Goal: Task Accomplishment & Management: Manage account settings

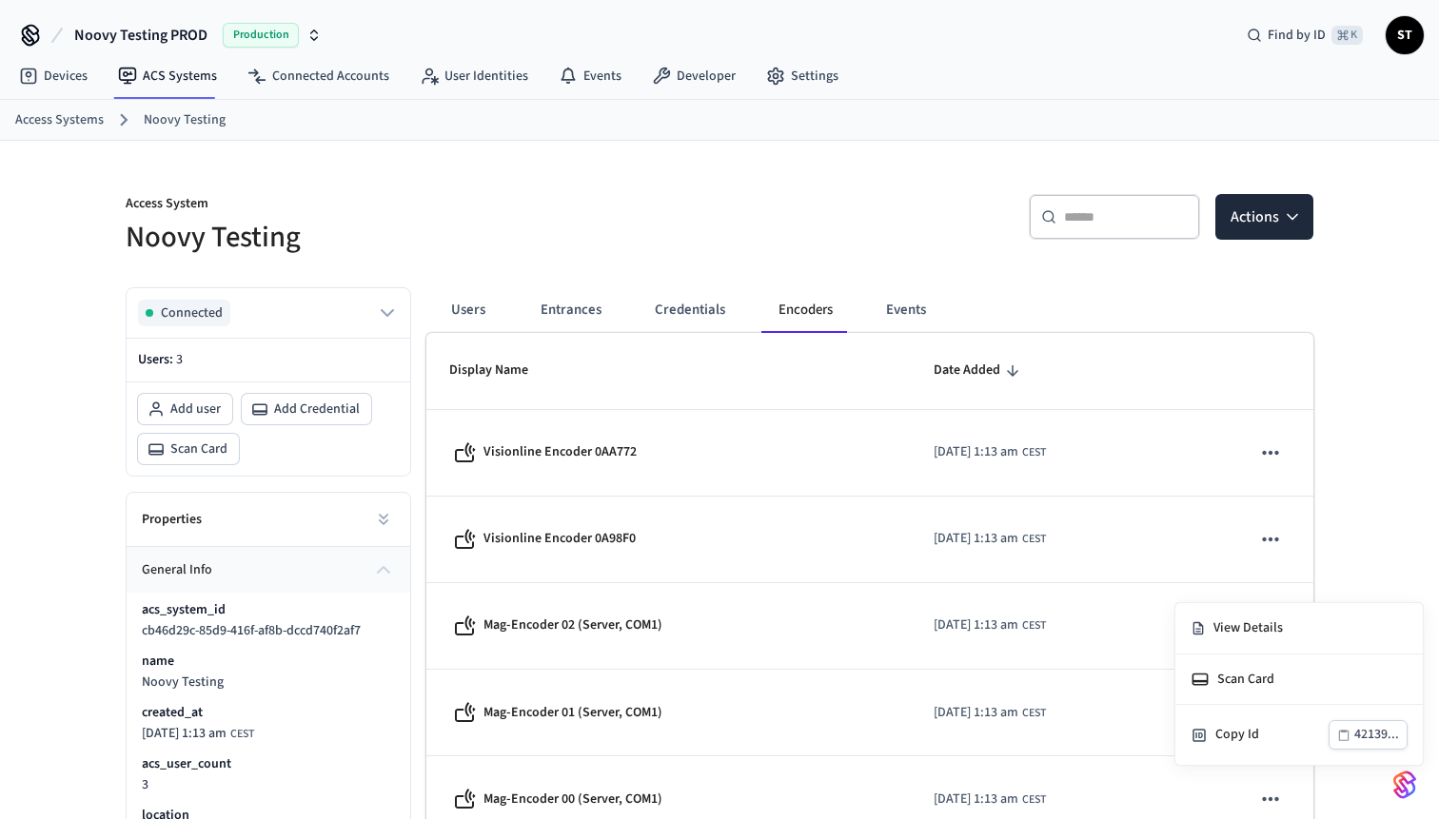
scroll to position [131, 0]
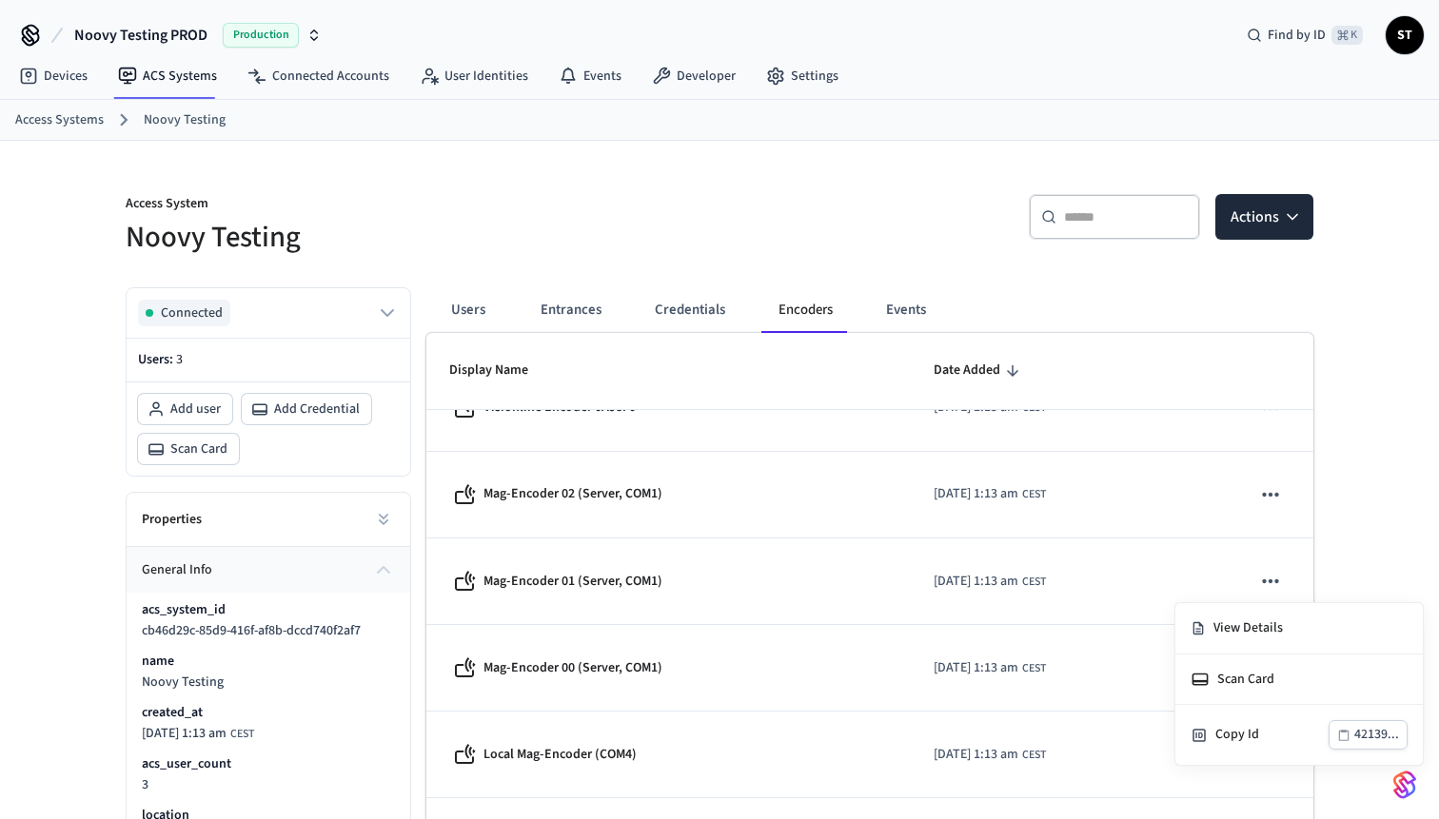
click at [300, 69] on div at bounding box center [719, 409] width 1439 height 819
click at [300, 75] on link "Connected Accounts" at bounding box center [318, 76] width 172 height 34
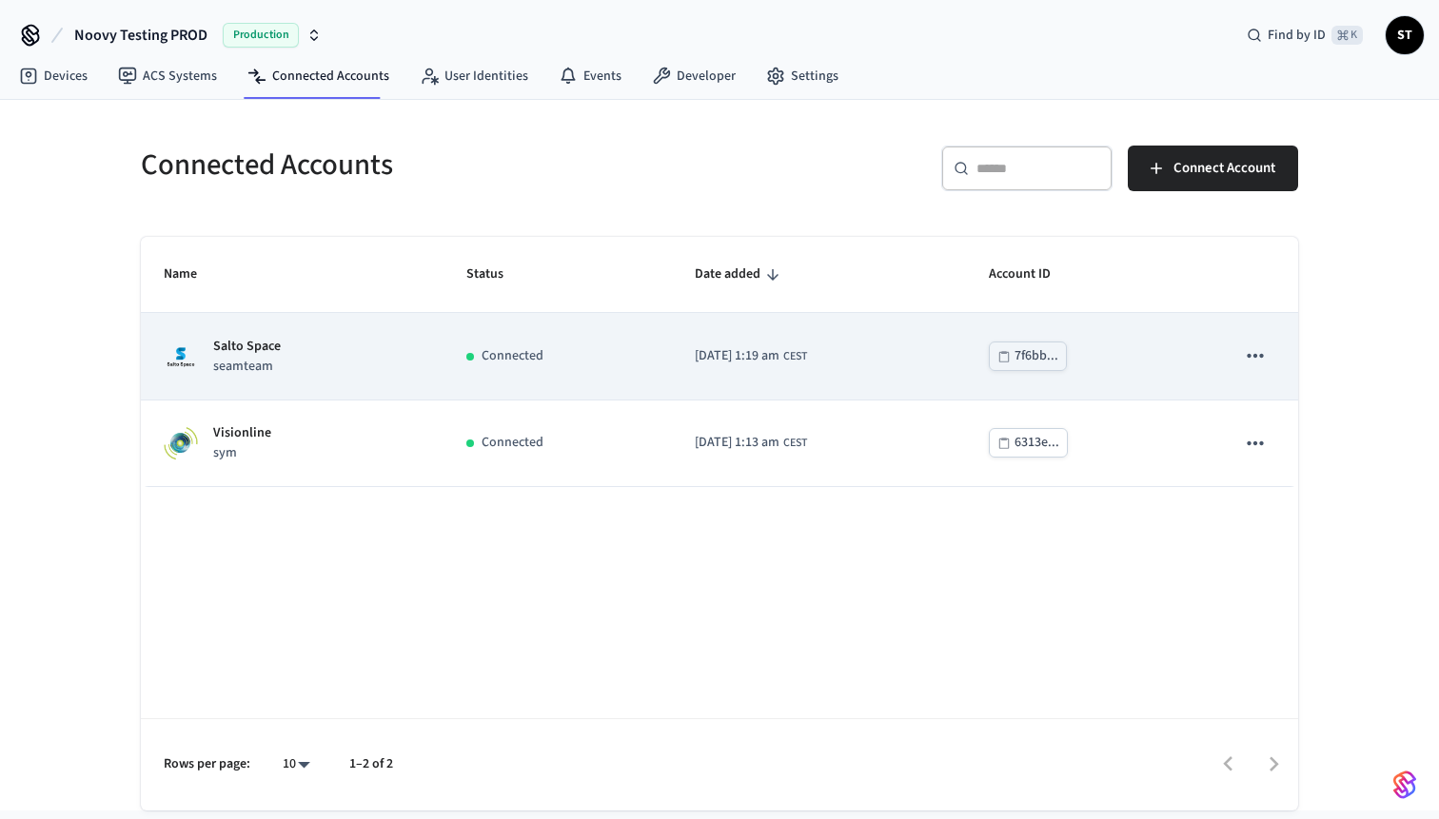
click at [1255, 356] on icon "sticky table" at bounding box center [1255, 356] width 16 height 4
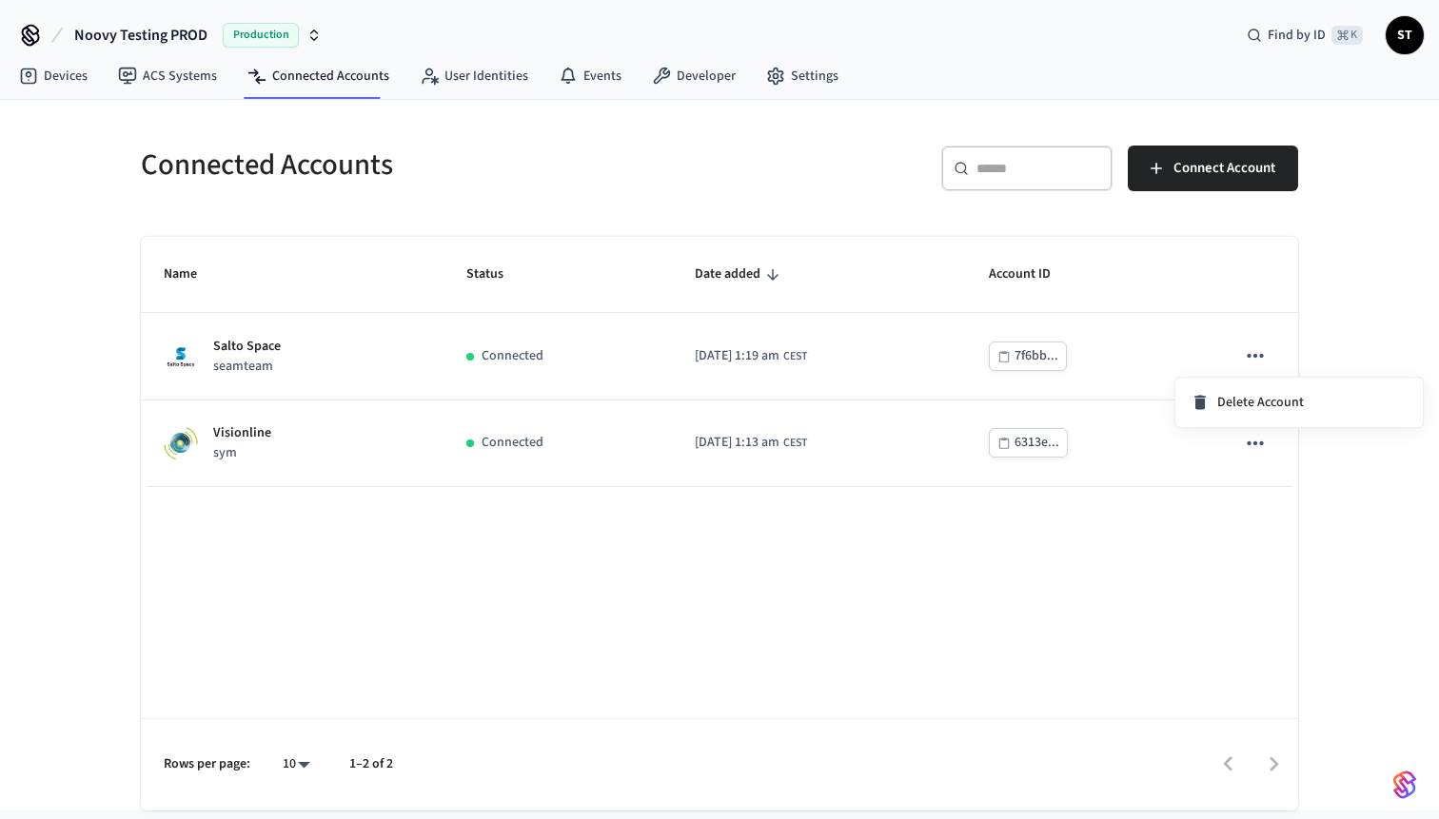
click at [874, 346] on div at bounding box center [719, 409] width 1439 height 819
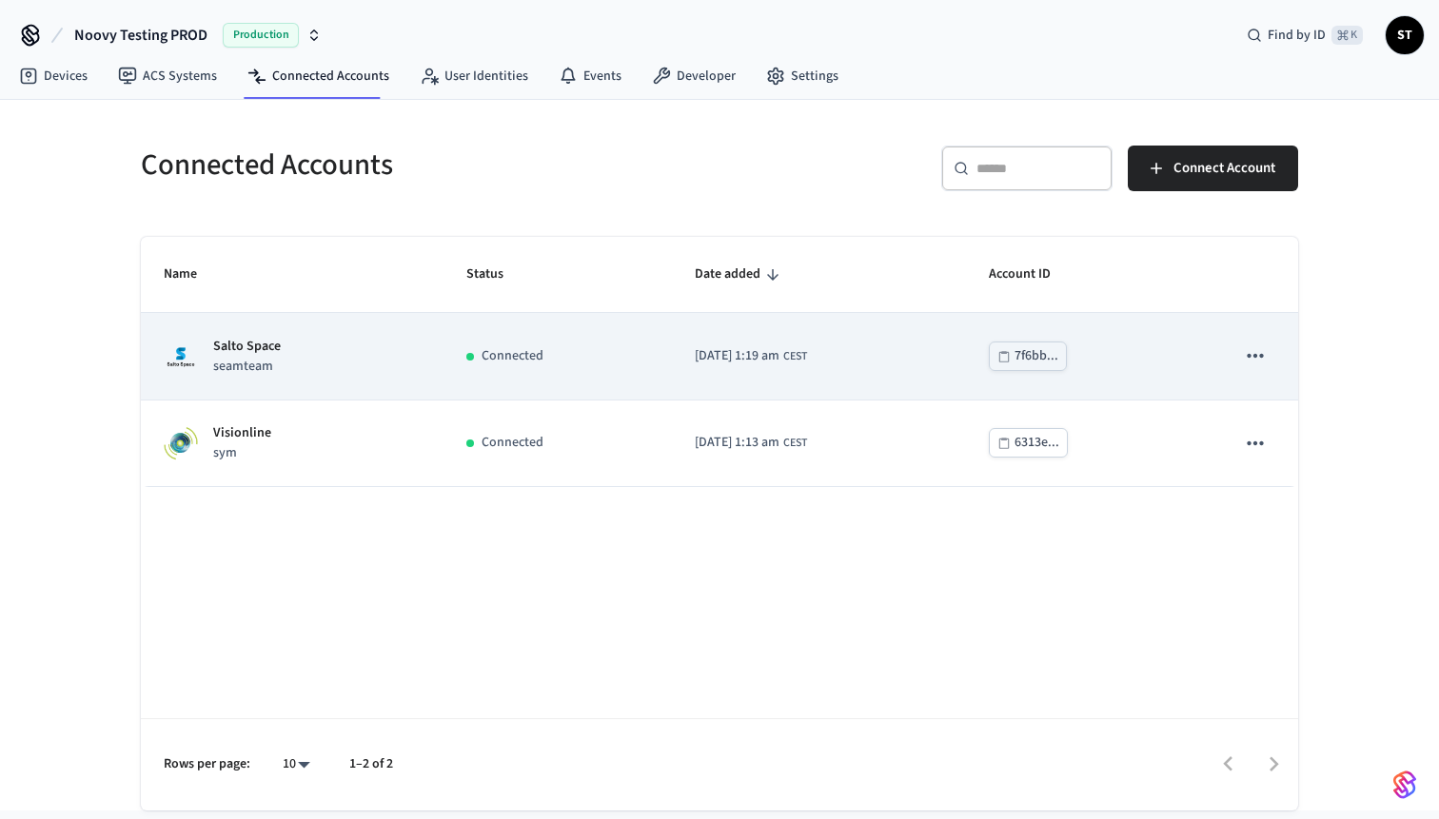
click at [244, 345] on p "Salto Space" at bounding box center [247, 347] width 68 height 20
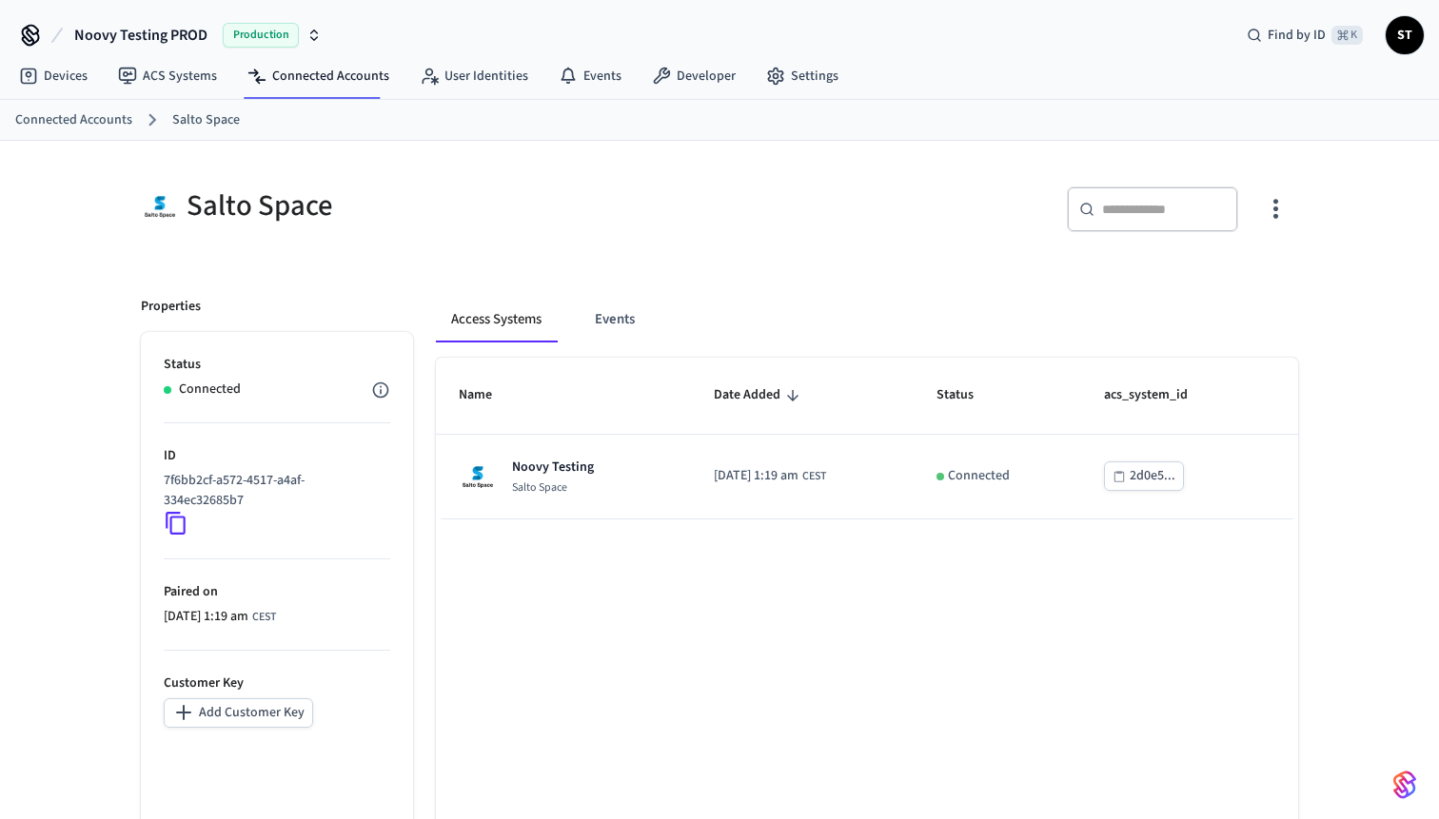
click at [190, 32] on span "Noovy Testing PROD" at bounding box center [140, 35] width 133 height 23
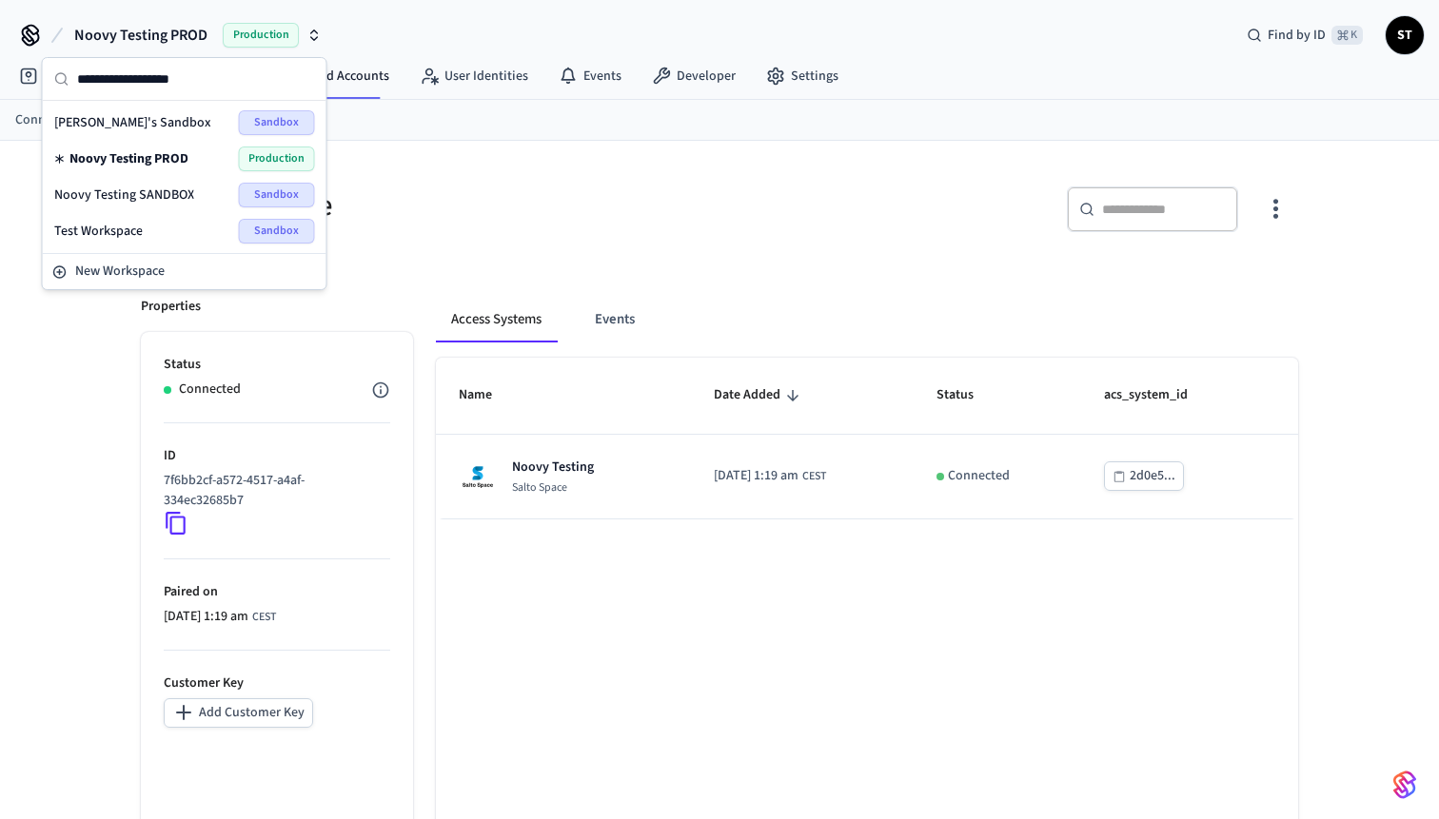
click at [177, 196] on span "Noovy Testing SANDBOX" at bounding box center [124, 195] width 140 height 19
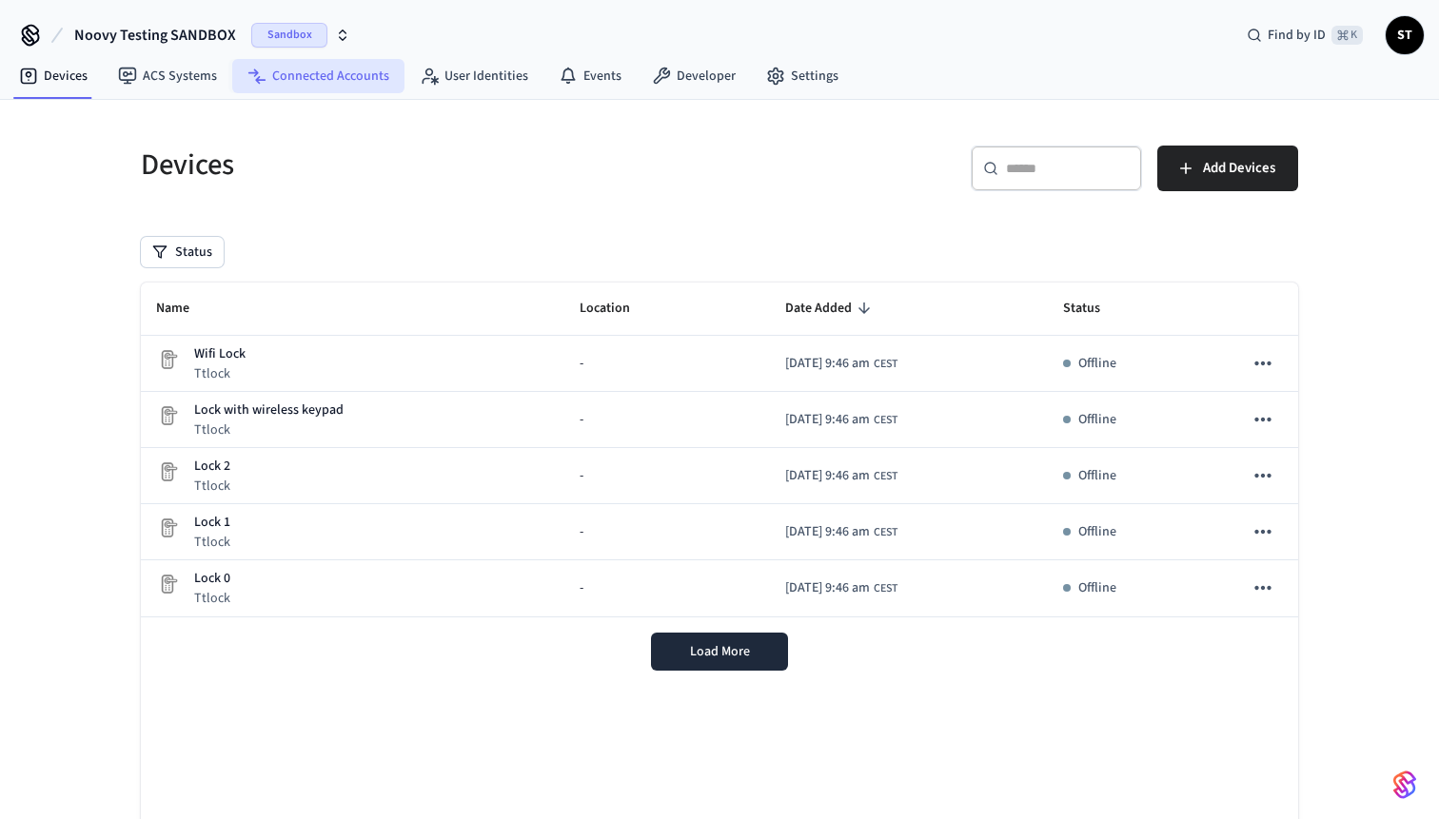
click at [304, 89] on link "Connected Accounts" at bounding box center [318, 76] width 172 height 34
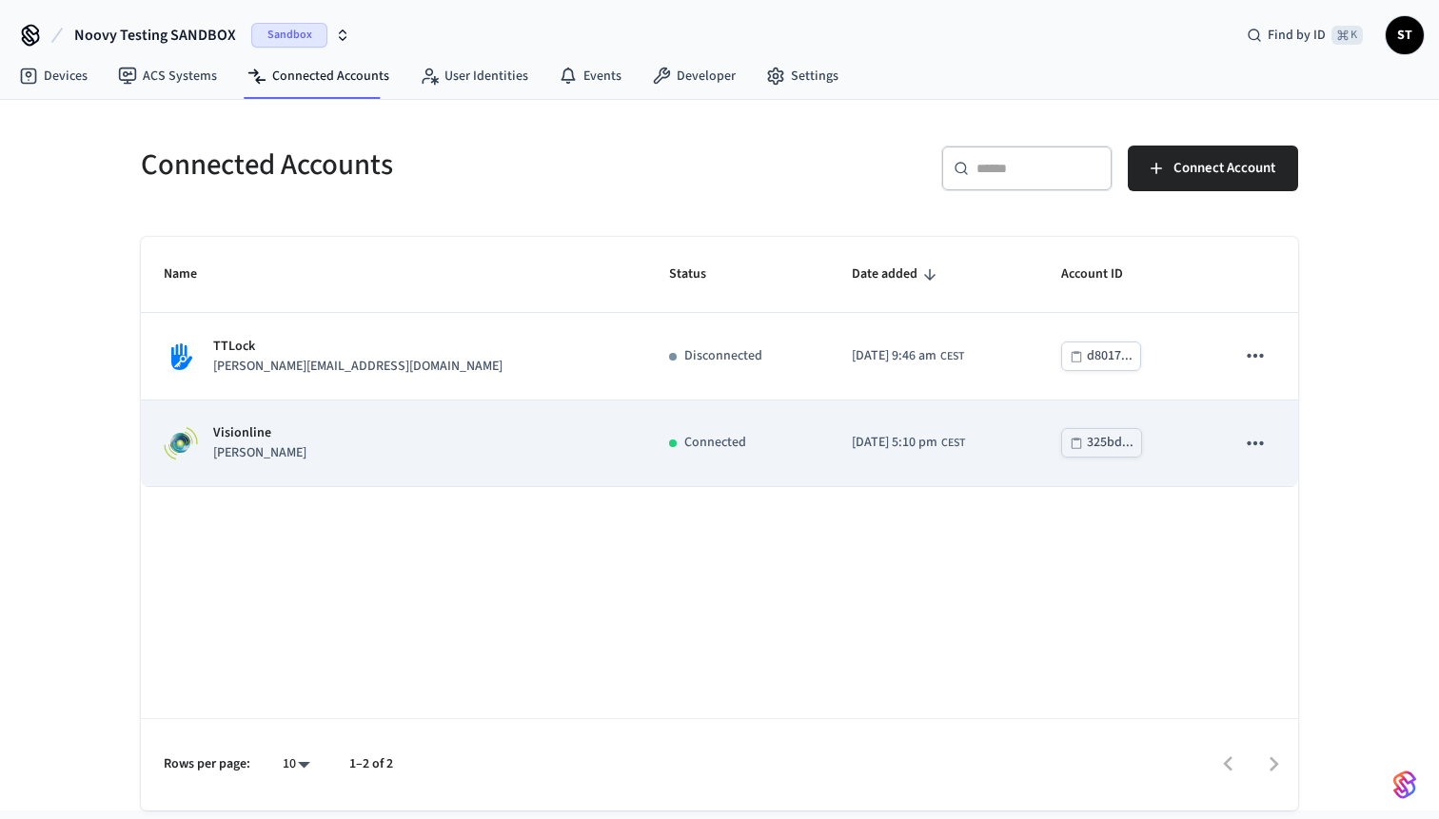
click at [245, 429] on p "Visionline" at bounding box center [259, 433] width 93 height 20
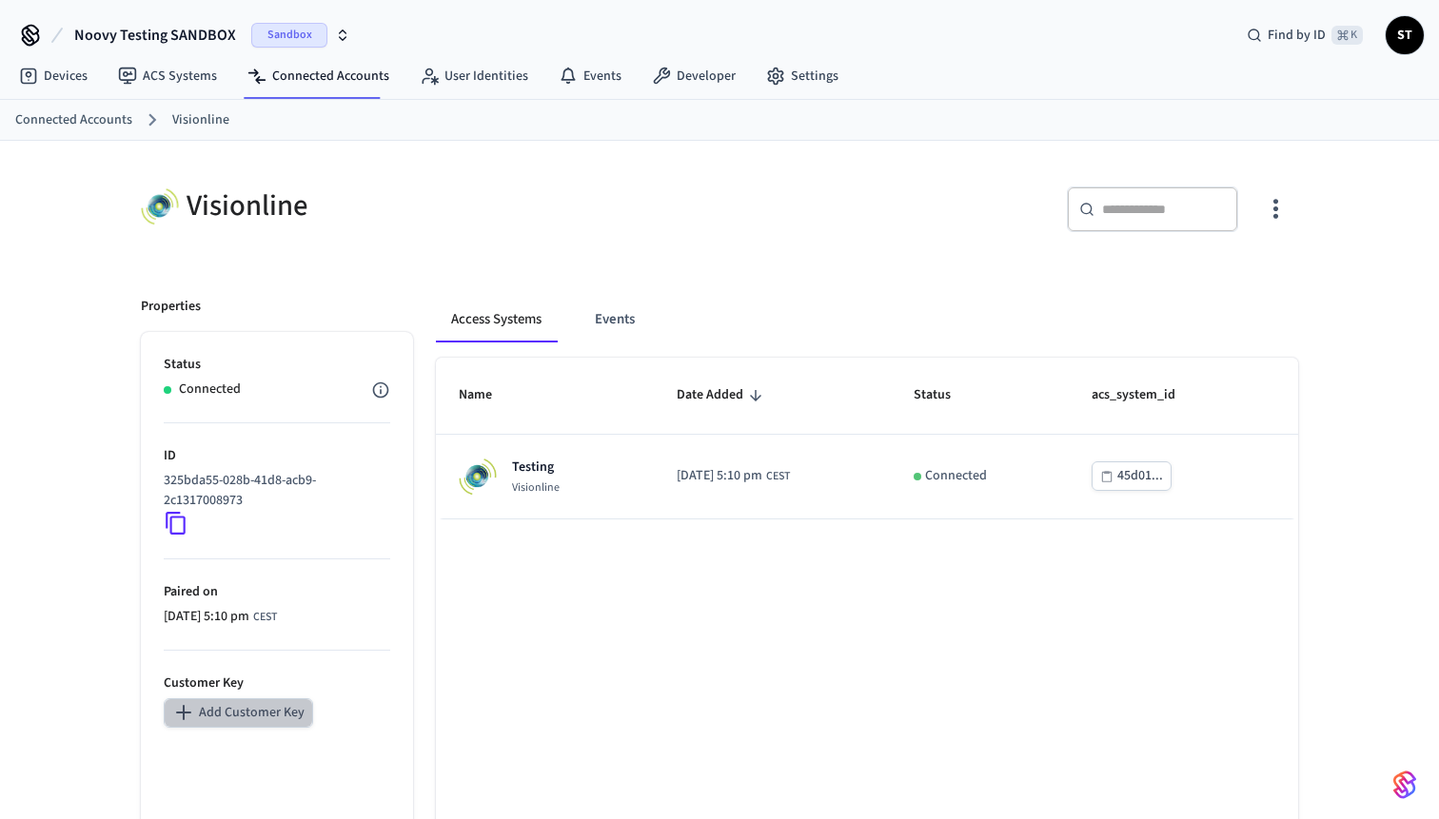
click at [263, 714] on button "Add Customer Key" at bounding box center [238, 712] width 149 height 29
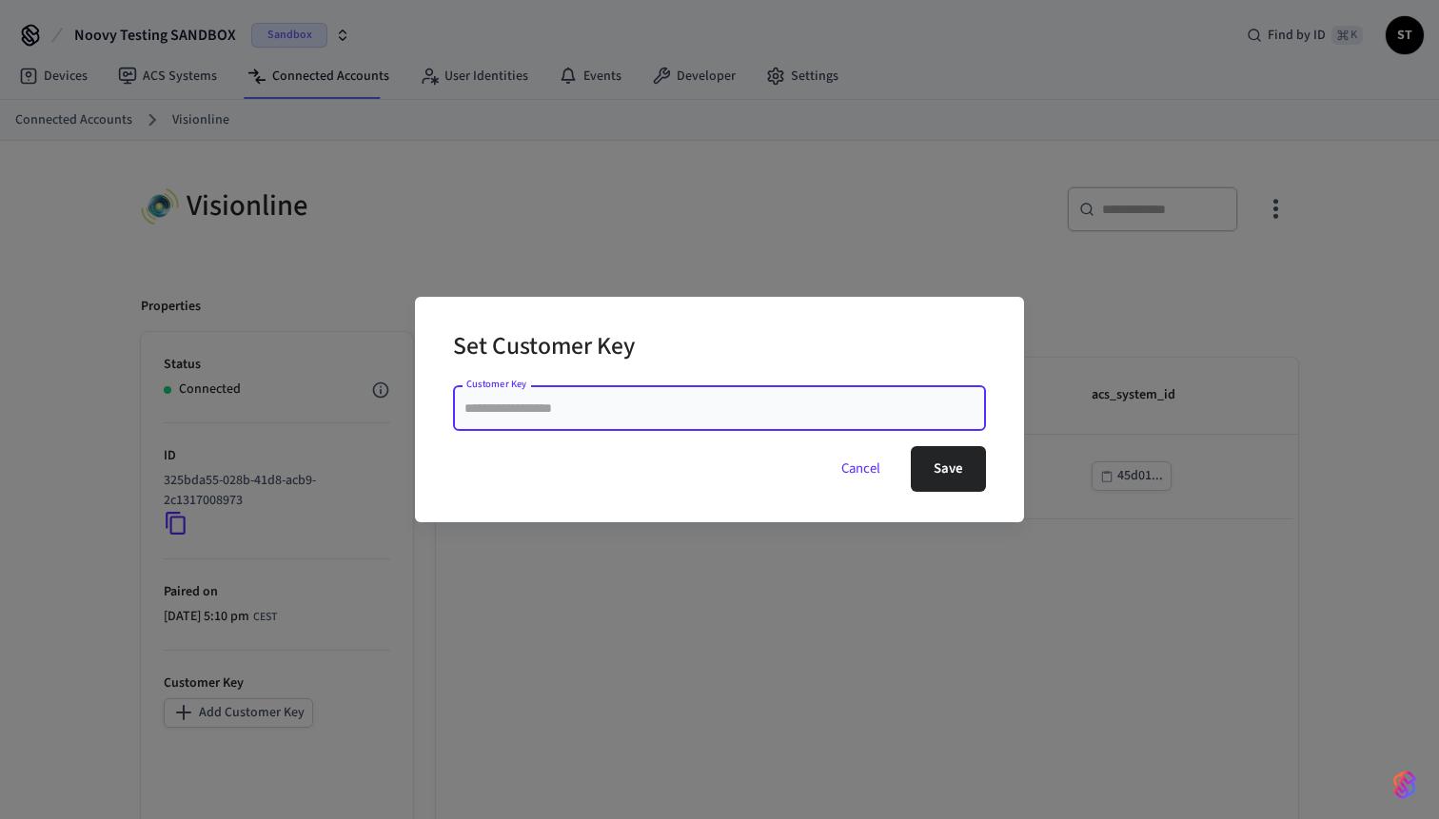
click at [861, 473] on button "Cancel" at bounding box center [860, 469] width 85 height 46
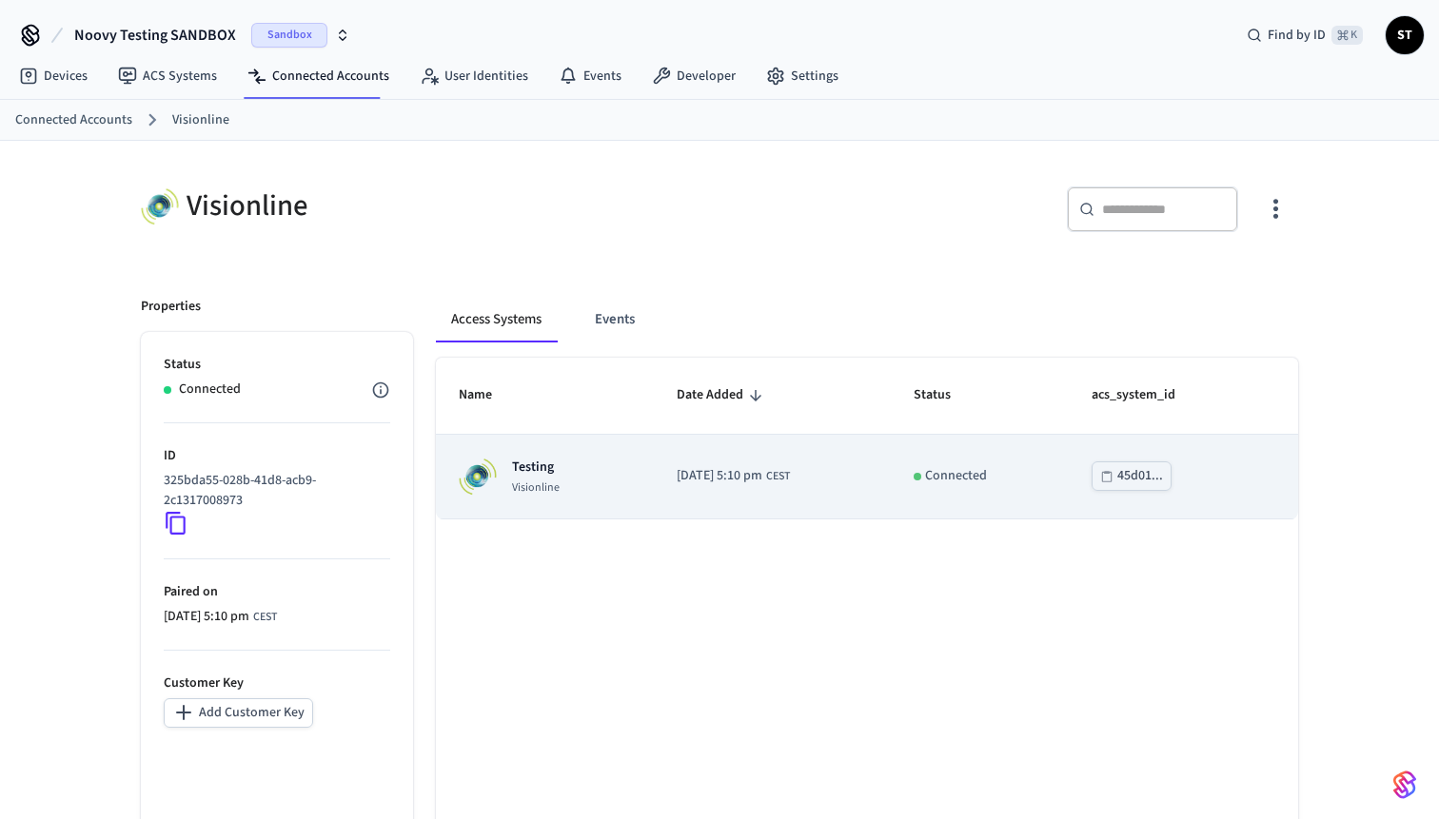
click at [531, 462] on p "Testing" at bounding box center [536, 467] width 48 height 19
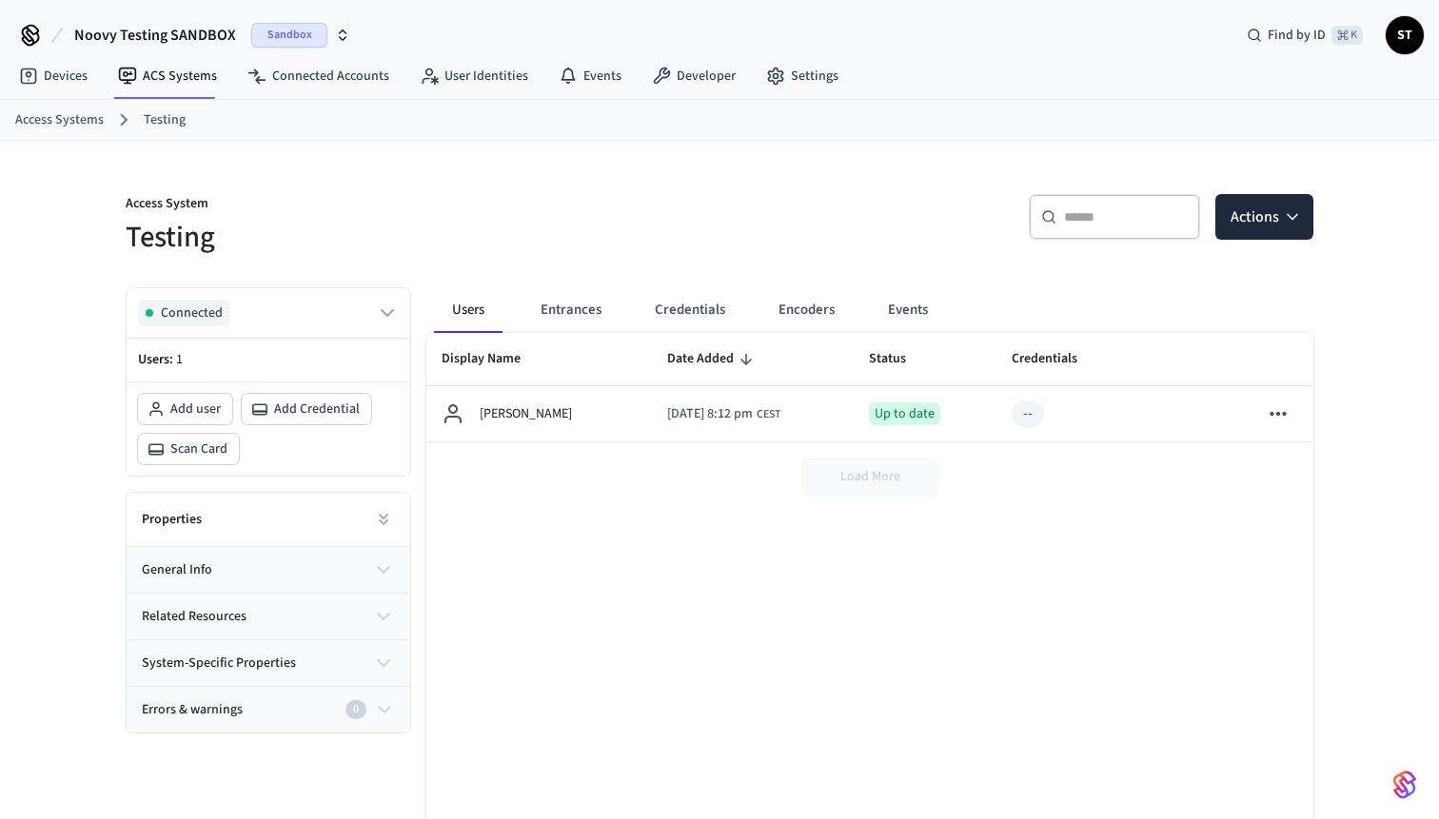
click at [198, 39] on span "Noovy Testing SANDBOX" at bounding box center [155, 35] width 162 height 23
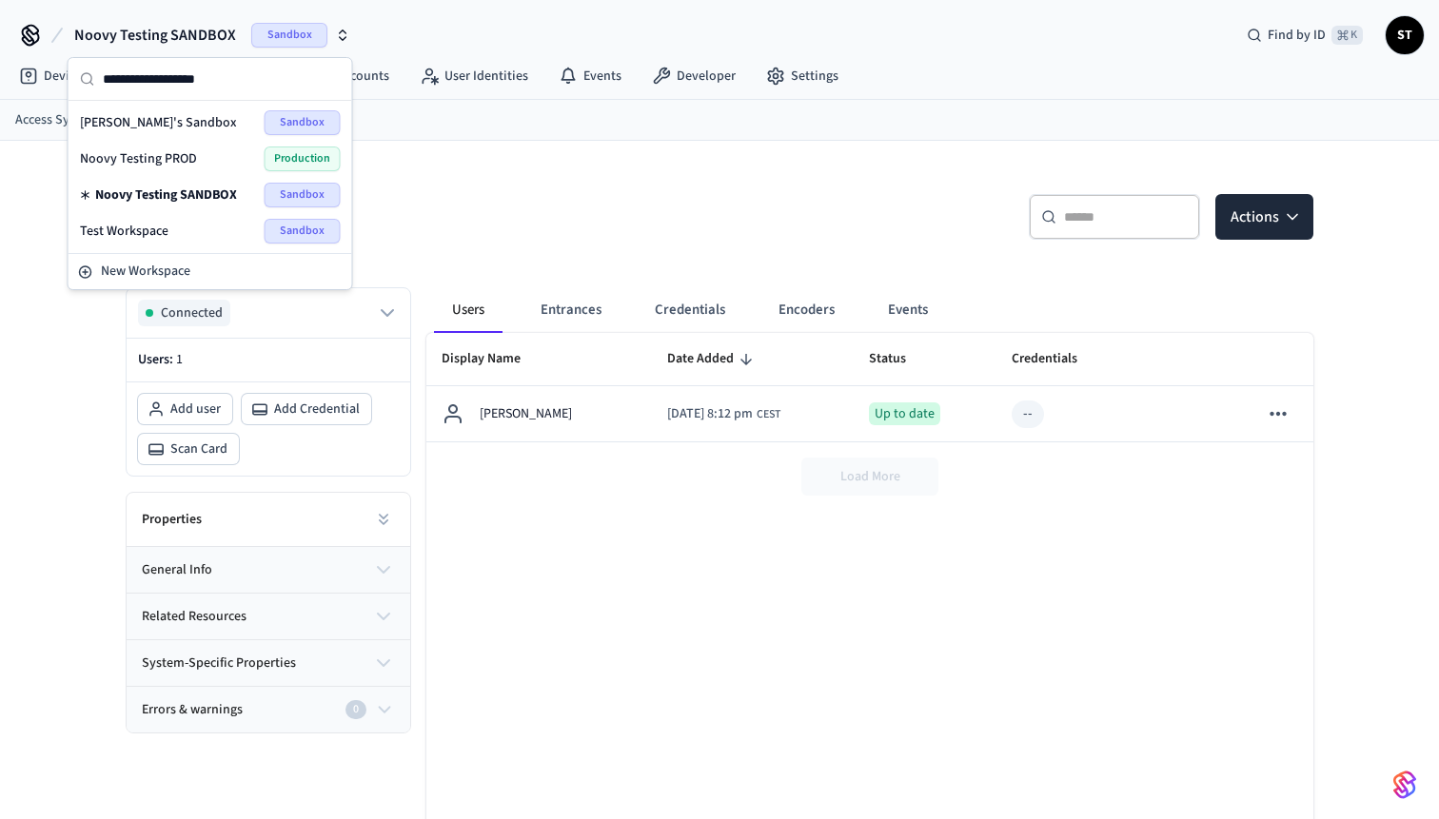
click at [187, 152] on span "Noovy Testing PROD" at bounding box center [138, 158] width 117 height 19
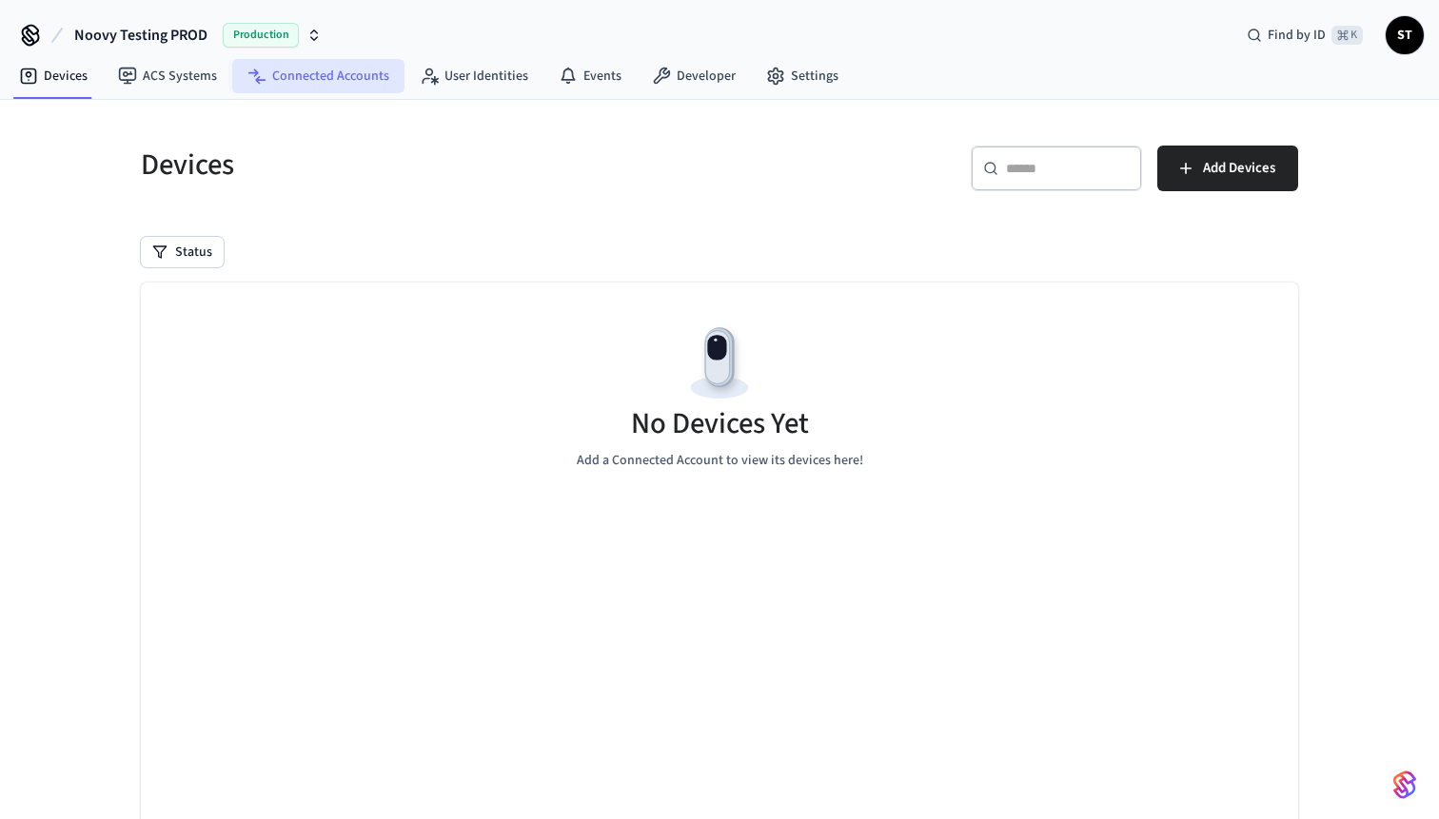
click at [301, 79] on link "Connected Accounts" at bounding box center [318, 76] width 172 height 34
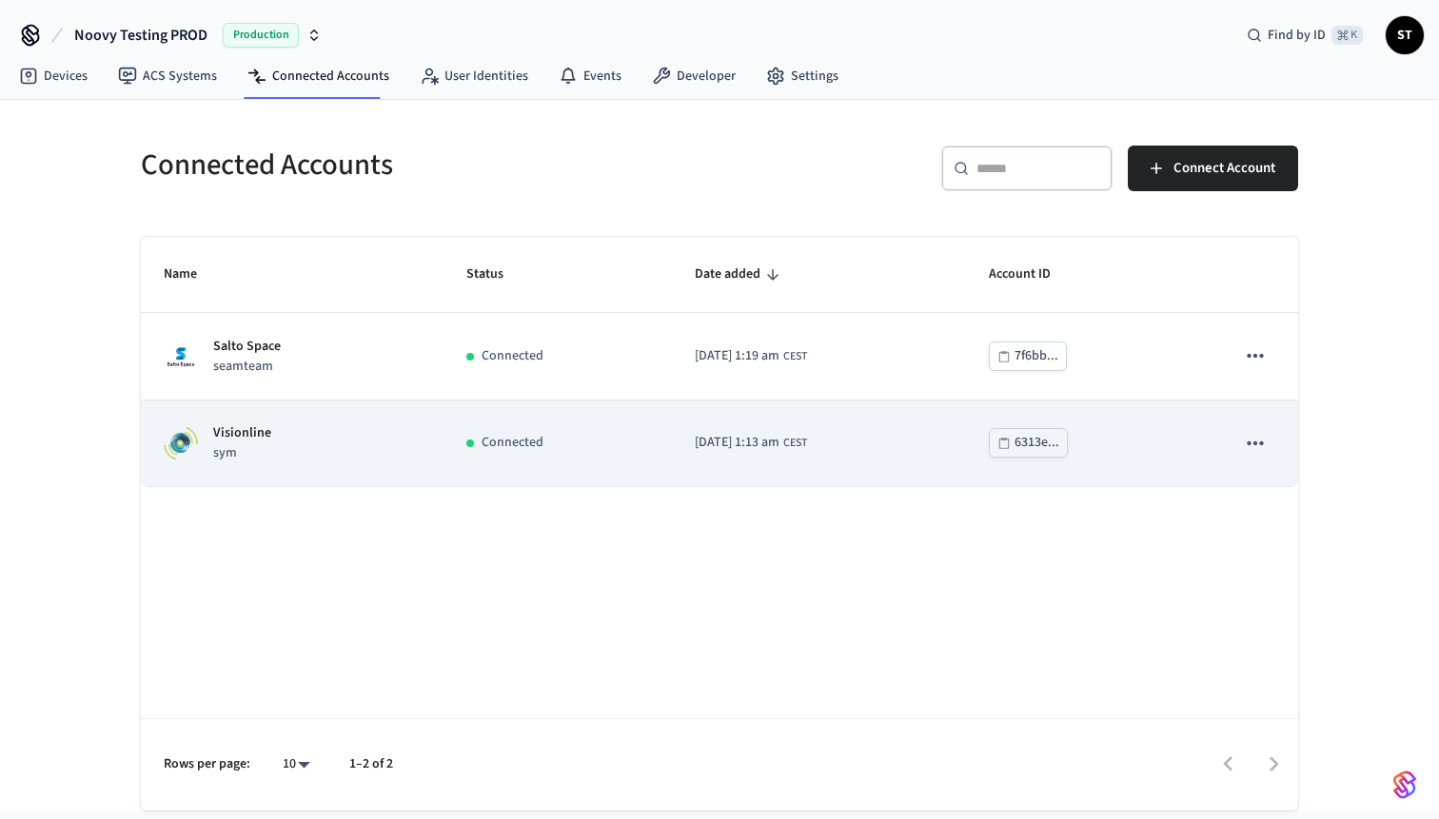
click at [234, 432] on p "Visionline" at bounding box center [242, 433] width 58 height 20
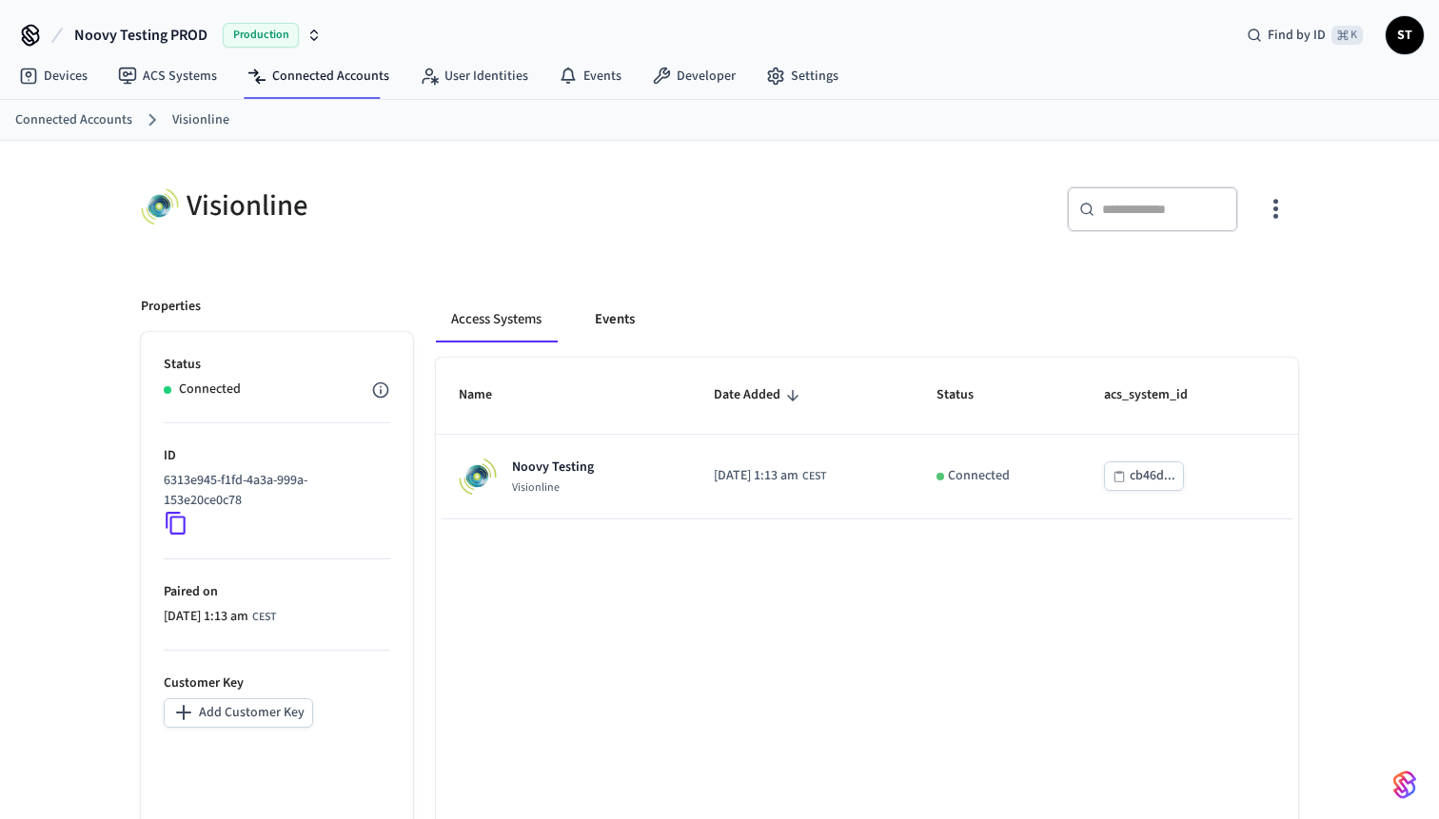
click at [624, 324] on button "Events" at bounding box center [614, 320] width 70 height 46
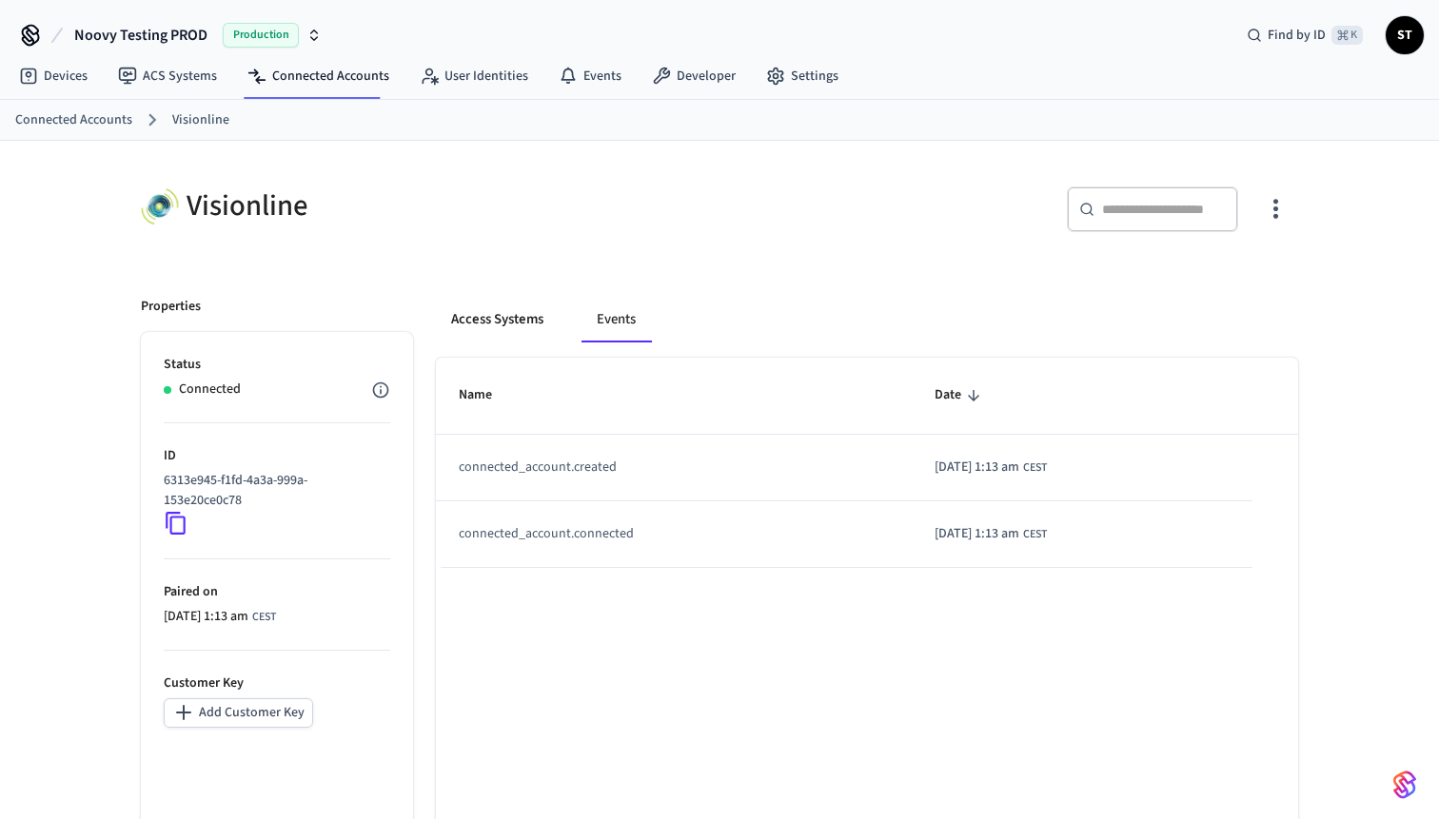
click at [499, 328] on button "Access Systems" at bounding box center [497, 320] width 123 height 46
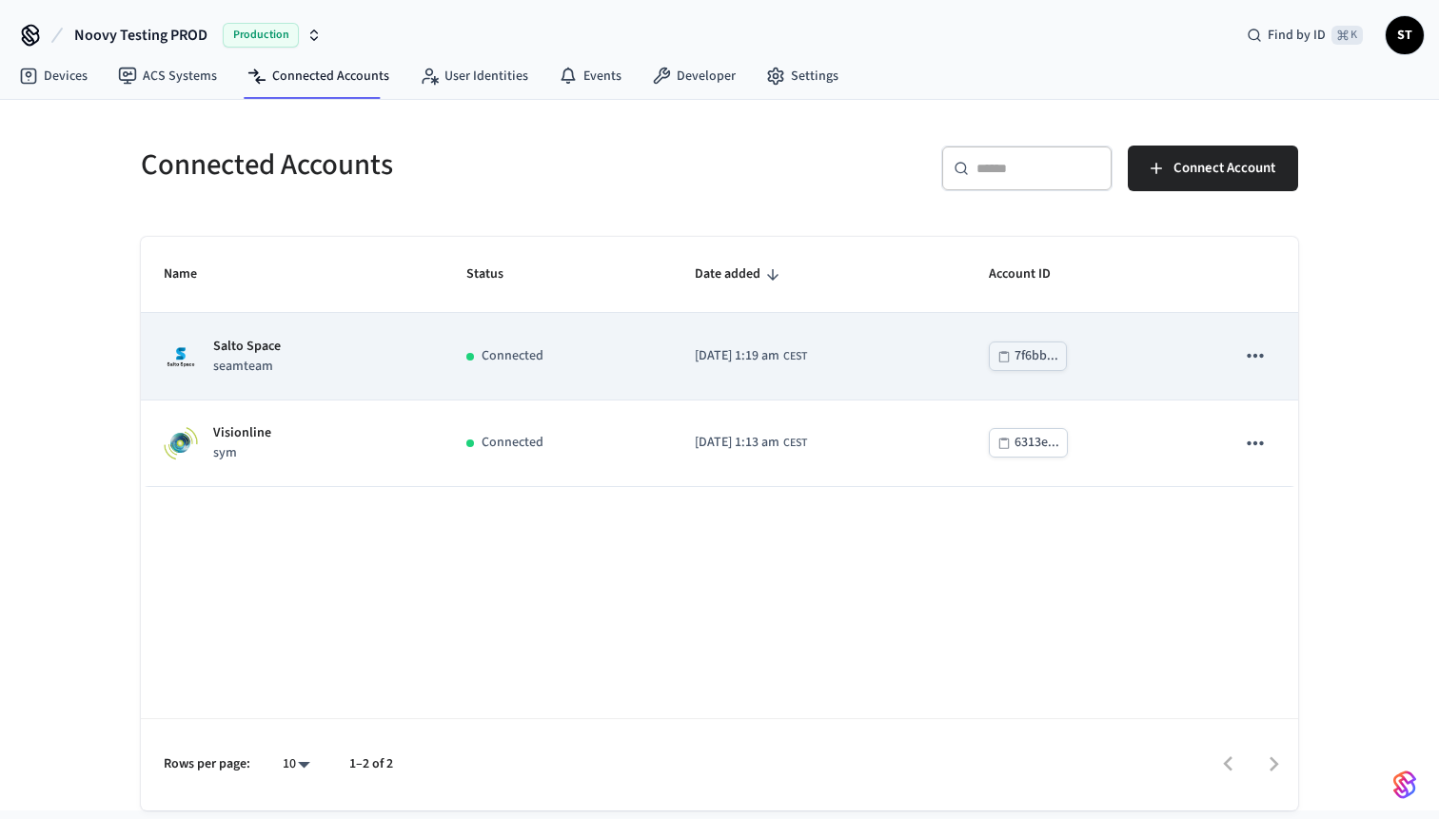
click at [255, 350] on p "Salto Space" at bounding box center [247, 347] width 68 height 20
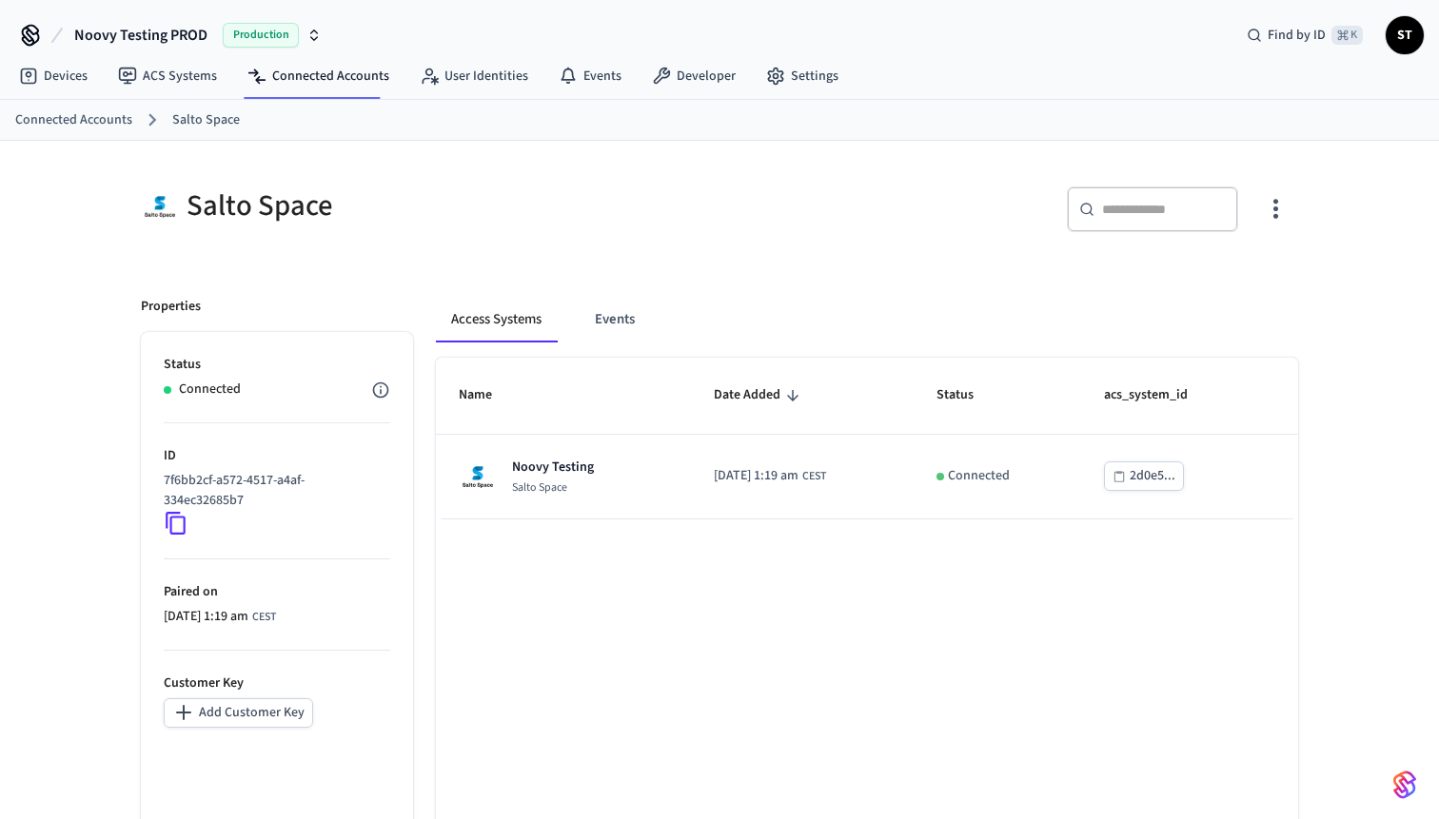
click at [206, 35] on span "Noovy Testing PROD" at bounding box center [140, 35] width 133 height 23
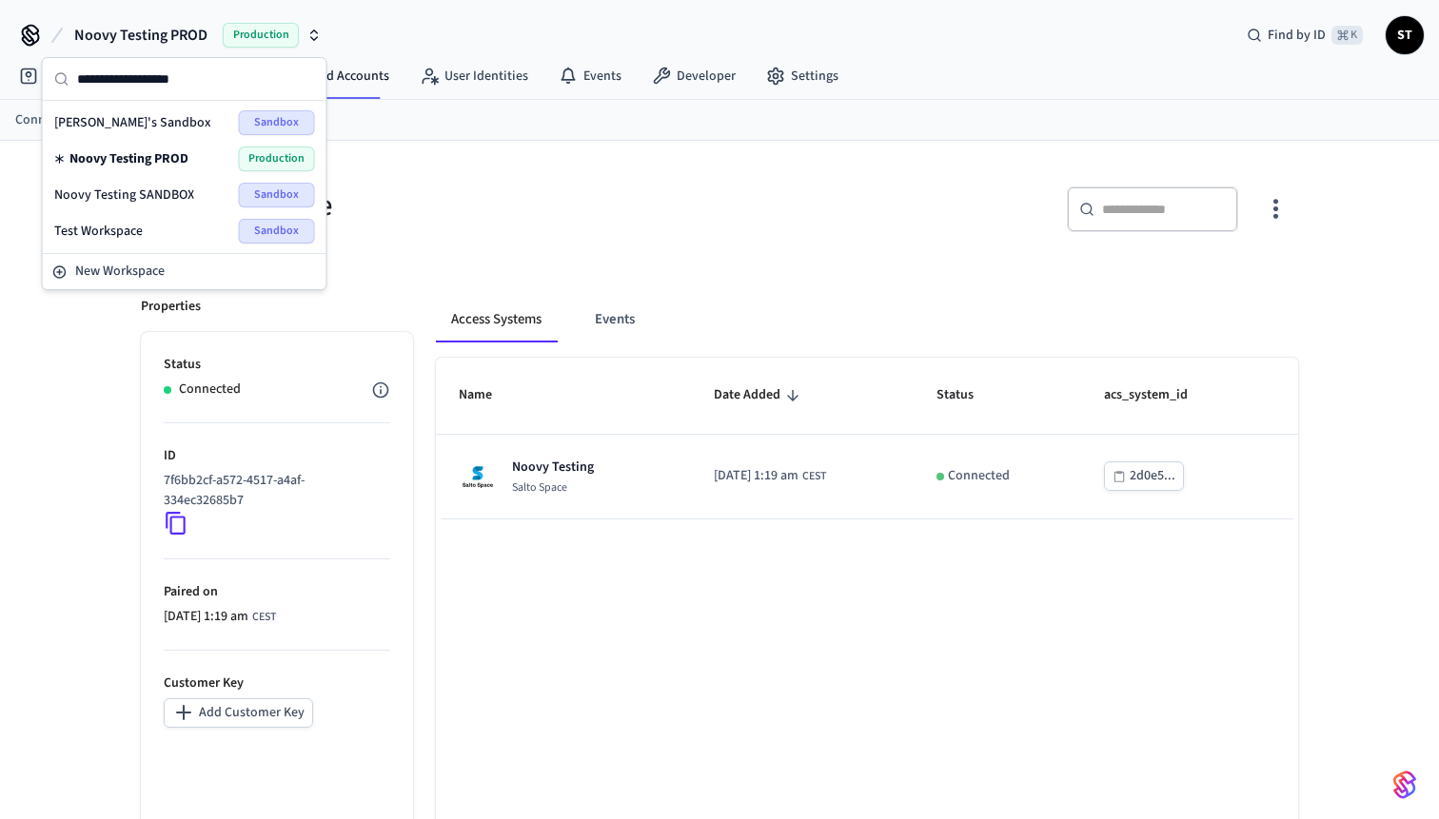
click at [134, 126] on span "Evgenii's Sandbox" at bounding box center [132, 122] width 157 height 19
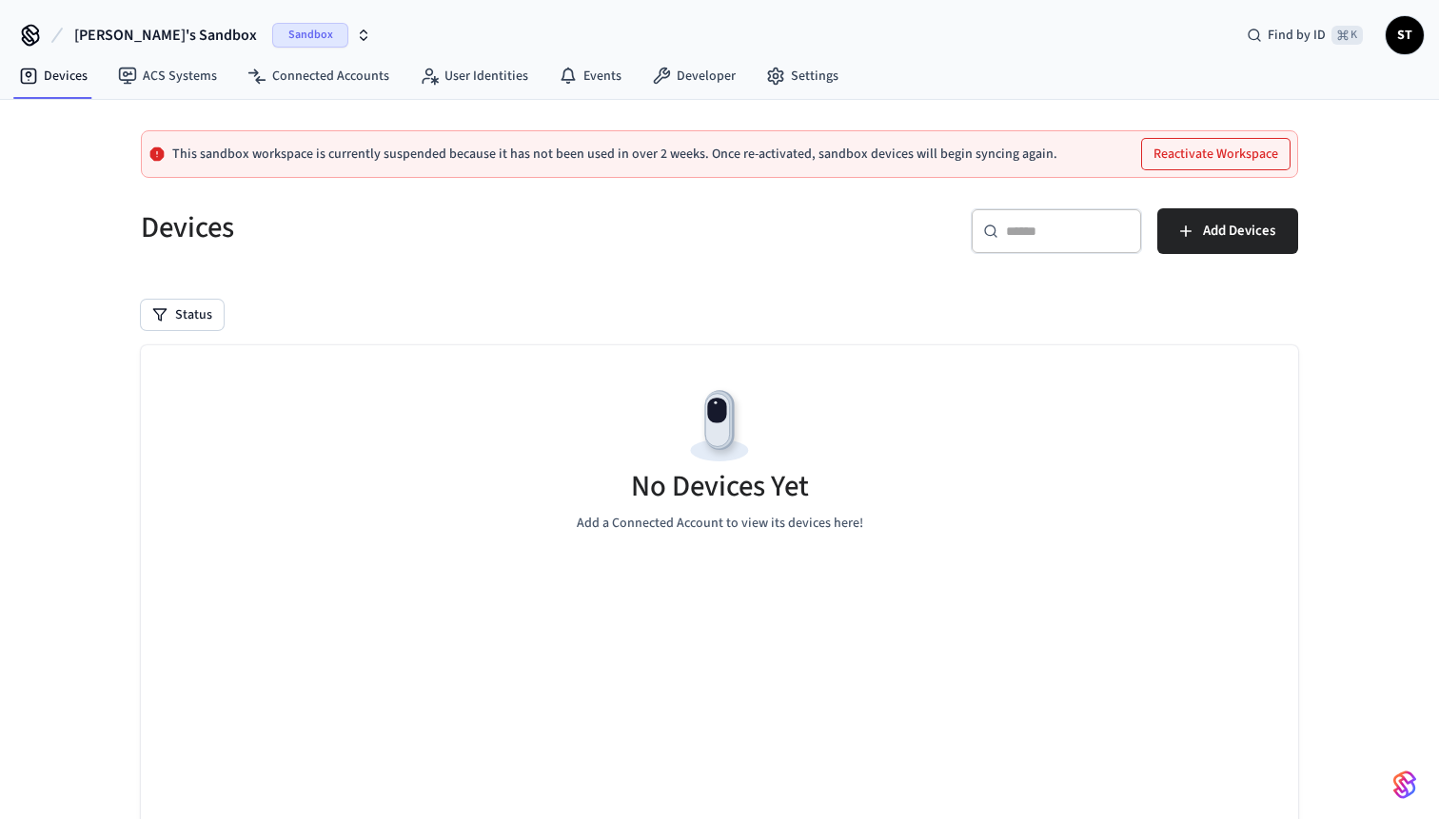
click at [159, 36] on span "Evgenii's Sandbox" at bounding box center [165, 35] width 183 height 23
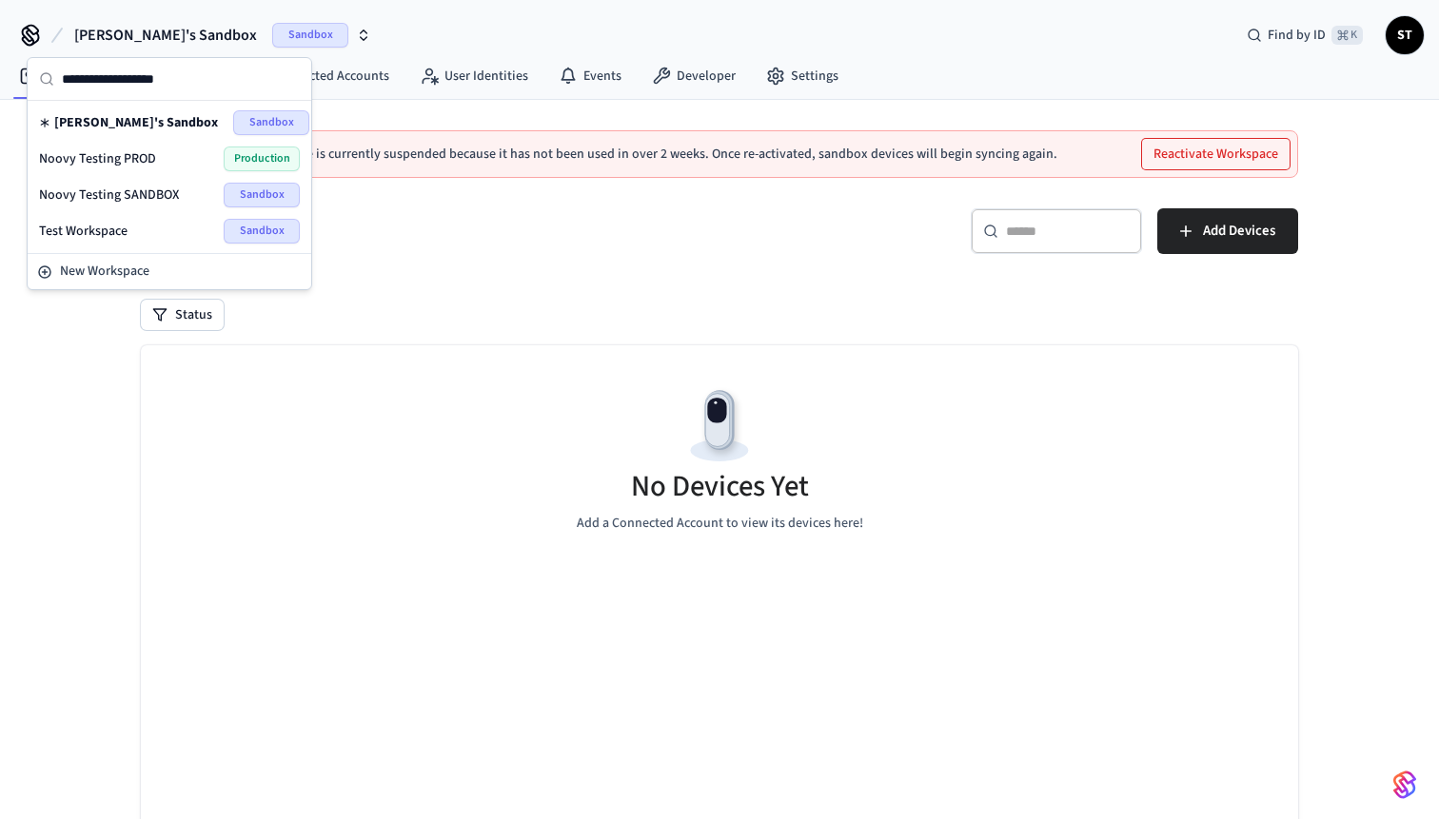
click at [139, 193] on span "Noovy Testing SANDBOX" at bounding box center [109, 195] width 140 height 19
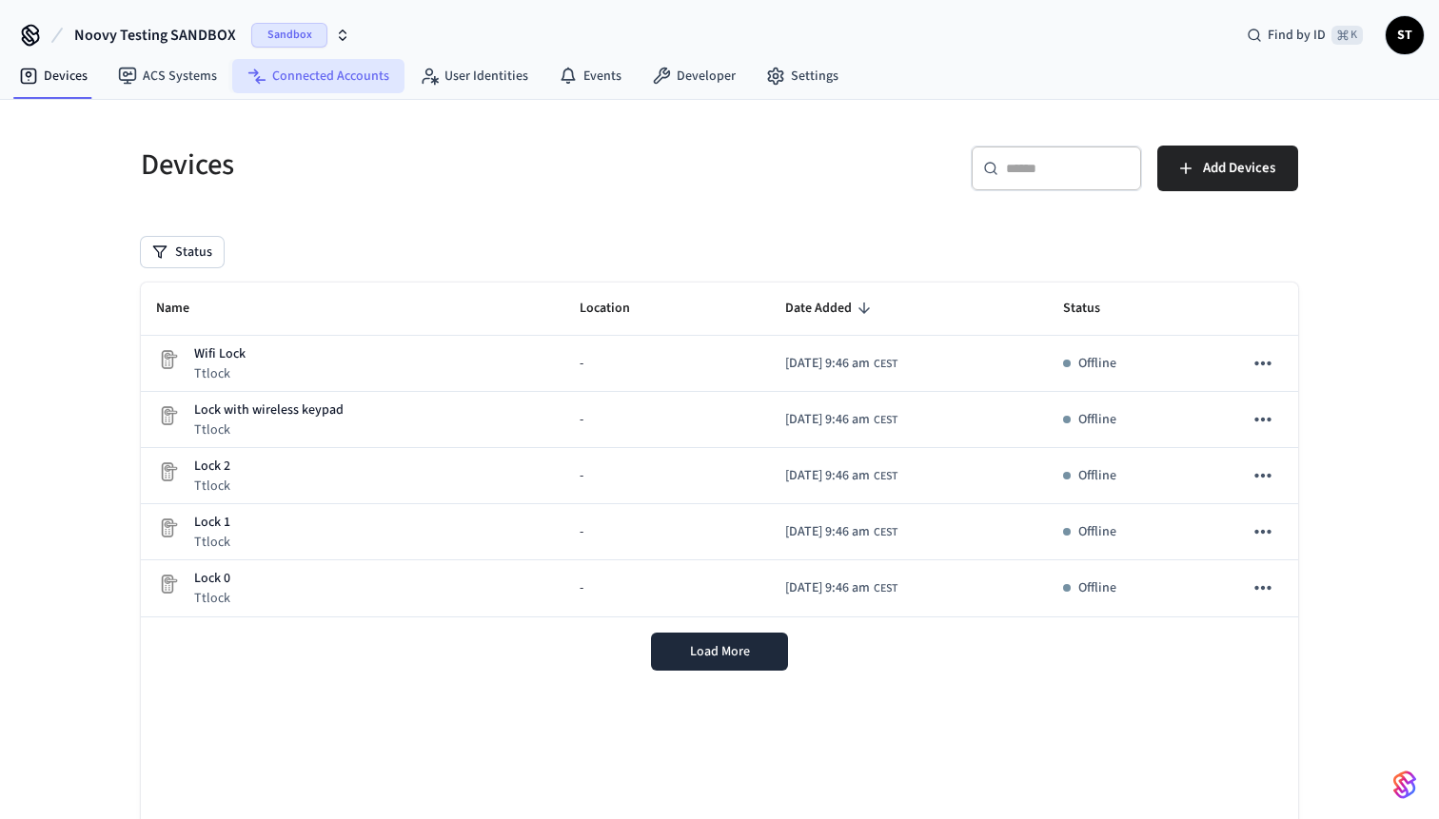
click at [287, 77] on link "Connected Accounts" at bounding box center [318, 76] width 172 height 34
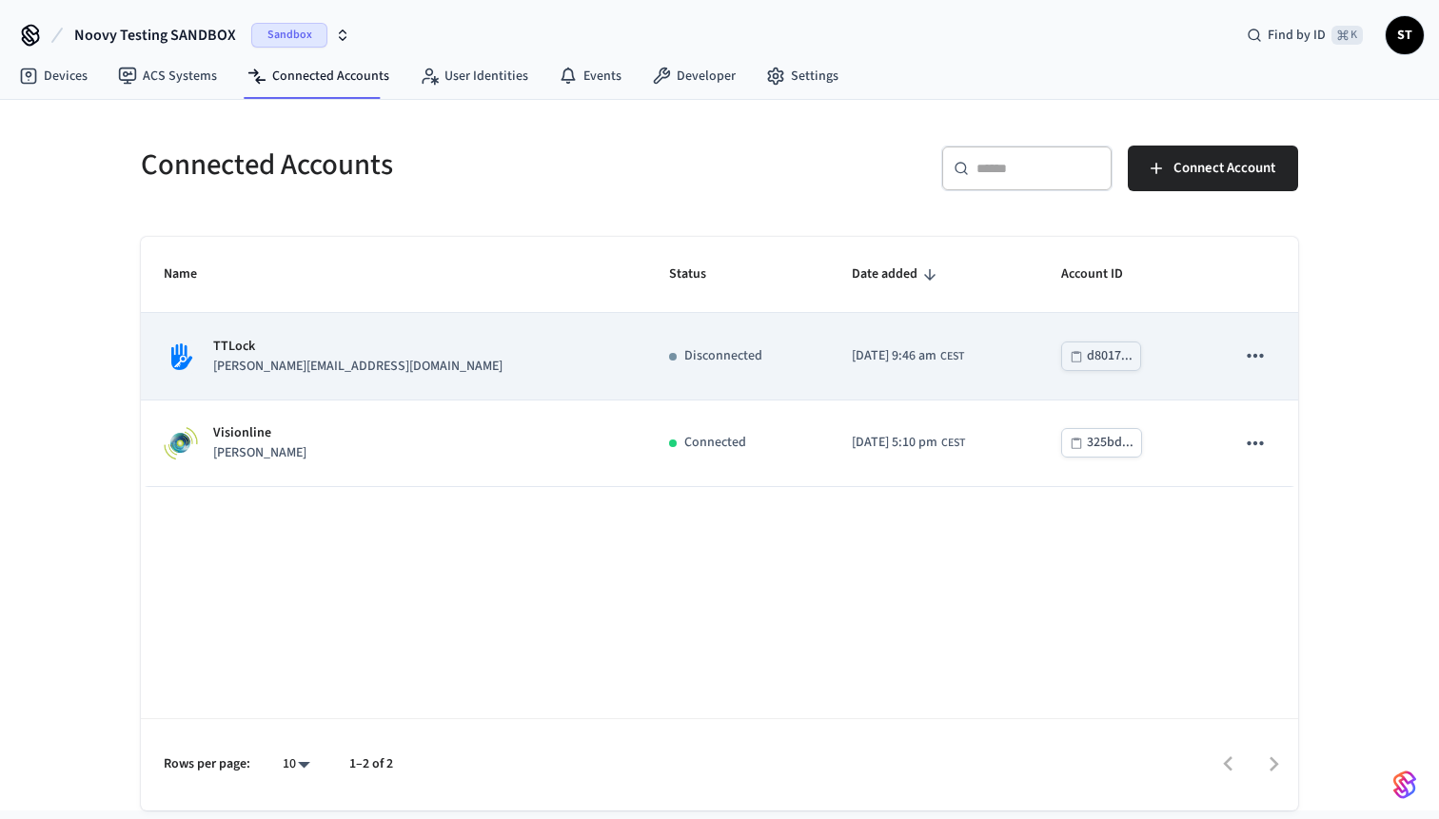
click at [264, 360] on p "[PERSON_NAME][EMAIL_ADDRESS][DOMAIN_NAME]" at bounding box center [357, 367] width 289 height 20
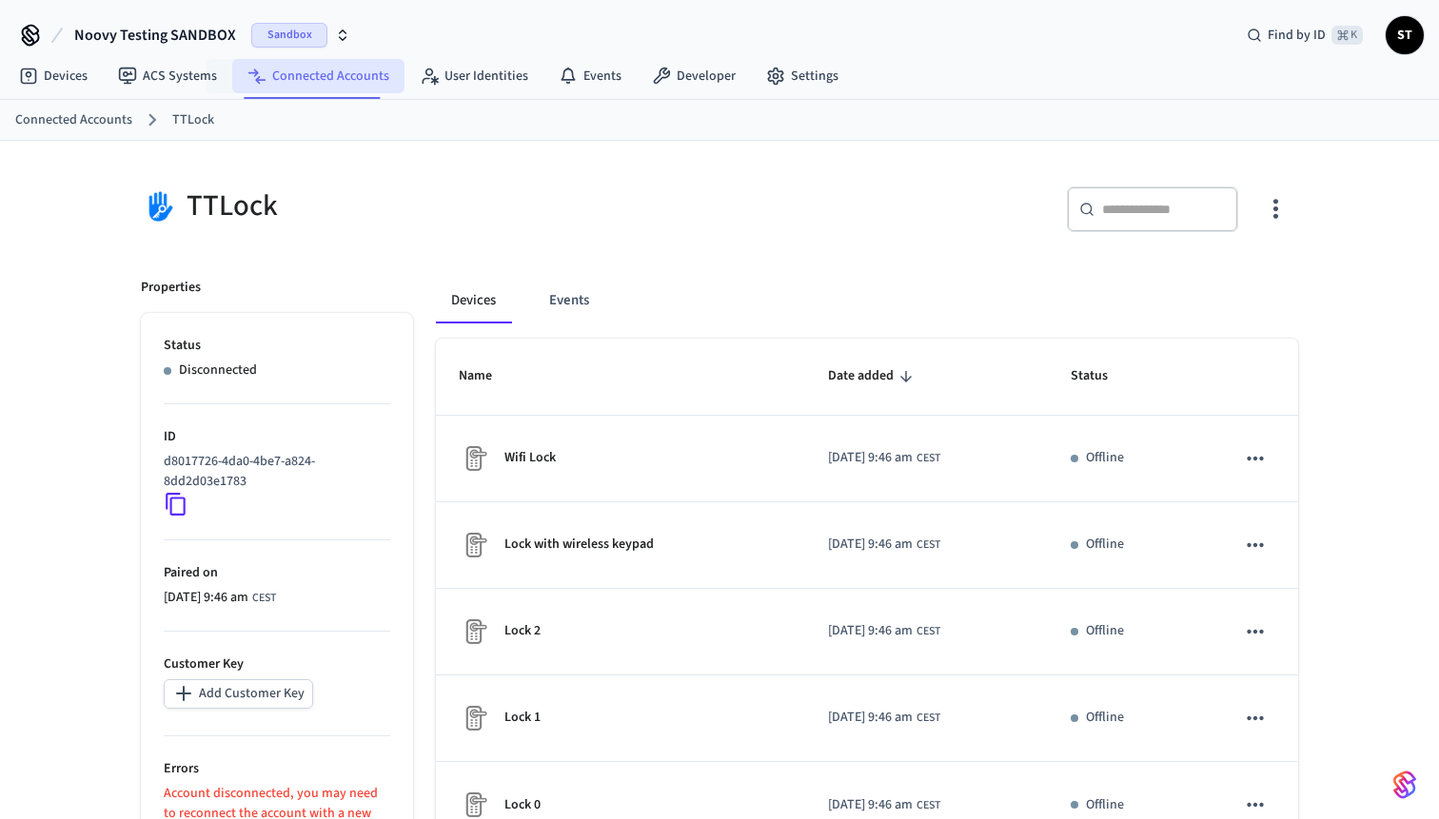
click at [304, 73] on link "Connected Accounts" at bounding box center [318, 76] width 172 height 34
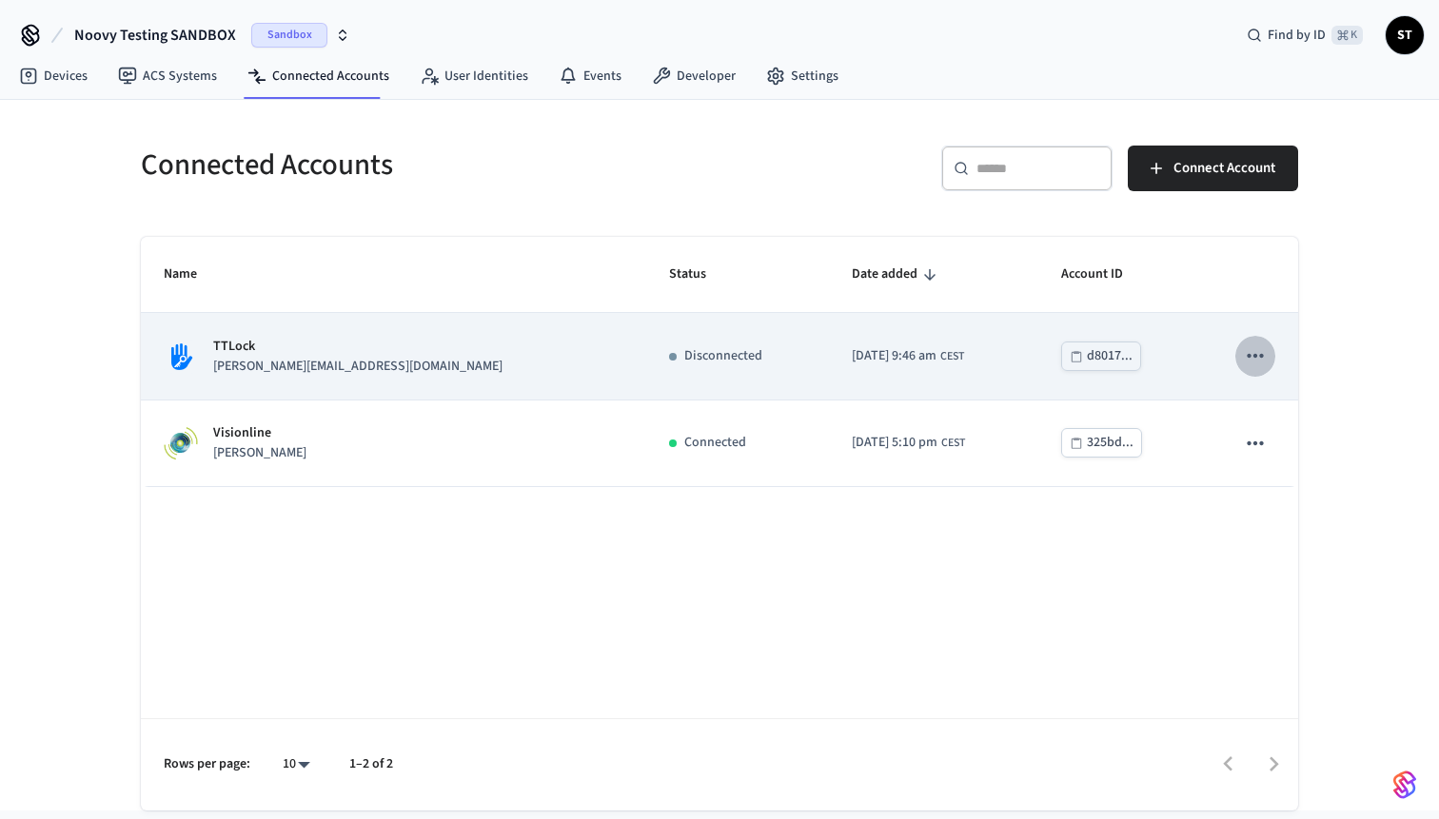
click at [1259, 357] on icon "sticky table" at bounding box center [1255, 356] width 16 height 4
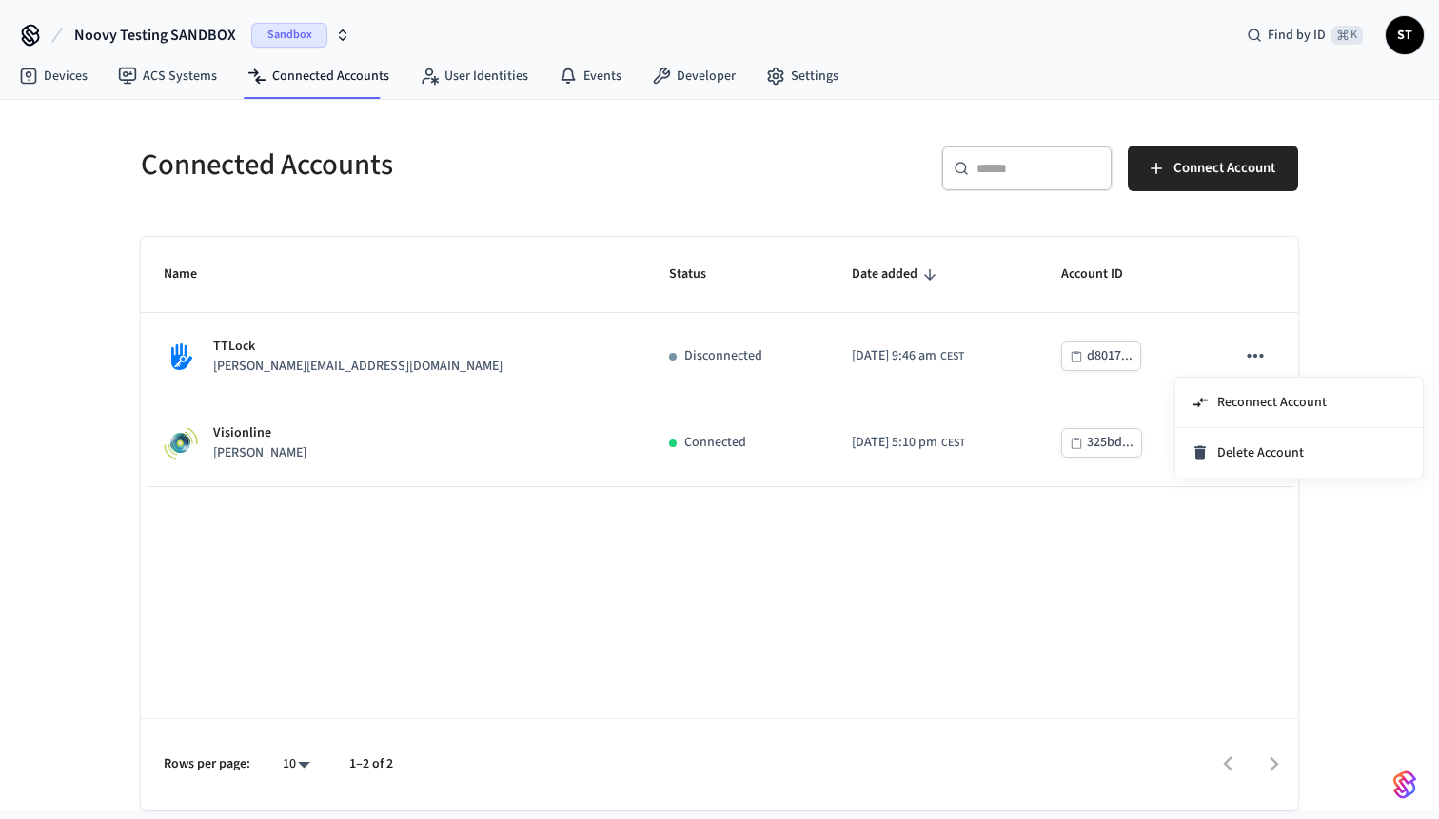
click at [350, 376] on div at bounding box center [719, 409] width 1439 height 819
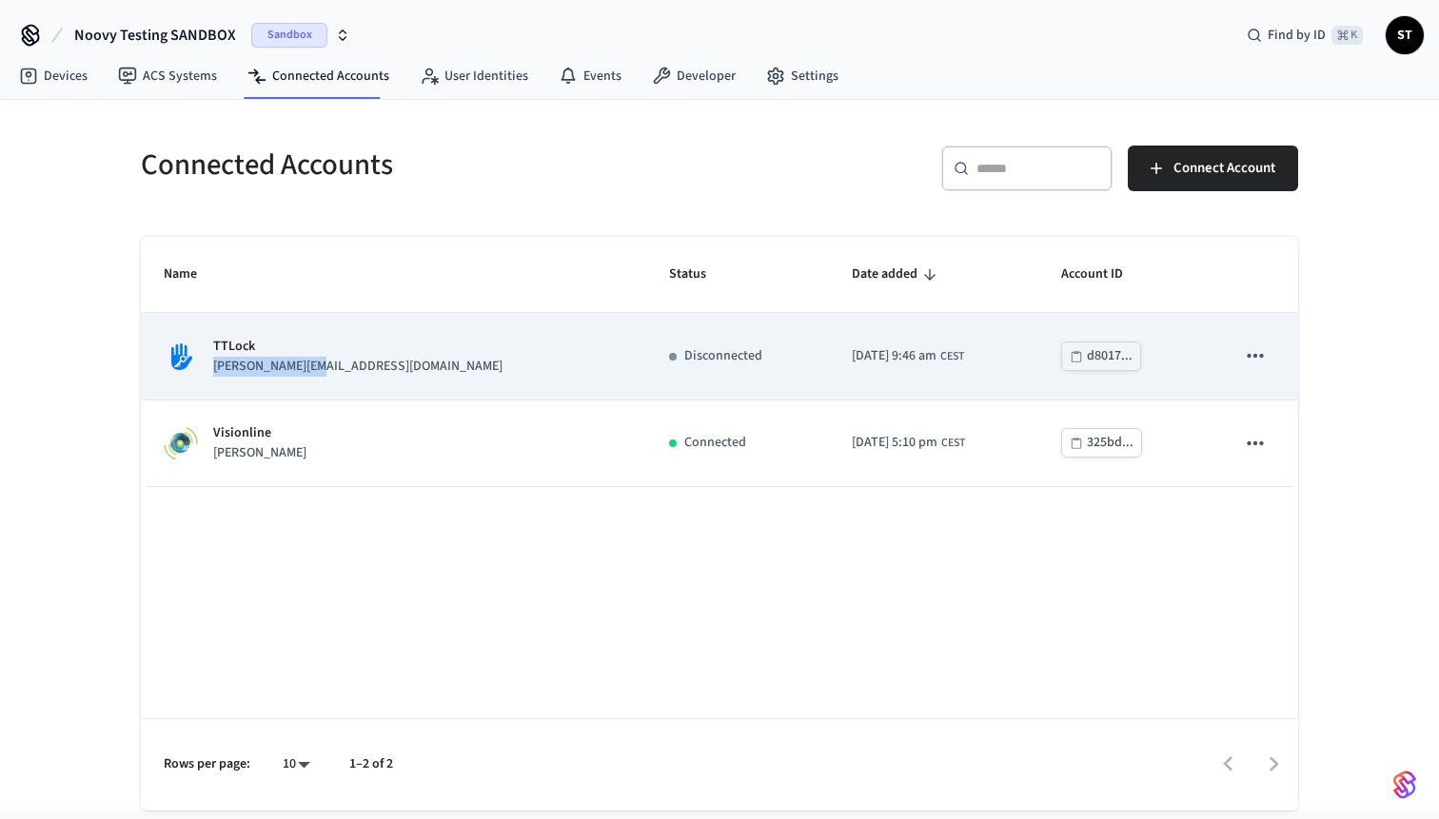
copy p "[PERSON_NAME][EMAIL_ADDRESS][DOMAIN_NAME]"
drag, startPoint x: 329, startPoint y: 371, endPoint x: 209, endPoint y: 372, distance: 119.9
click at [209, 372] on div "TTLock jane@example.com" at bounding box center [394, 357] width 460 height 40
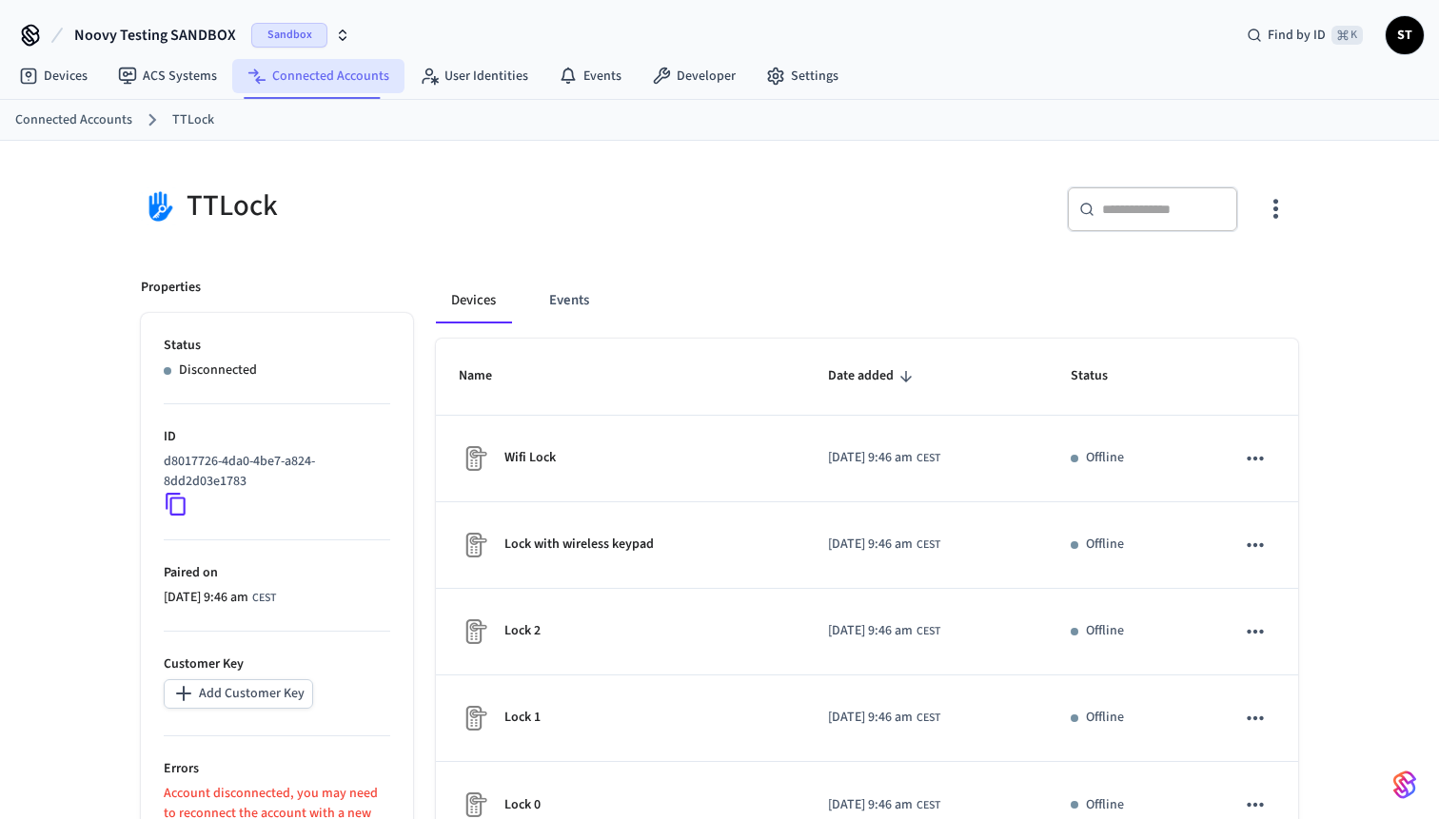
click at [310, 83] on link "Connected Accounts" at bounding box center [318, 76] width 172 height 34
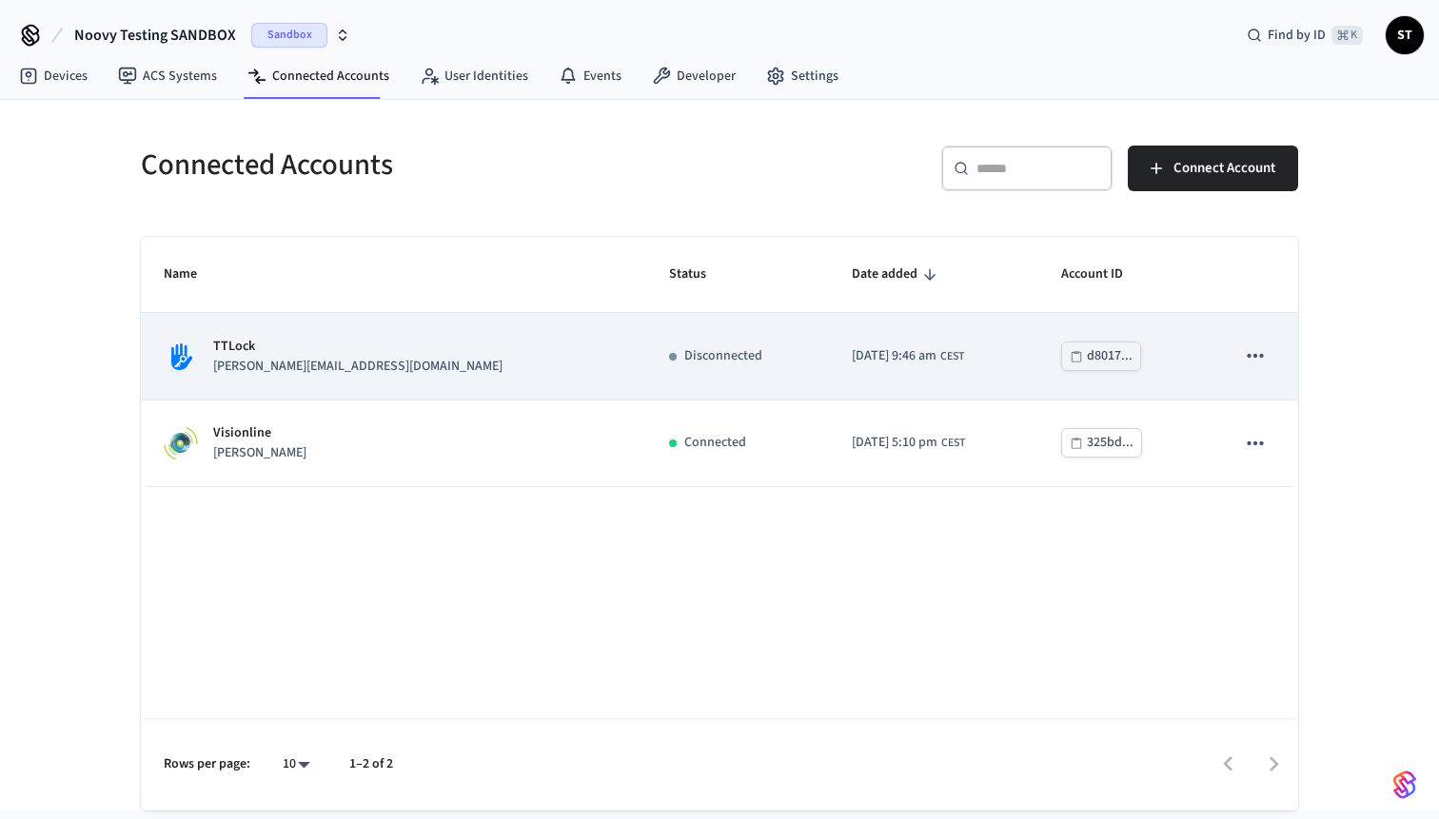
click at [1254, 359] on icon "sticky table" at bounding box center [1255, 356] width 25 height 25
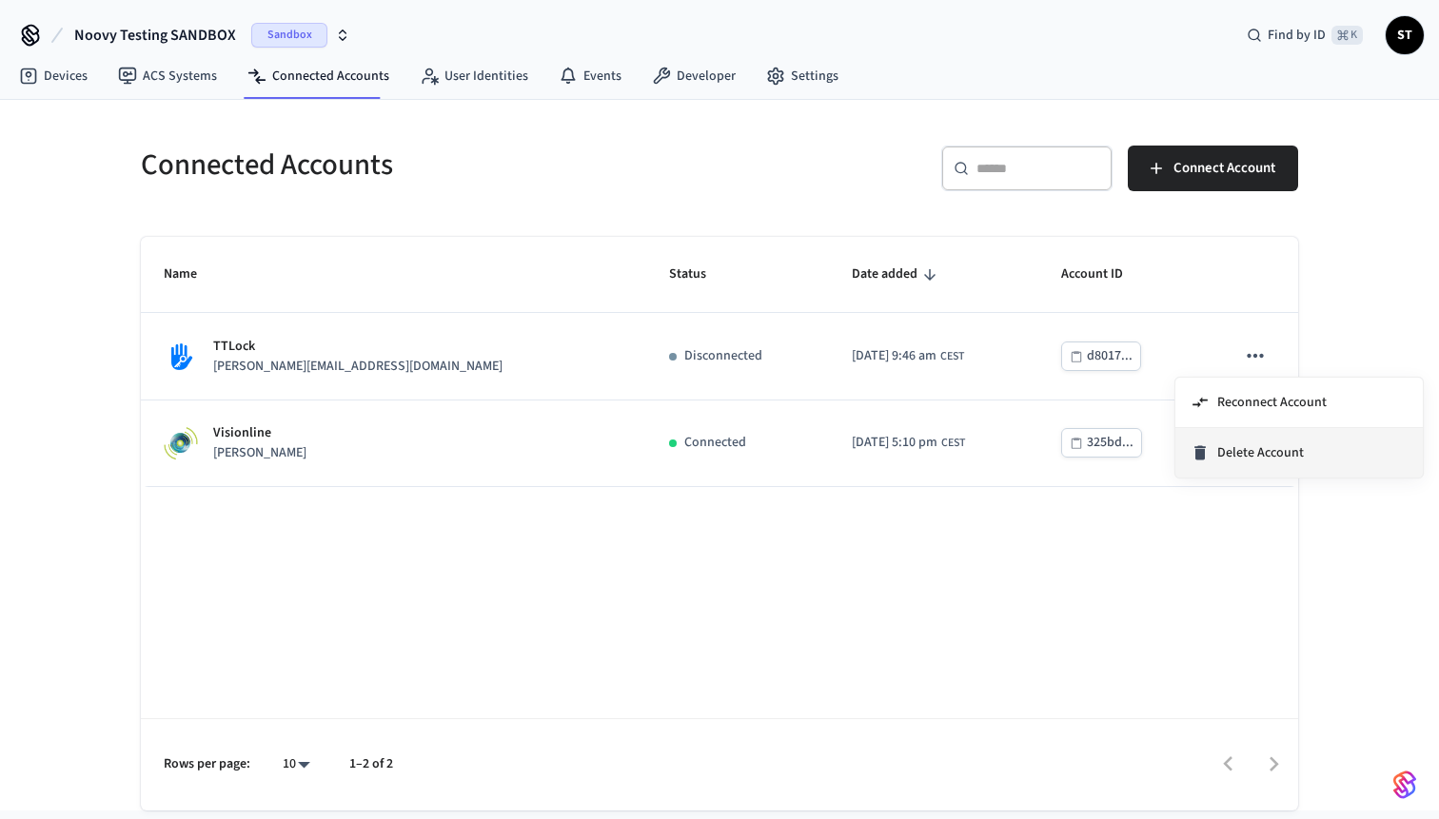
click at [1252, 449] on span "Delete Account" at bounding box center [1260, 452] width 87 height 19
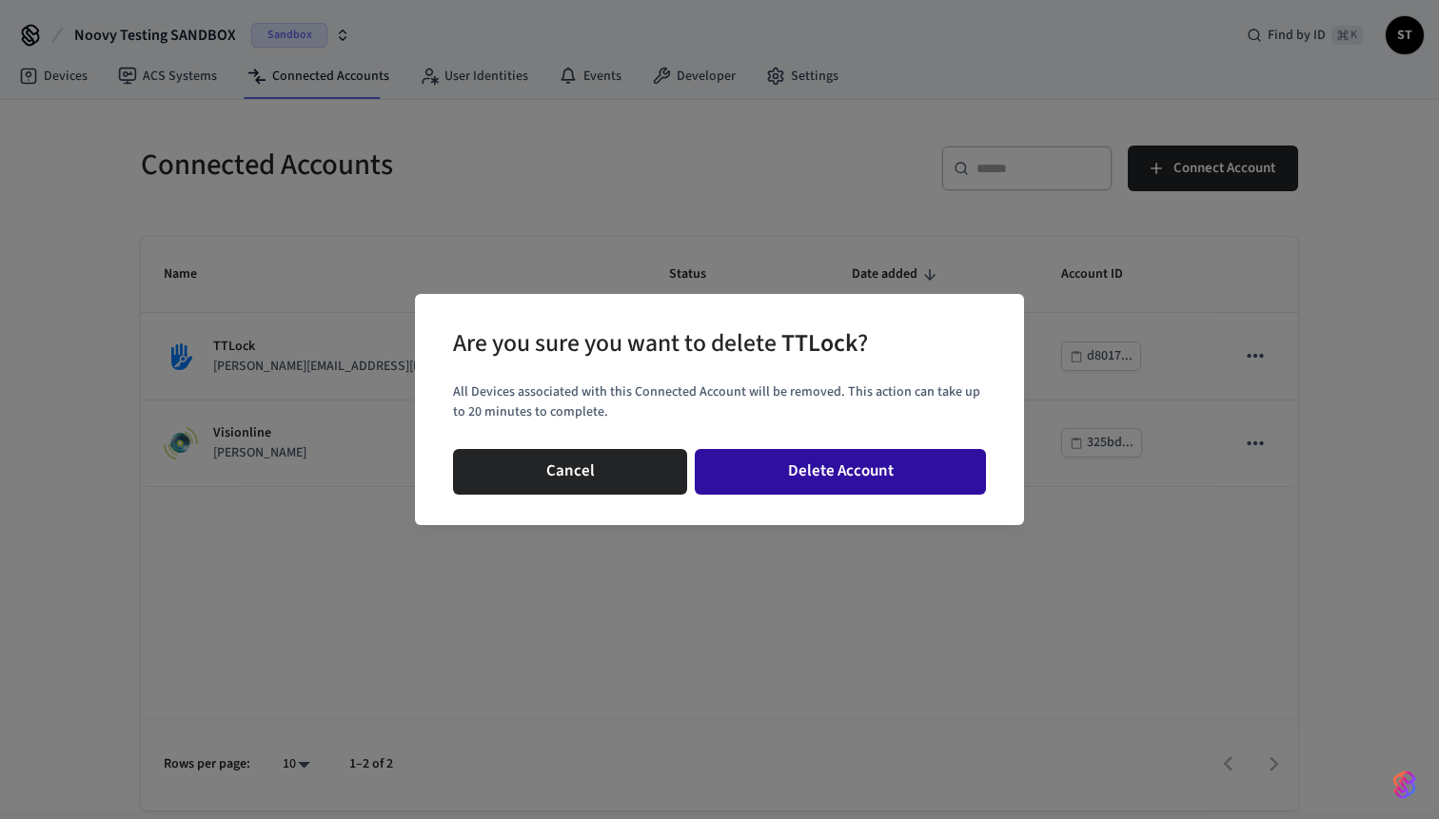
click at [858, 469] on button "Delete Account" at bounding box center [840, 472] width 291 height 46
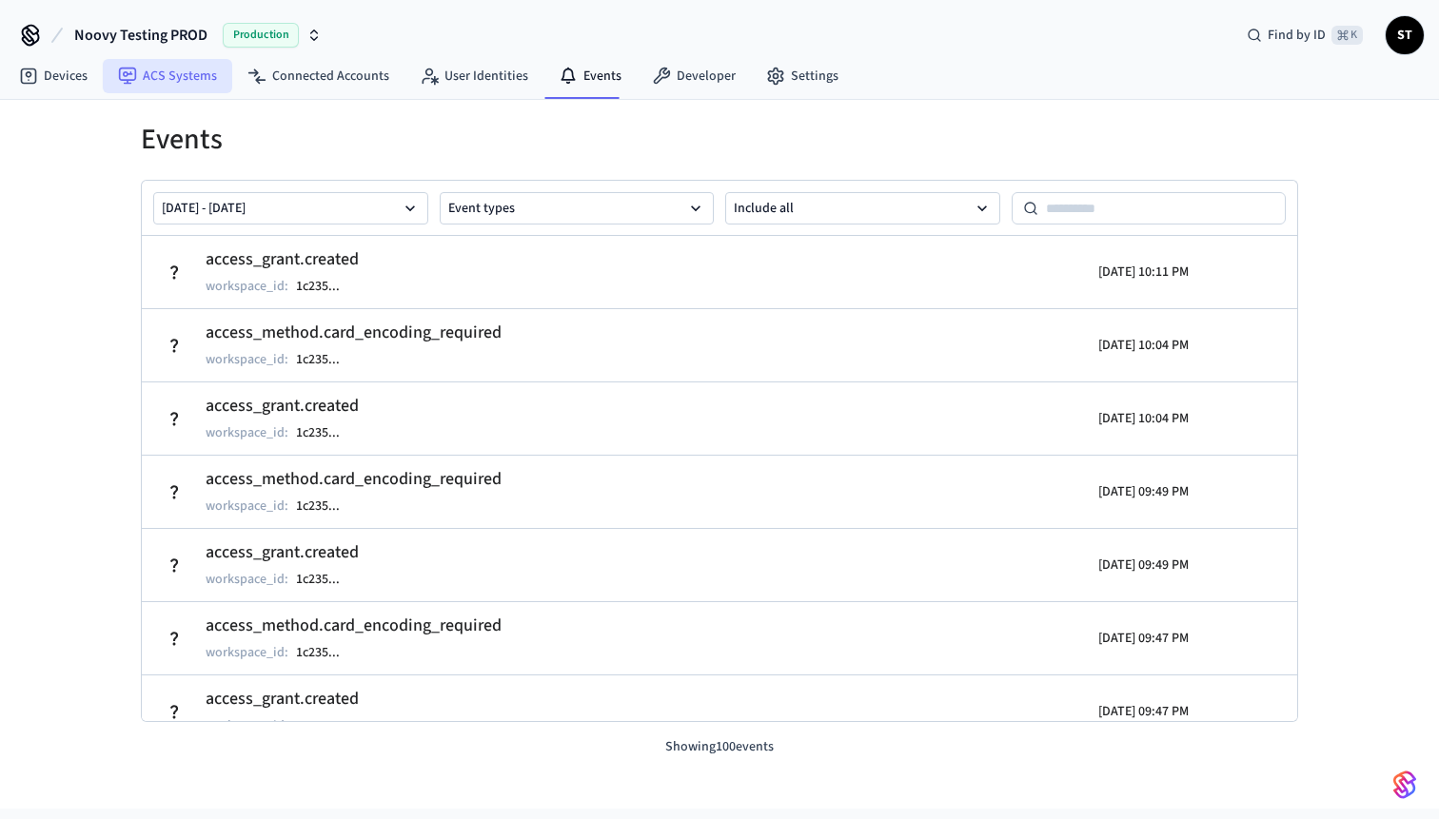
click at [183, 74] on link "ACS Systems" at bounding box center [167, 76] width 129 height 34
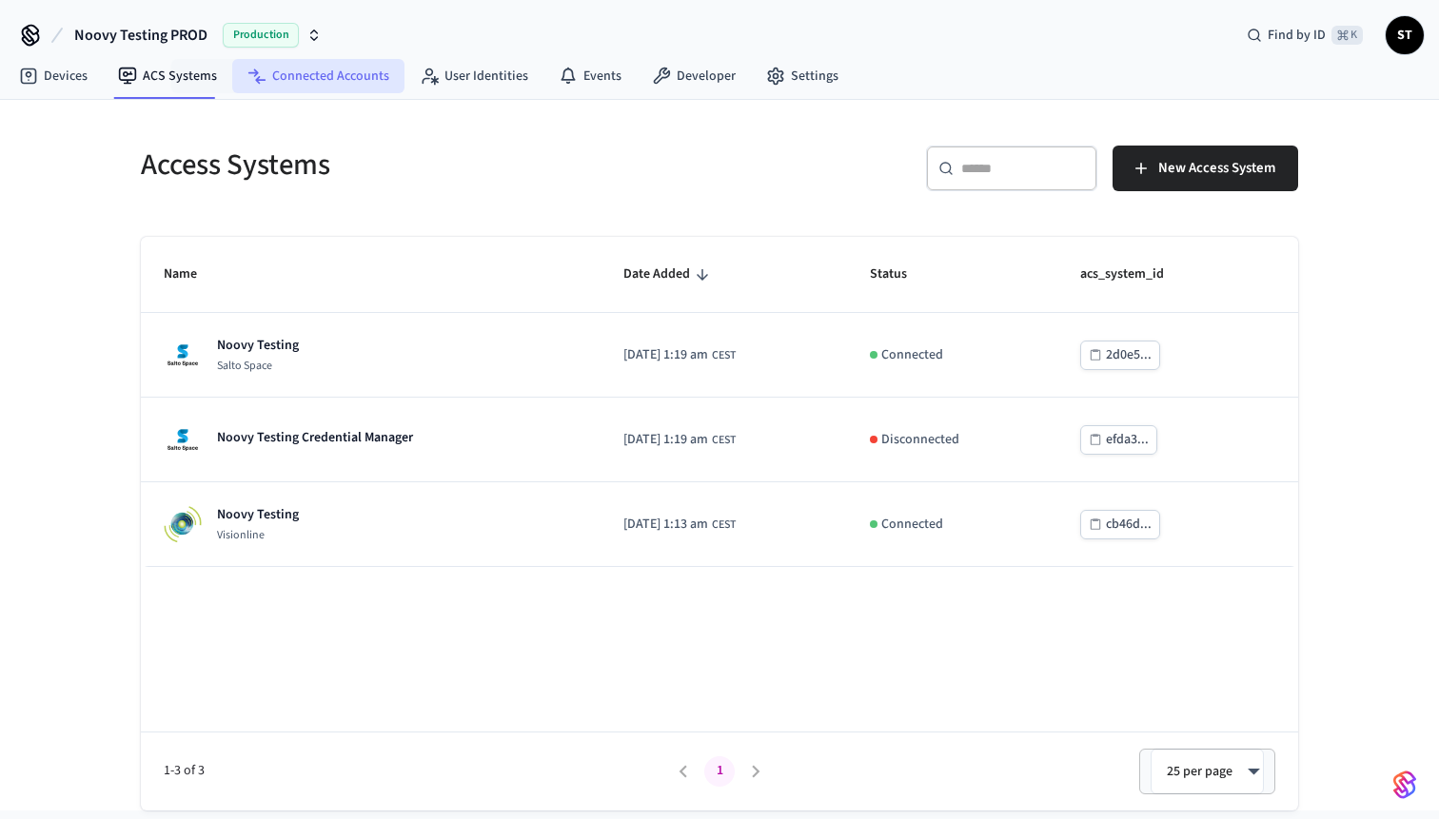
click at [287, 73] on link "Connected Accounts" at bounding box center [318, 76] width 172 height 34
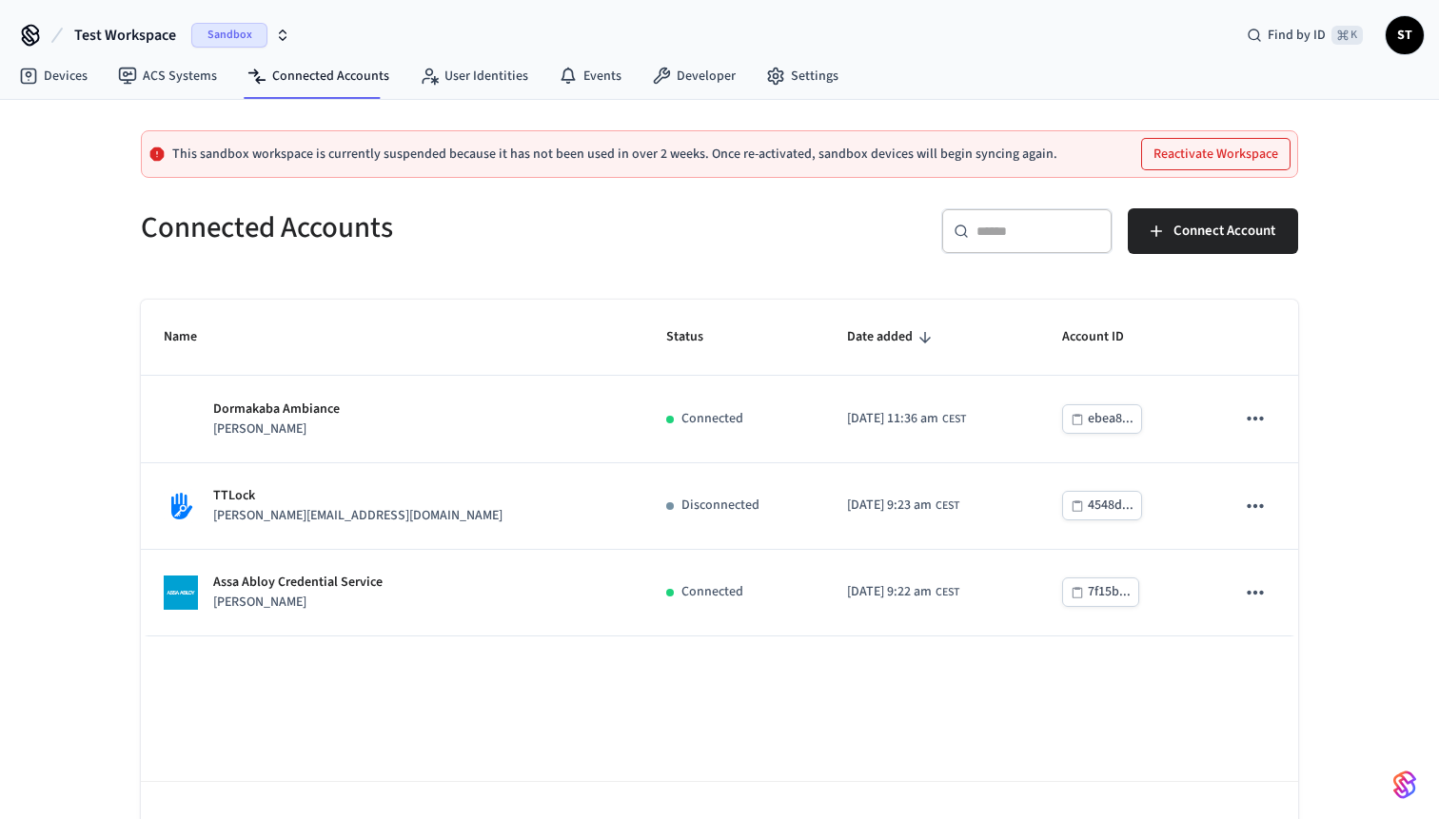
click at [140, 38] on span "Test Workspace" at bounding box center [125, 35] width 102 height 23
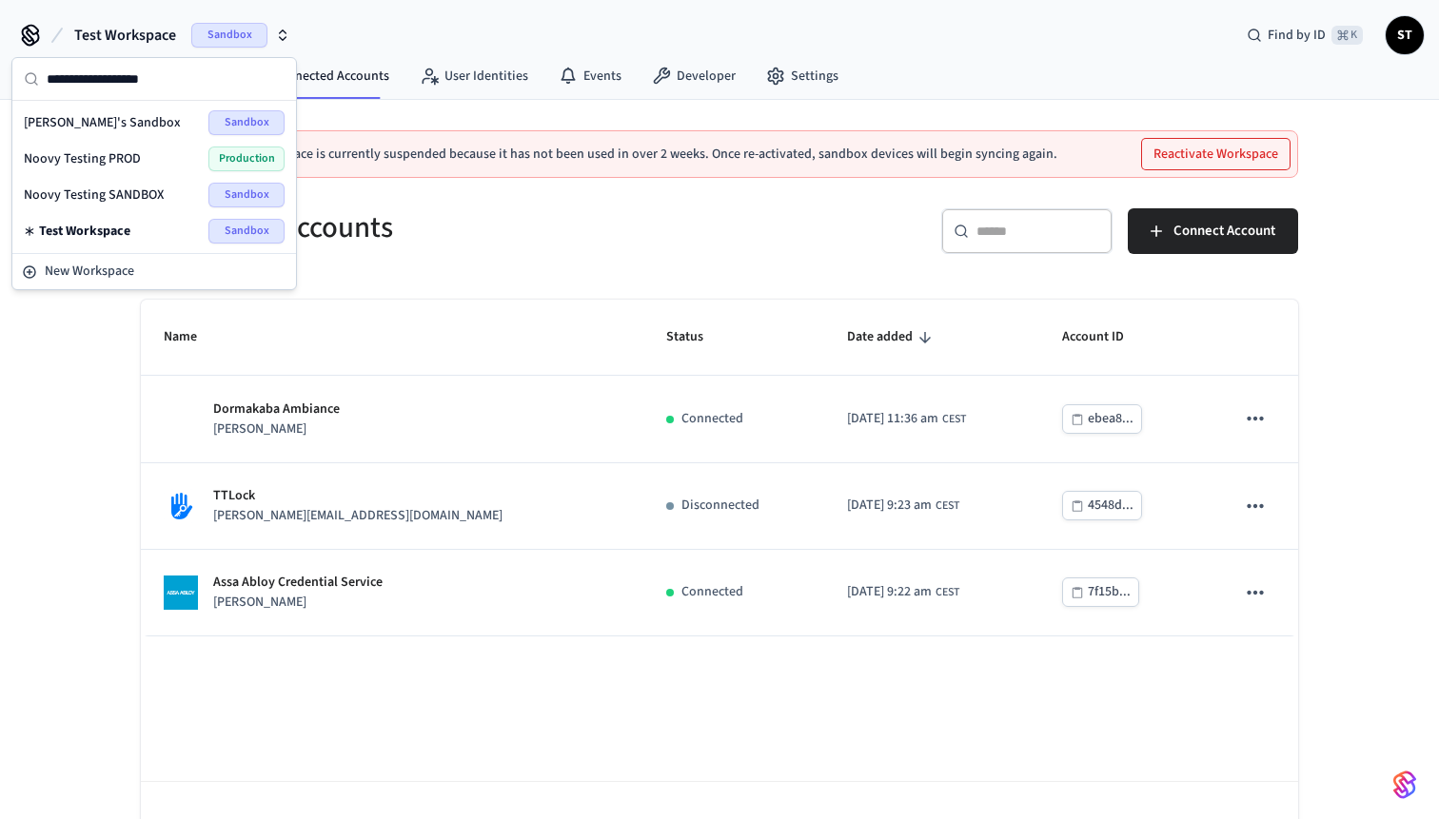
click at [135, 196] on span "Noovy Testing SANDBOX" at bounding box center [94, 195] width 140 height 19
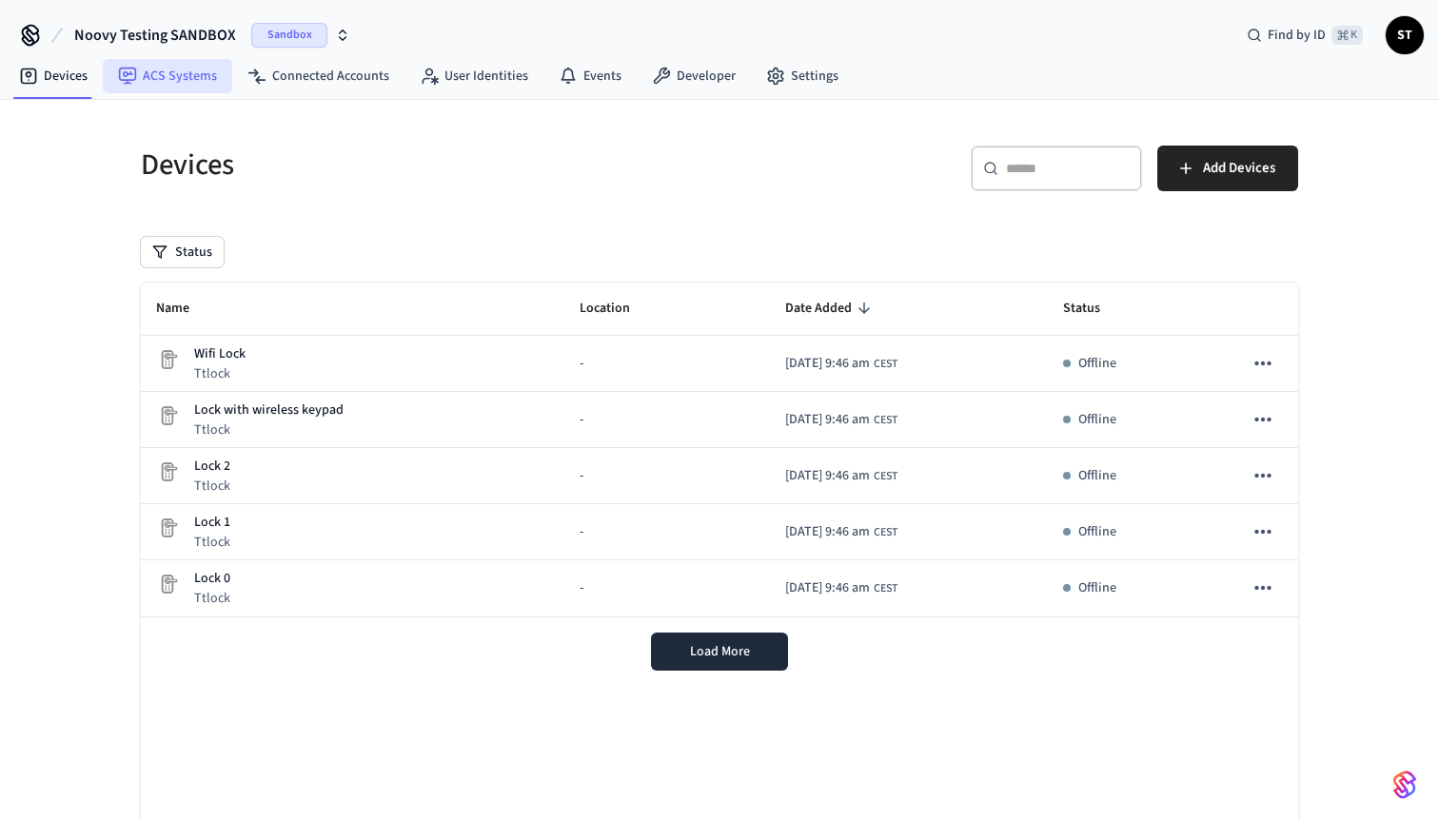
click at [184, 78] on link "ACS Systems" at bounding box center [167, 76] width 129 height 34
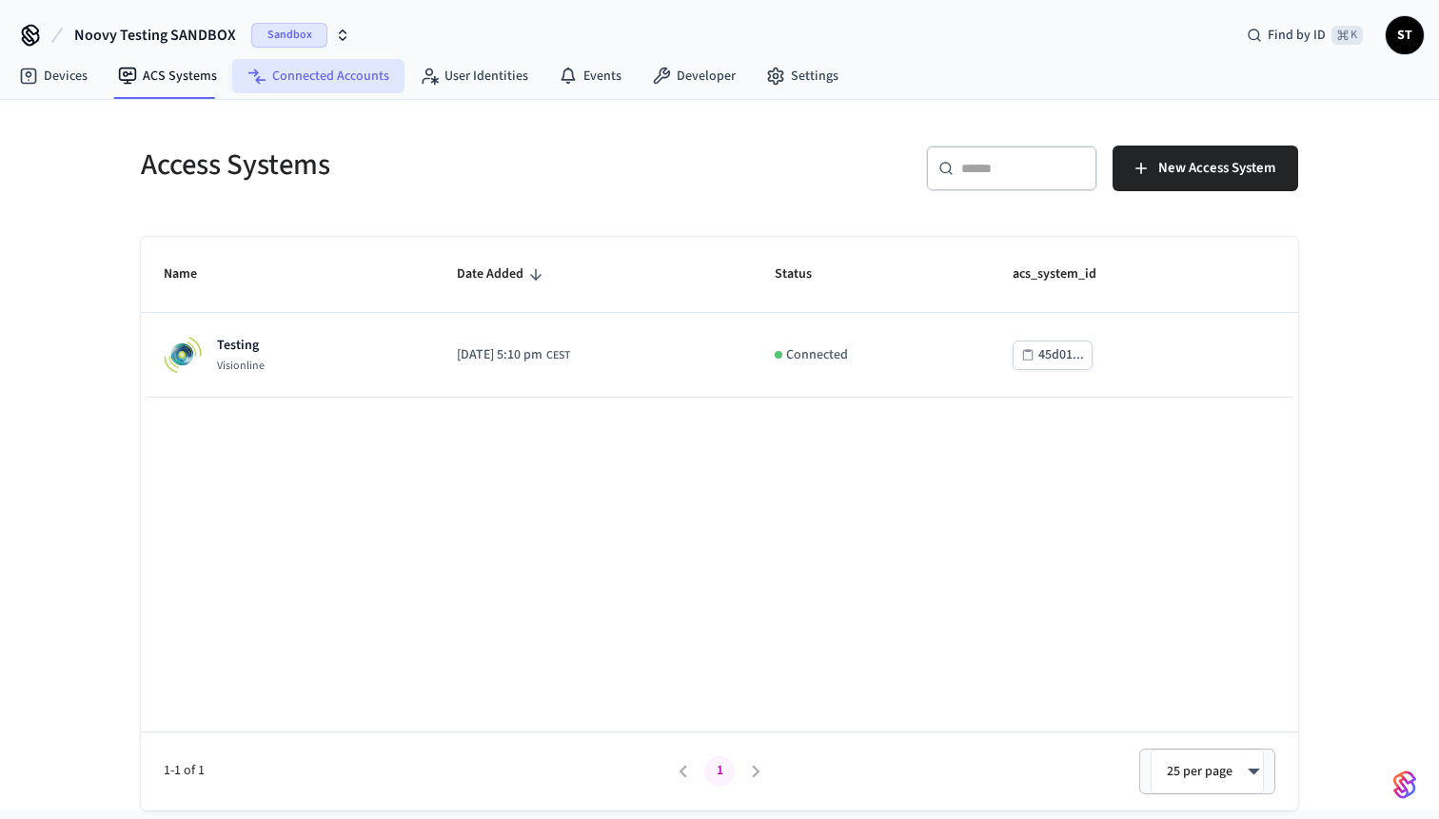
click at [304, 80] on link "Connected Accounts" at bounding box center [318, 76] width 172 height 34
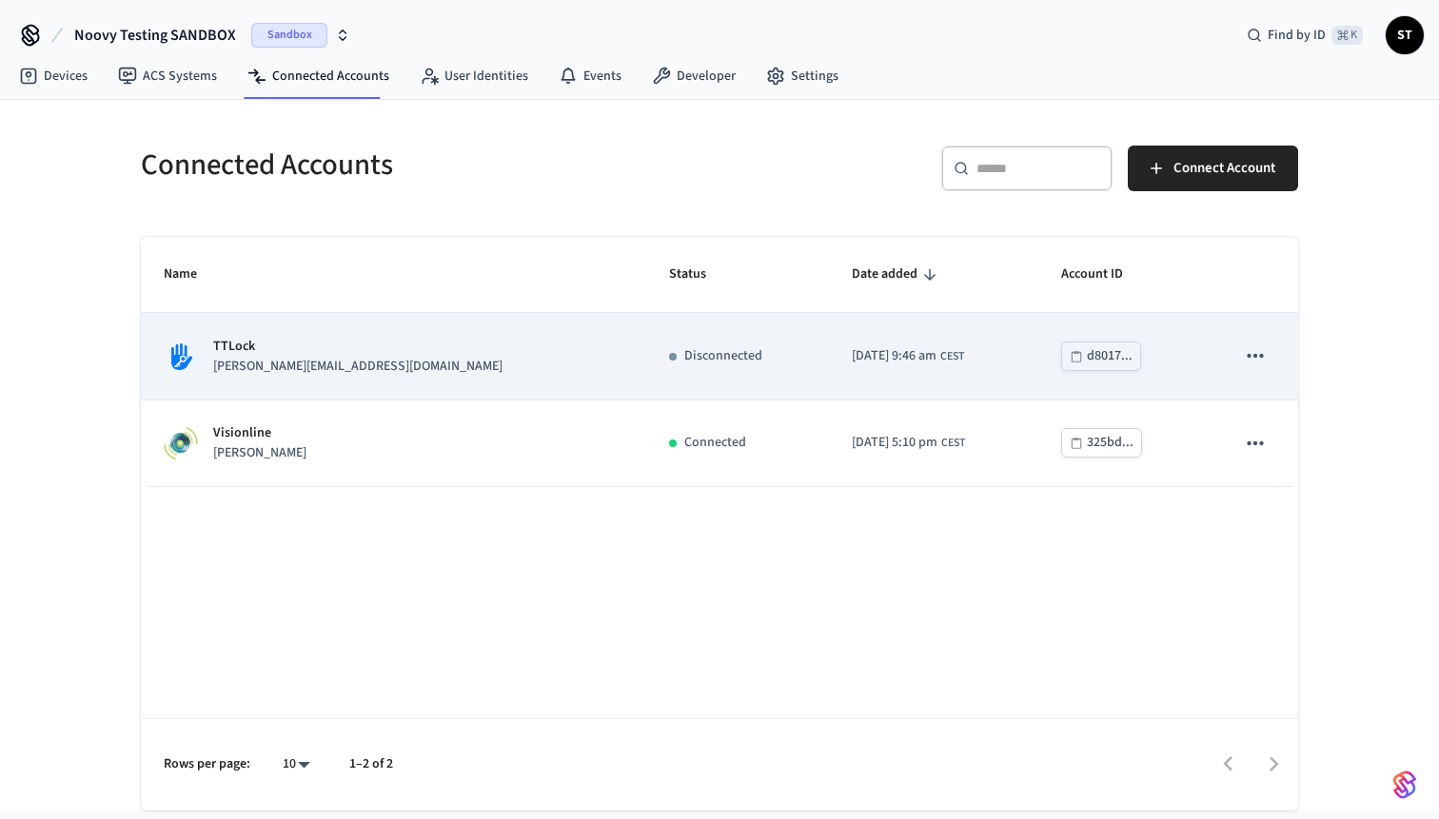
click at [265, 363] on p "[PERSON_NAME][EMAIL_ADDRESS][DOMAIN_NAME]" at bounding box center [357, 367] width 289 height 20
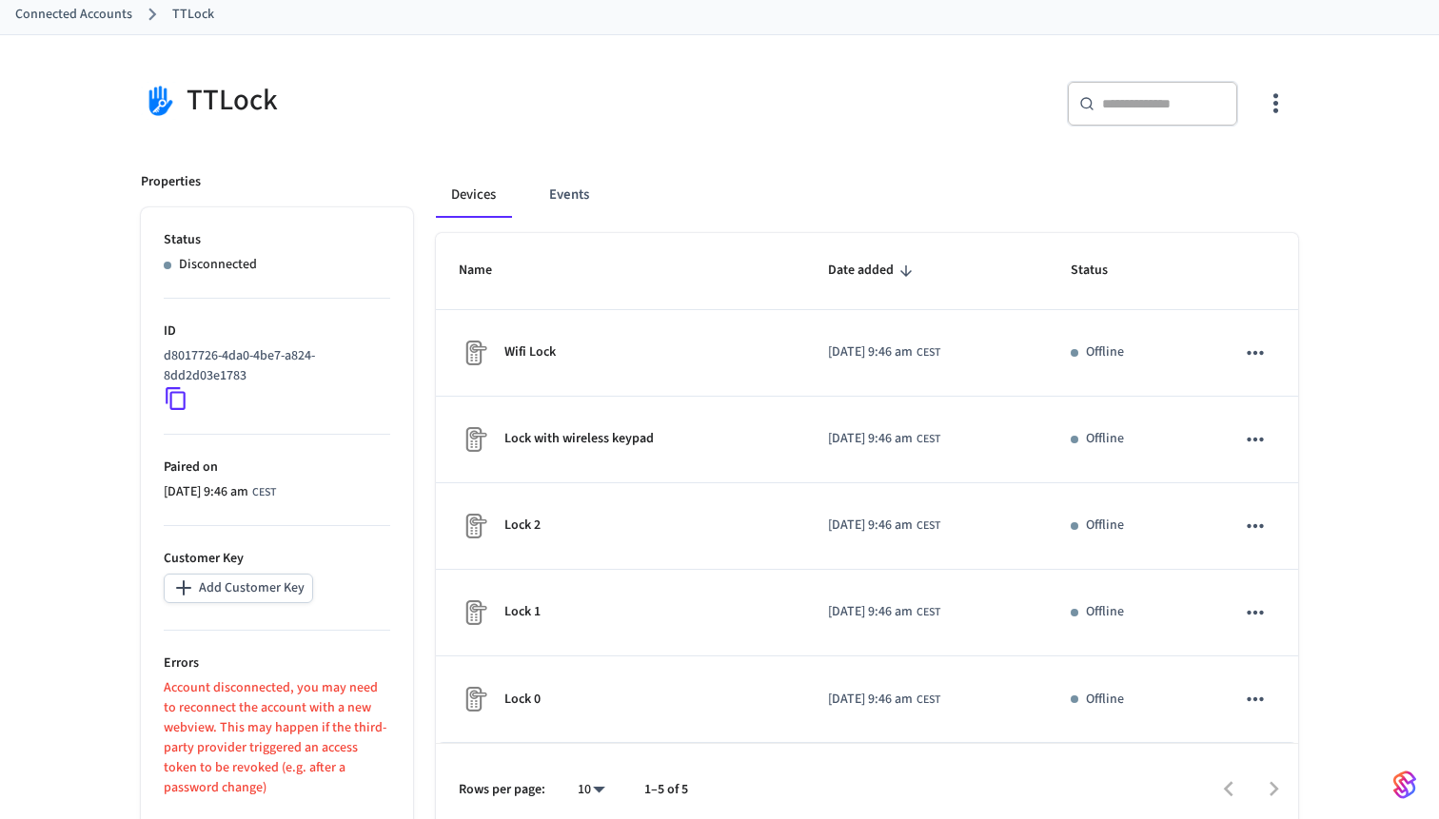
scroll to position [123, 0]
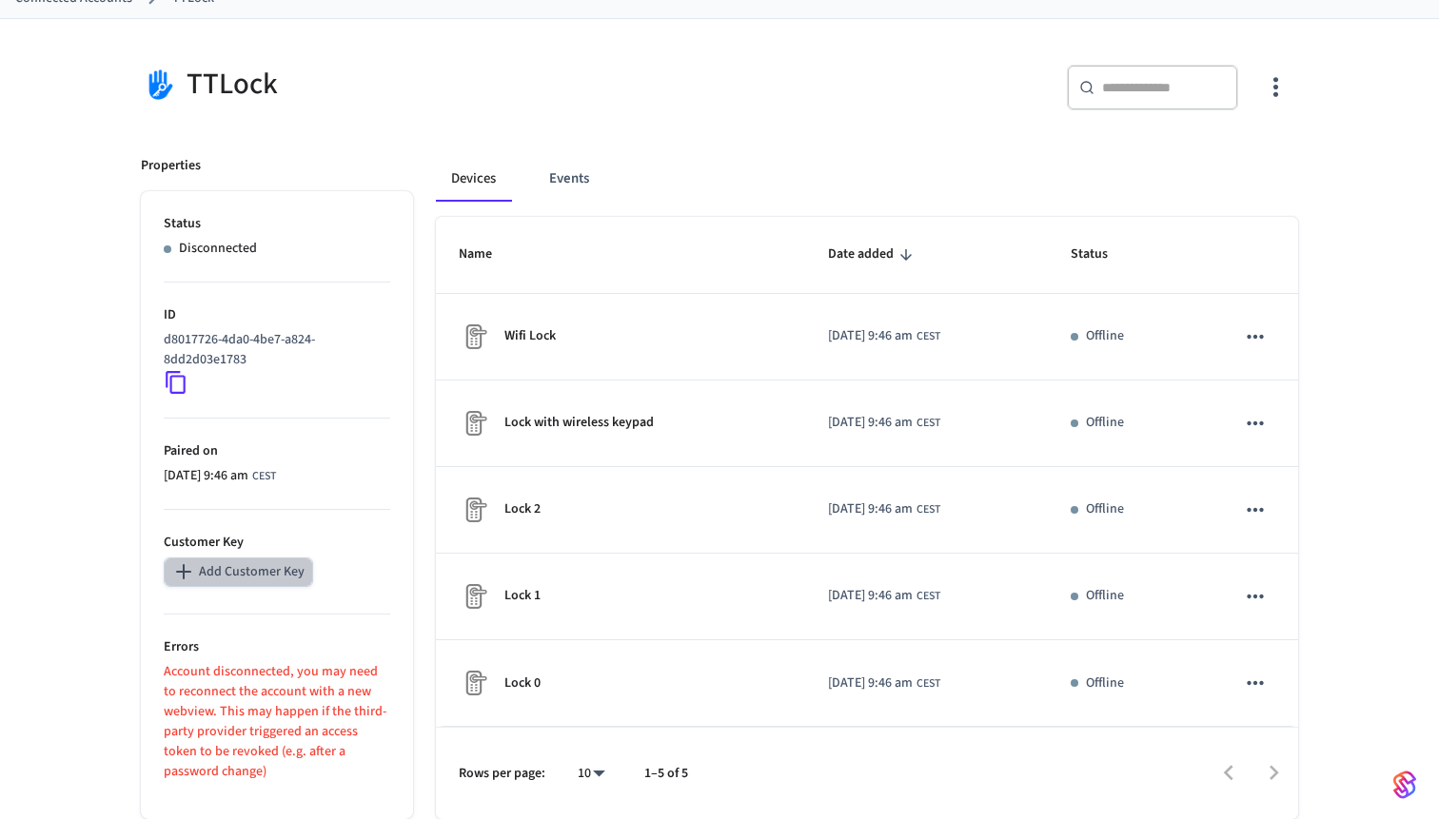
click at [263, 571] on button "Add Customer Key" at bounding box center [238, 572] width 149 height 29
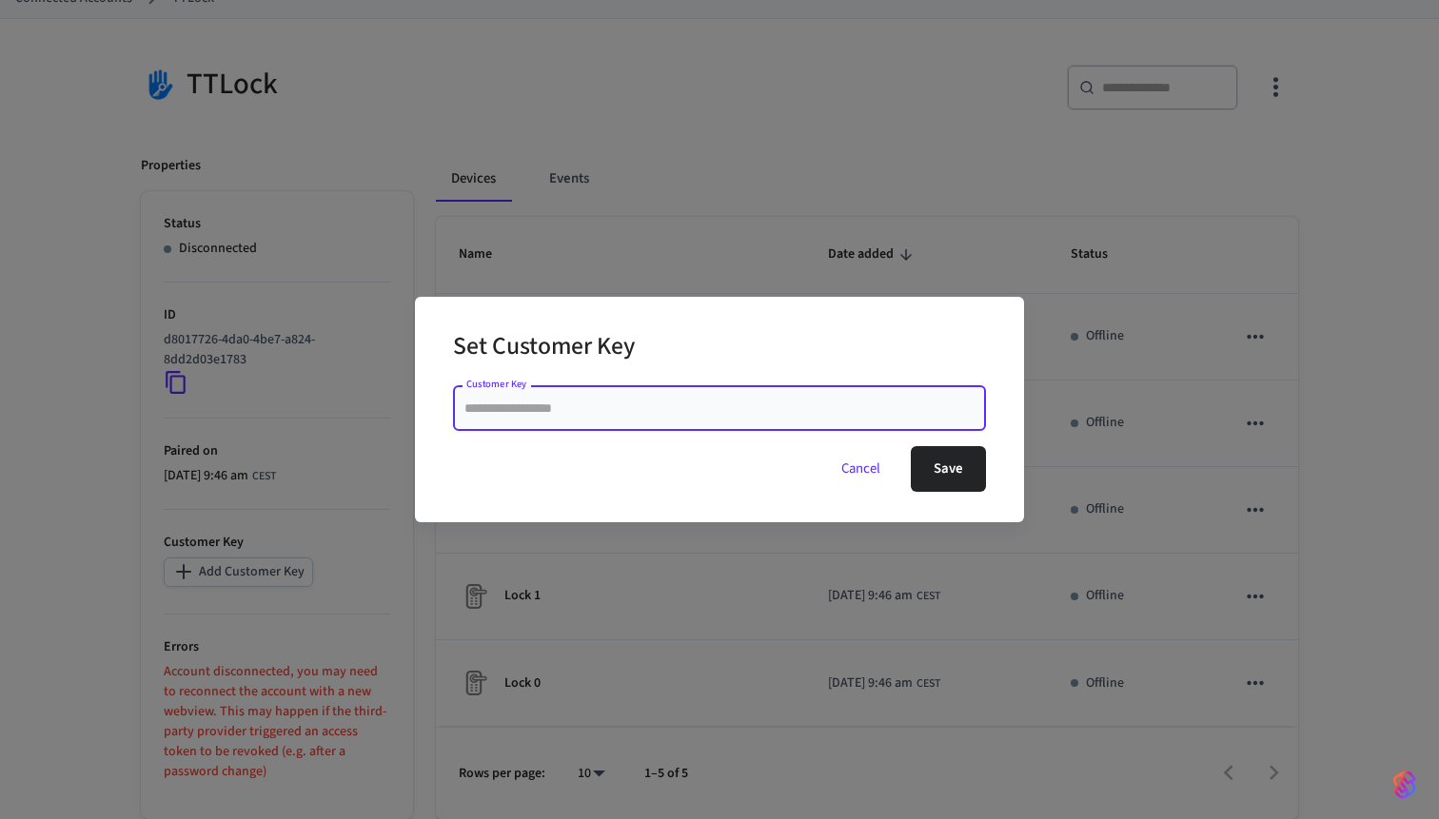
click at [875, 466] on button "Cancel" at bounding box center [860, 469] width 85 height 46
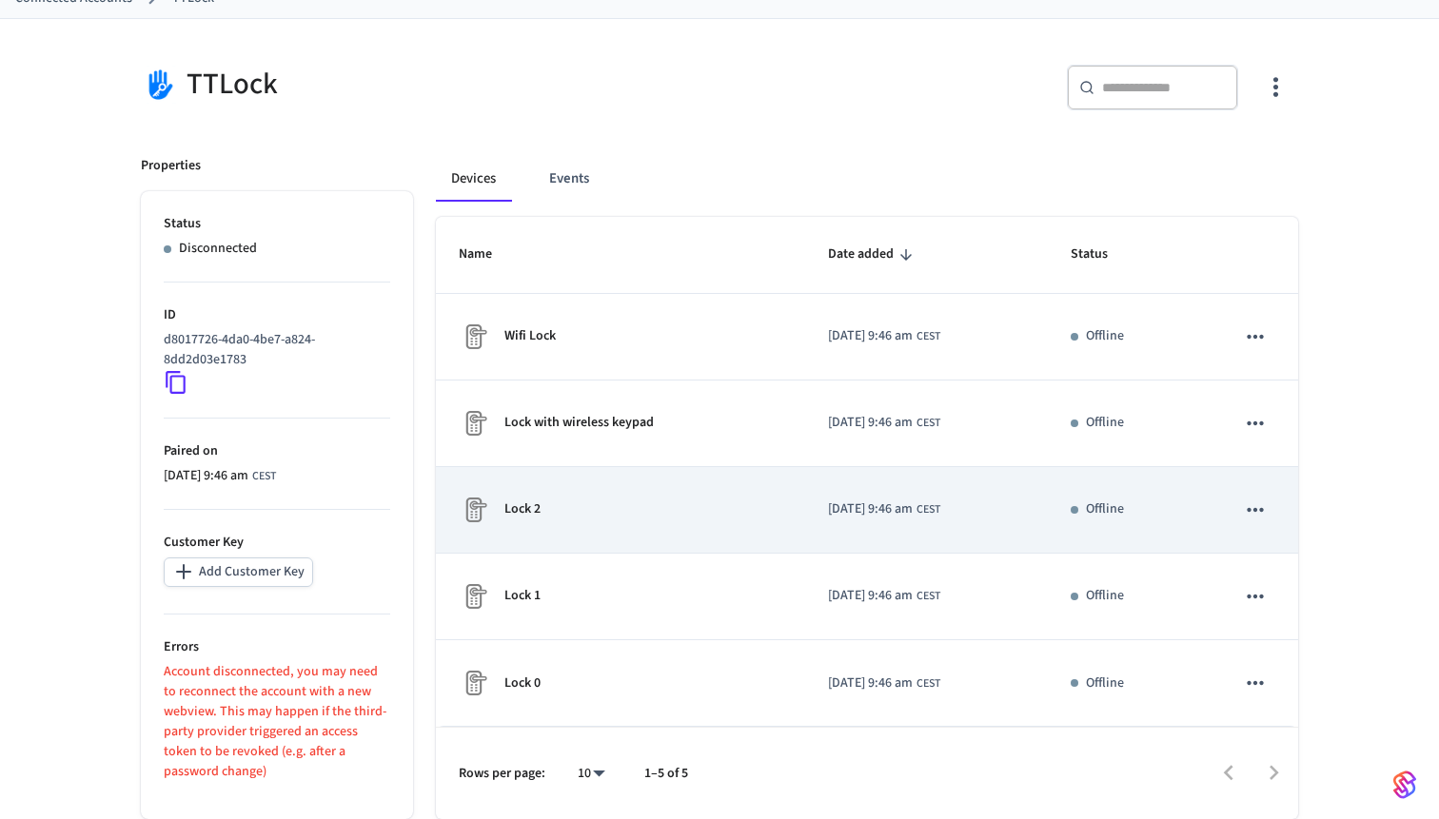
scroll to position [0, 0]
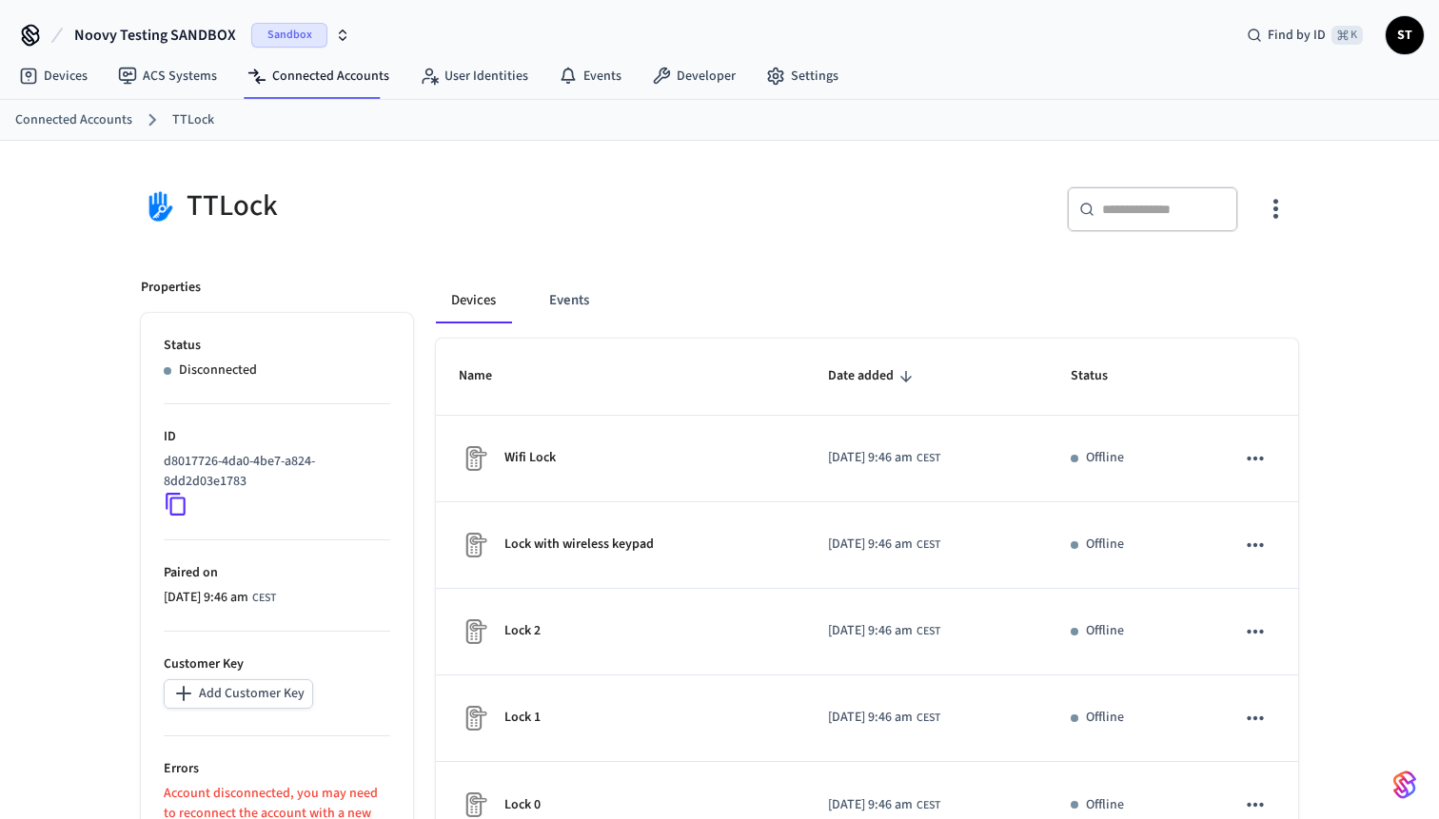
click at [173, 35] on span "Noovy Testing SANDBOX" at bounding box center [155, 35] width 162 height 23
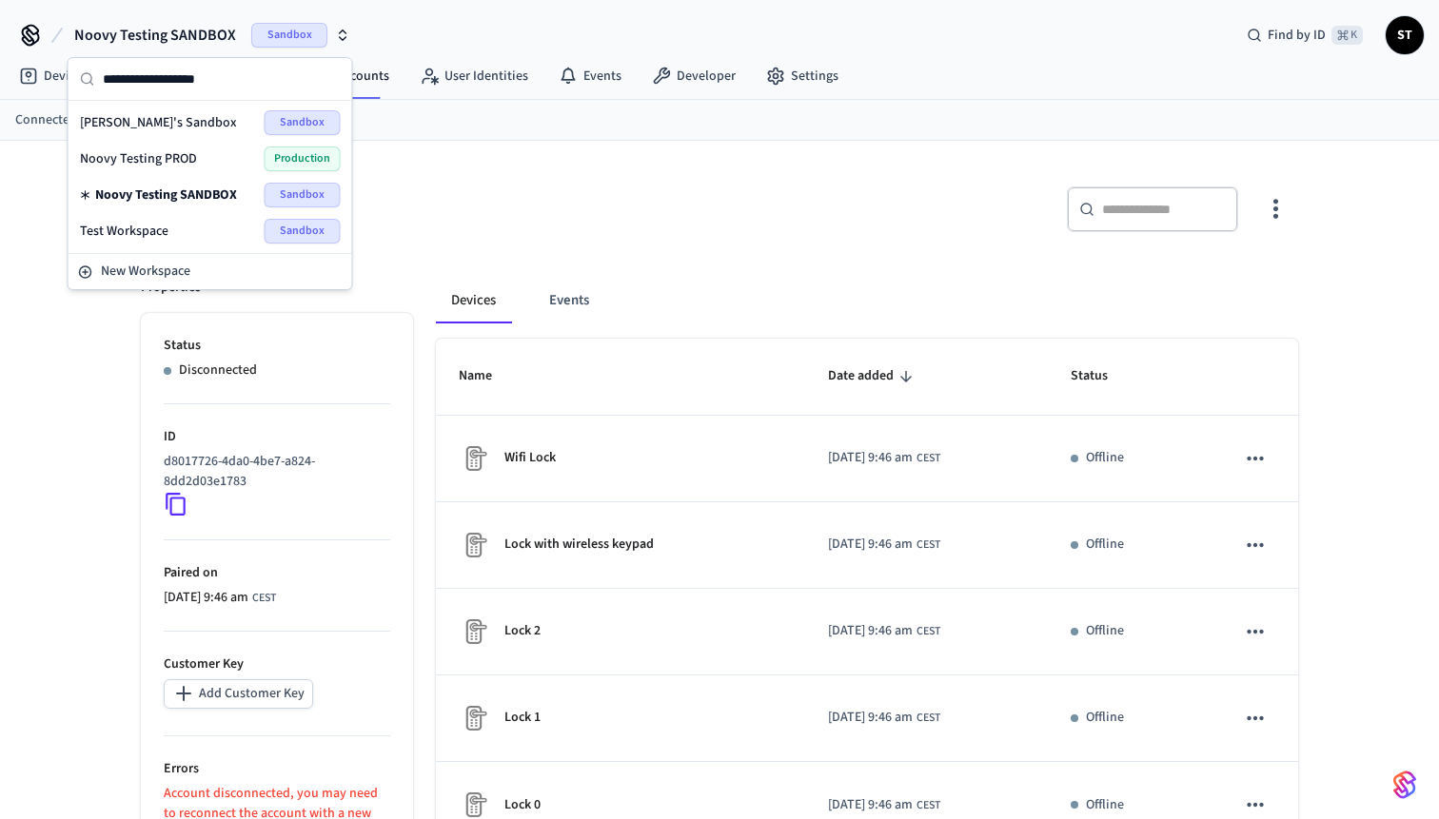
click at [165, 157] on span "Noovy Testing PROD" at bounding box center [138, 158] width 117 height 19
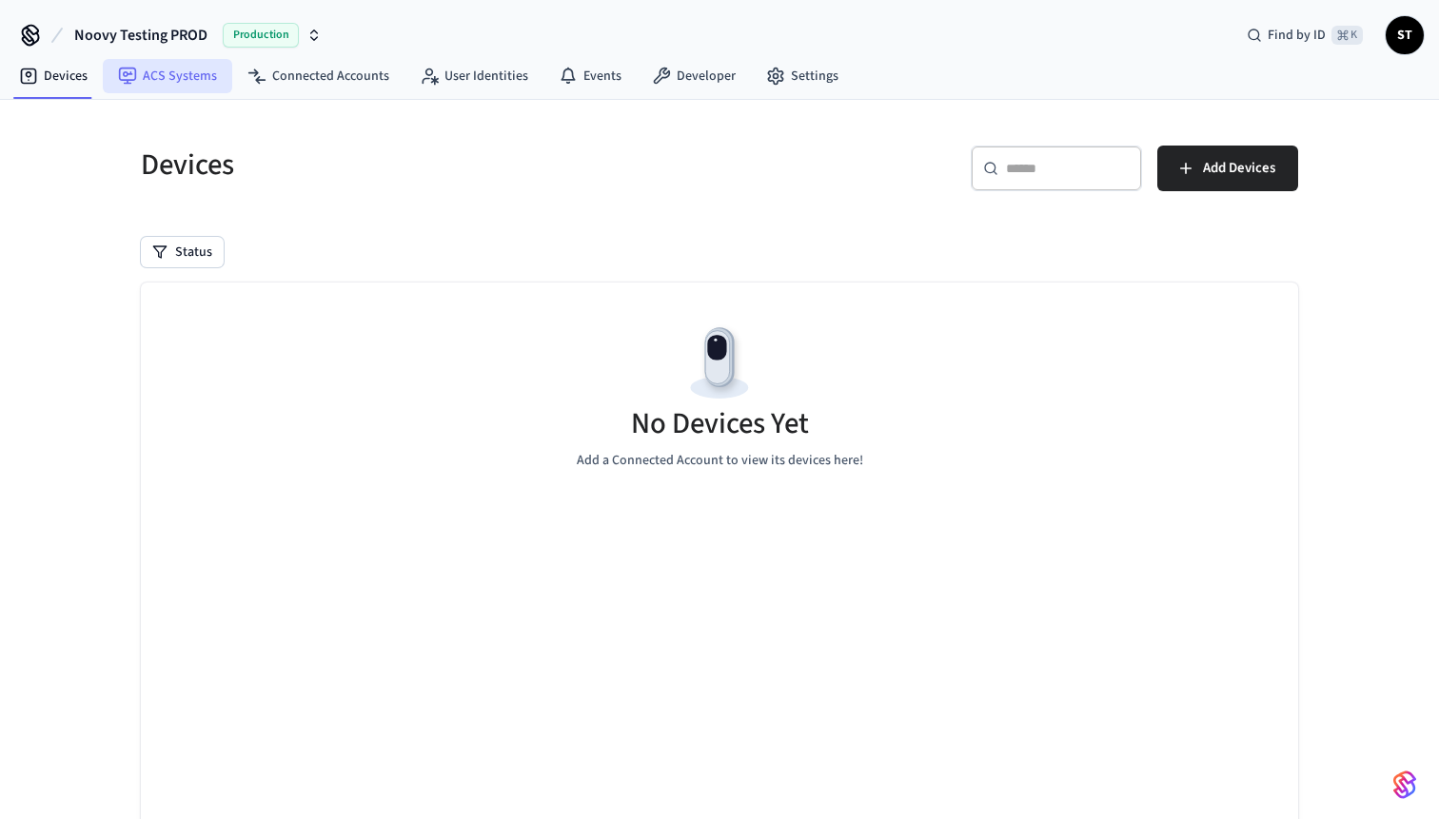
click at [181, 78] on link "ACS Systems" at bounding box center [167, 76] width 129 height 34
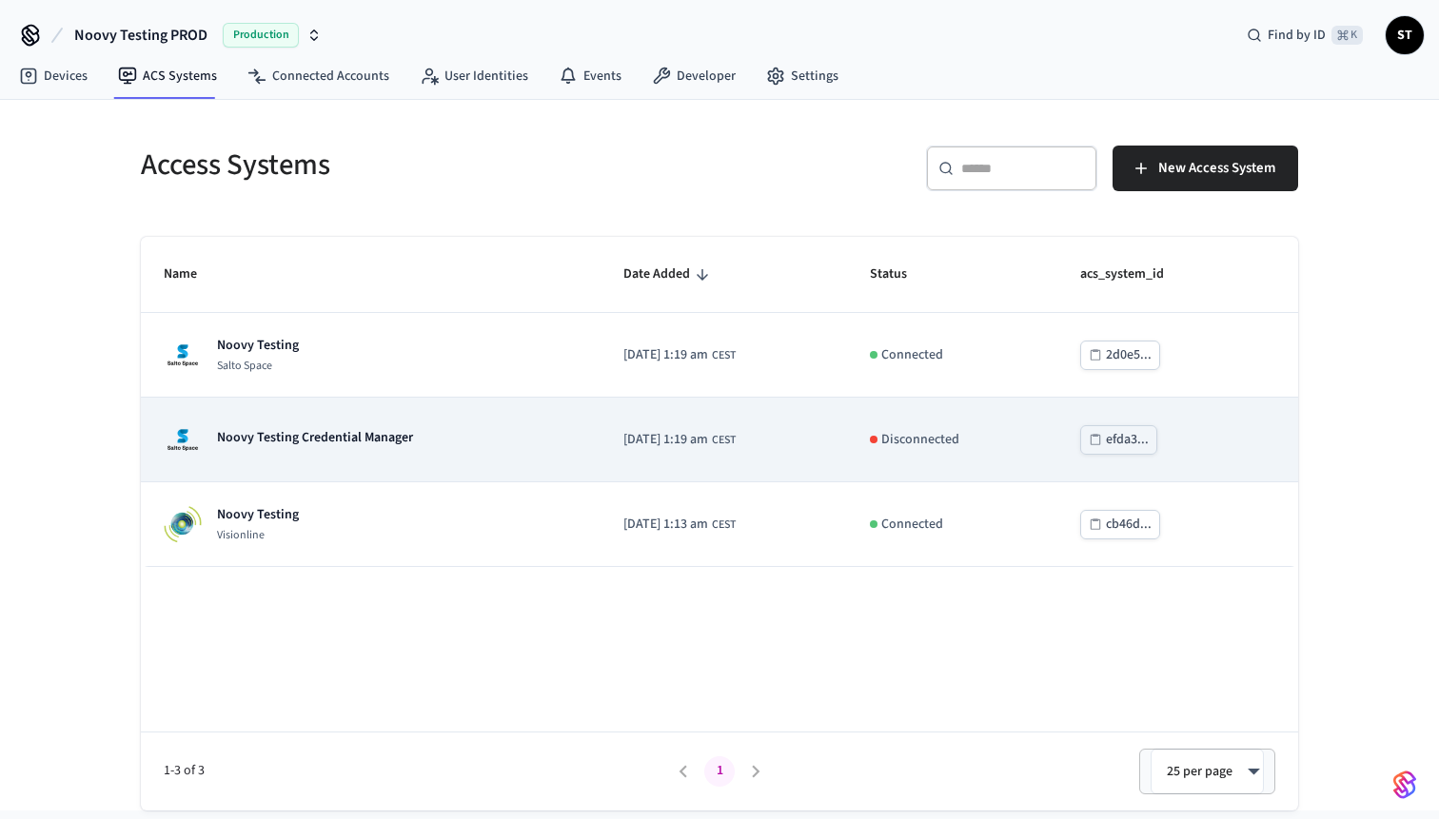
click at [337, 443] on p "Noovy Testing Credential Manager" at bounding box center [315, 437] width 196 height 19
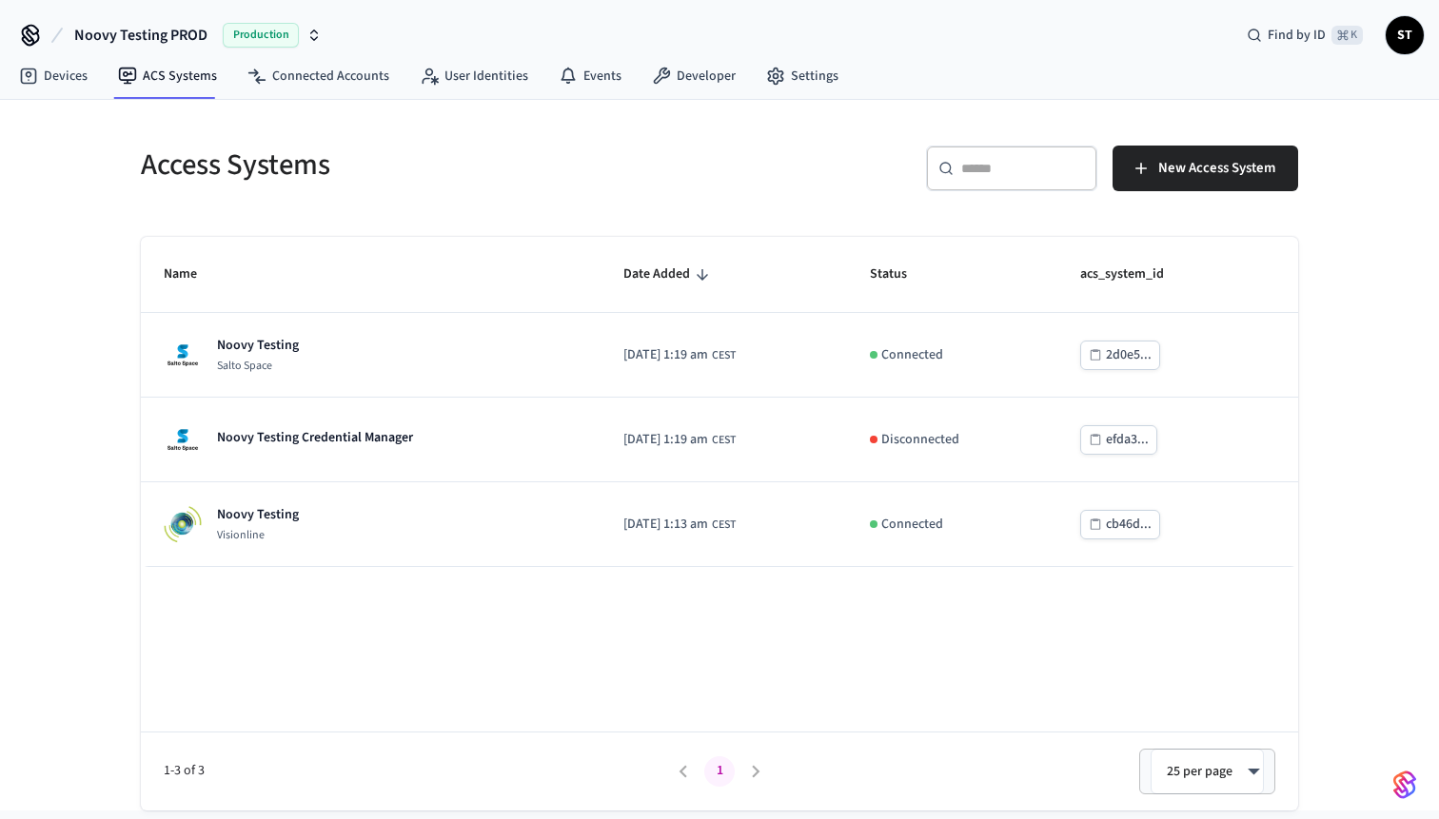
click at [169, 26] on span "Noovy Testing PROD" at bounding box center [140, 35] width 133 height 23
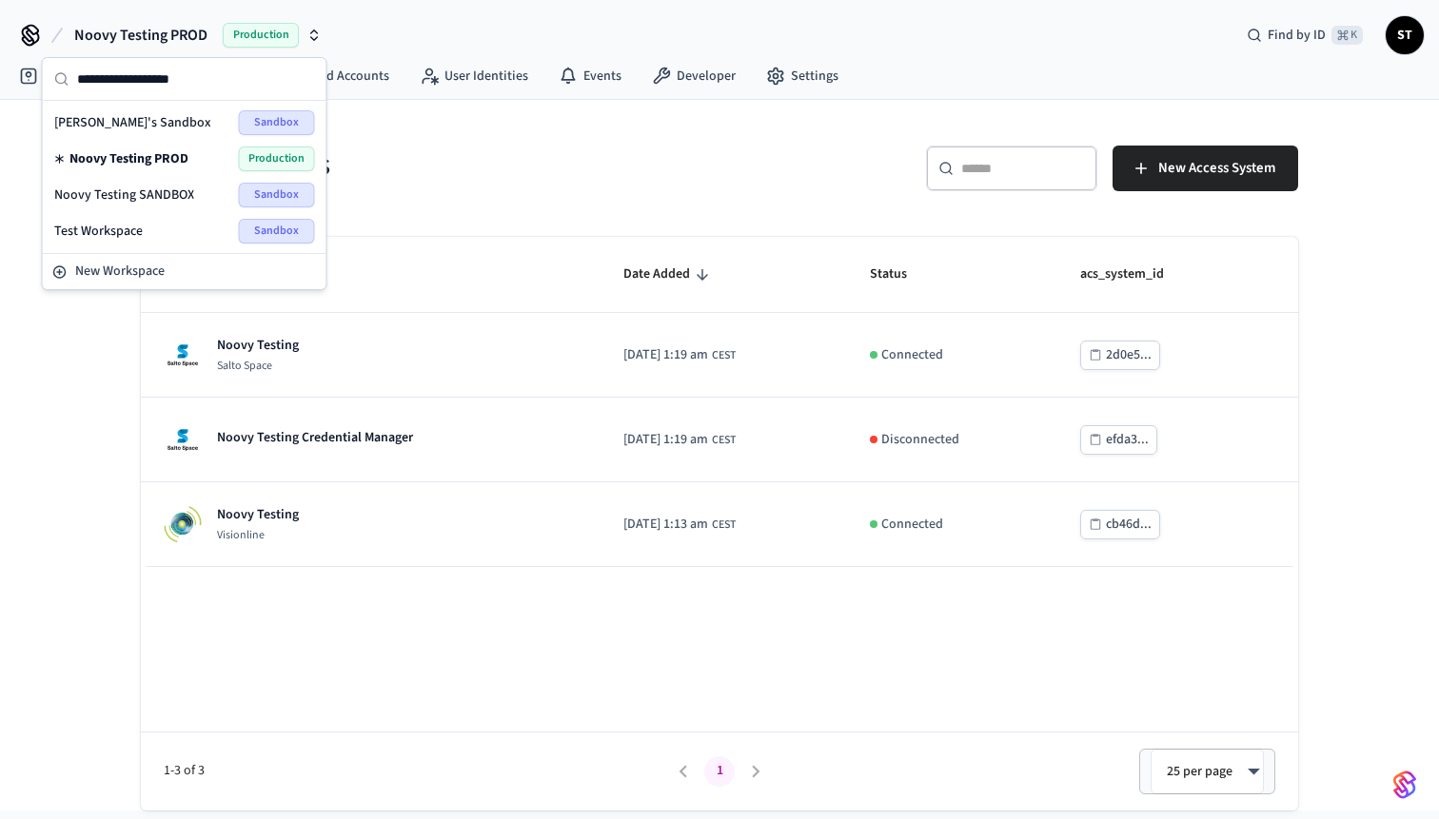
click at [159, 194] on span "Noovy Testing SANDBOX" at bounding box center [124, 195] width 140 height 19
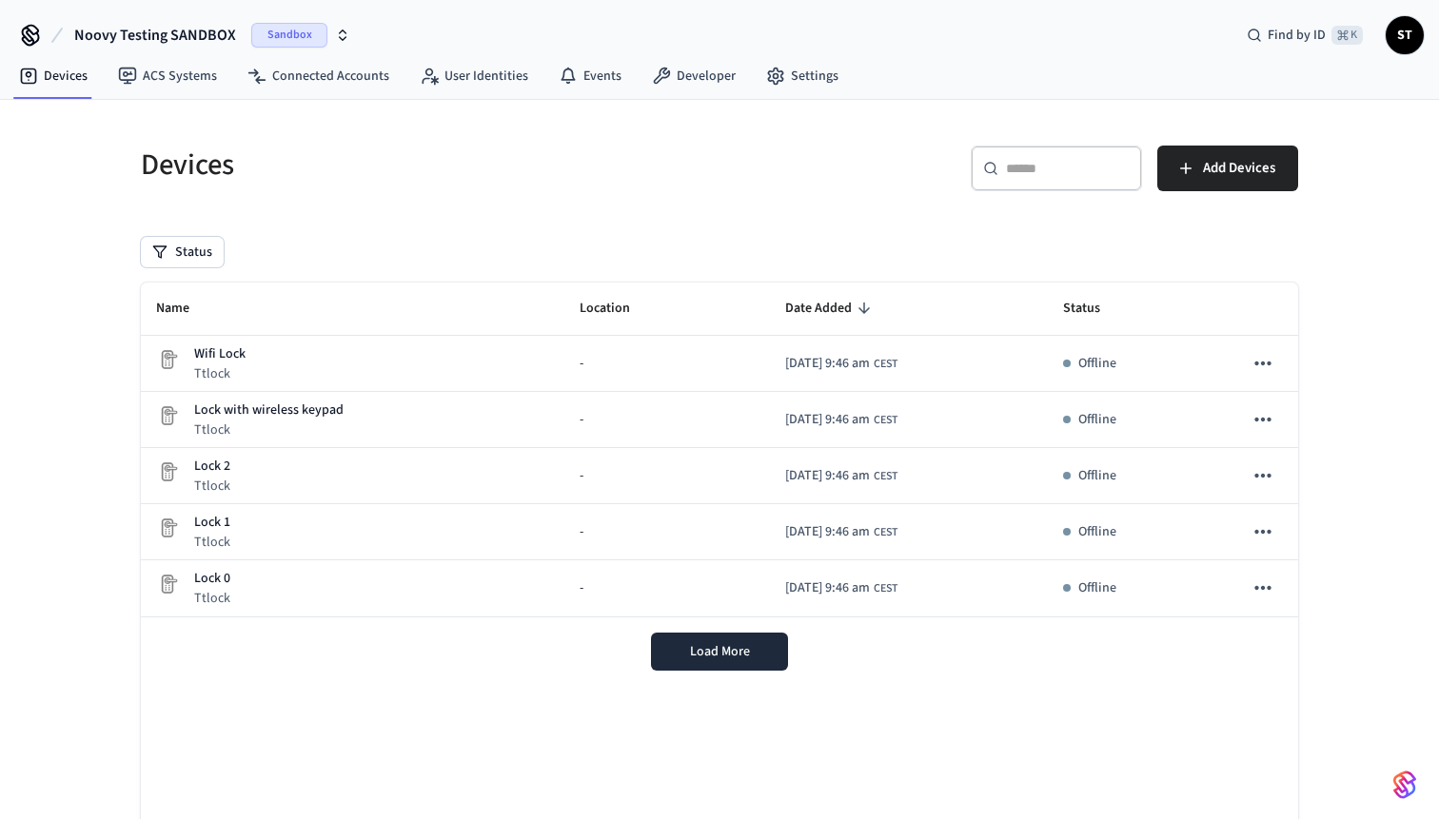
click at [196, 33] on span "Noovy Testing SANDBOX" at bounding box center [155, 35] width 162 height 23
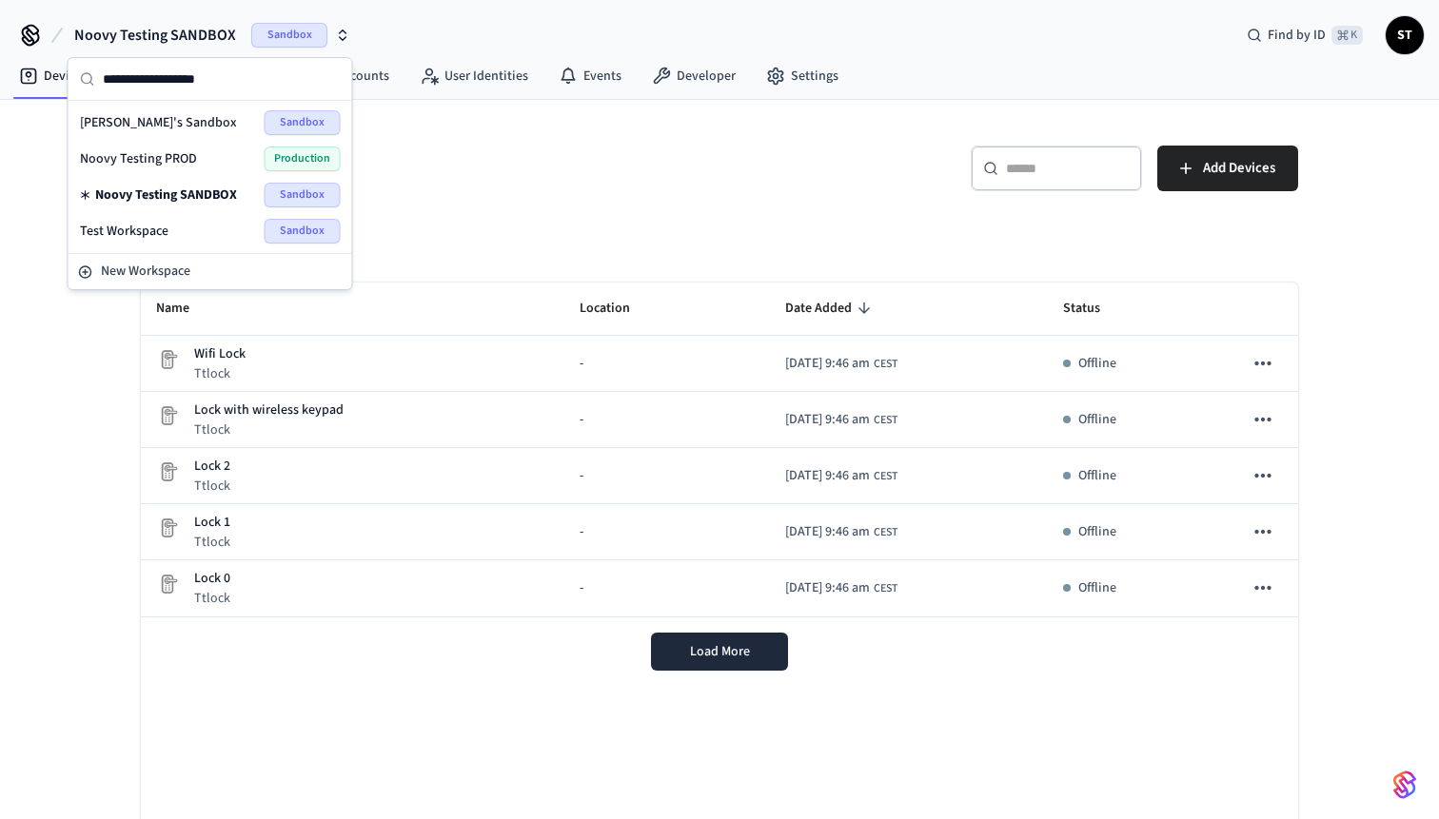
click at [166, 223] on span "Test Workspace" at bounding box center [124, 231] width 88 height 19
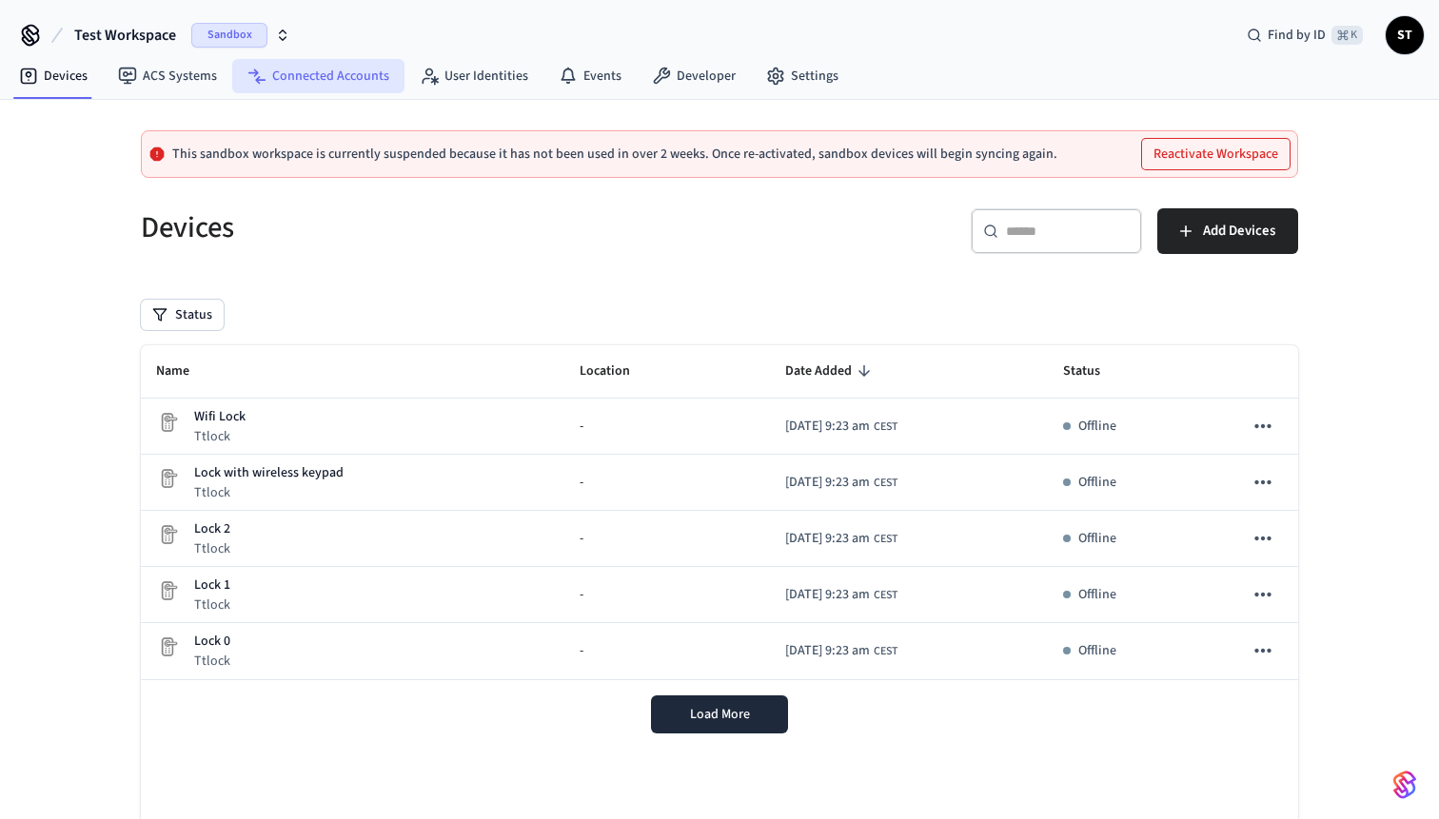
click at [324, 75] on link "Connected Accounts" at bounding box center [318, 76] width 172 height 34
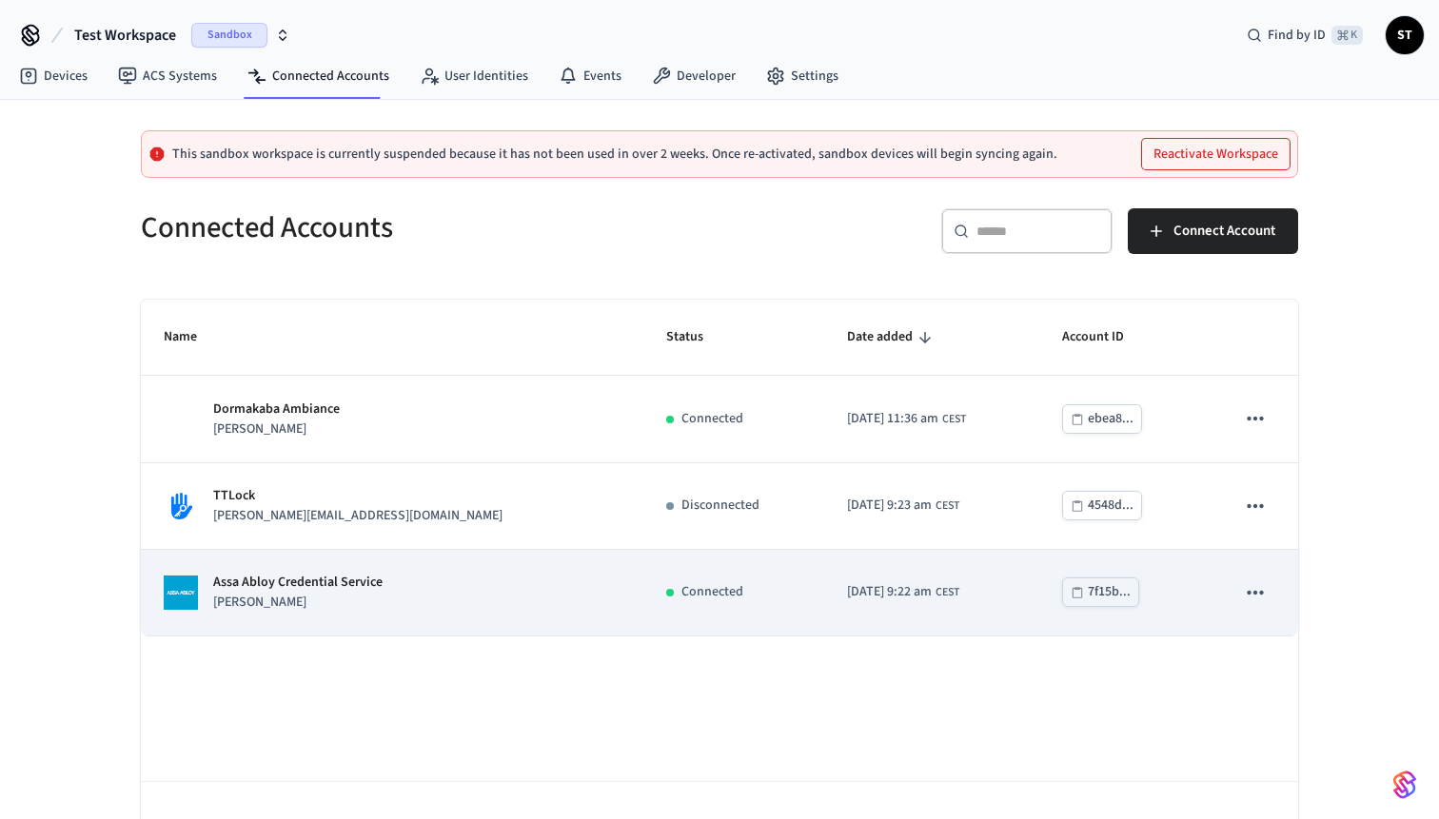
click at [282, 591] on p "Assa Abloy Credential Service" at bounding box center [297, 583] width 169 height 20
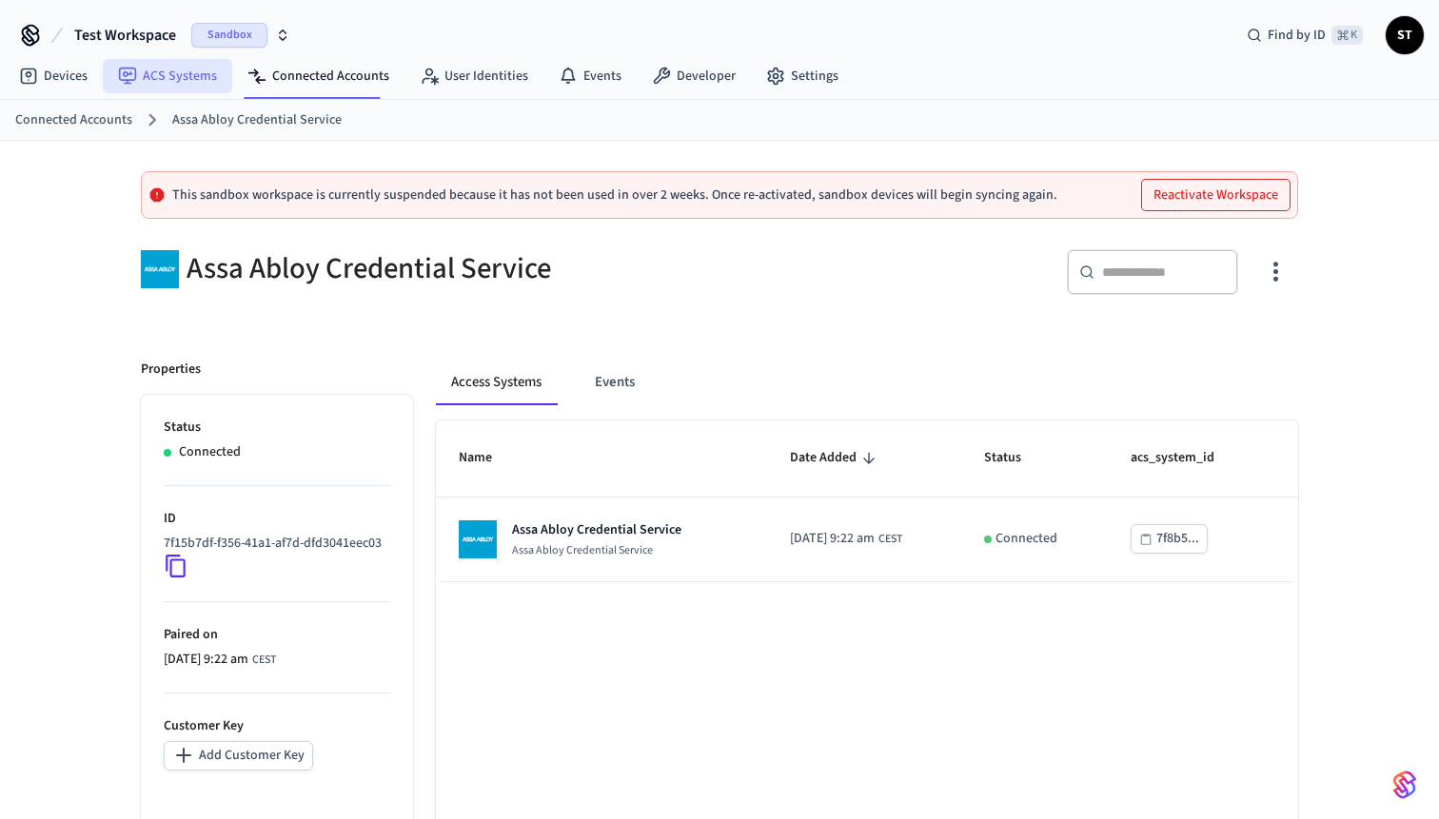
click at [173, 79] on link "ACS Systems" at bounding box center [167, 76] width 129 height 34
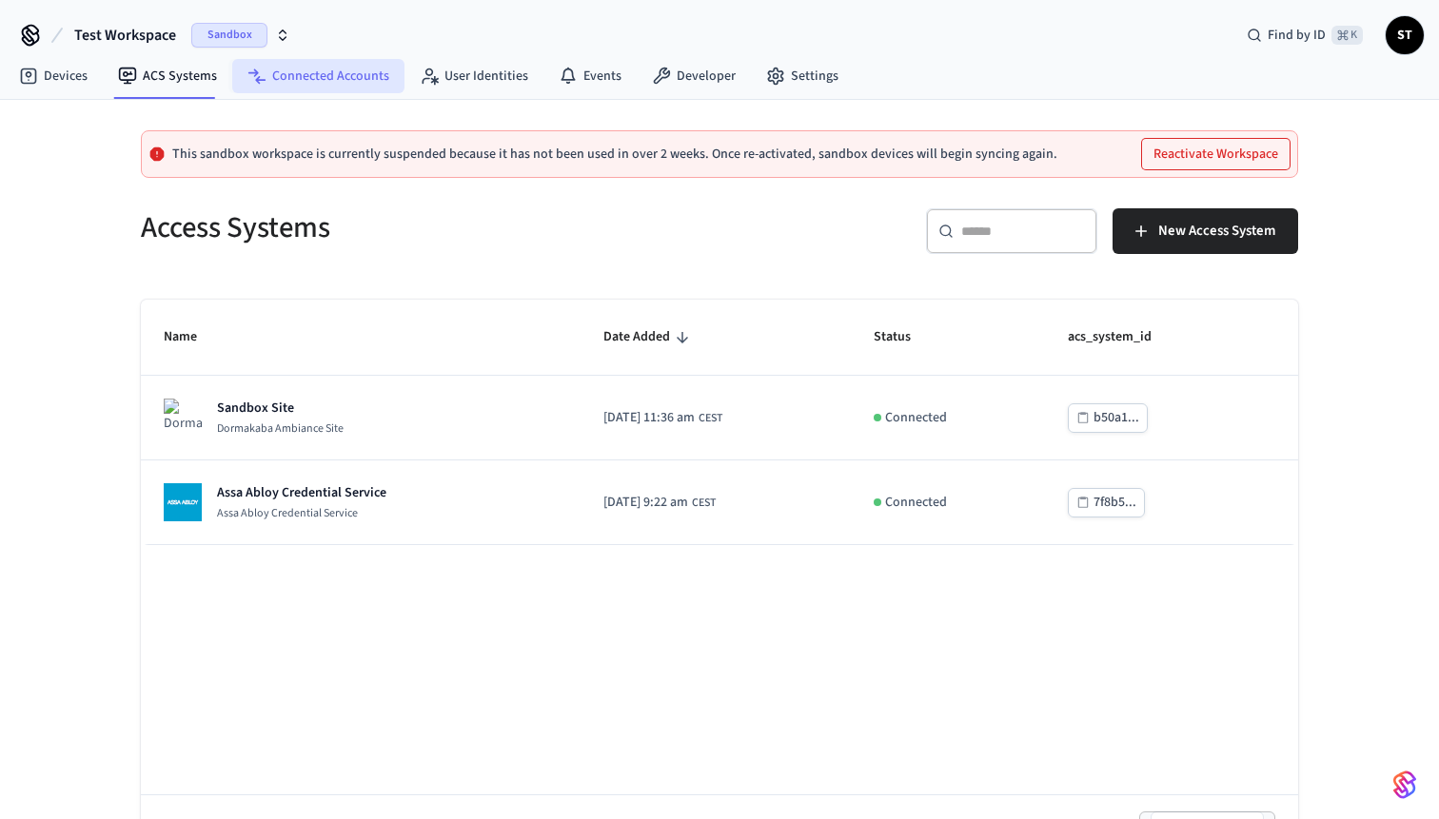
click at [321, 82] on link "Connected Accounts" at bounding box center [318, 76] width 172 height 34
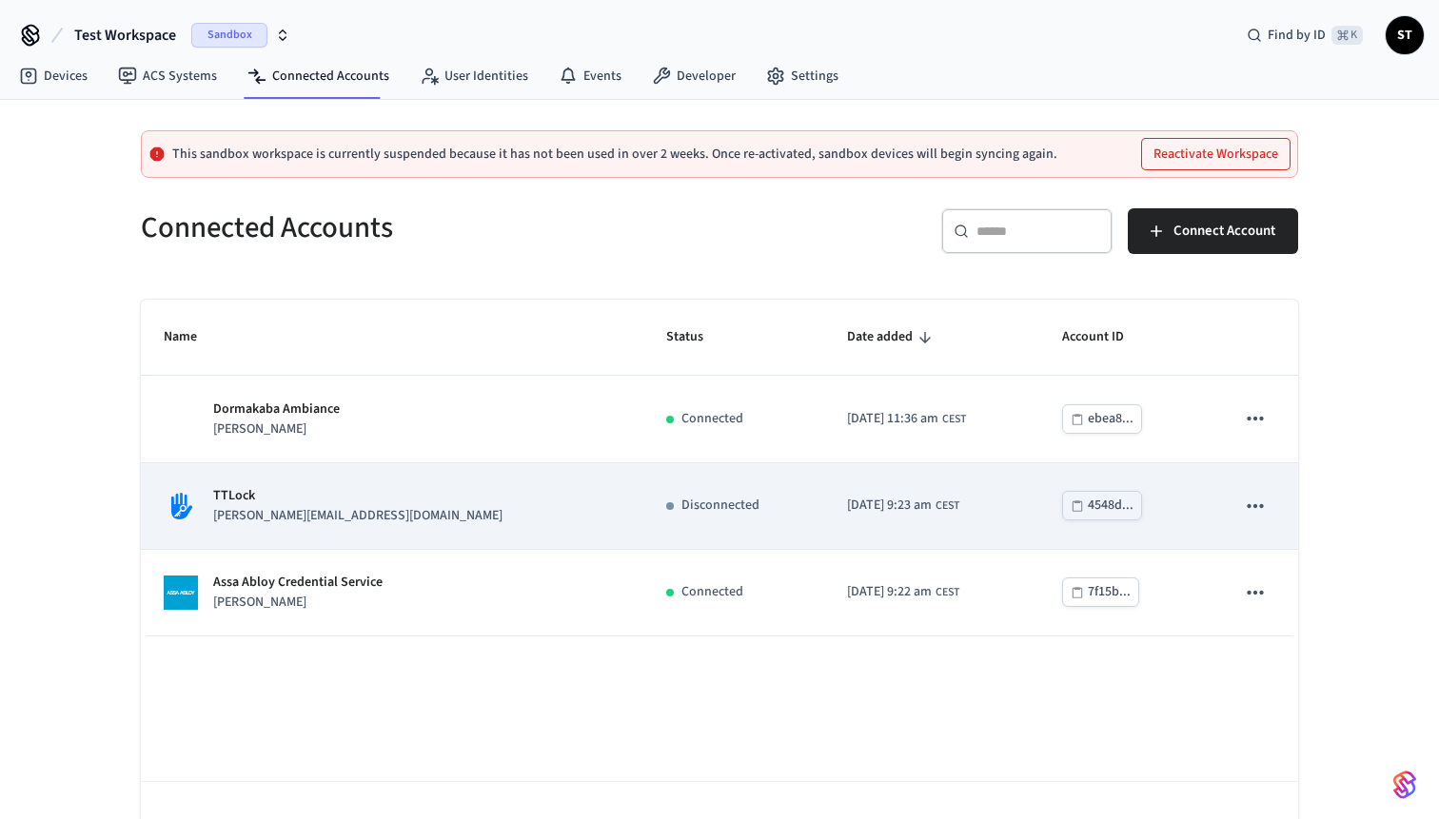
click at [314, 507] on p "[PERSON_NAME][EMAIL_ADDRESS][DOMAIN_NAME]" at bounding box center [357, 516] width 289 height 20
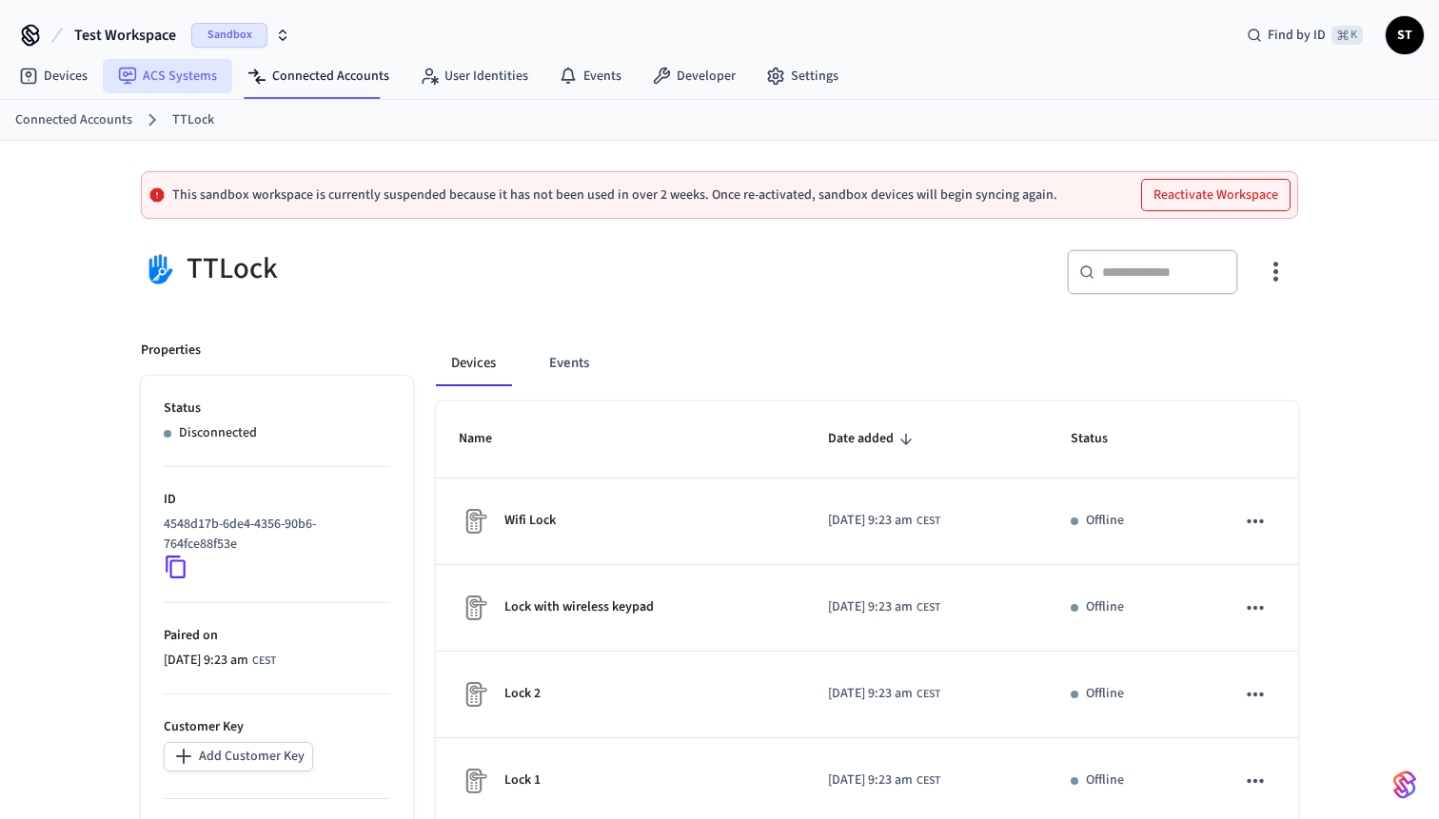
click at [189, 81] on link "ACS Systems" at bounding box center [167, 76] width 129 height 34
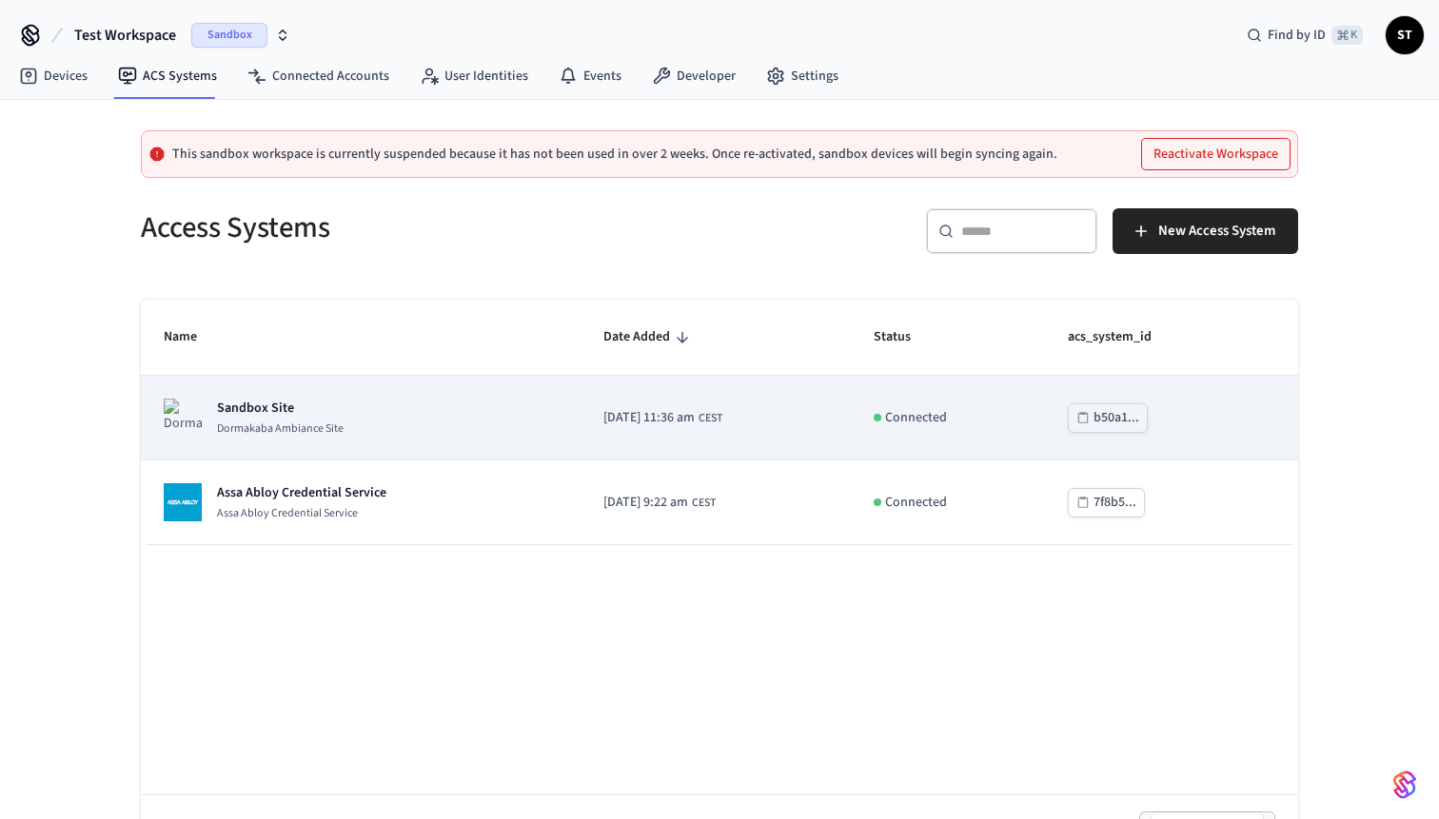
click at [255, 416] on p "Sandbox Site" at bounding box center [280, 408] width 127 height 19
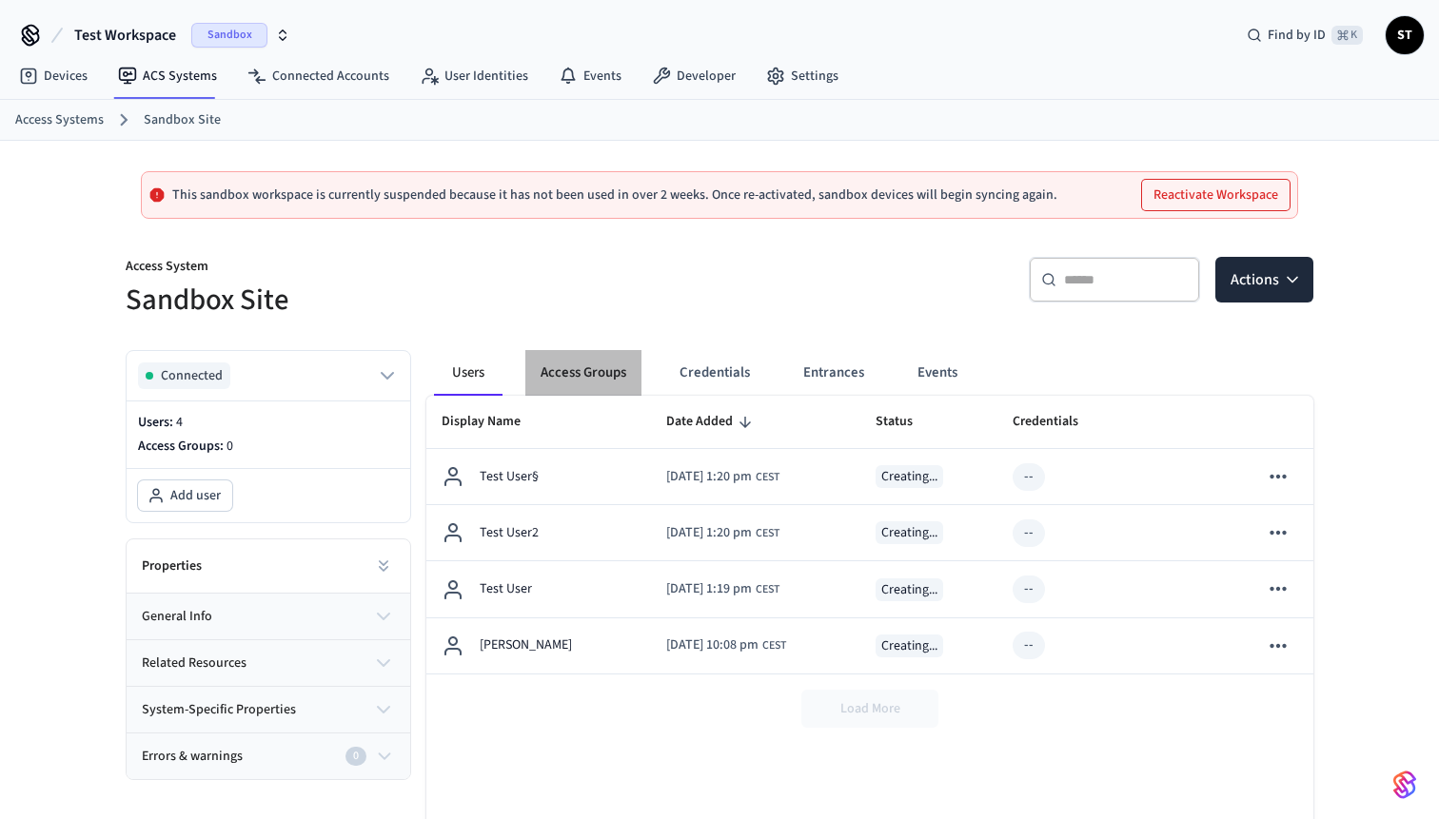
click at [565, 383] on button "Access Groups" at bounding box center [583, 373] width 116 height 46
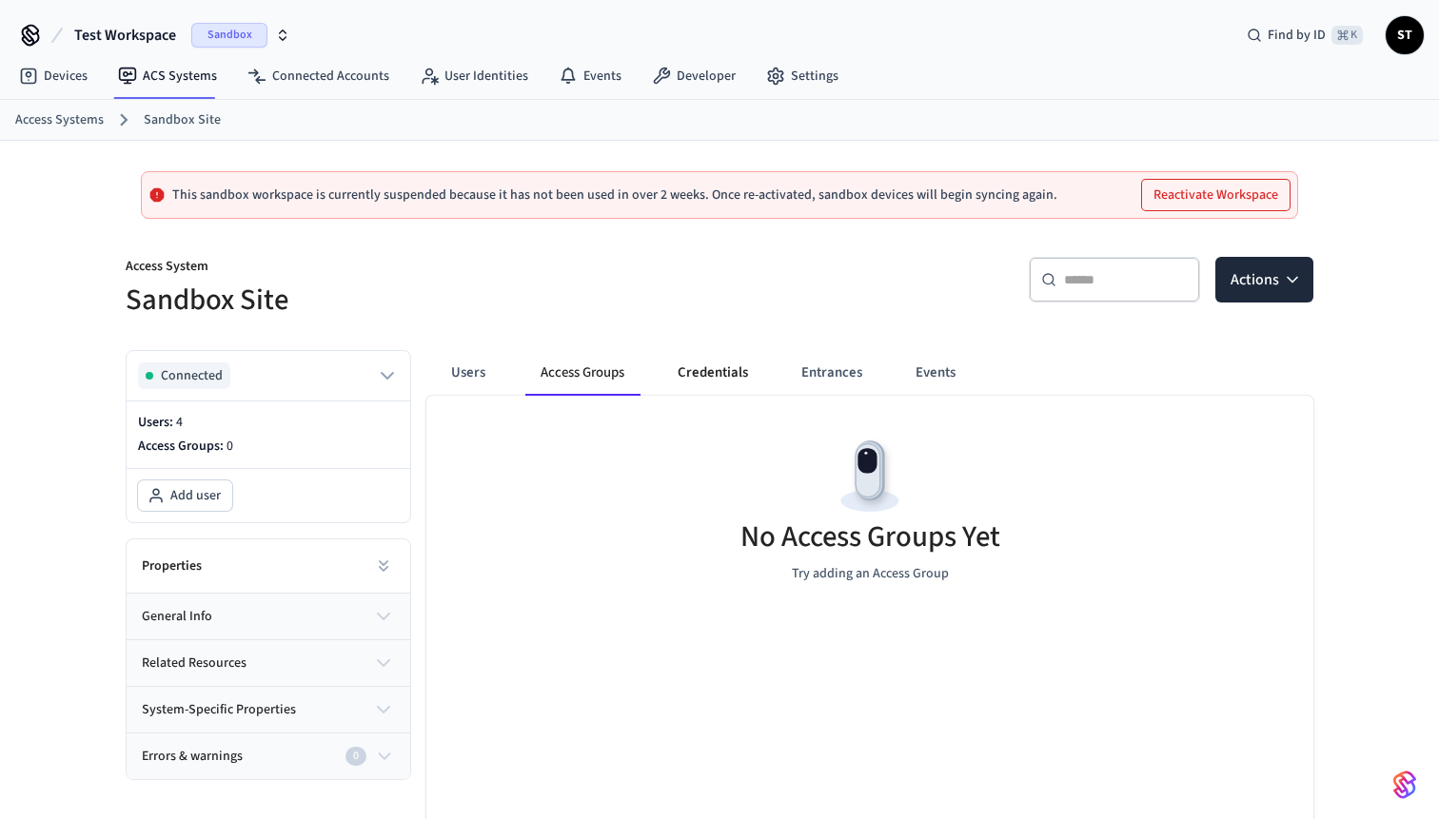
click at [670, 371] on button "Credentials" at bounding box center [712, 373] width 101 height 46
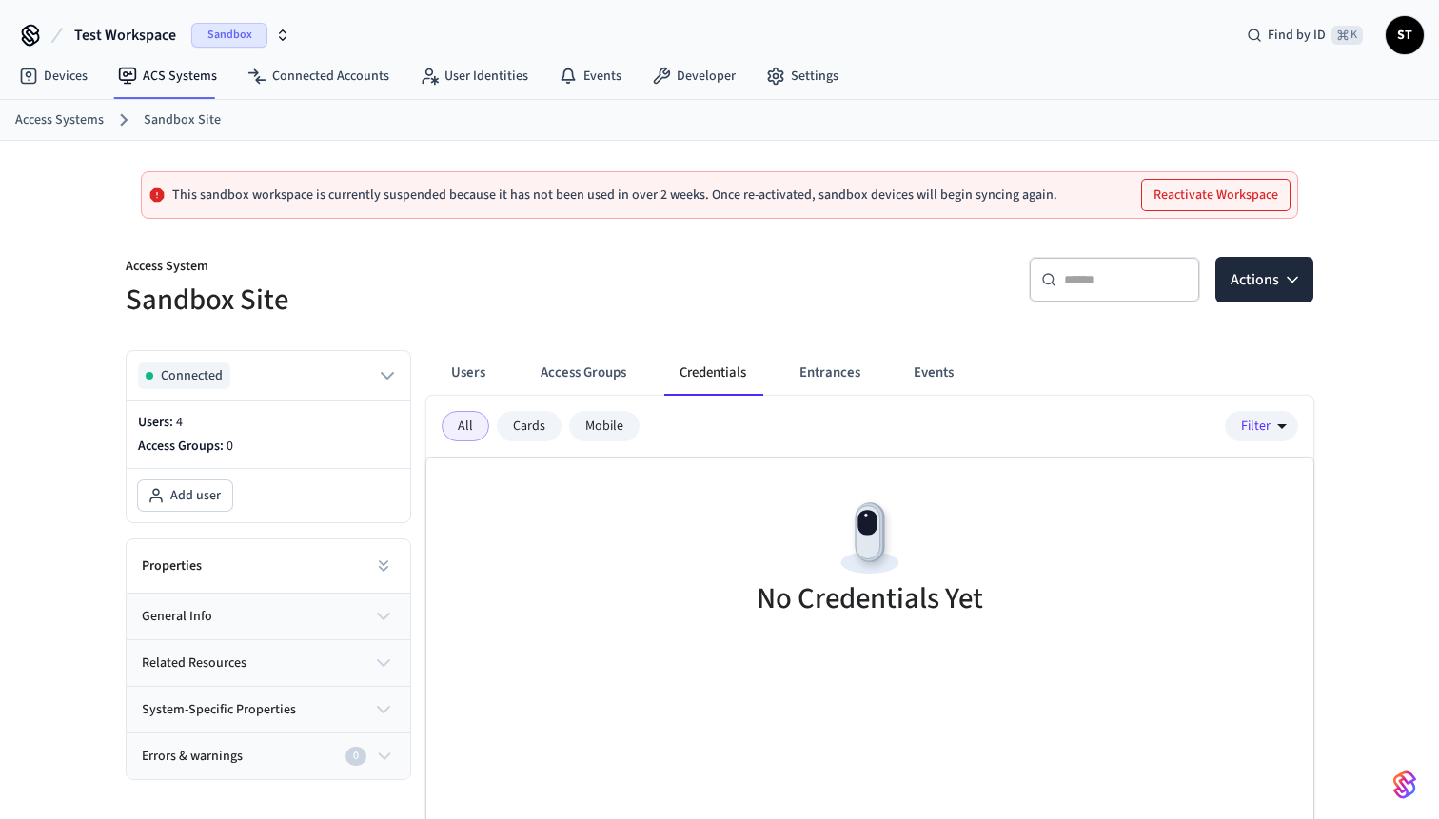
click at [299, 616] on button "general info" at bounding box center [269, 617] width 284 height 46
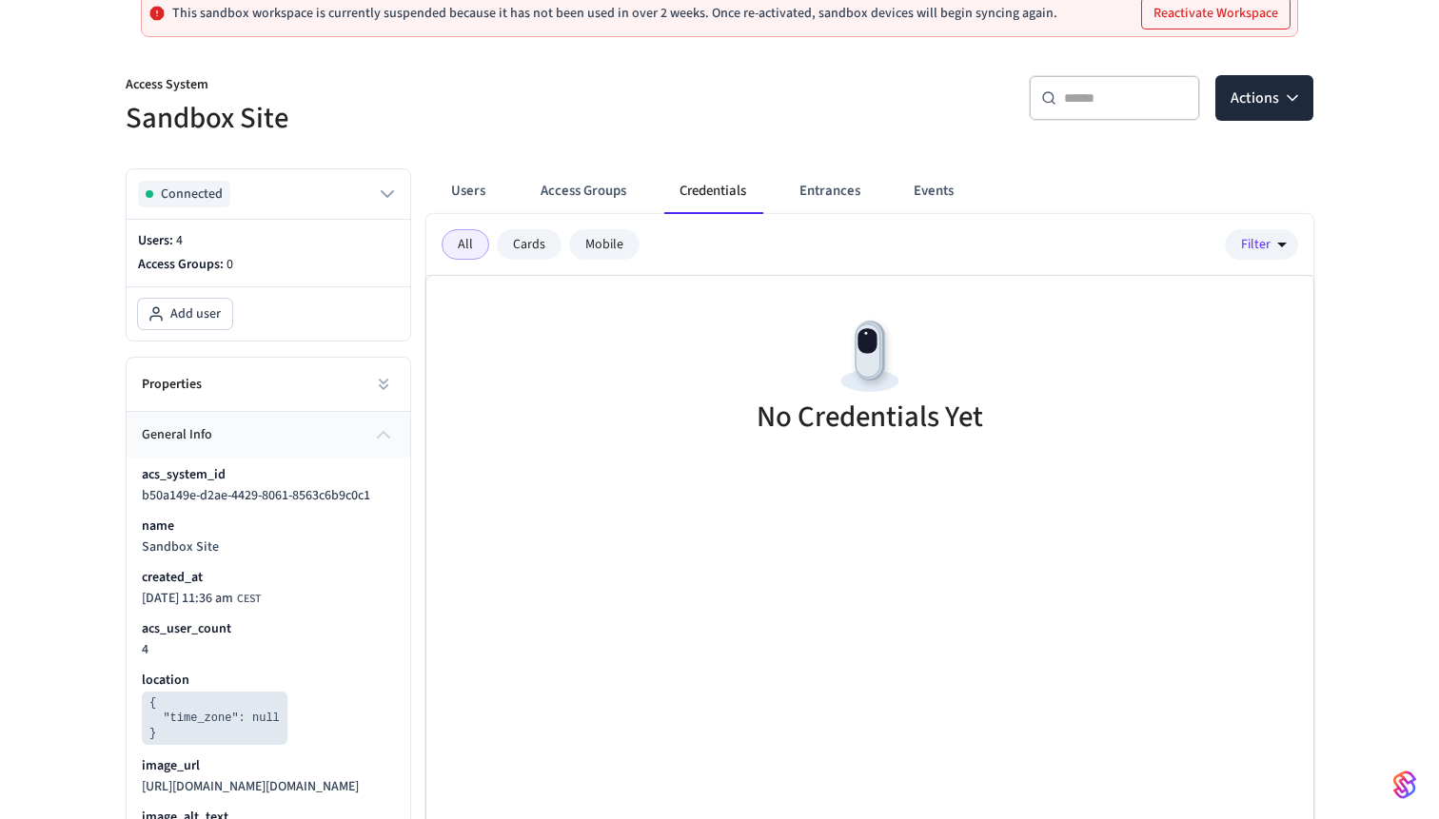
scroll to position [216, 0]
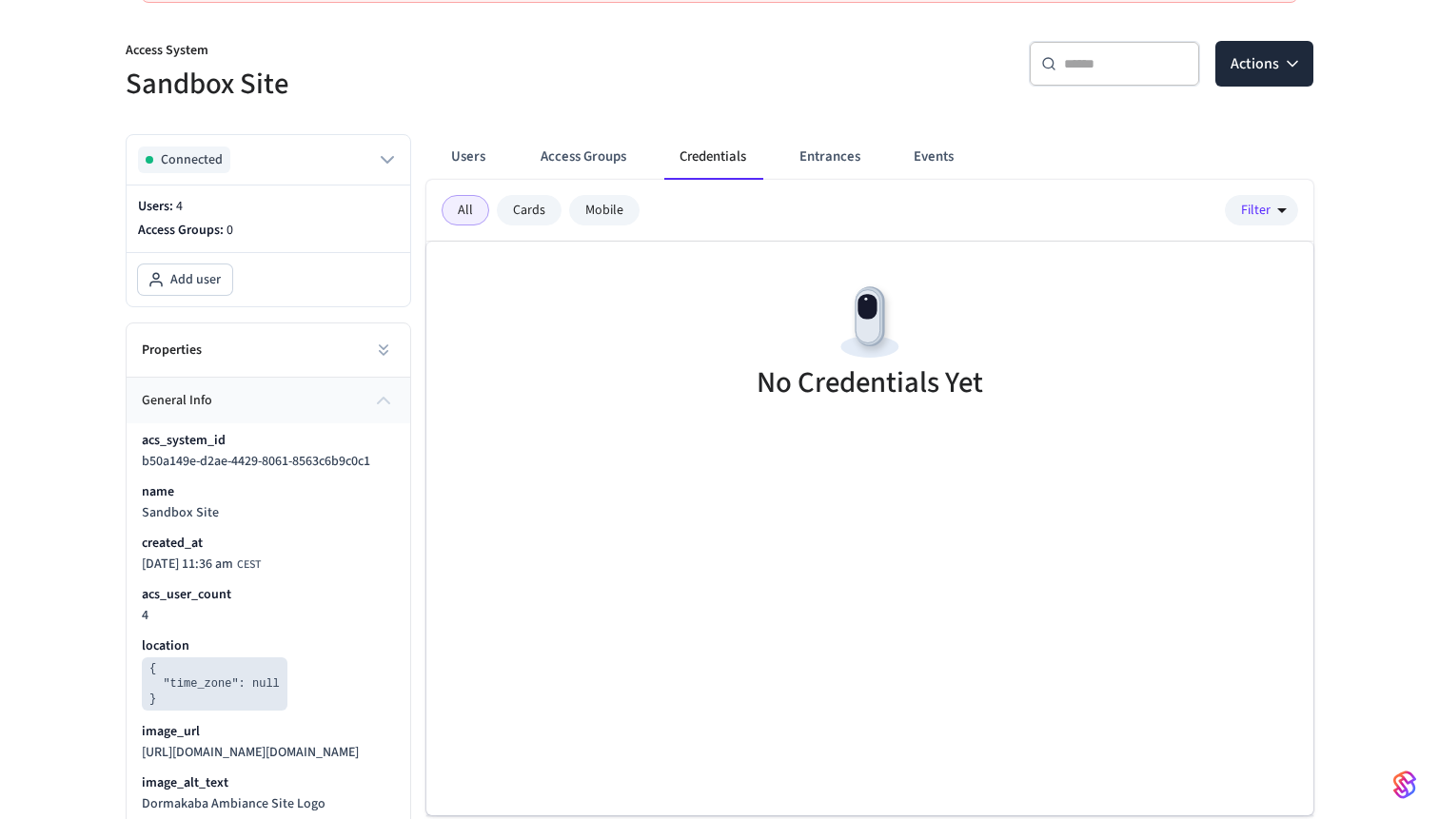
click at [347, 410] on button "general info" at bounding box center [269, 401] width 284 height 46
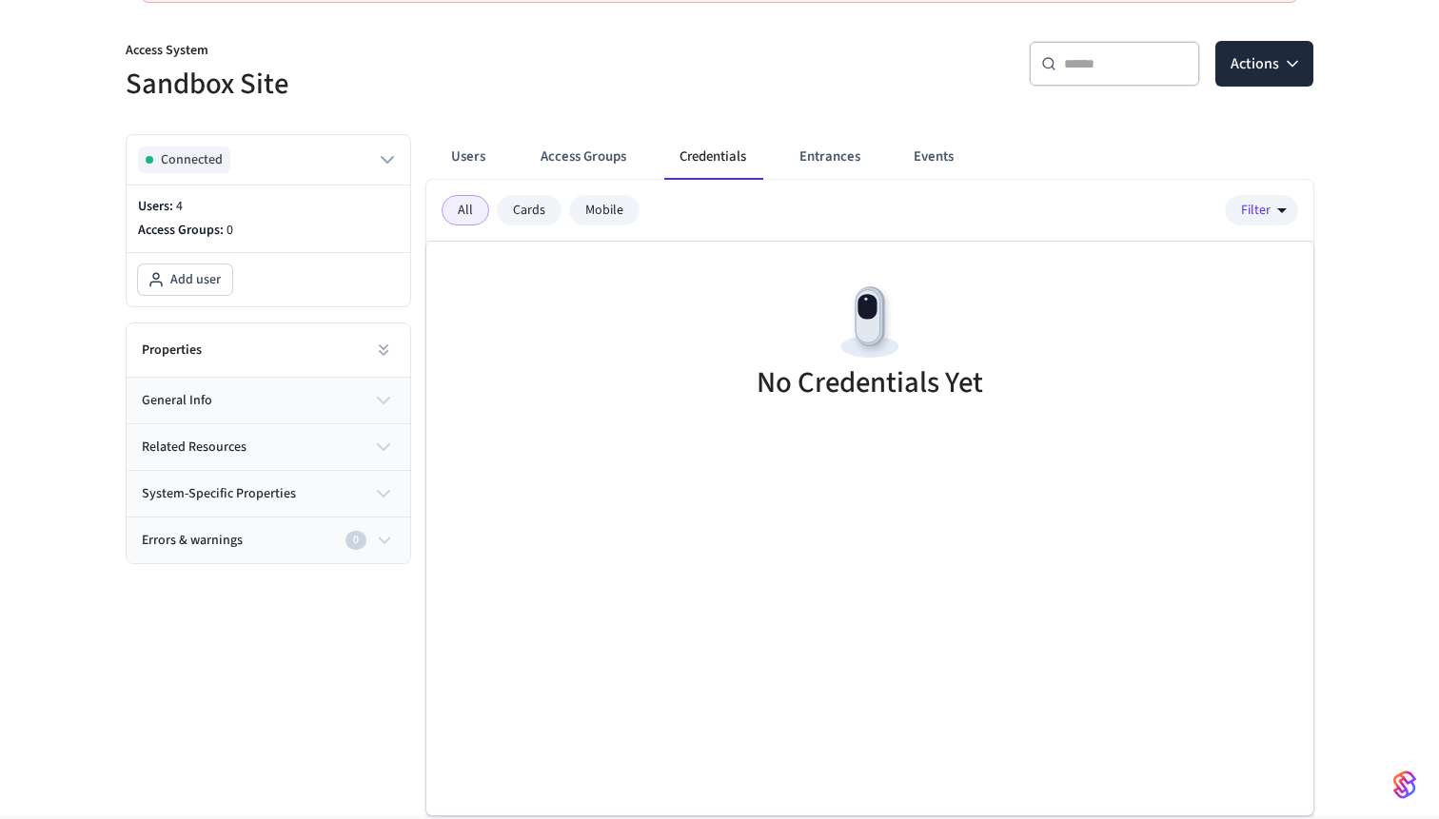
click at [331, 491] on button "system-specific properties" at bounding box center [269, 494] width 284 height 46
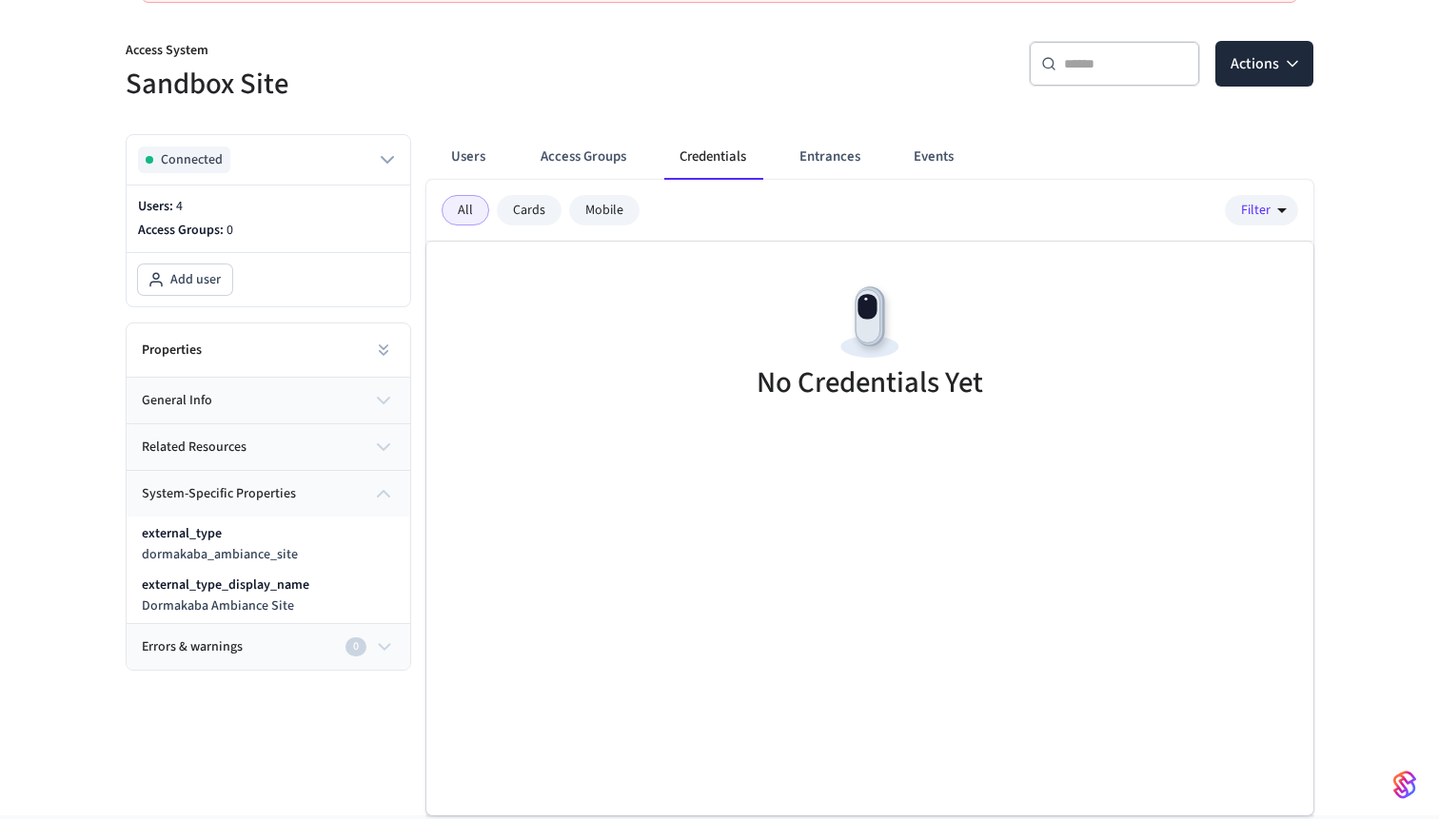
click at [331, 491] on button "system-specific properties" at bounding box center [269, 494] width 284 height 46
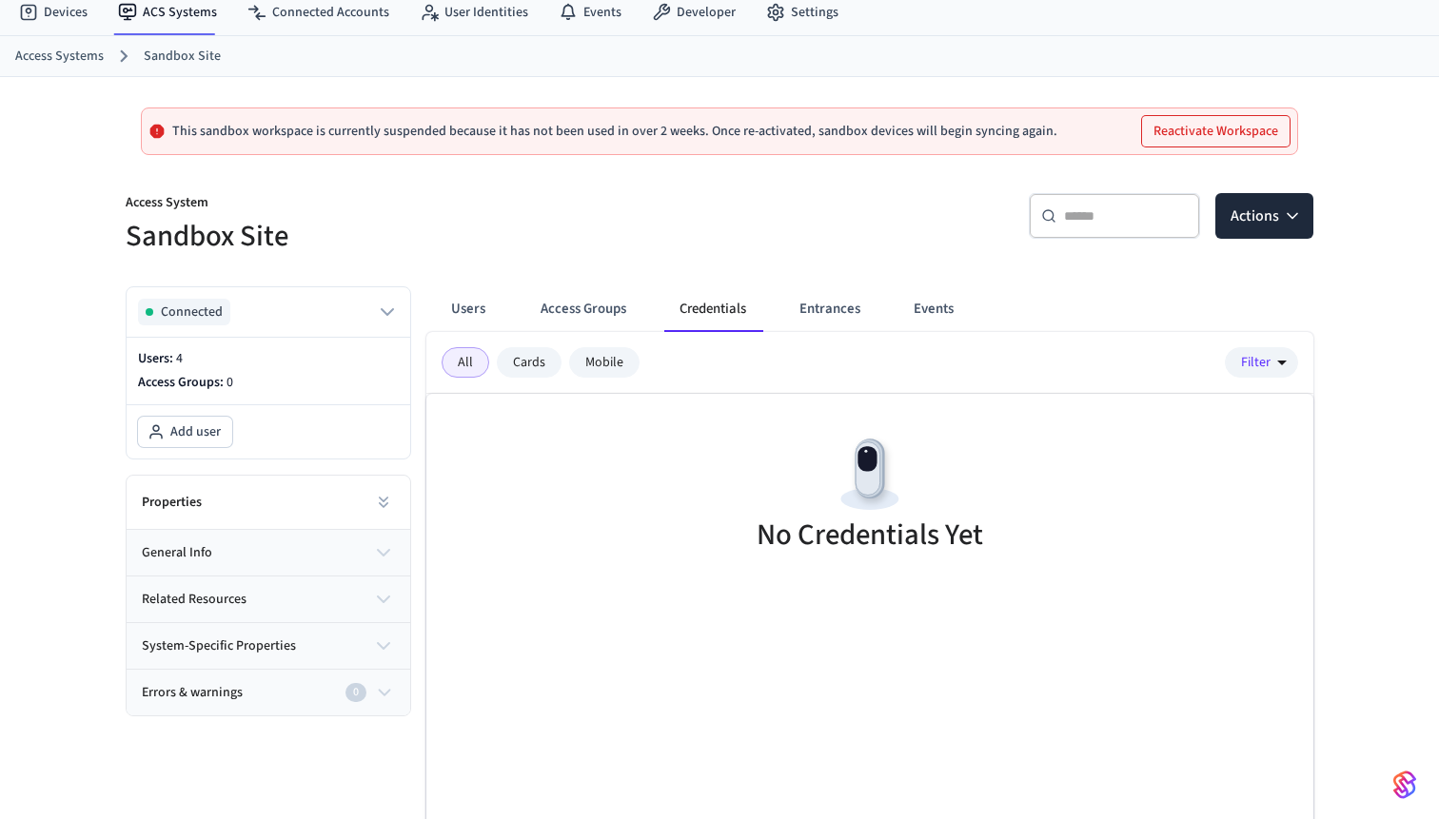
scroll to position [0, 0]
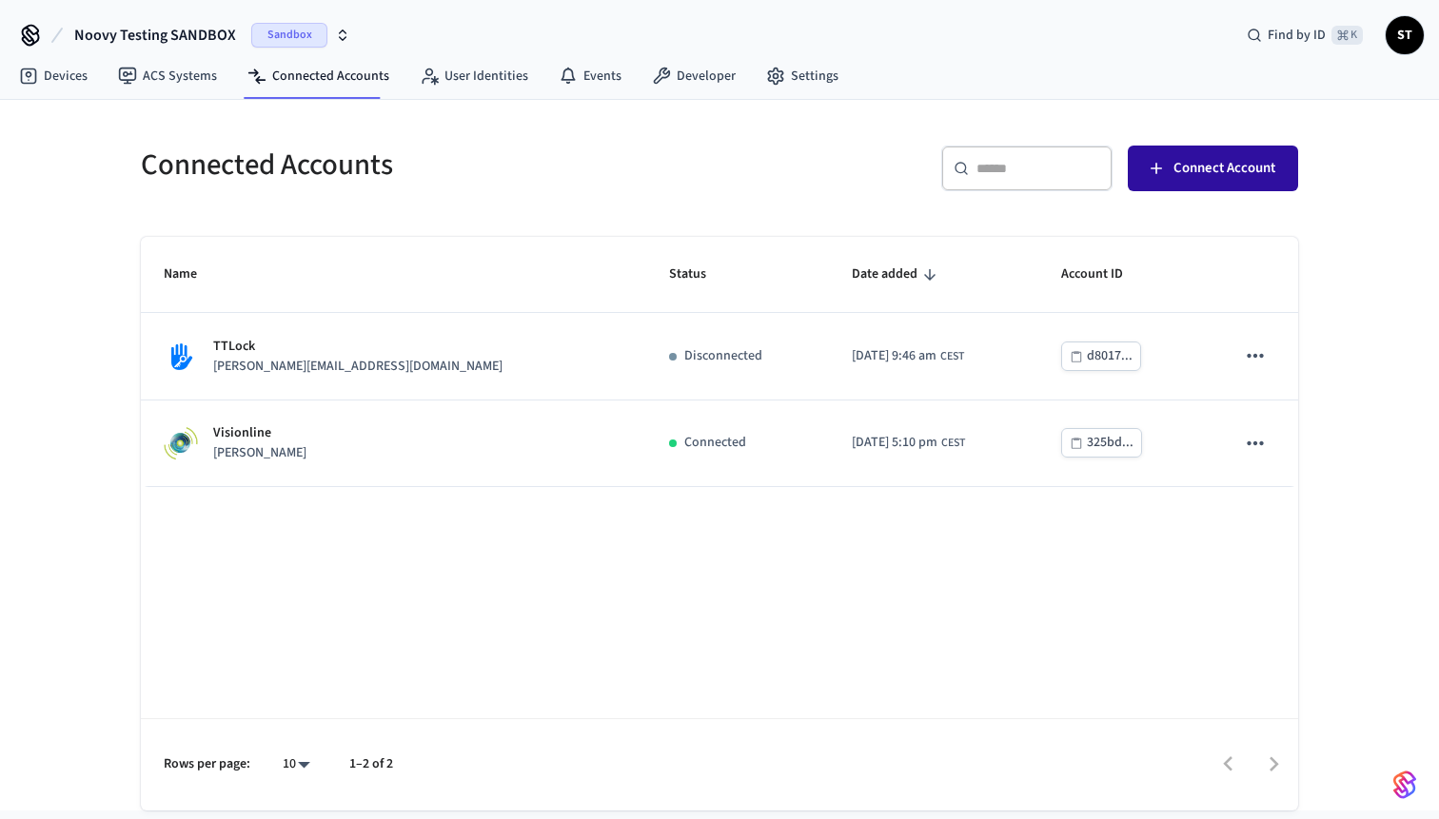
click at [1216, 171] on span "Connect Account" at bounding box center [1224, 168] width 102 height 25
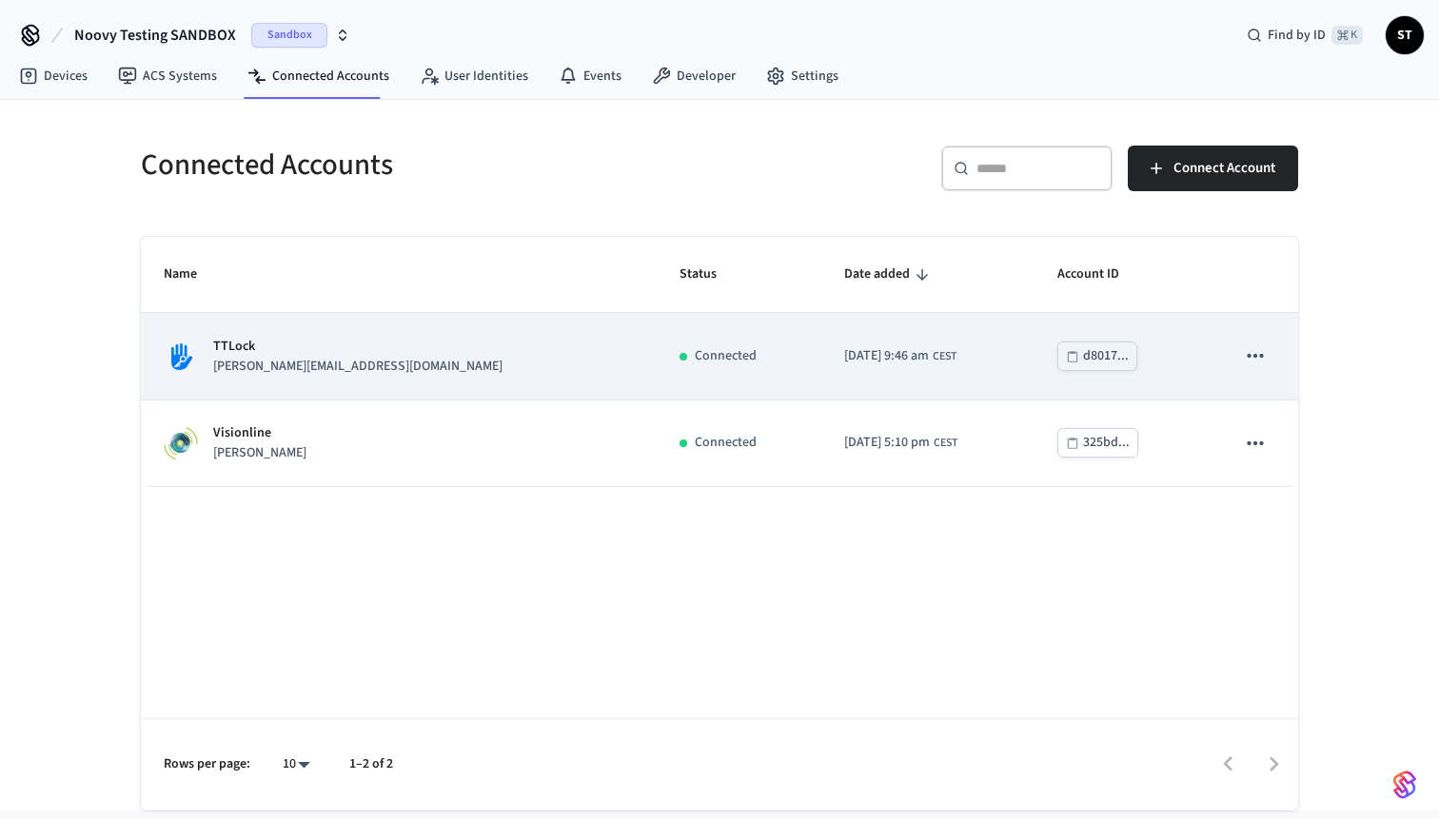
click at [241, 356] on p "TTLock" at bounding box center [357, 347] width 289 height 20
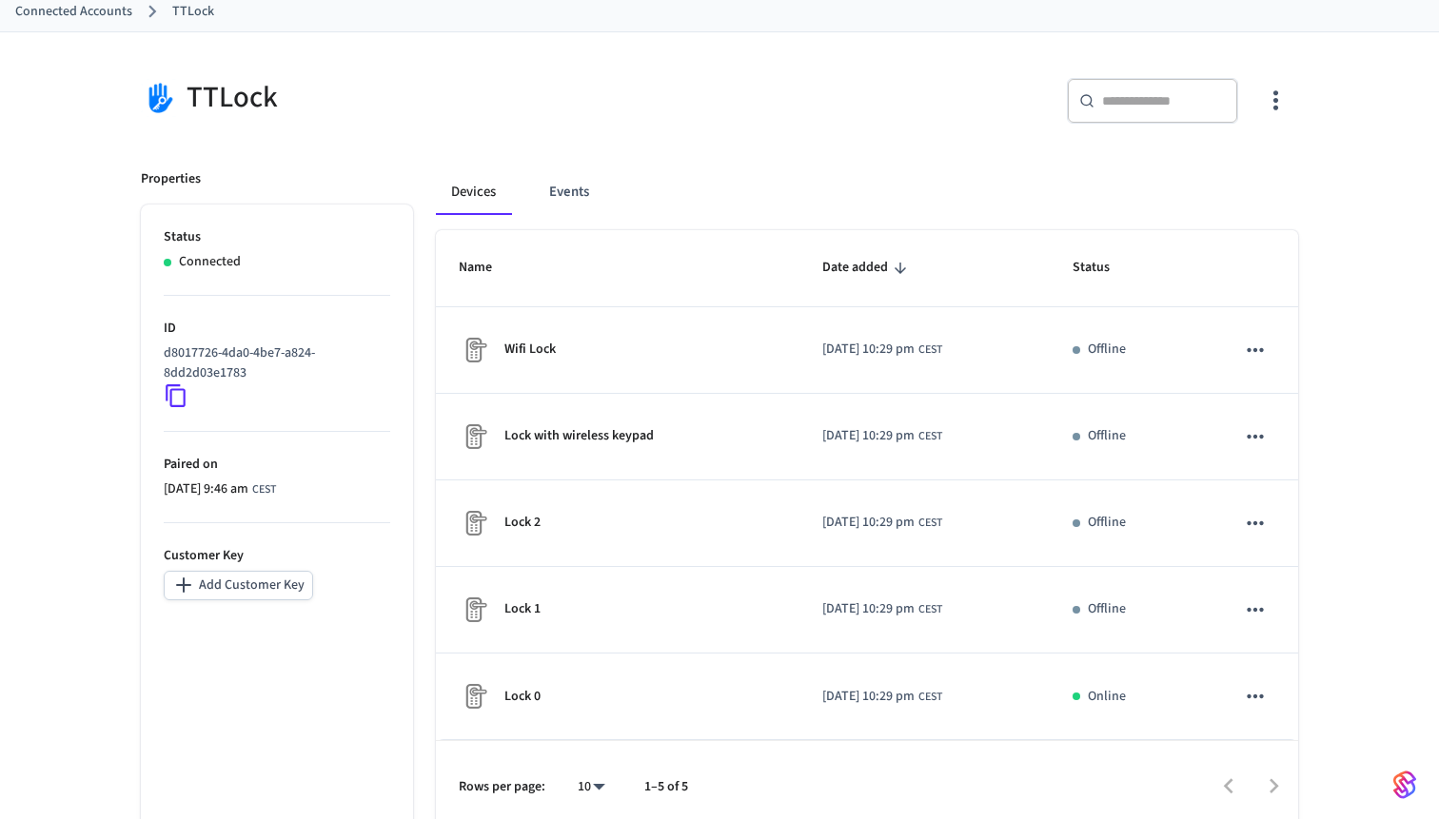
scroll to position [123, 0]
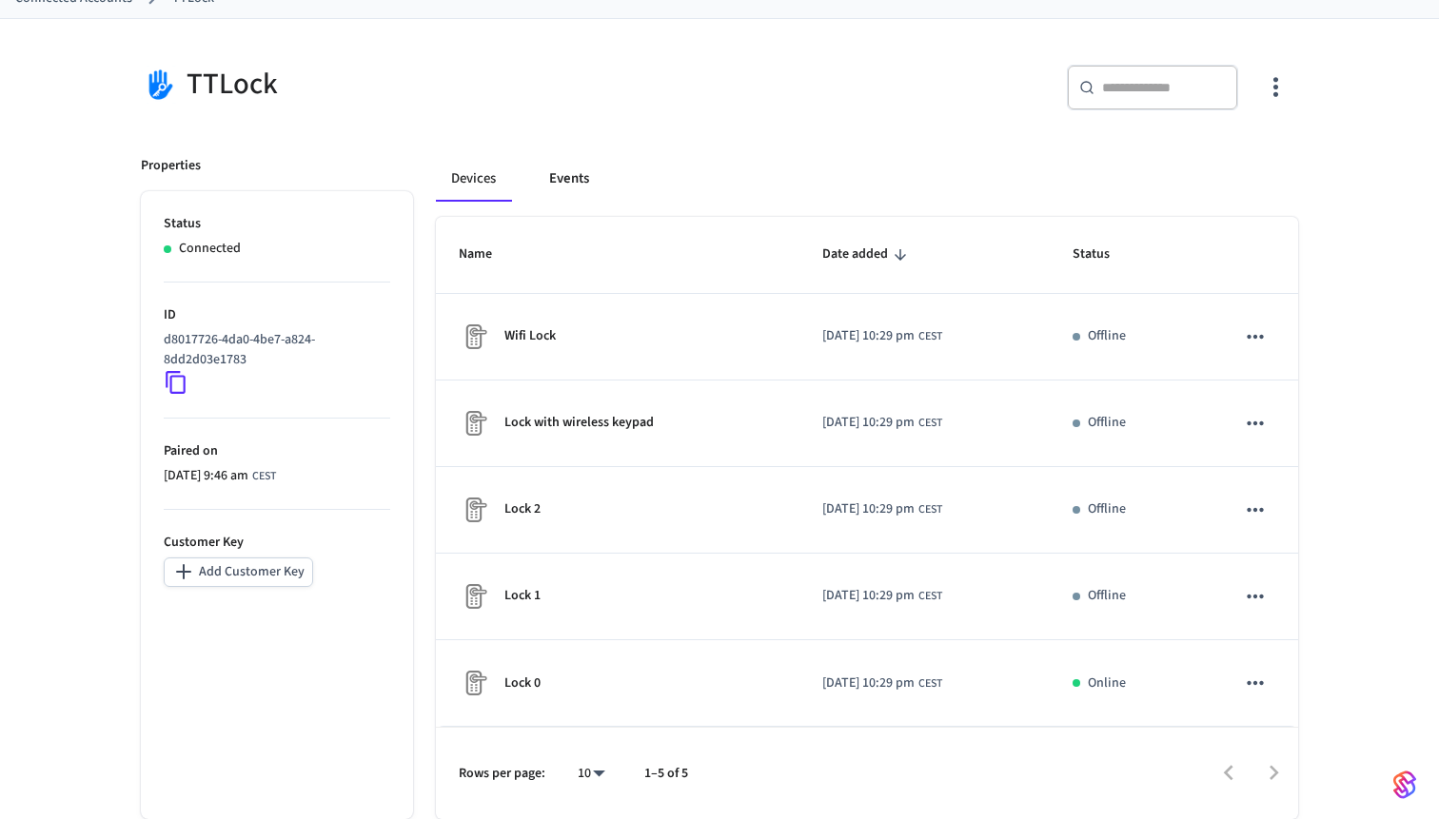
click at [573, 177] on button "Events" at bounding box center [569, 179] width 70 height 46
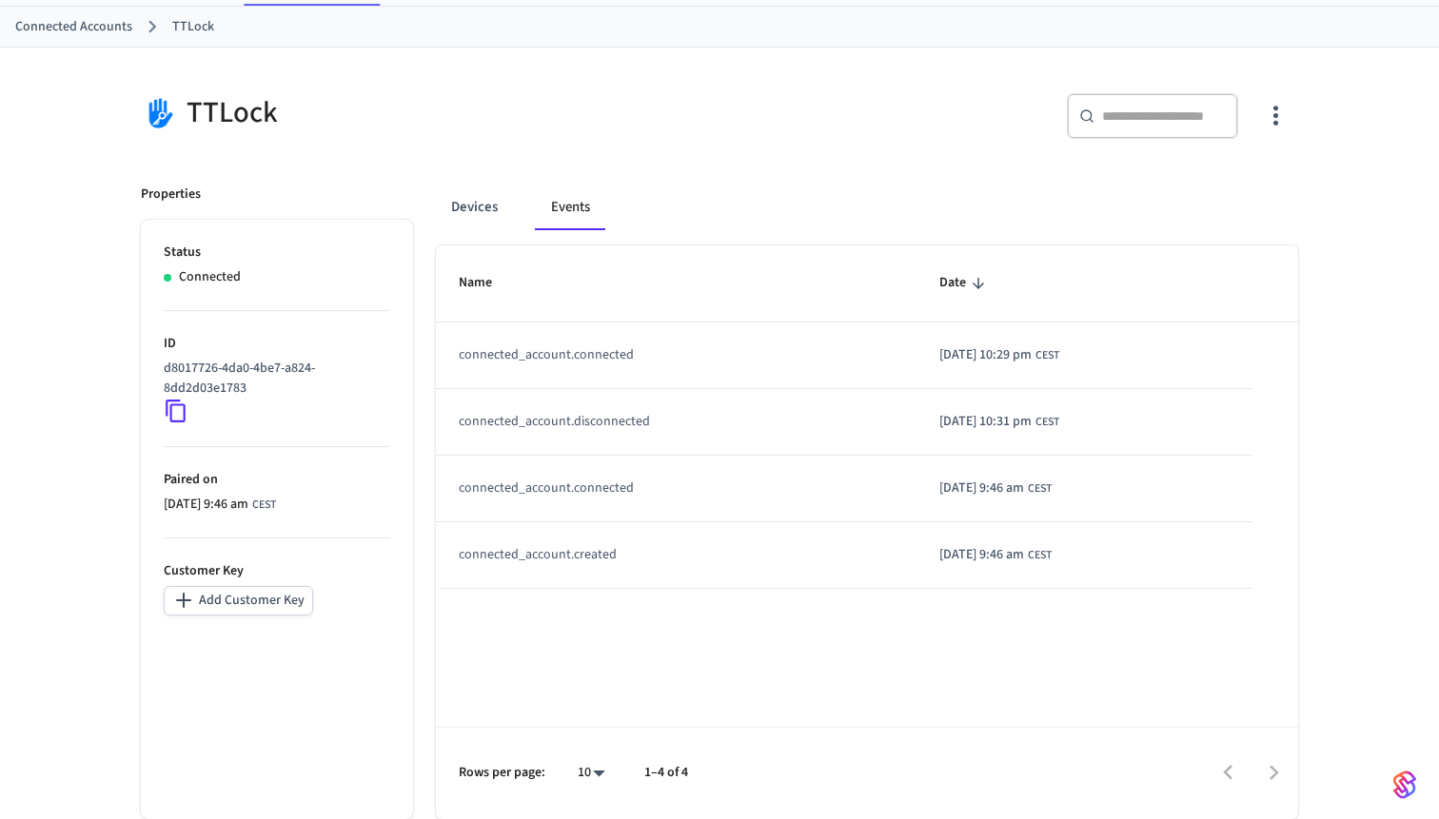
scroll to position [93, 0]
click at [483, 212] on button "Devices" at bounding box center [474, 208] width 77 height 46
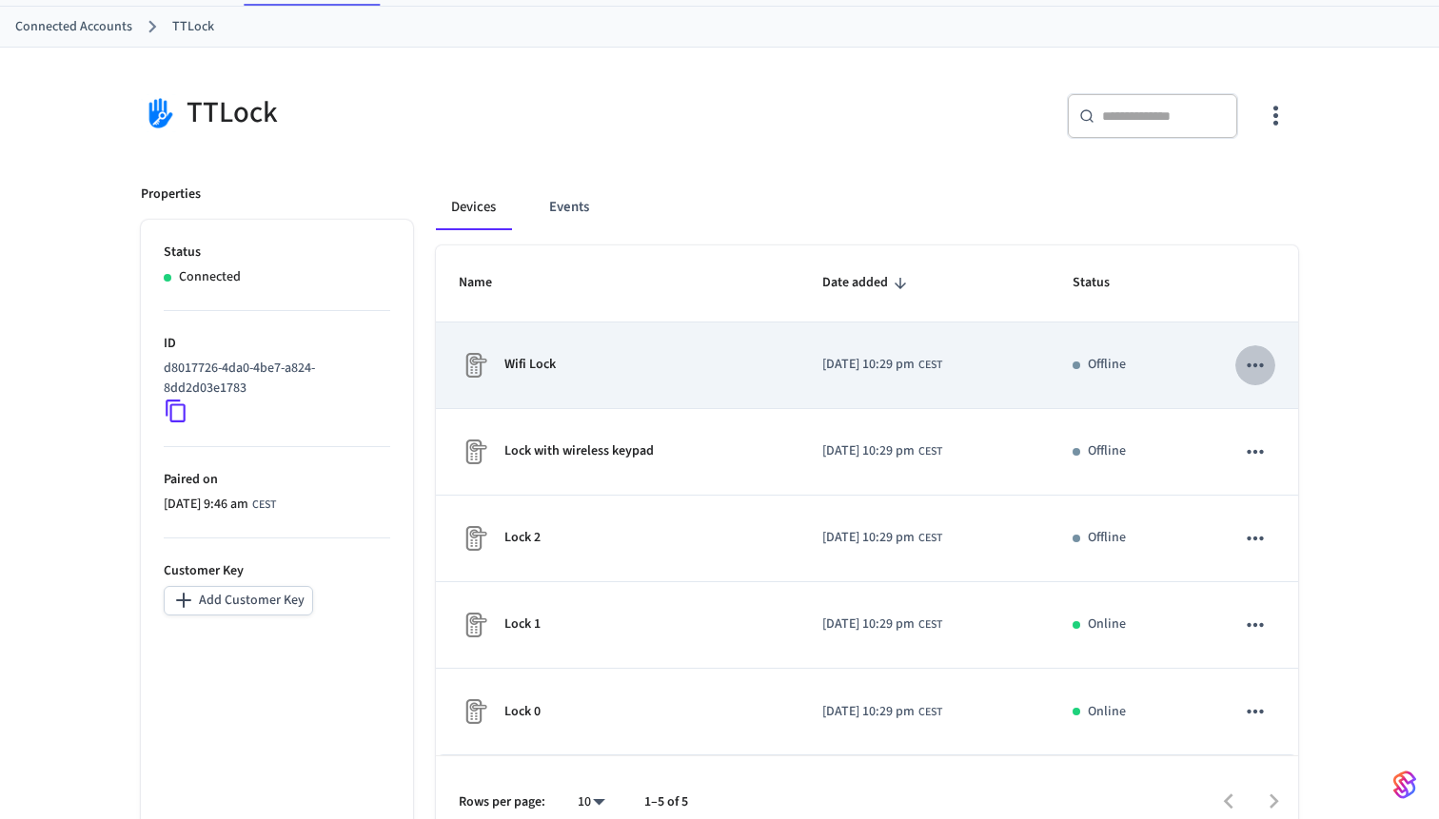
click at [1250, 365] on icon "sticky table" at bounding box center [1255, 365] width 16 height 4
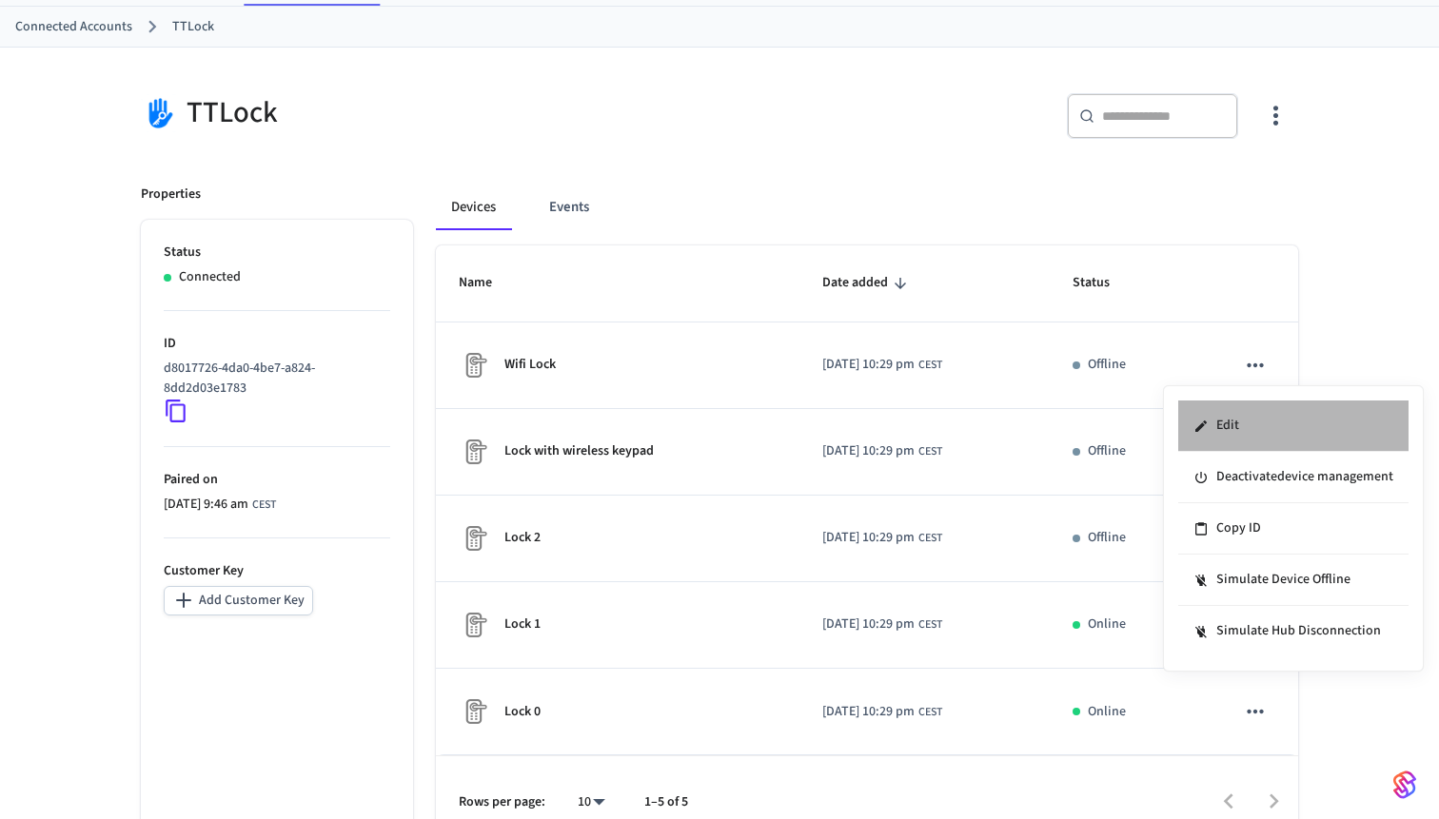
click at [1253, 418] on li "Edit" at bounding box center [1293, 426] width 230 height 51
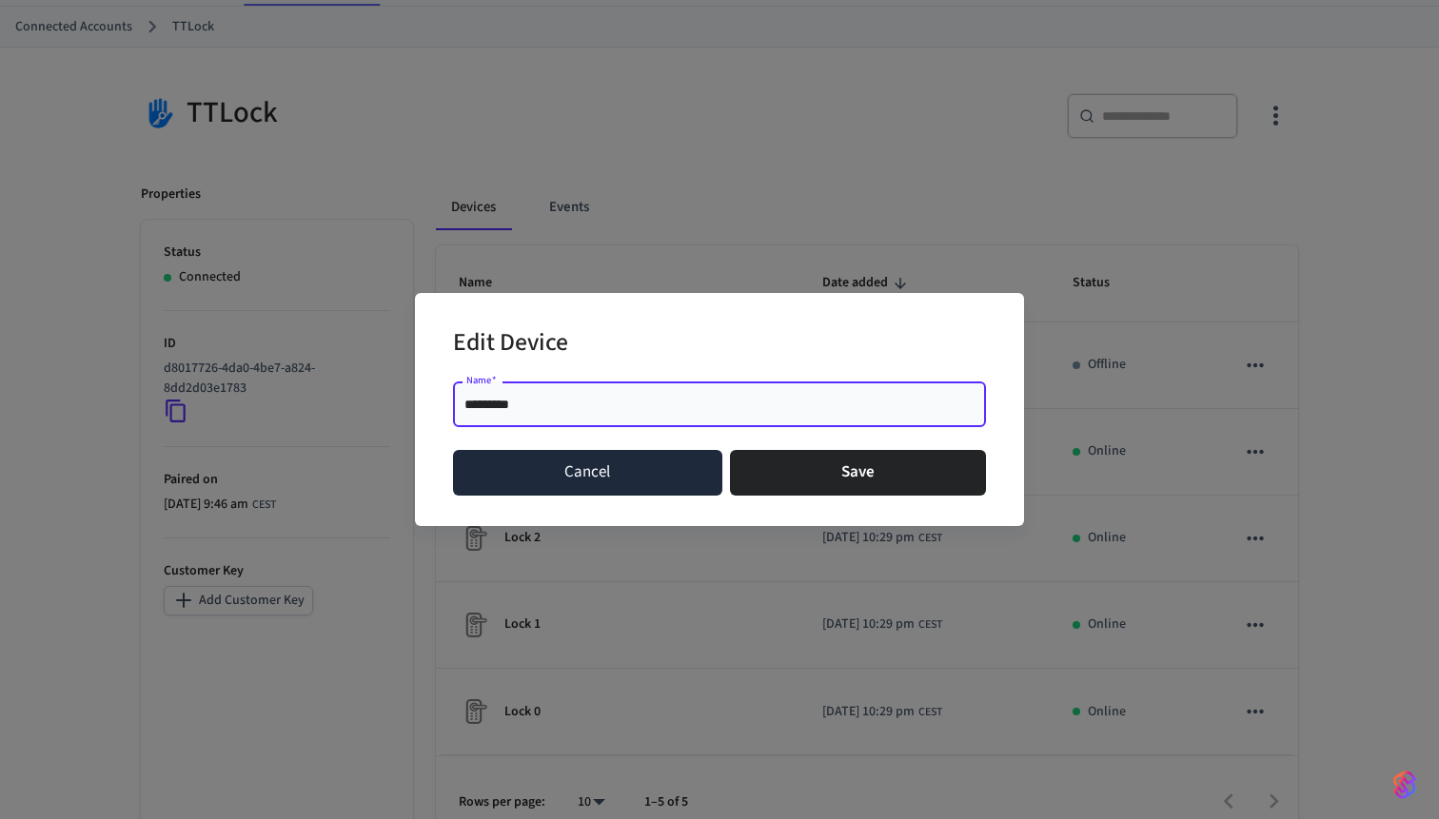
click at [585, 479] on button "Cancel" at bounding box center [587, 473] width 269 height 46
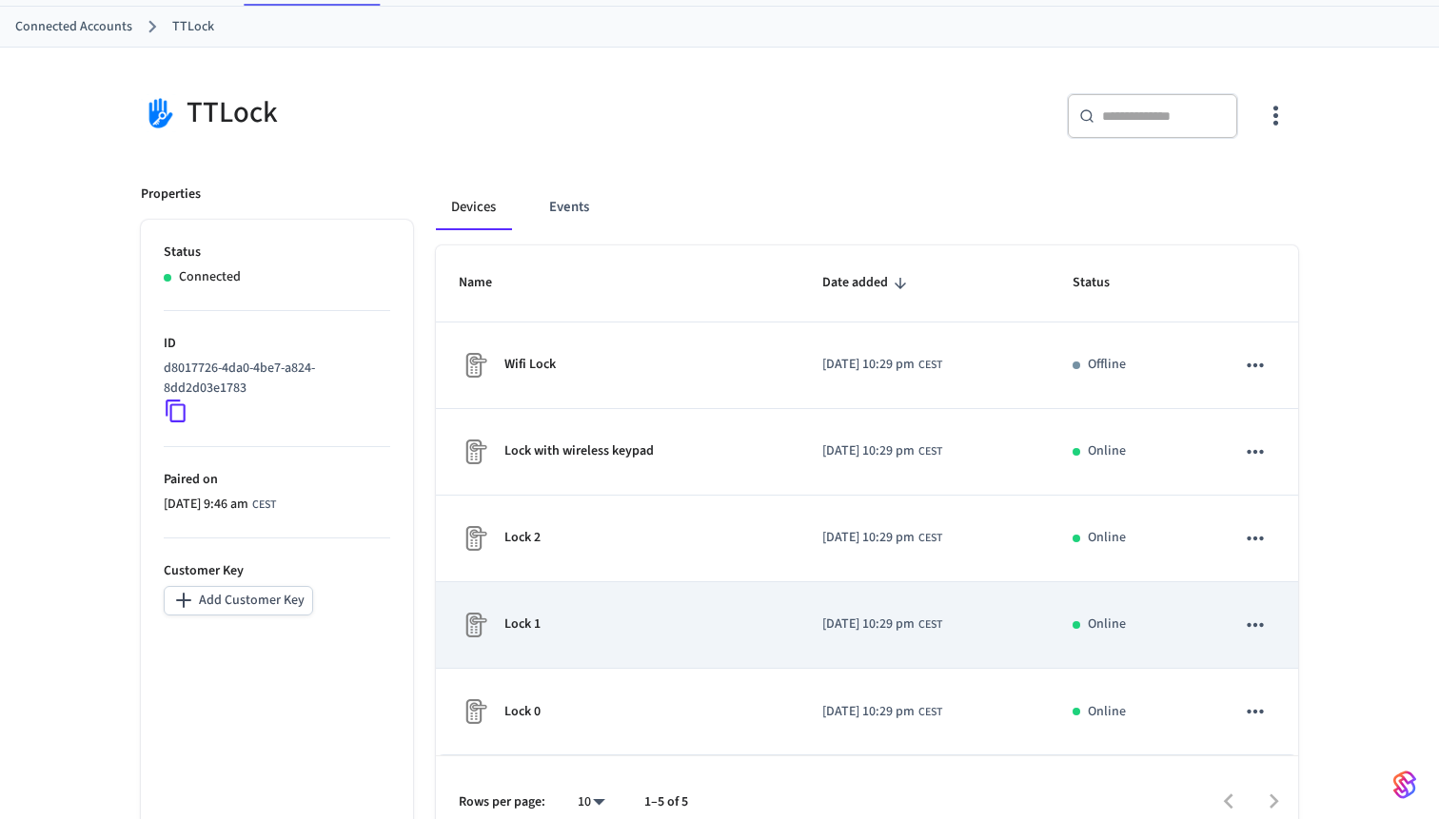
scroll to position [123, 0]
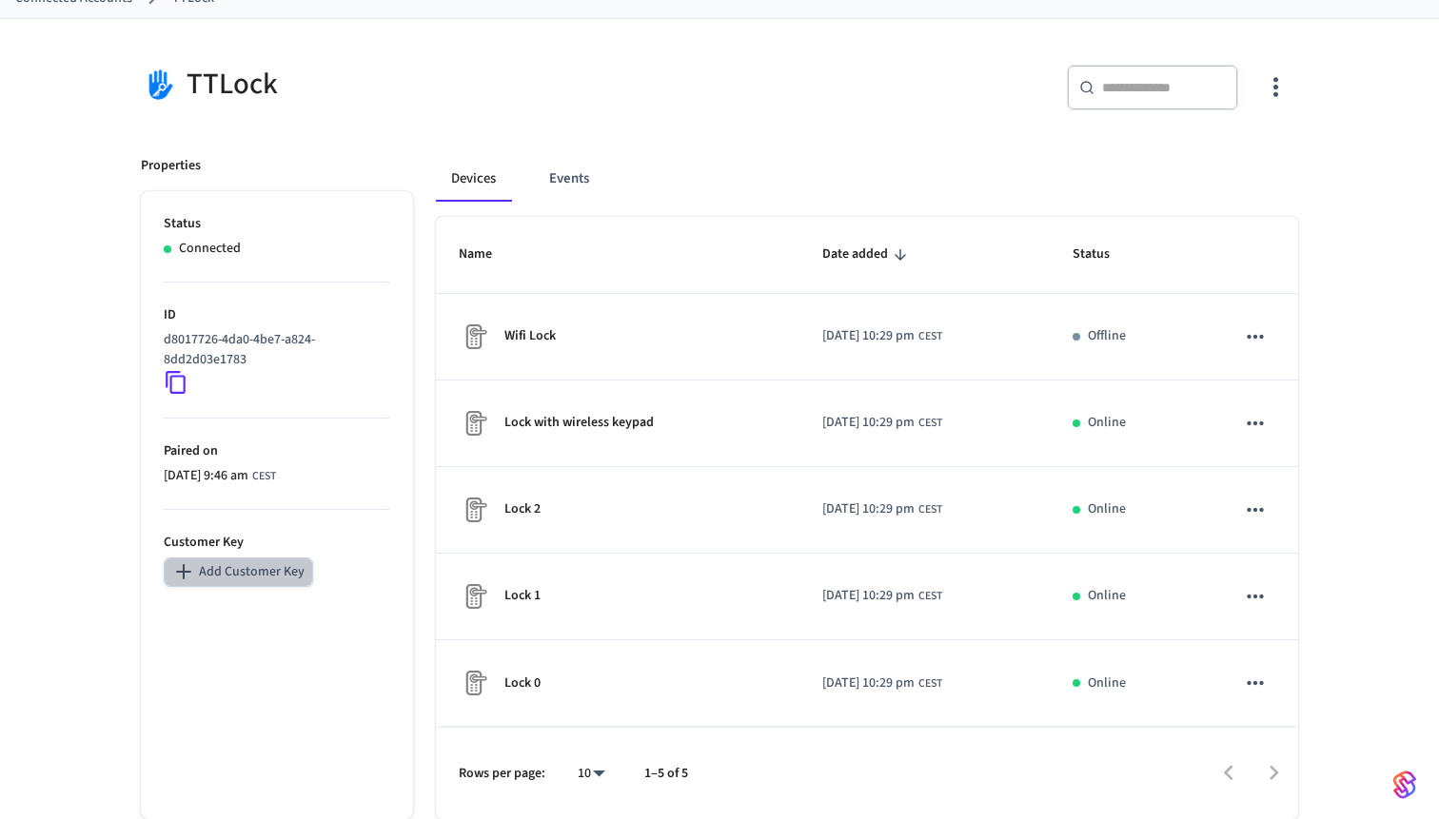
click at [285, 561] on button "Add Customer Key" at bounding box center [238, 572] width 149 height 29
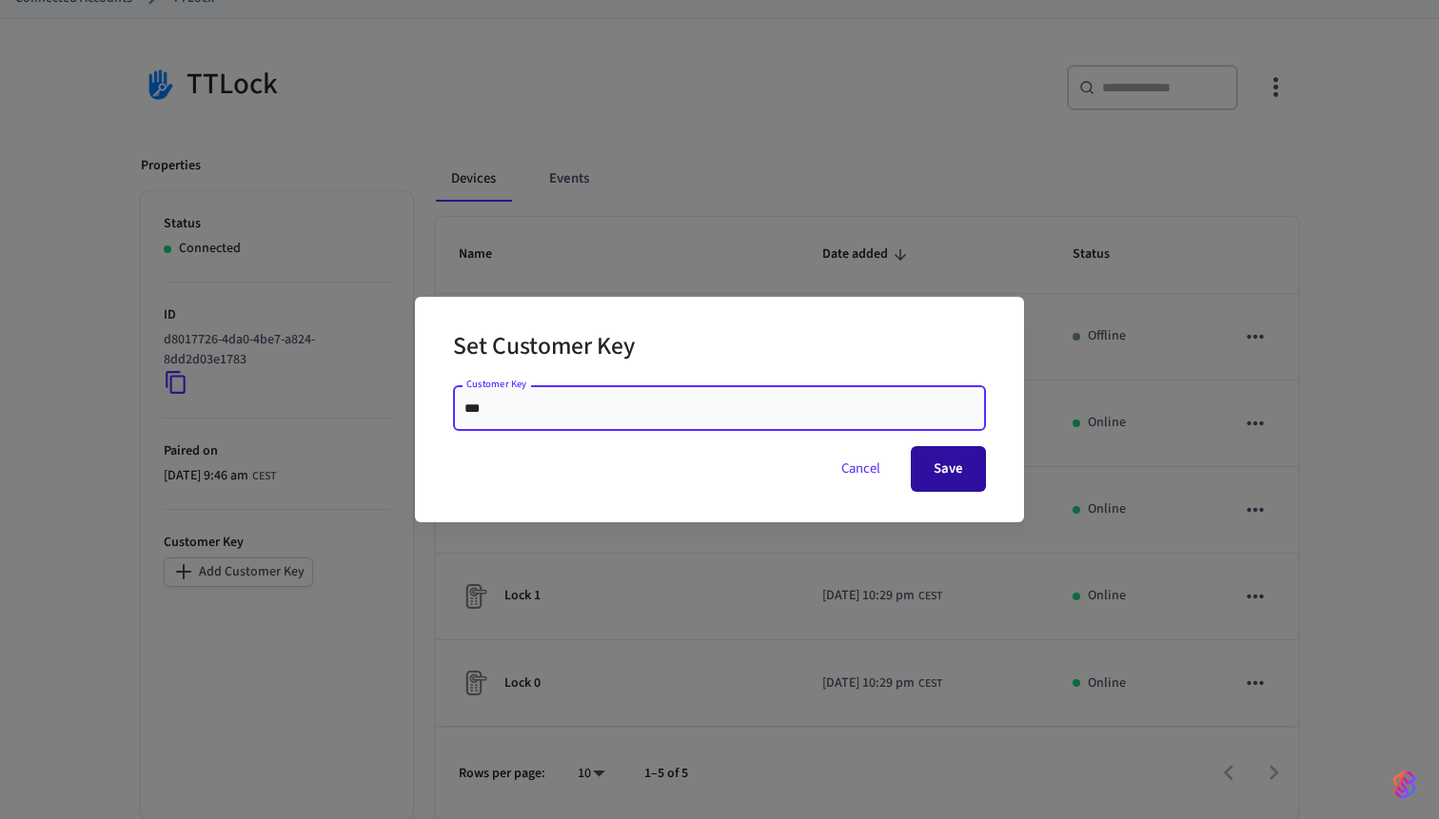
type input "***"
click at [946, 478] on button "Save" at bounding box center [948, 469] width 75 height 46
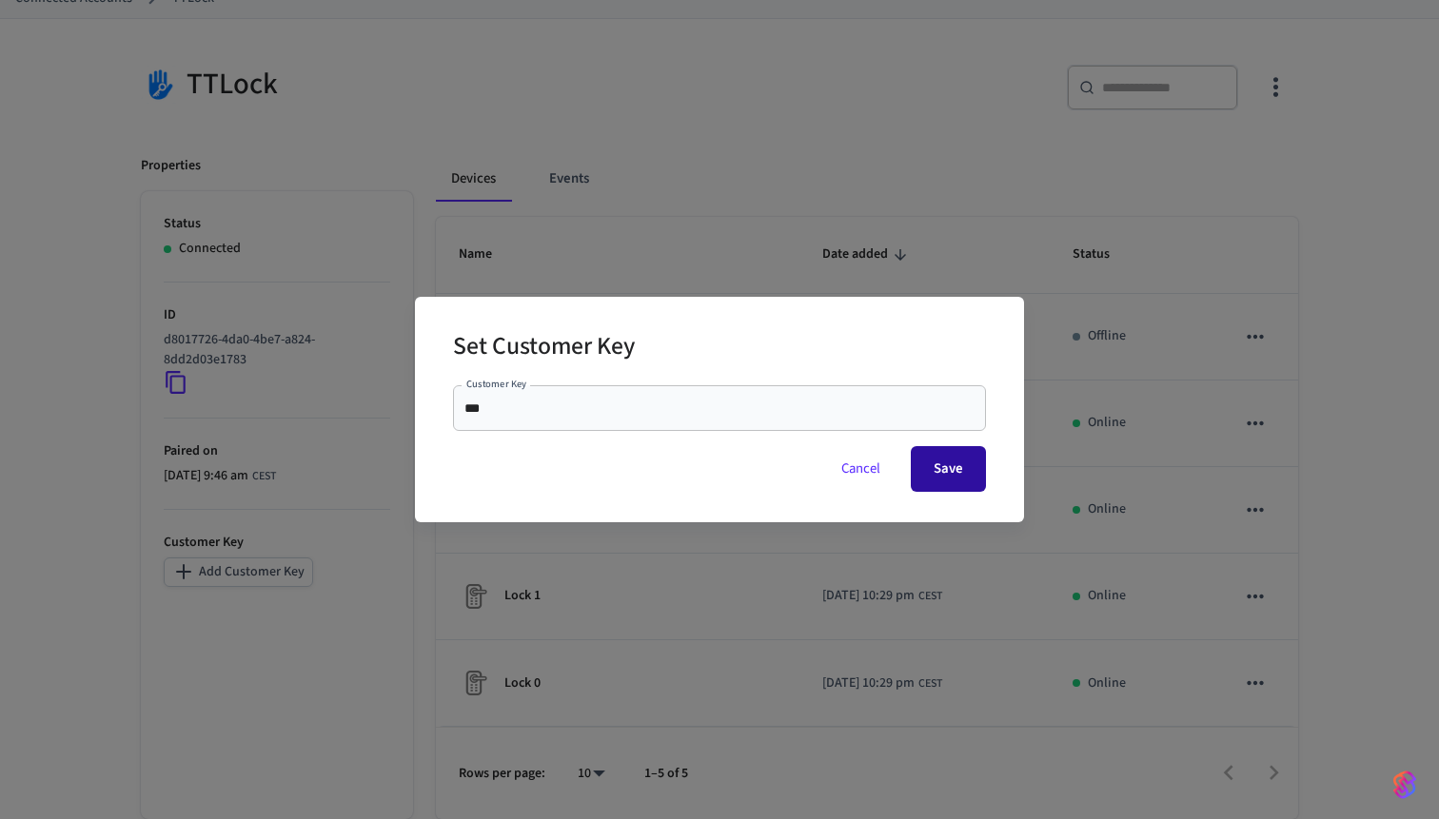
click at [937, 446] on button "Save" at bounding box center [948, 469] width 75 height 46
click at [852, 469] on button "Cancel" at bounding box center [860, 469] width 85 height 46
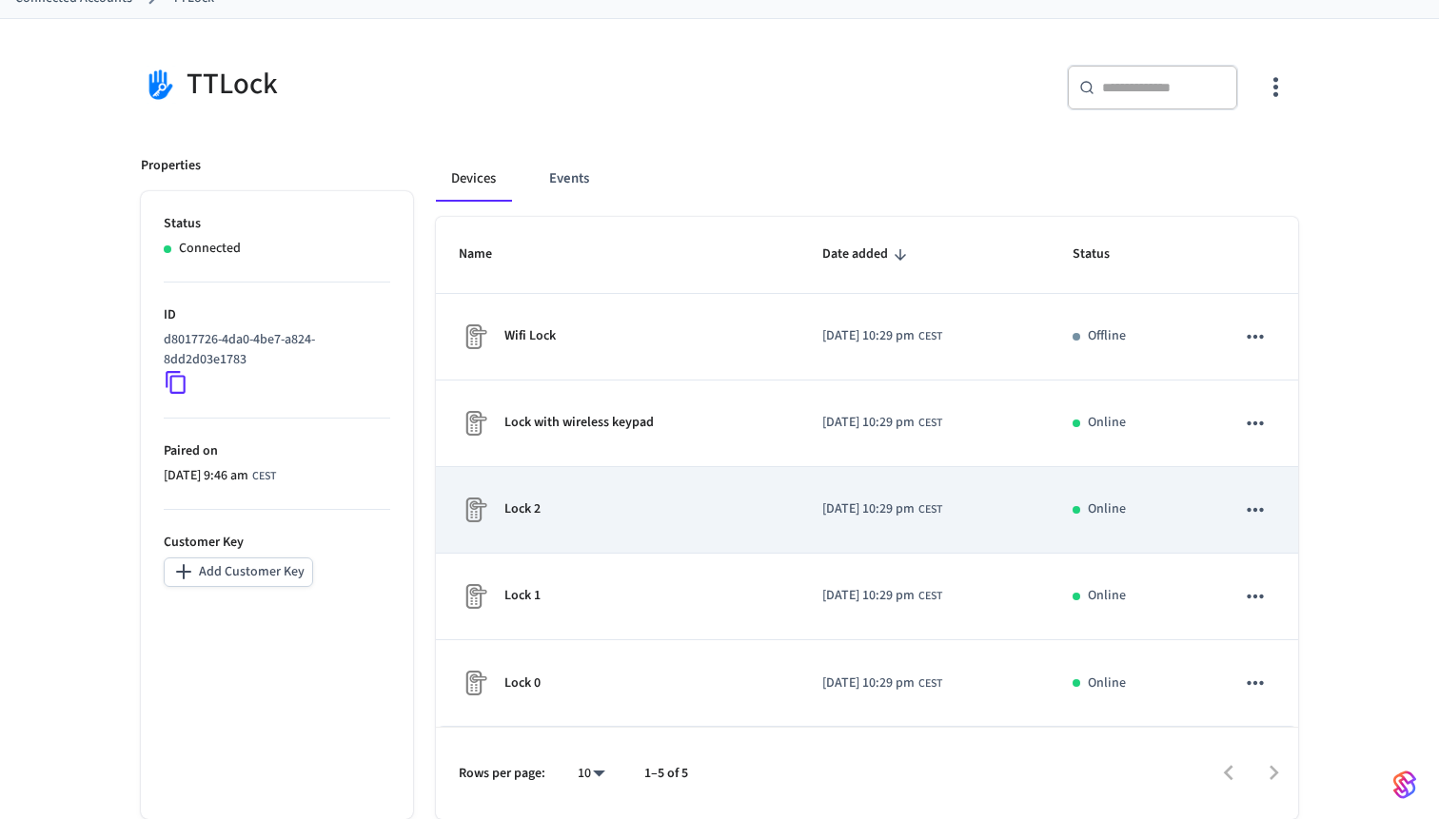
click at [1256, 504] on icon "sticky table" at bounding box center [1255, 510] width 25 height 25
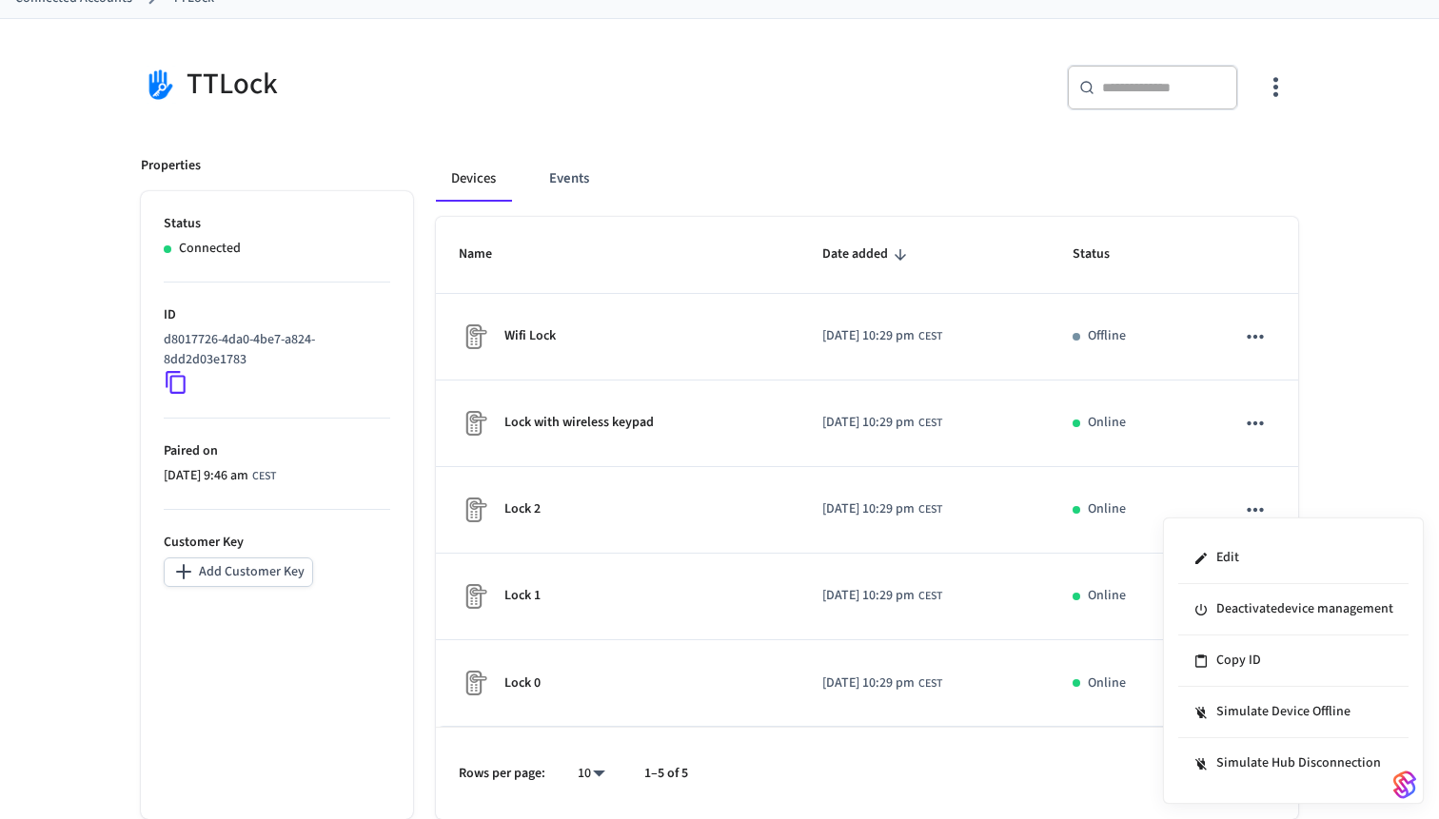
click at [1339, 476] on div at bounding box center [719, 409] width 1439 height 819
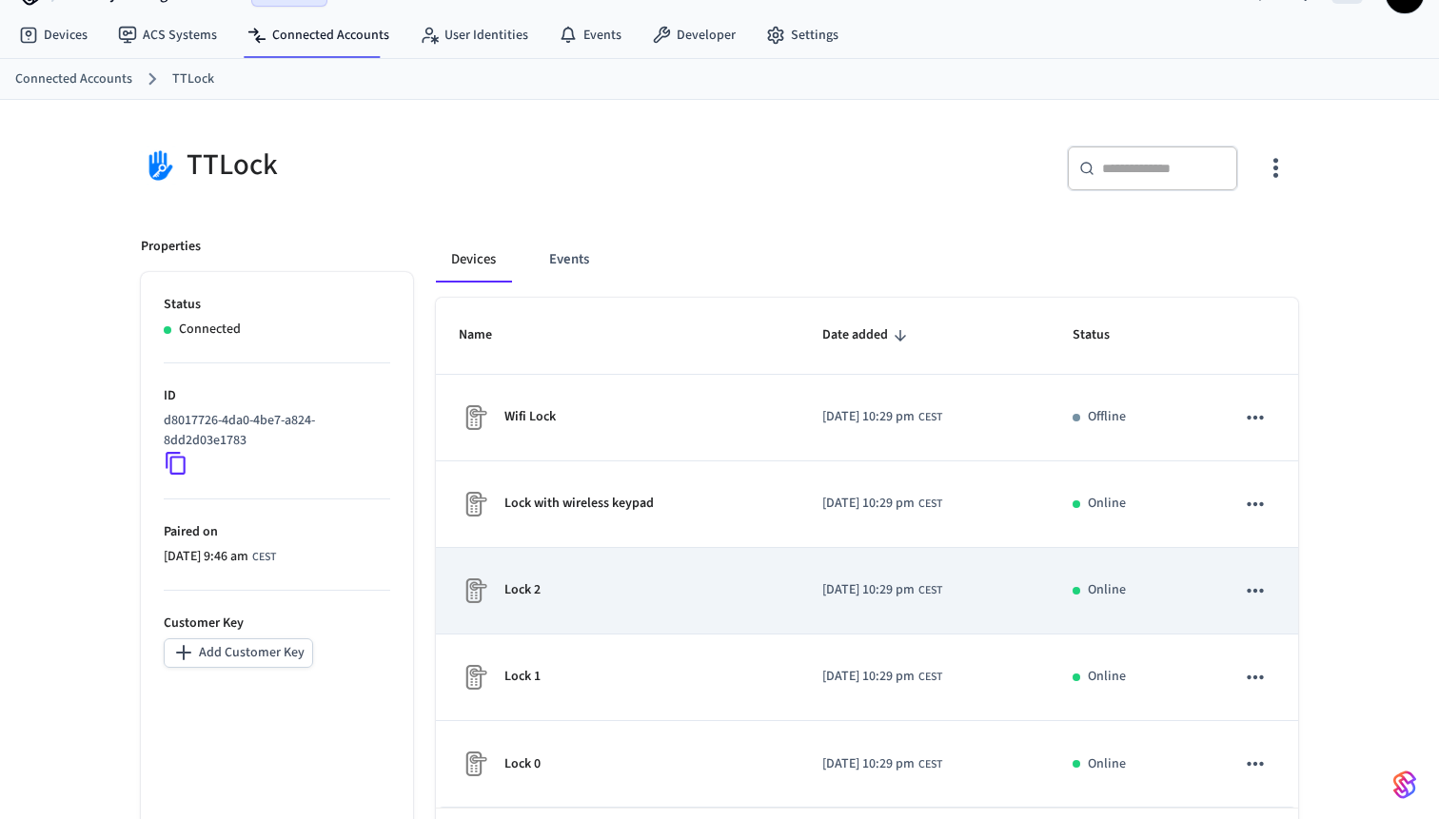
scroll to position [0, 0]
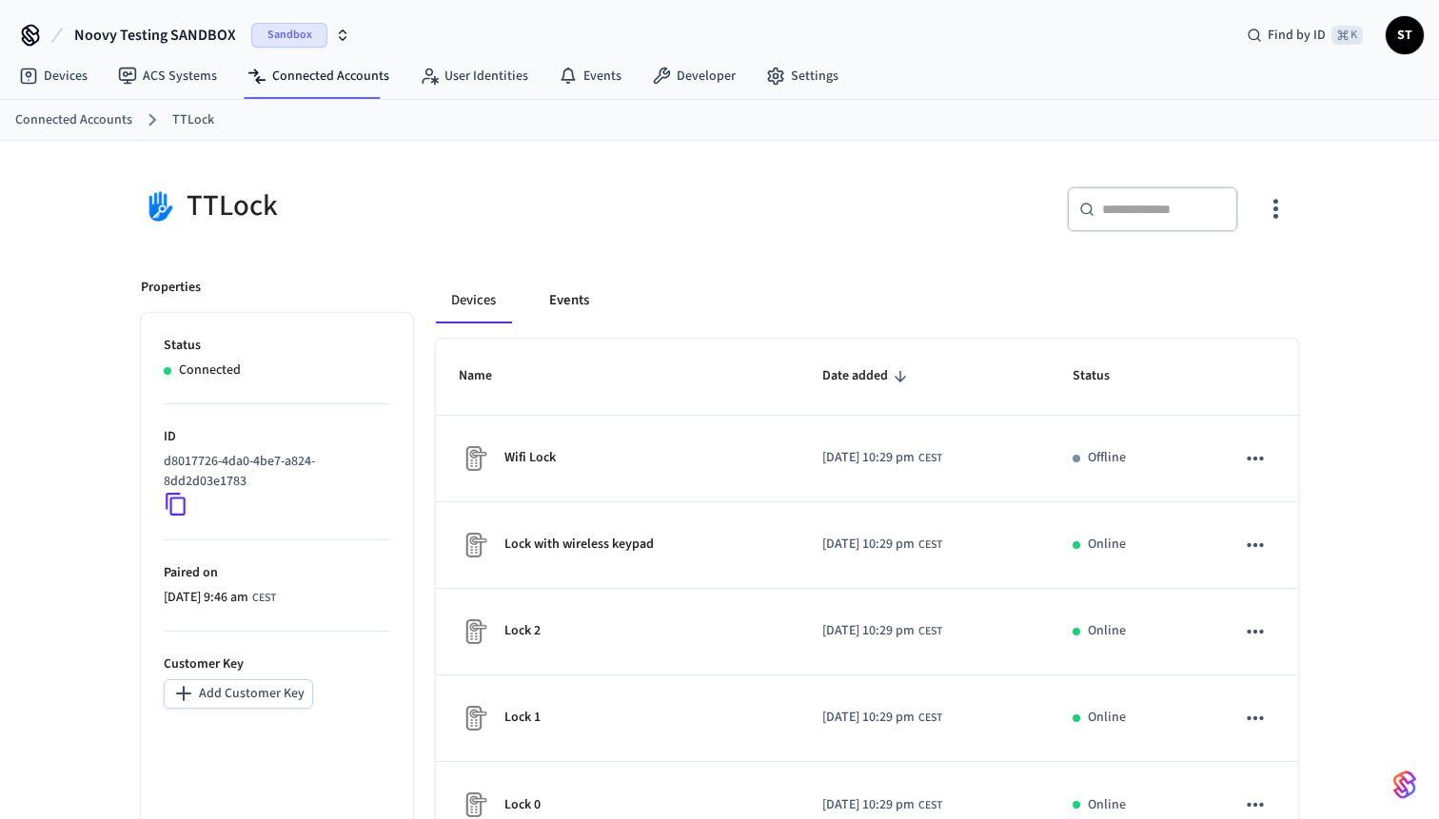
click at [570, 302] on button "Events" at bounding box center [569, 301] width 70 height 46
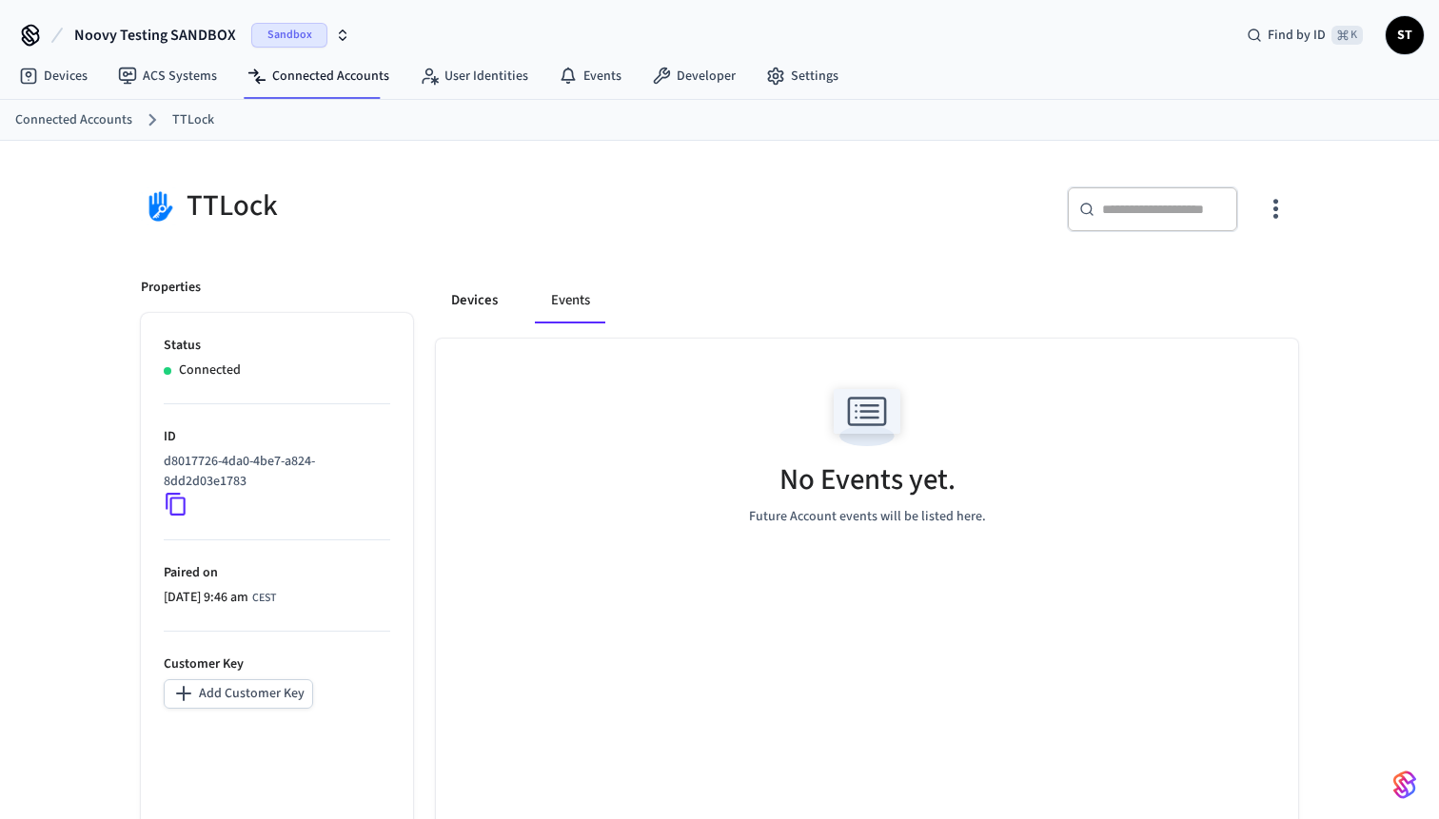
click at [501, 297] on button "Devices" at bounding box center [474, 301] width 77 height 46
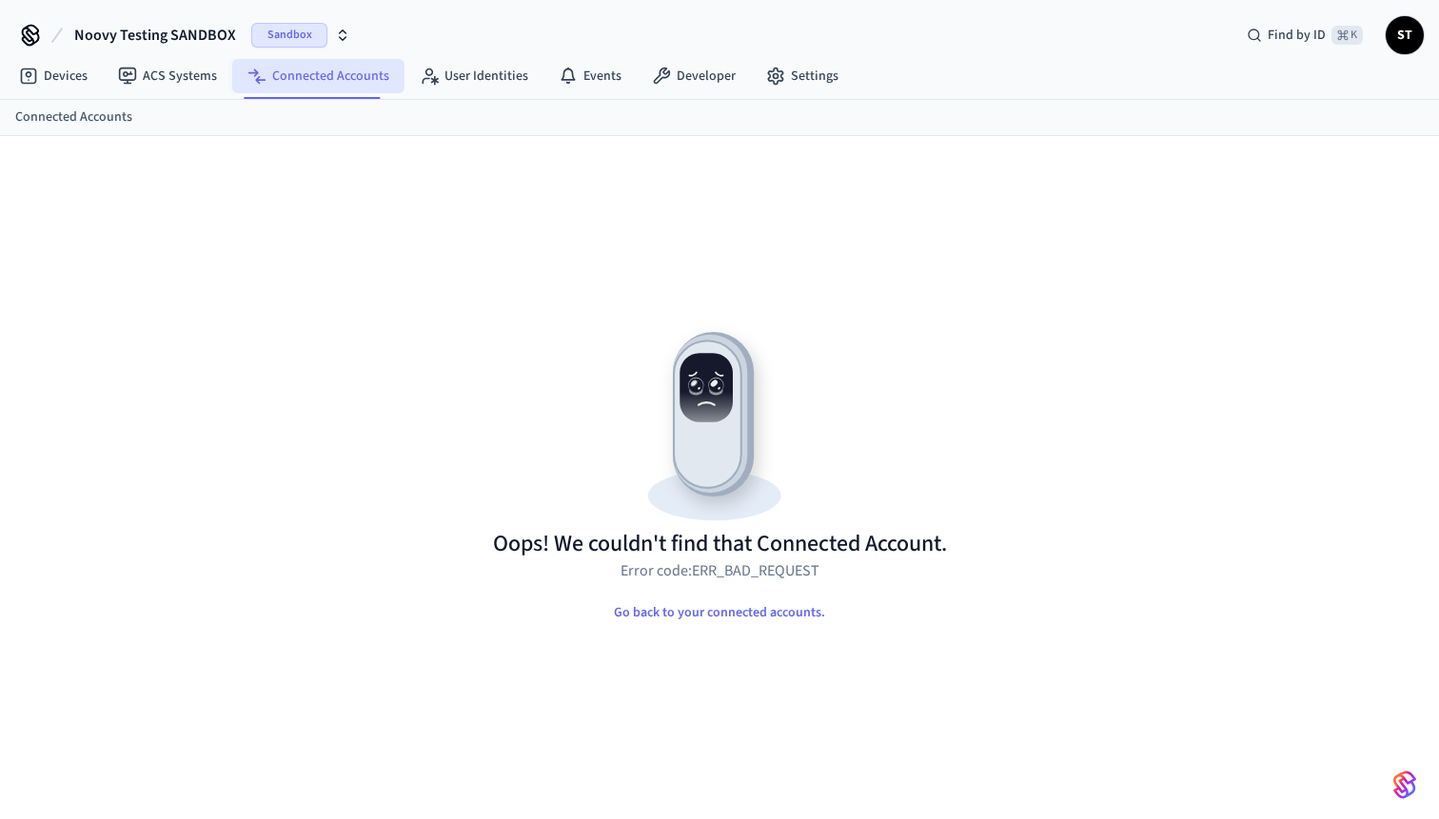
click at [344, 74] on link "Connected Accounts" at bounding box center [318, 76] width 172 height 34
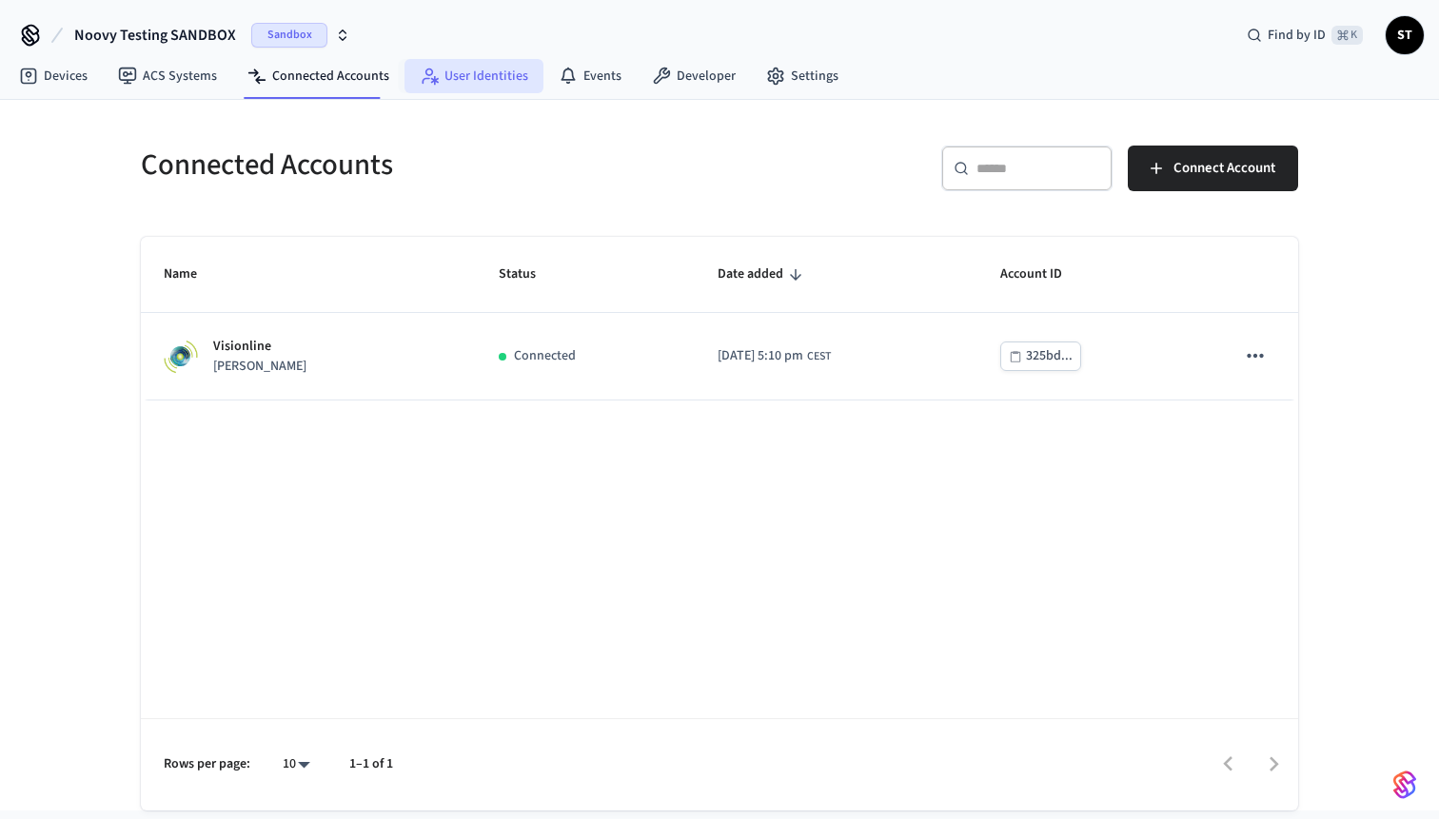
click at [442, 81] on link "User Identities" at bounding box center [473, 76] width 139 height 34
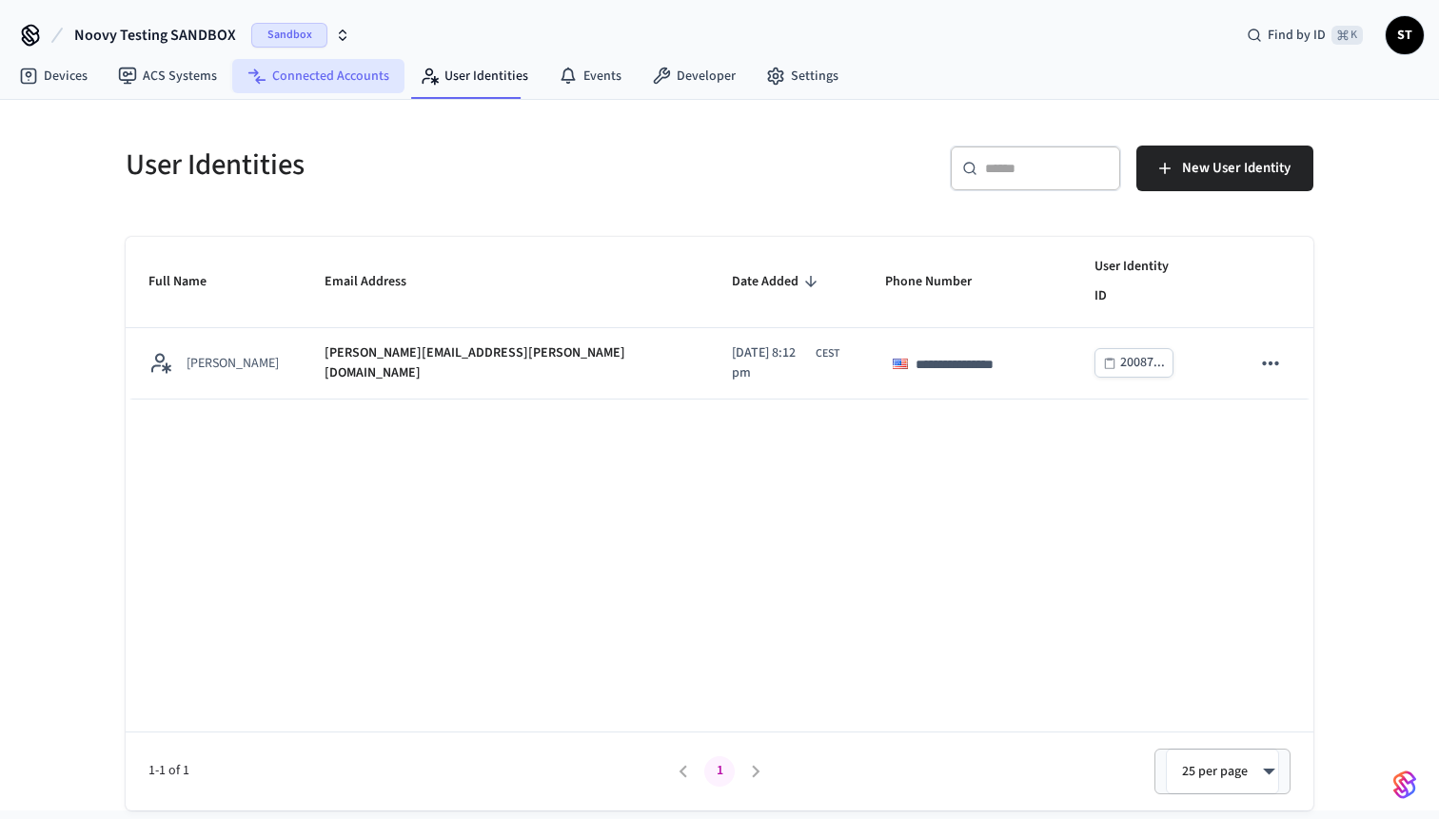
click at [331, 70] on link "Connected Accounts" at bounding box center [318, 76] width 172 height 34
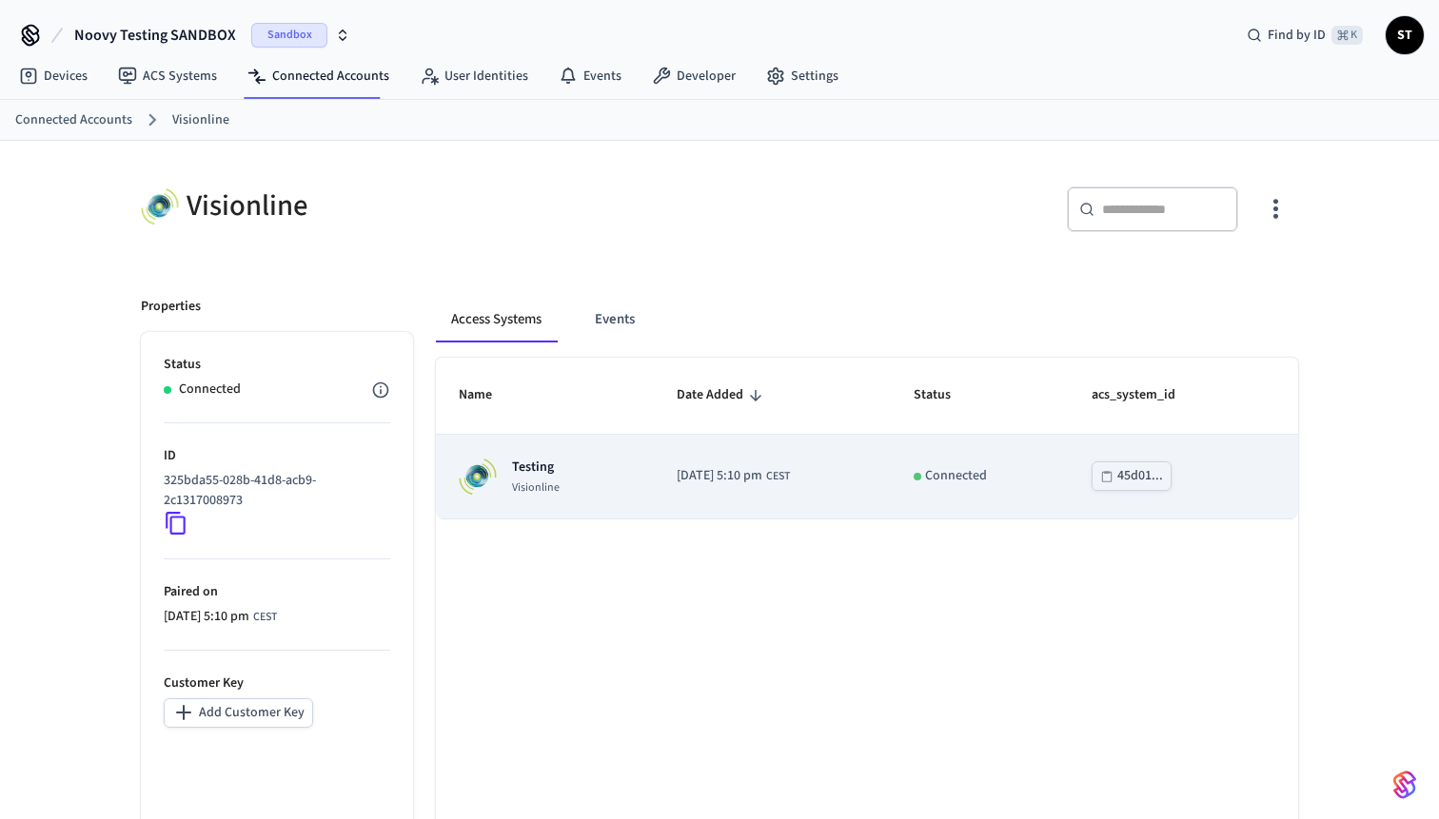
click at [520, 493] on p "Visionline" at bounding box center [536, 488] width 48 height 15
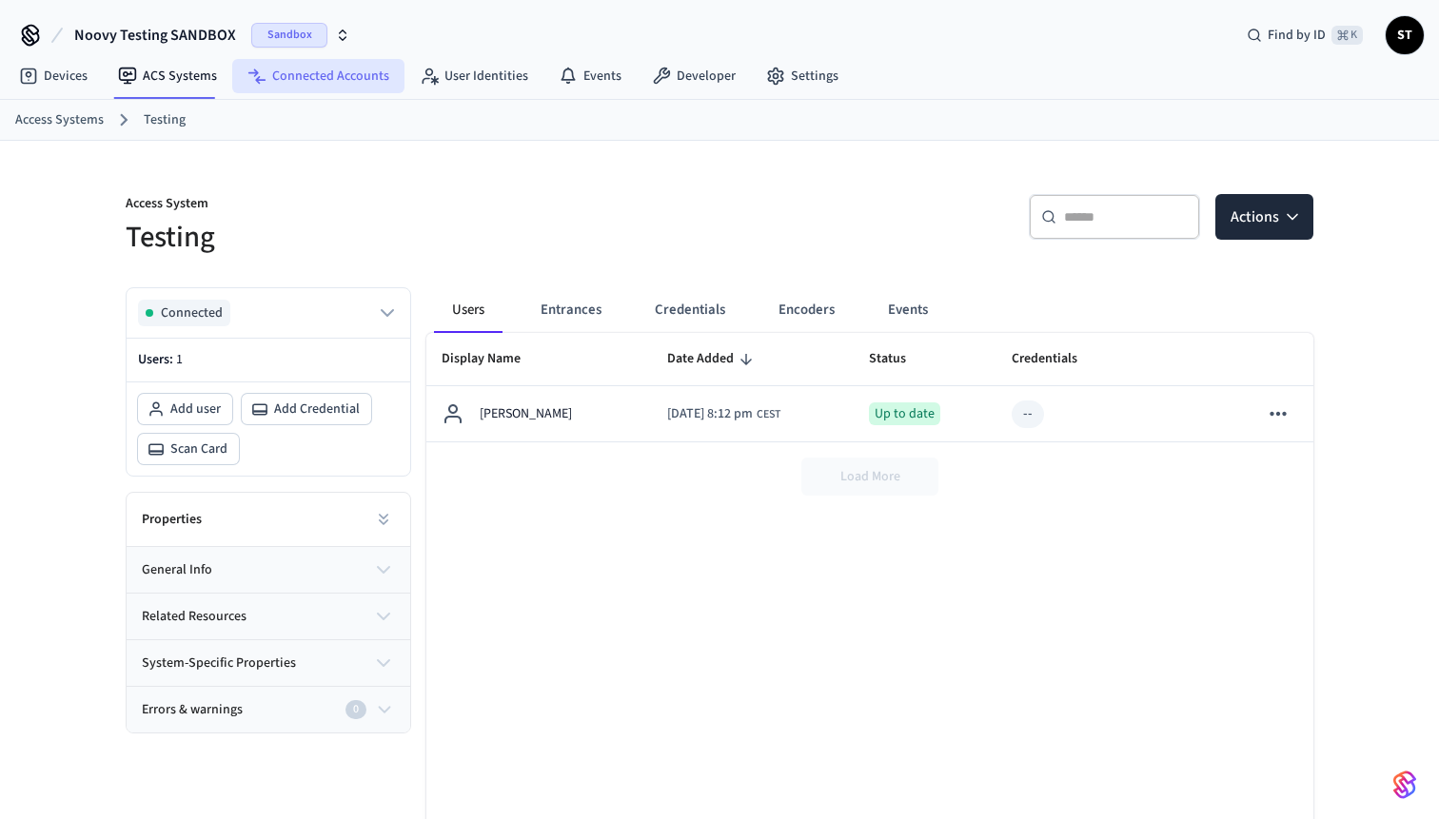
click at [321, 73] on link "Connected Accounts" at bounding box center [318, 76] width 172 height 34
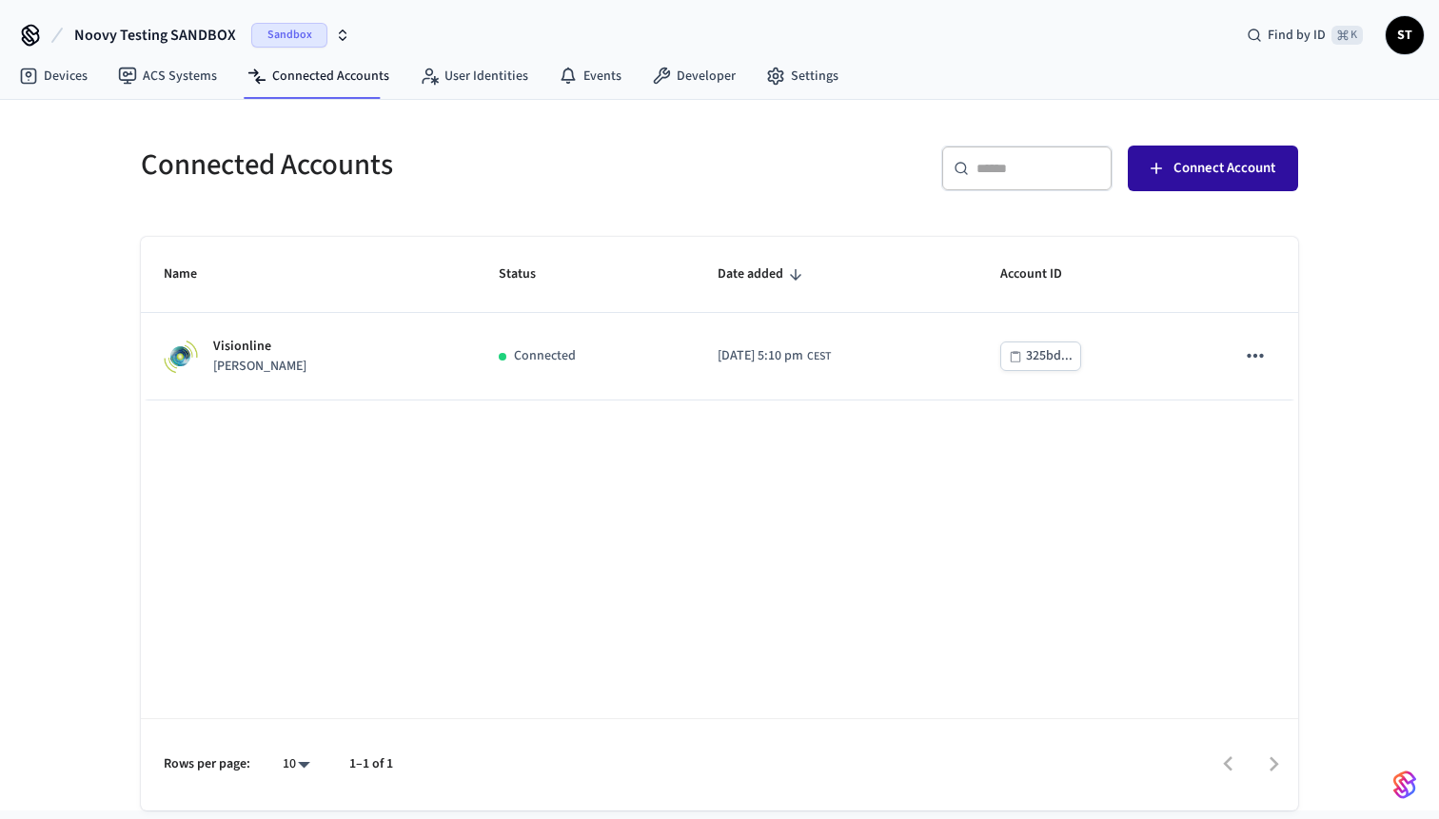
click at [1244, 163] on span "Connect Account" at bounding box center [1224, 168] width 102 height 25
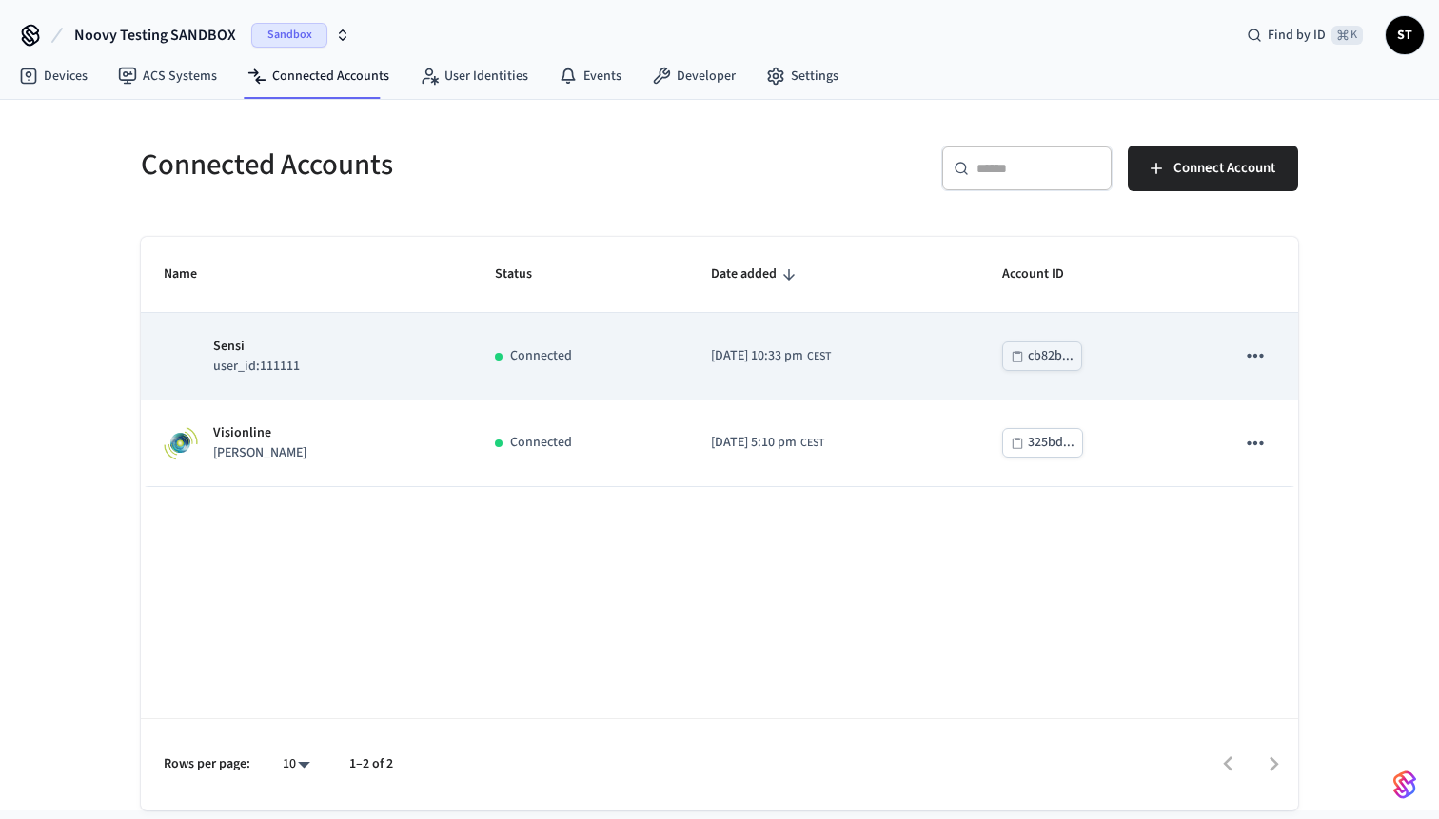
click at [246, 354] on p "Sensi" at bounding box center [256, 347] width 87 height 20
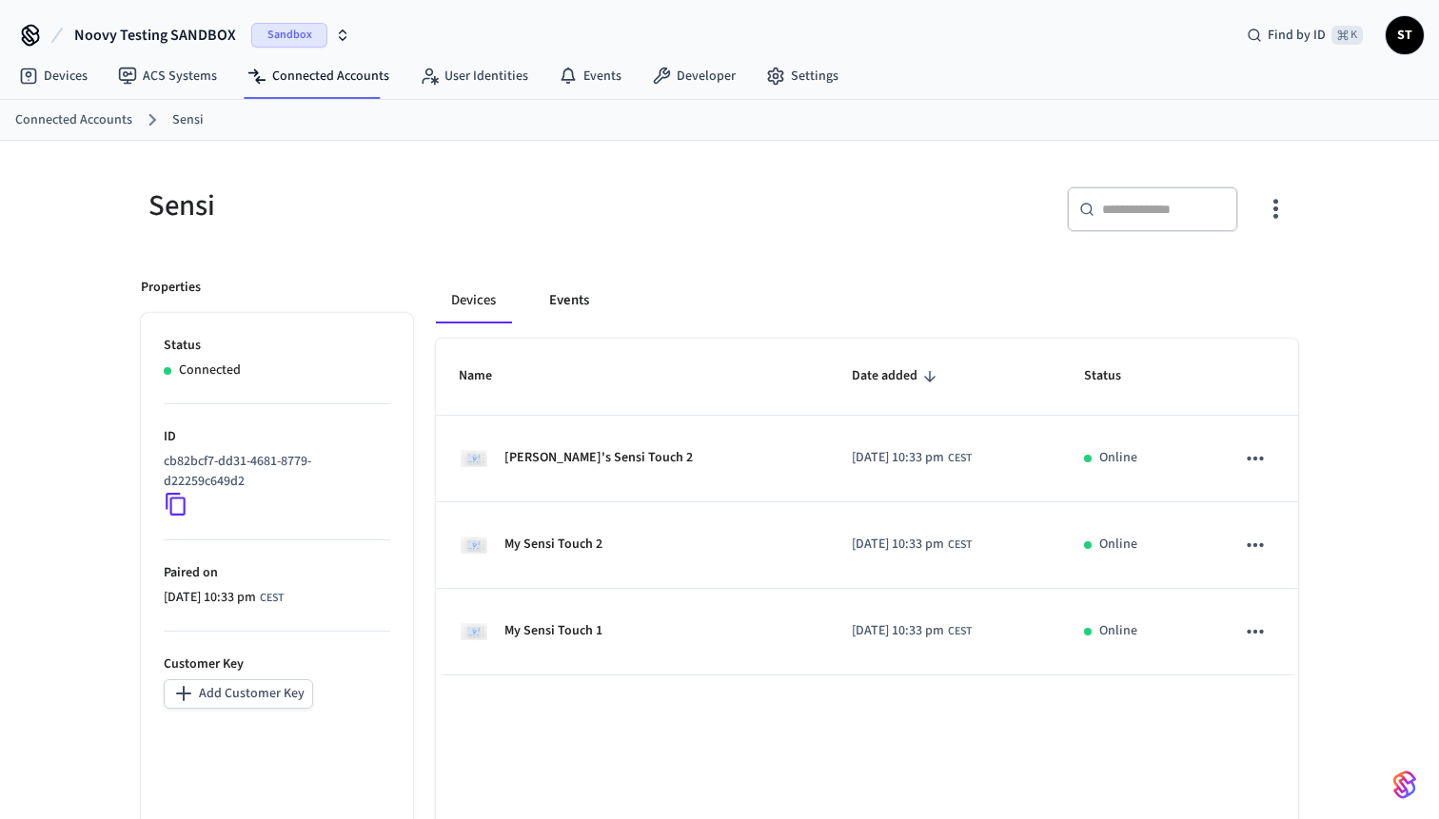
click at [580, 304] on button "Events" at bounding box center [569, 301] width 70 height 46
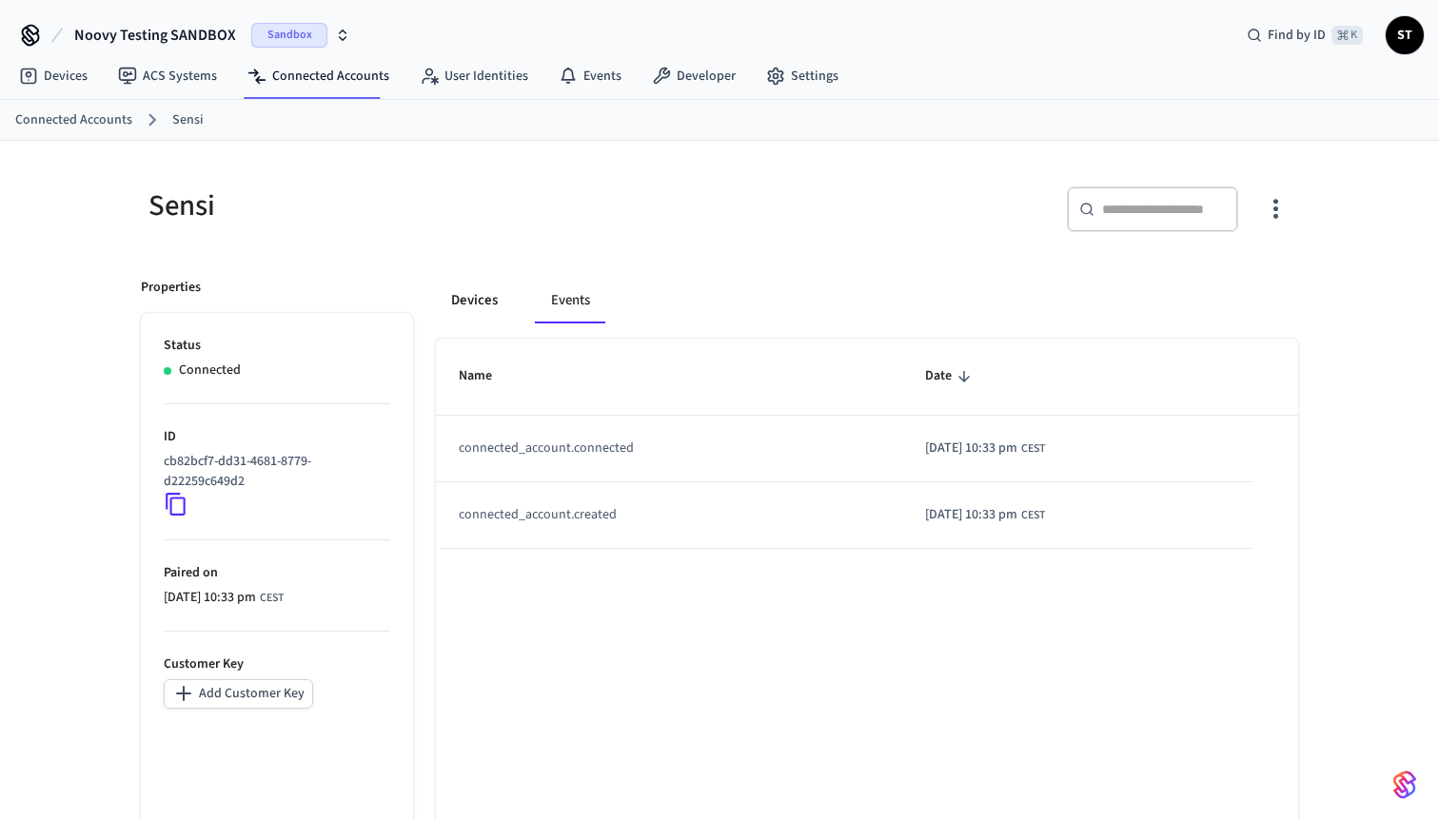
click at [481, 310] on button "Devices" at bounding box center [474, 301] width 77 height 46
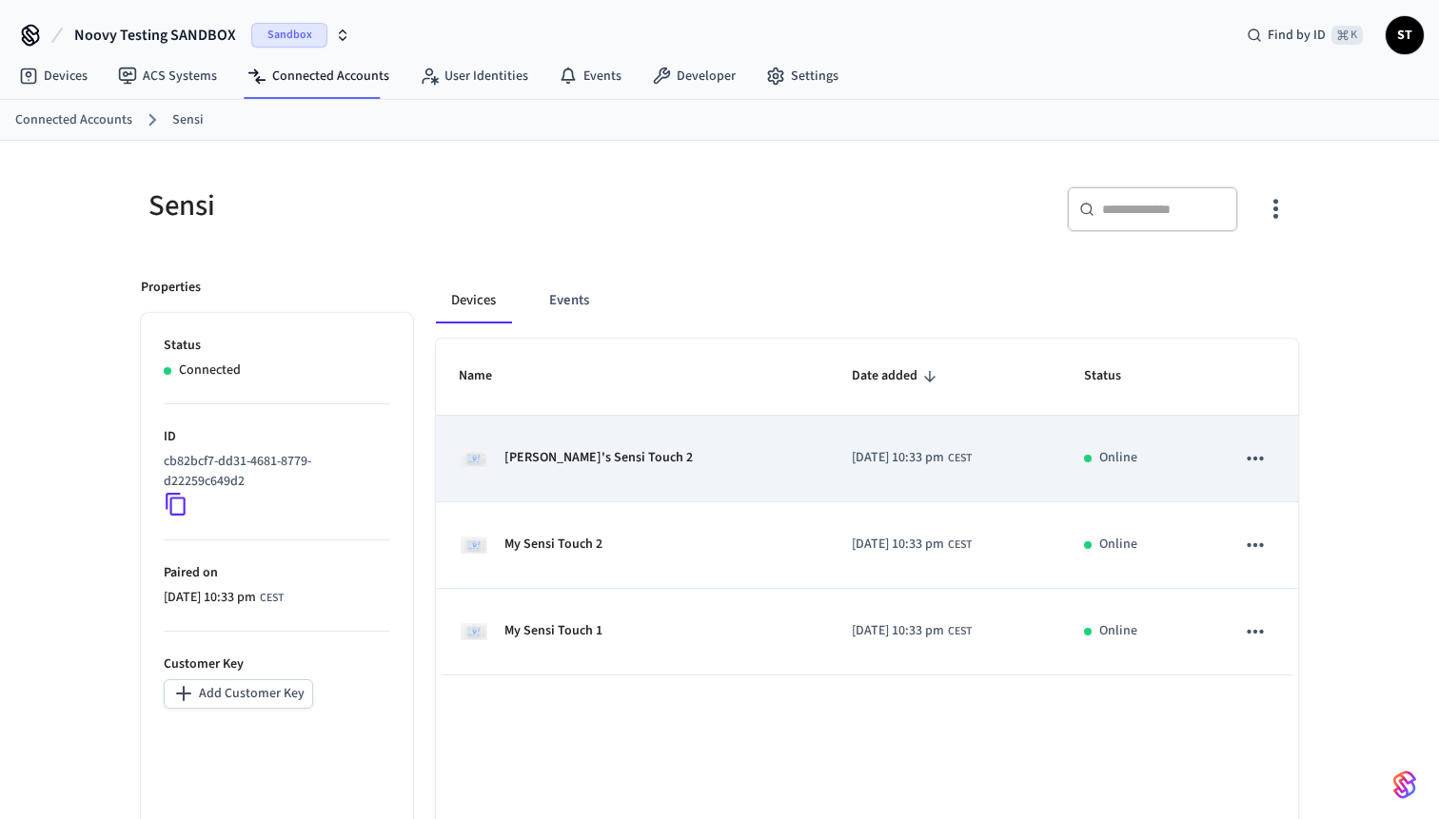
click at [1252, 461] on icon "sticky table" at bounding box center [1255, 458] width 25 height 25
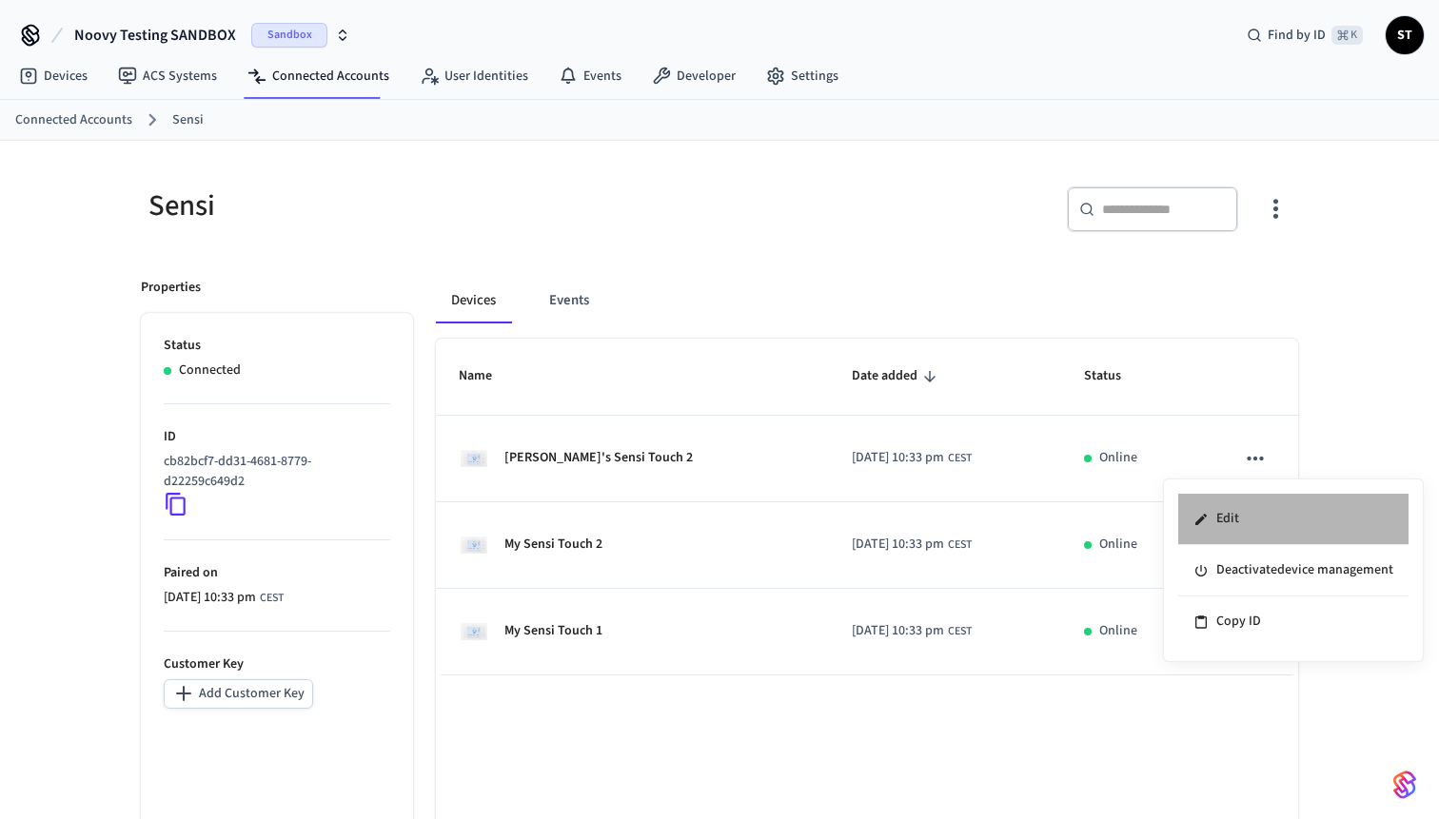
click at [1249, 523] on li "Edit" at bounding box center [1293, 519] width 230 height 51
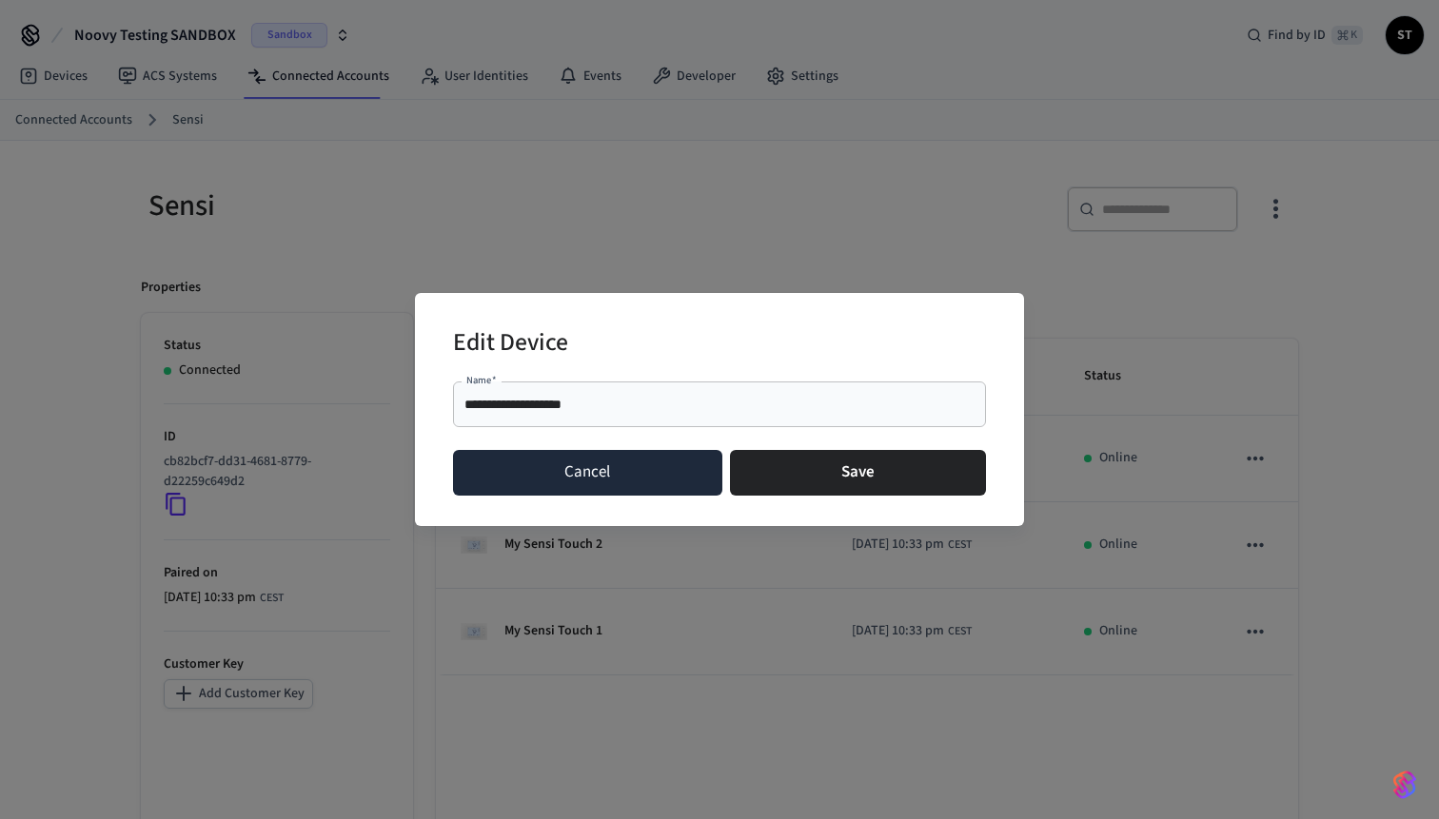
click at [620, 472] on button "Cancel" at bounding box center [587, 473] width 269 height 46
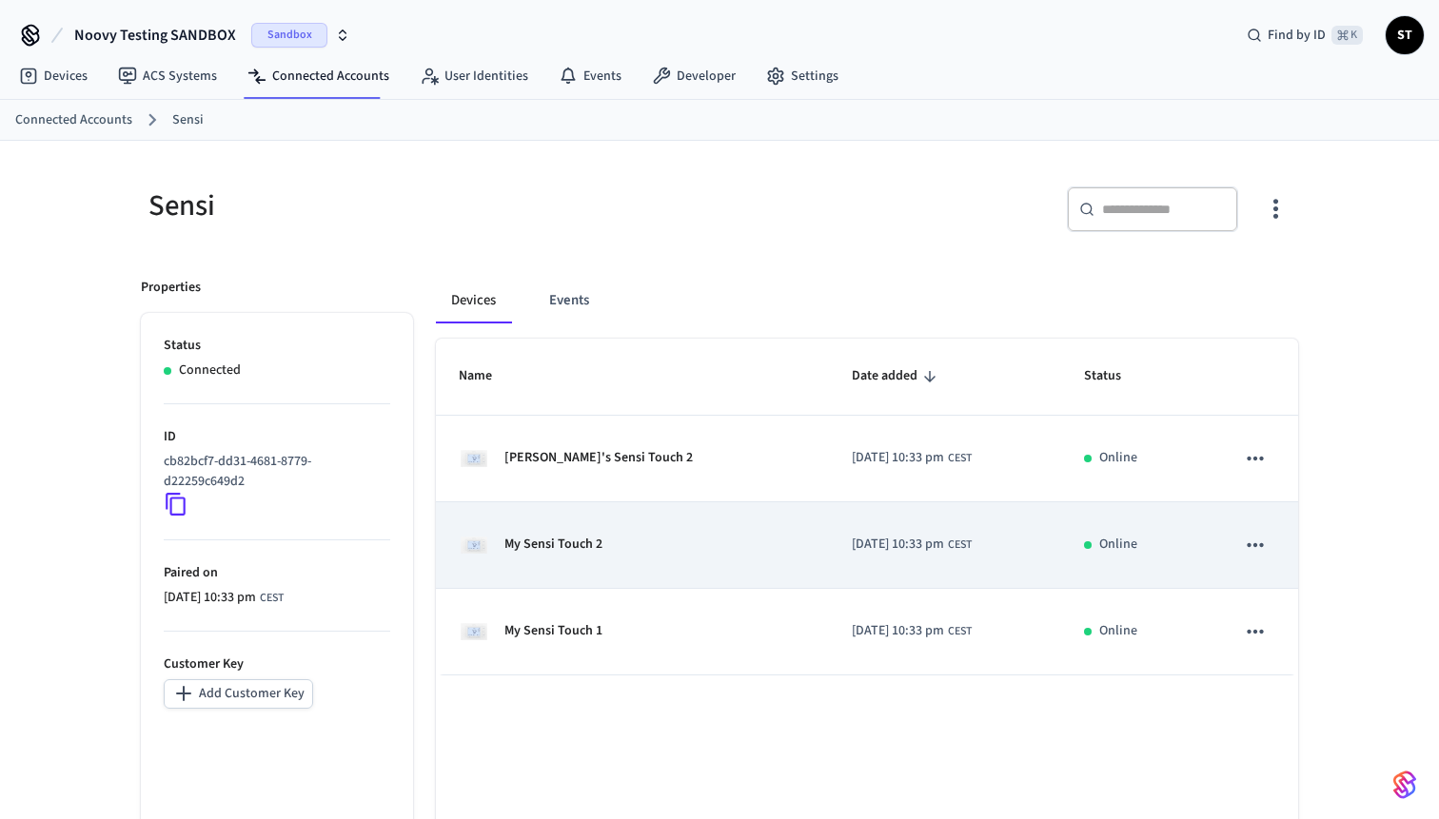
click at [524, 533] on div "My Sensi Touch 2" at bounding box center [632, 545] width 347 height 30
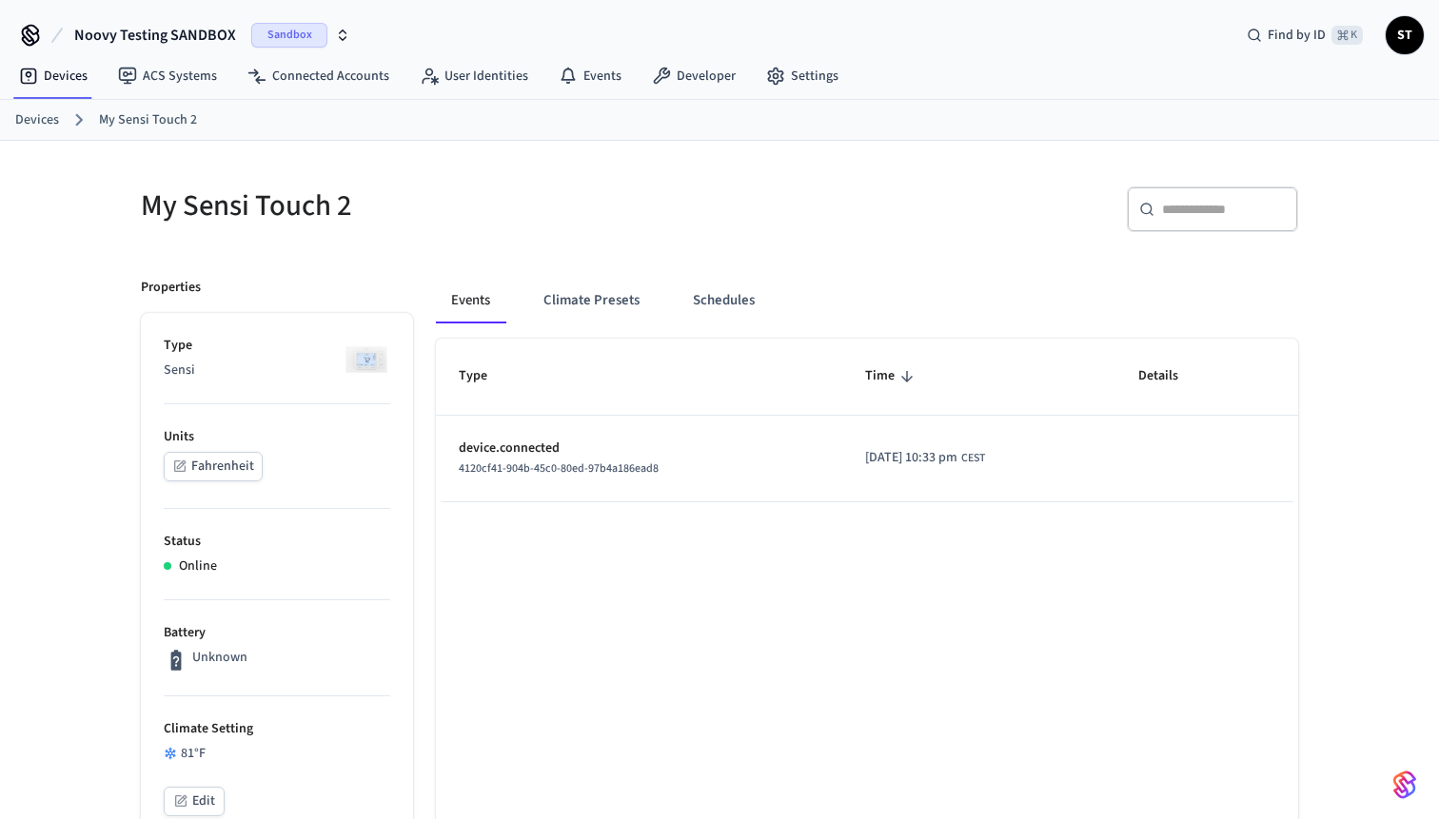
click at [221, 645] on li "Battery Unknown" at bounding box center [277, 648] width 226 height 96
click at [36, 112] on link "Devices" at bounding box center [37, 120] width 44 height 20
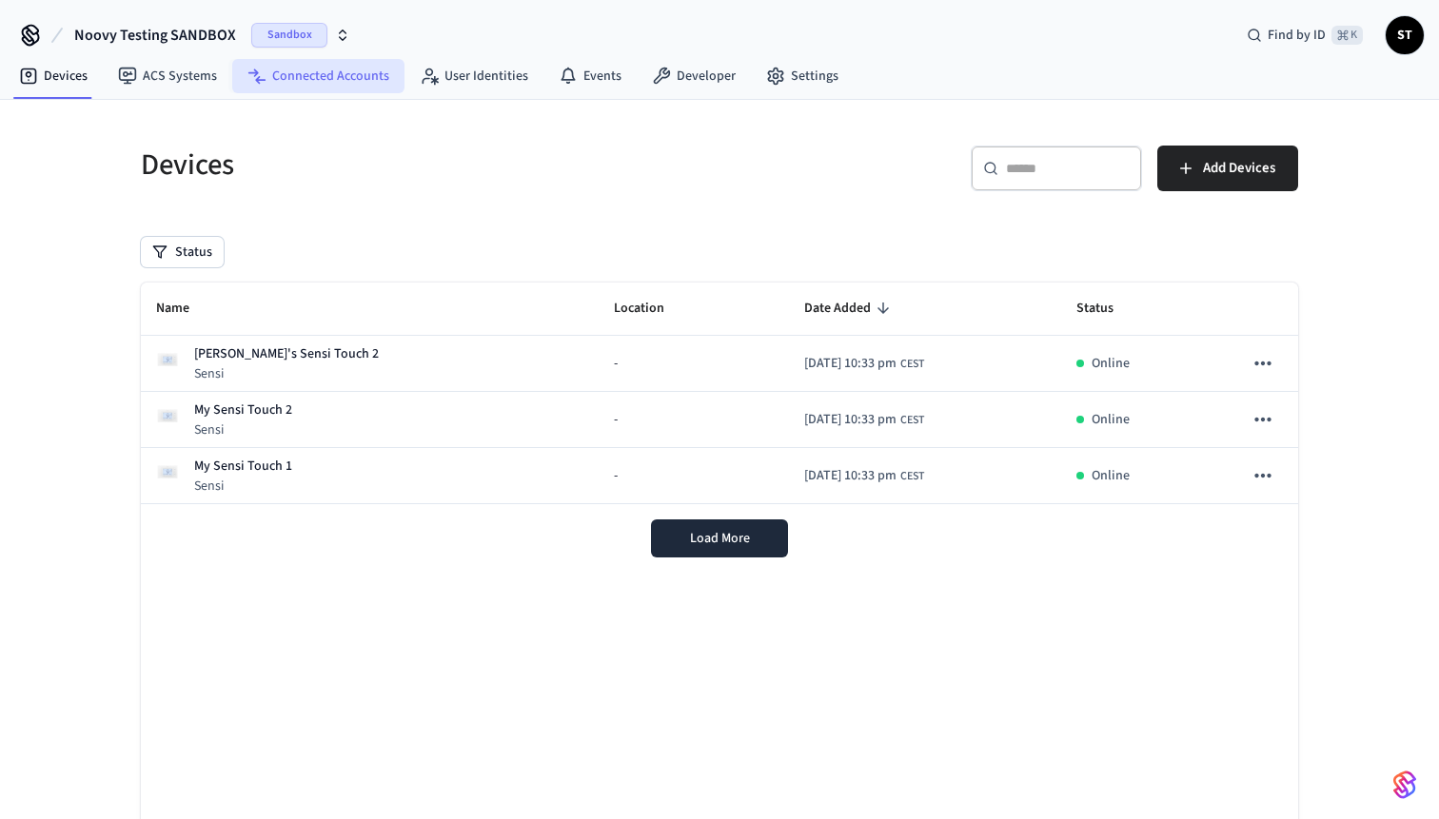
click at [290, 76] on link "Connected Accounts" at bounding box center [318, 76] width 172 height 34
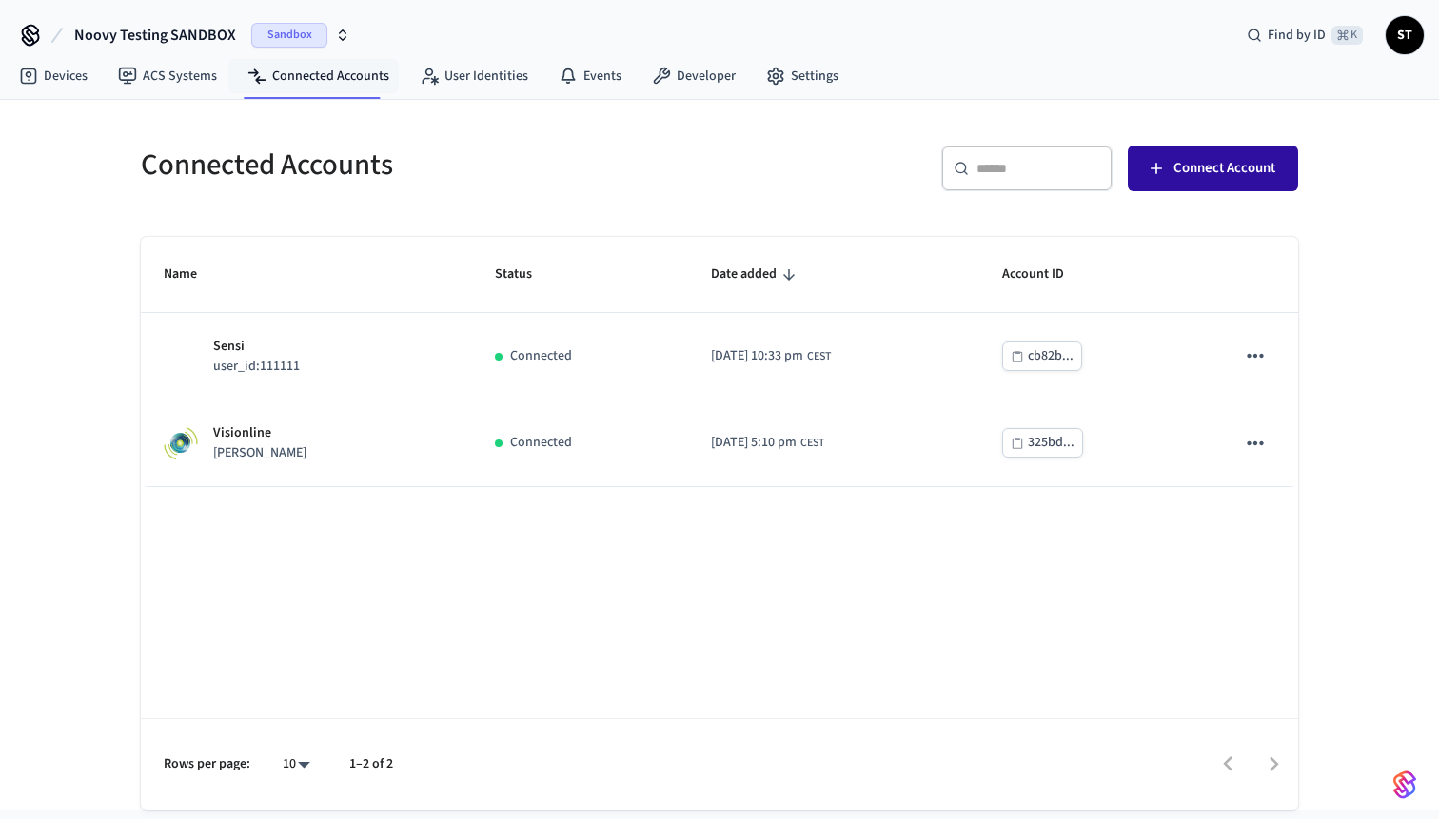
click at [1197, 162] on span "Connect Account" at bounding box center [1224, 168] width 102 height 25
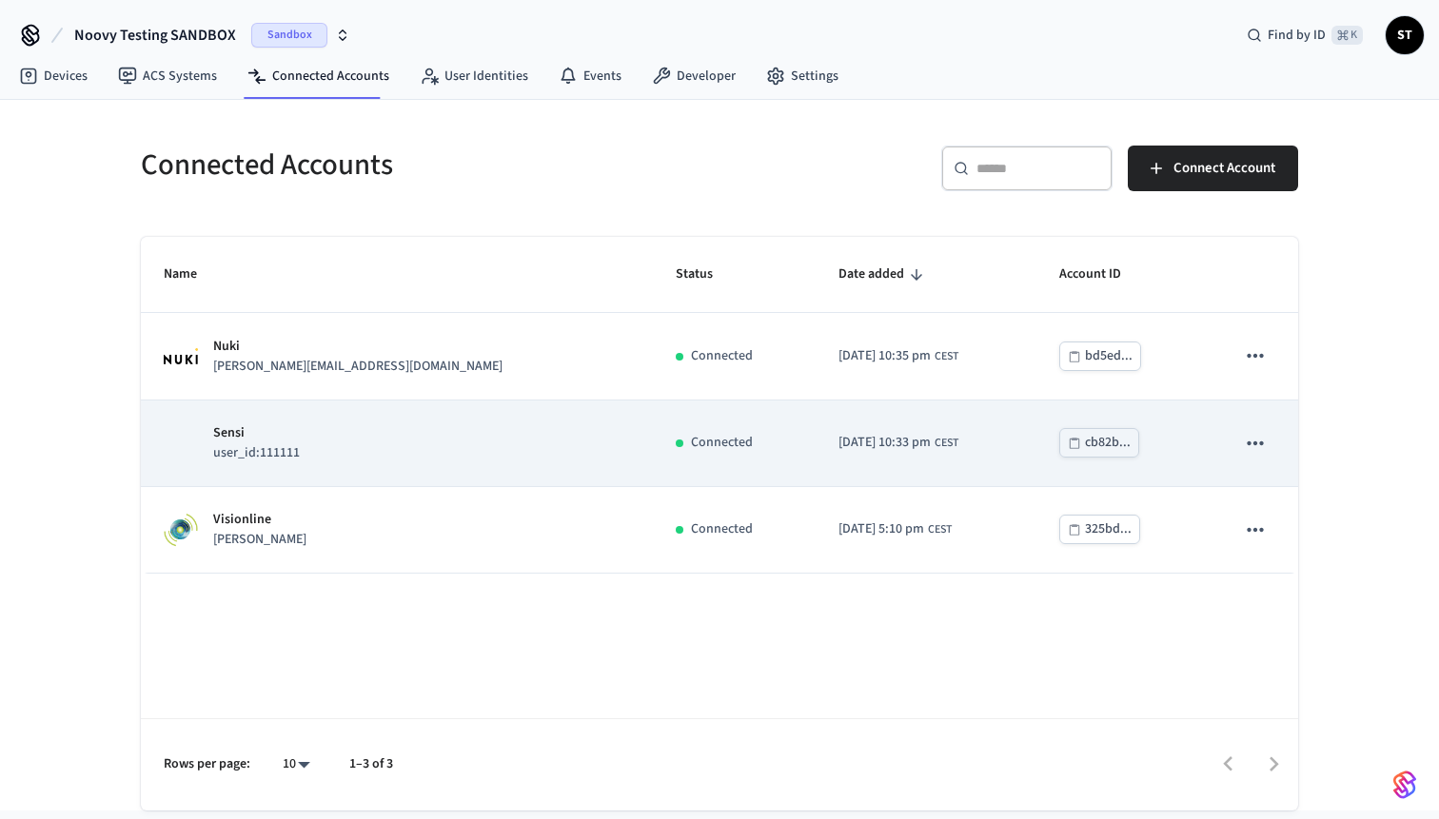
click at [1260, 436] on icon "sticky table" at bounding box center [1255, 443] width 25 height 25
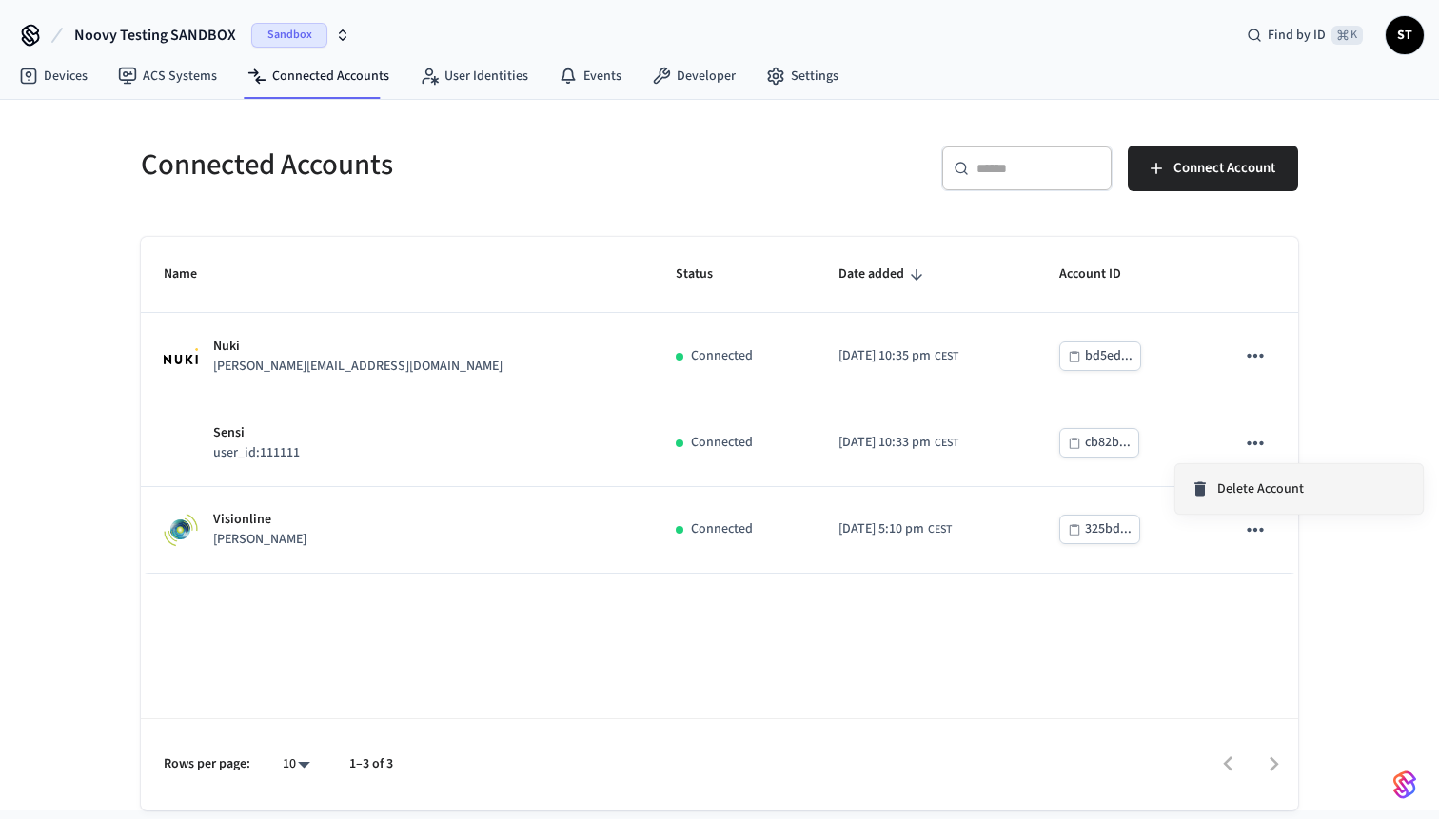
click at [1247, 486] on span "Delete Account" at bounding box center [1260, 489] width 87 height 19
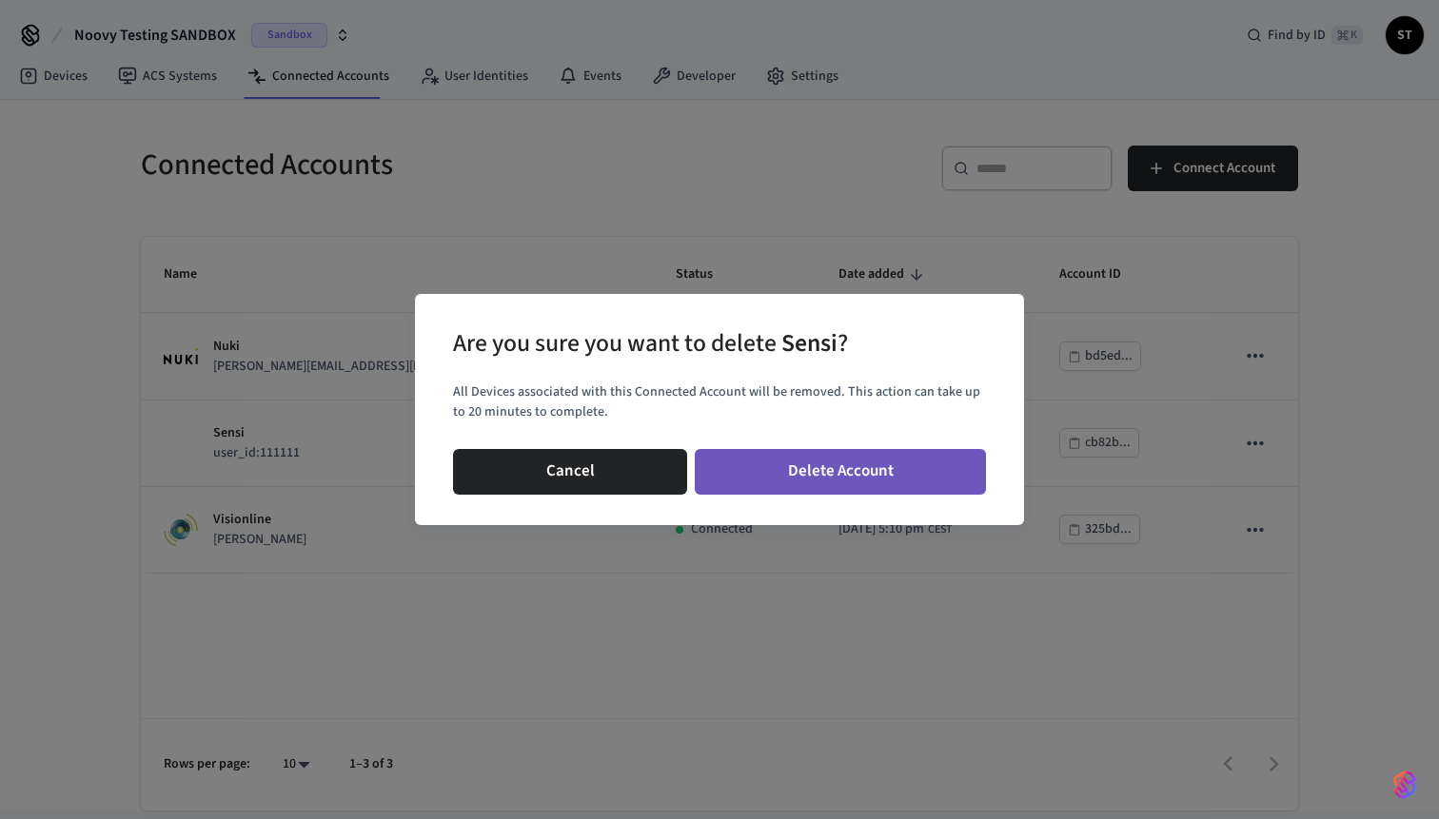
click at [876, 470] on button "Delete Account" at bounding box center [840, 472] width 291 height 46
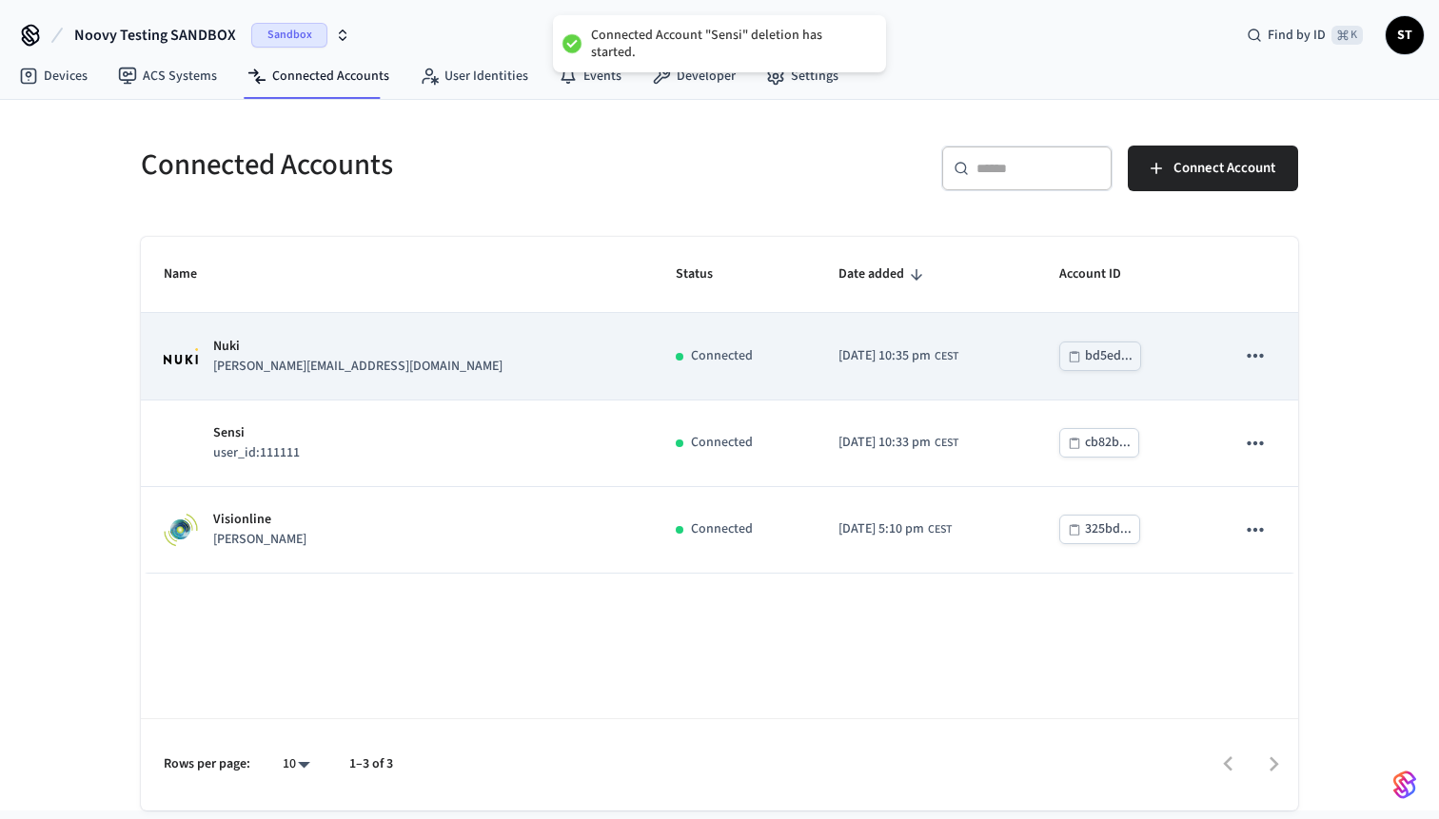
click at [815, 366] on td "2025/10/07 at 10:35 pm CEST" at bounding box center [925, 356] width 221 height 87
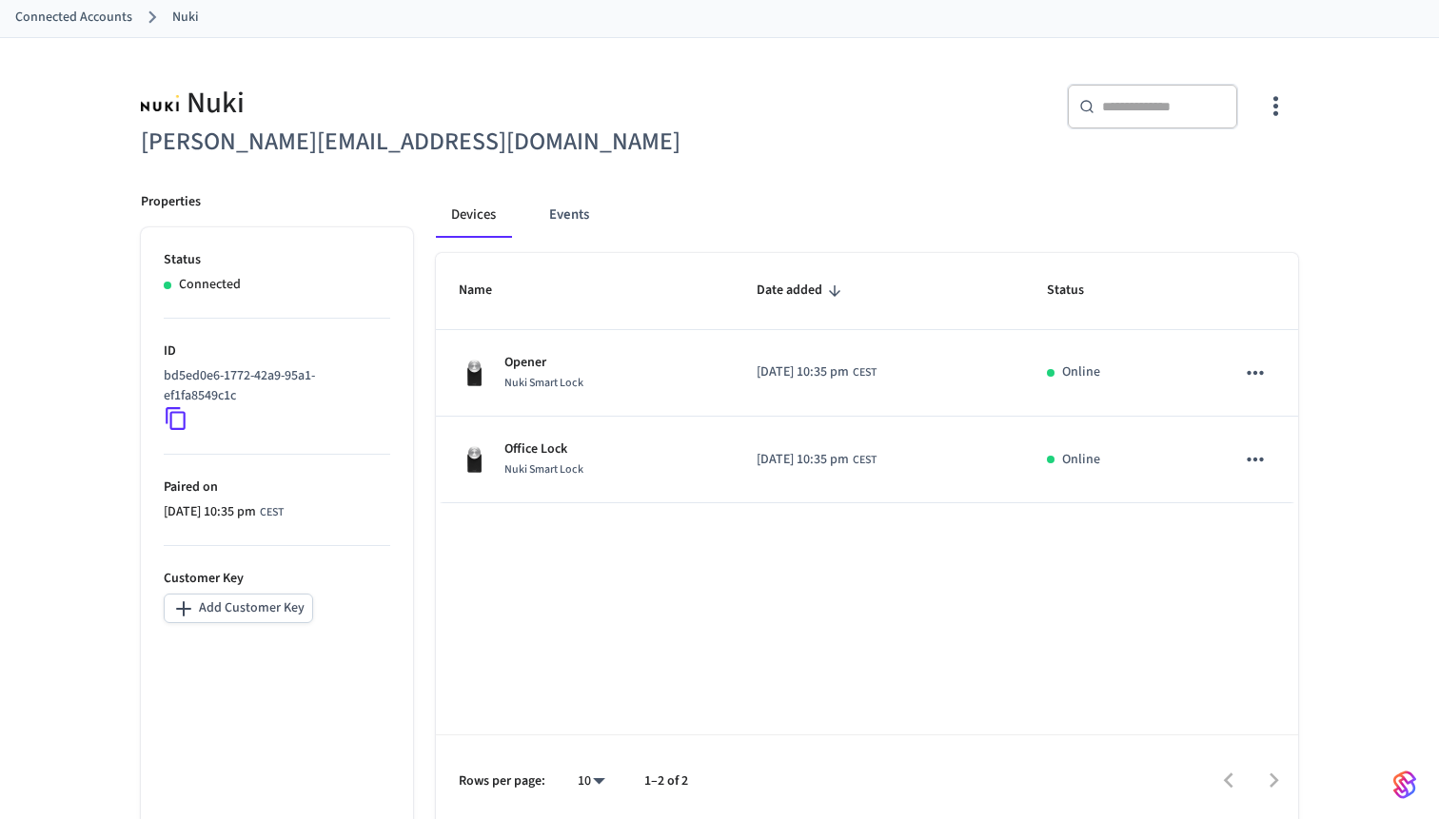
scroll to position [110, 0]
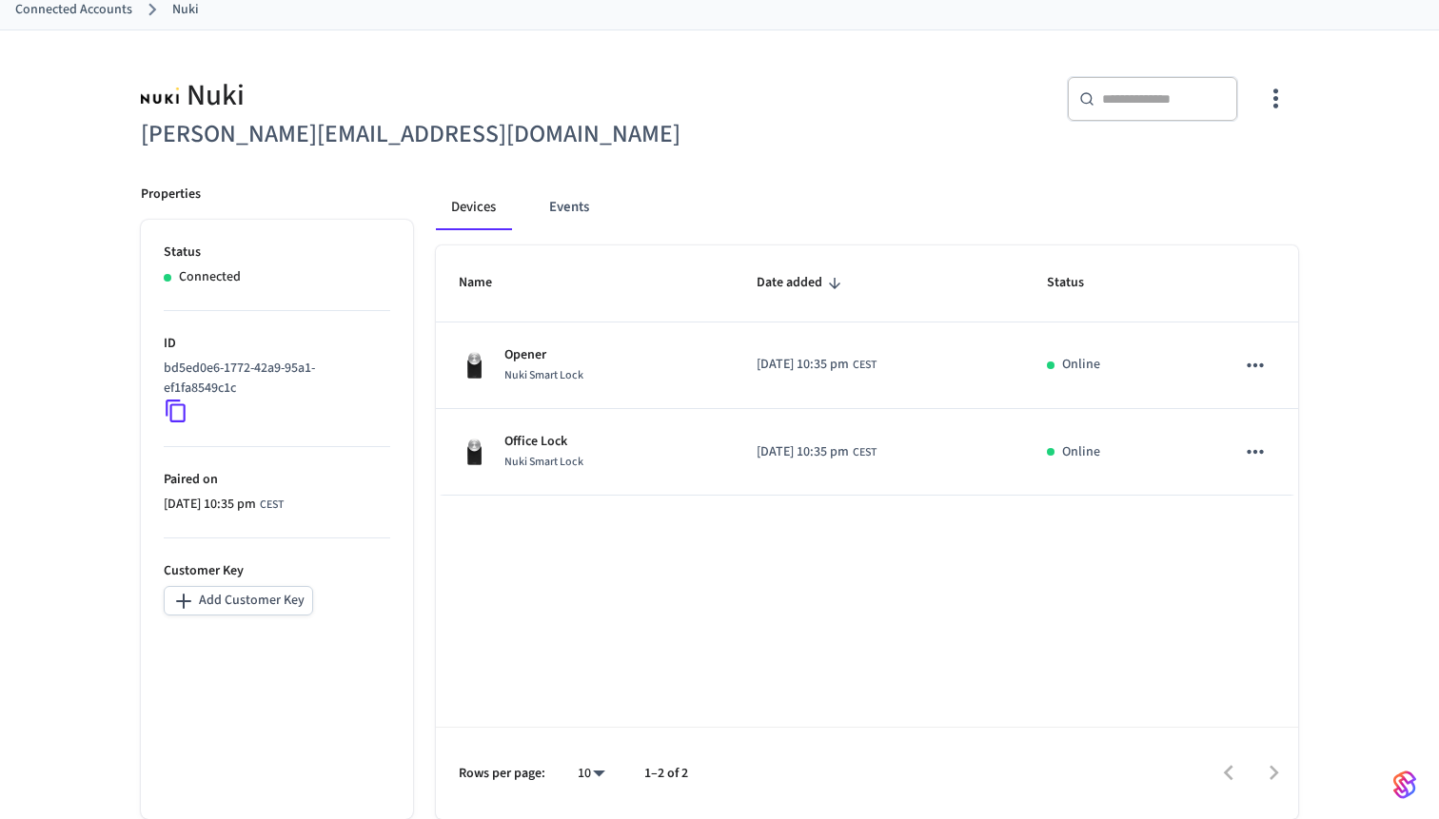
click at [271, 606] on button "Add Customer Key" at bounding box center [238, 600] width 149 height 29
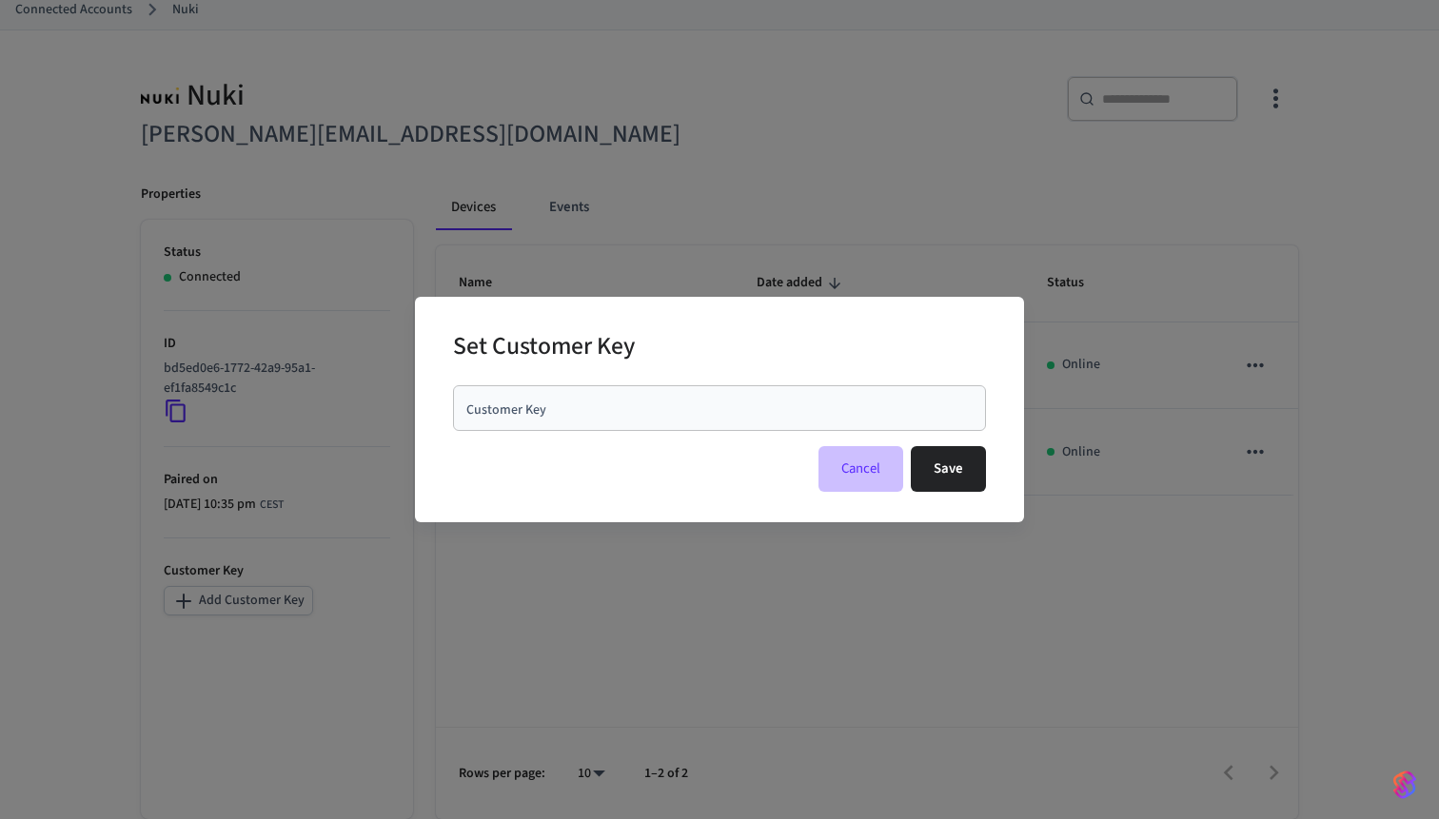
click at [863, 479] on button "Cancel" at bounding box center [860, 469] width 85 height 46
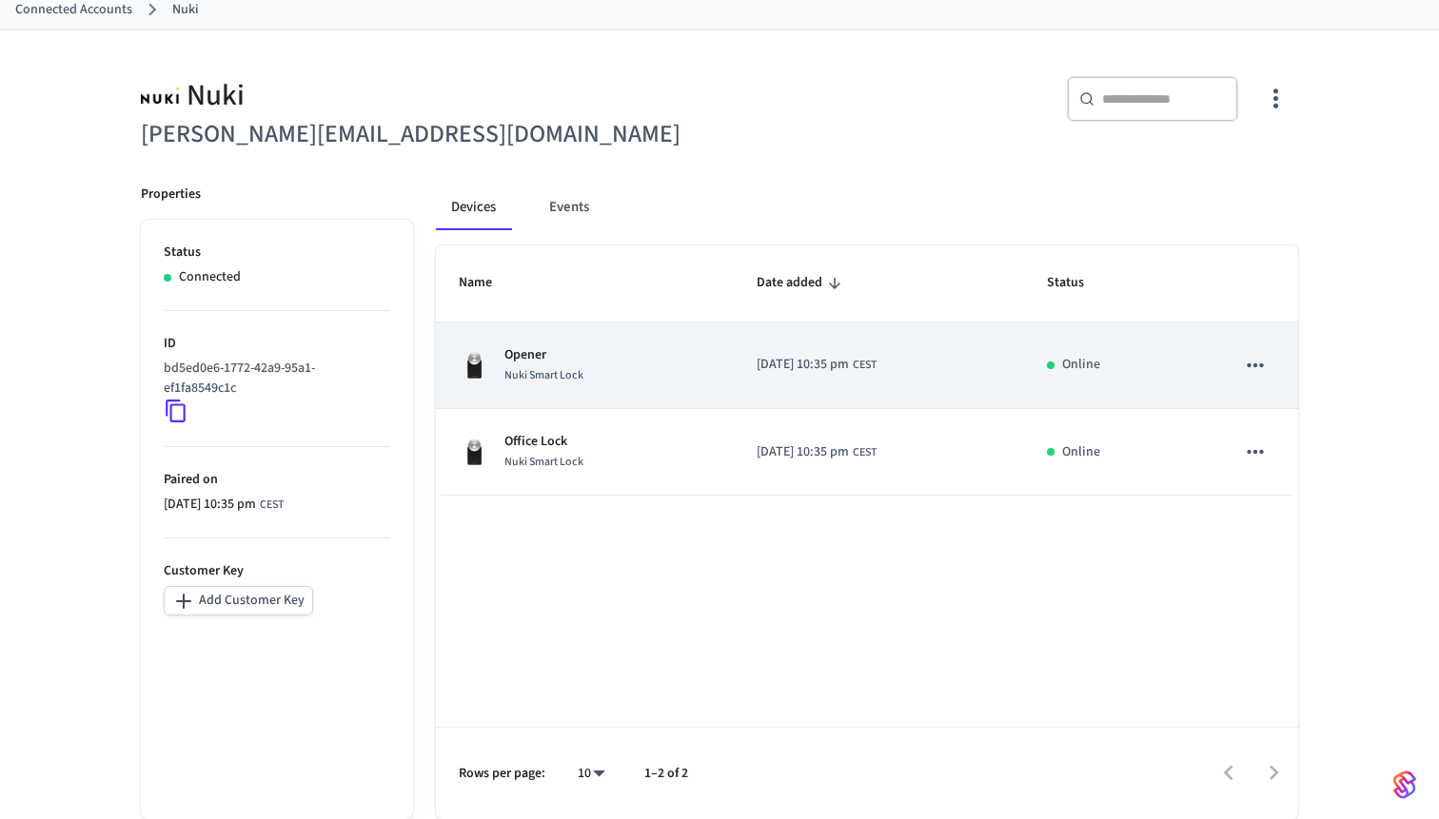
click at [846, 368] on span "[DATE] 10:35 pm" at bounding box center [802, 365] width 92 height 20
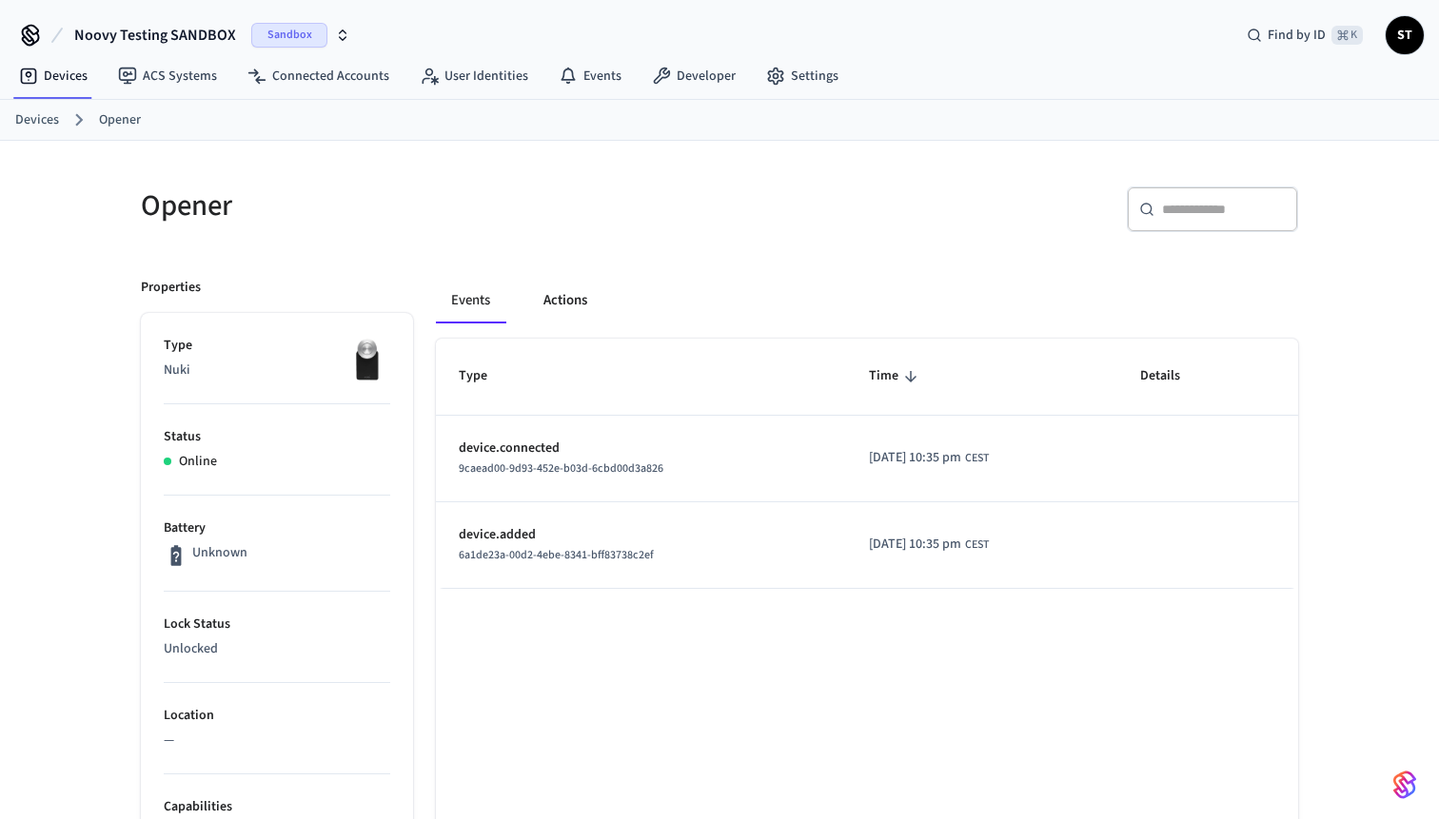
click at [570, 299] on button "Actions" at bounding box center [565, 301] width 74 height 46
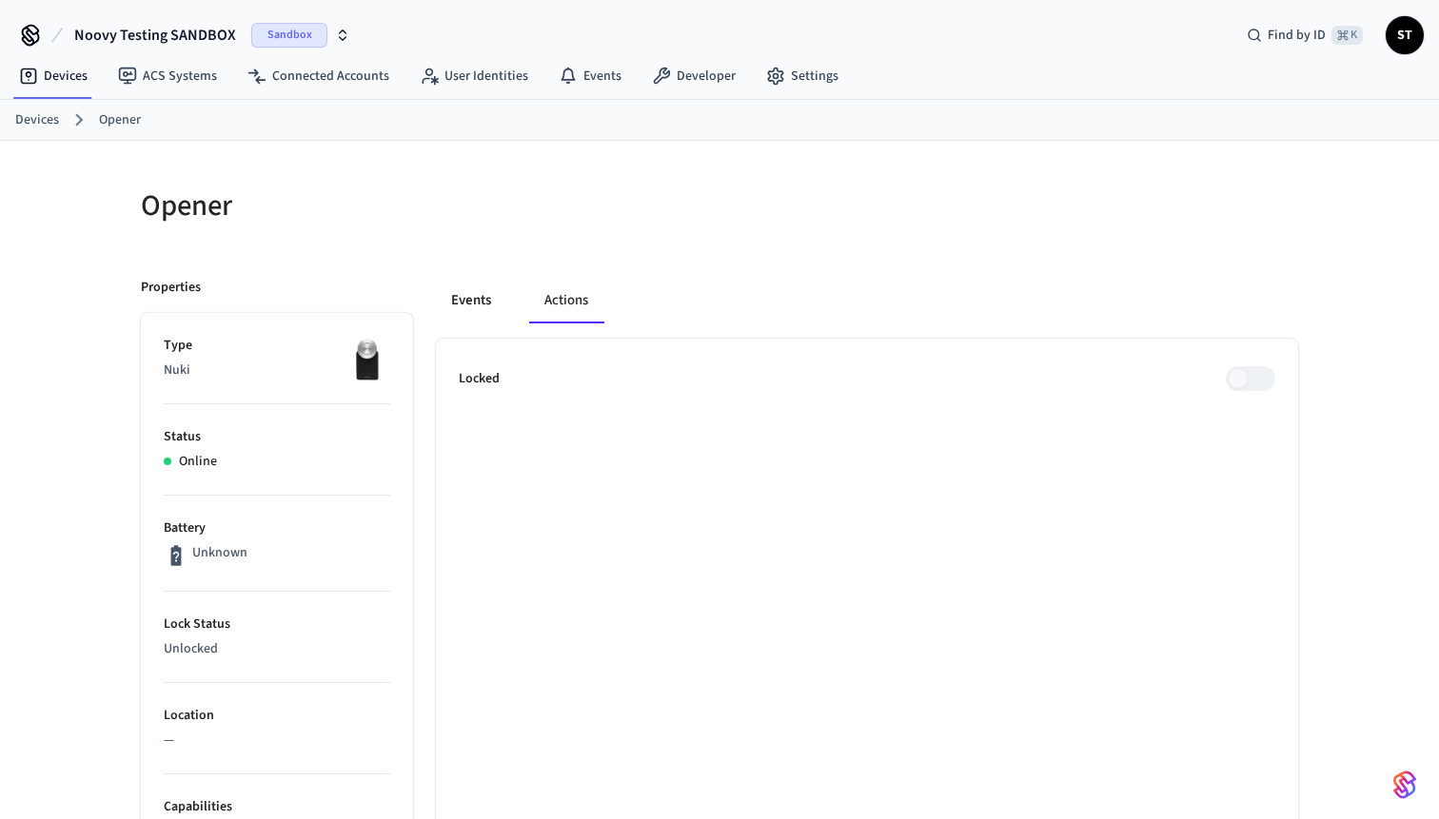
click at [460, 306] on button "Events" at bounding box center [471, 301] width 70 height 46
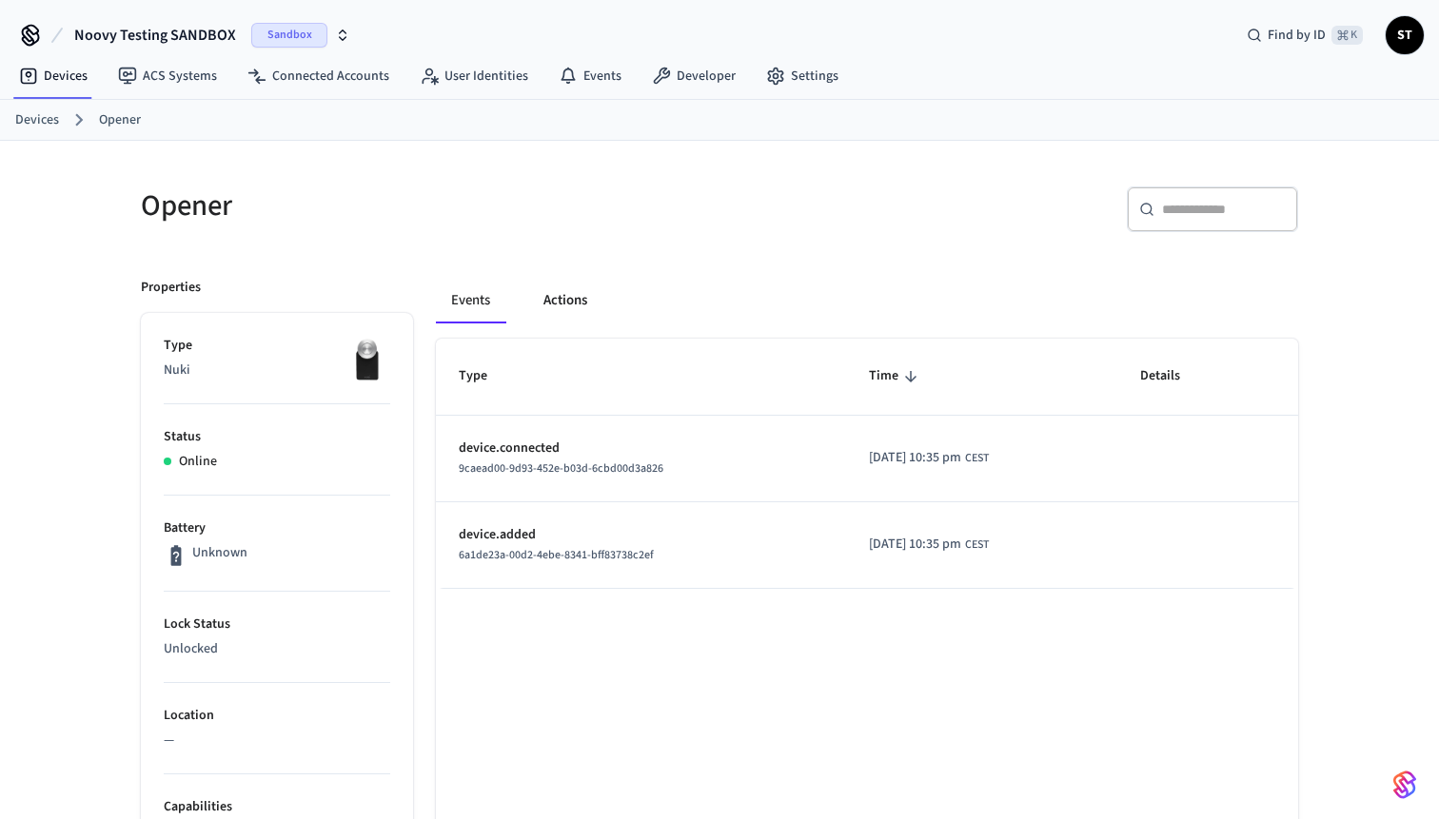
click at [582, 304] on button "Actions" at bounding box center [565, 301] width 74 height 46
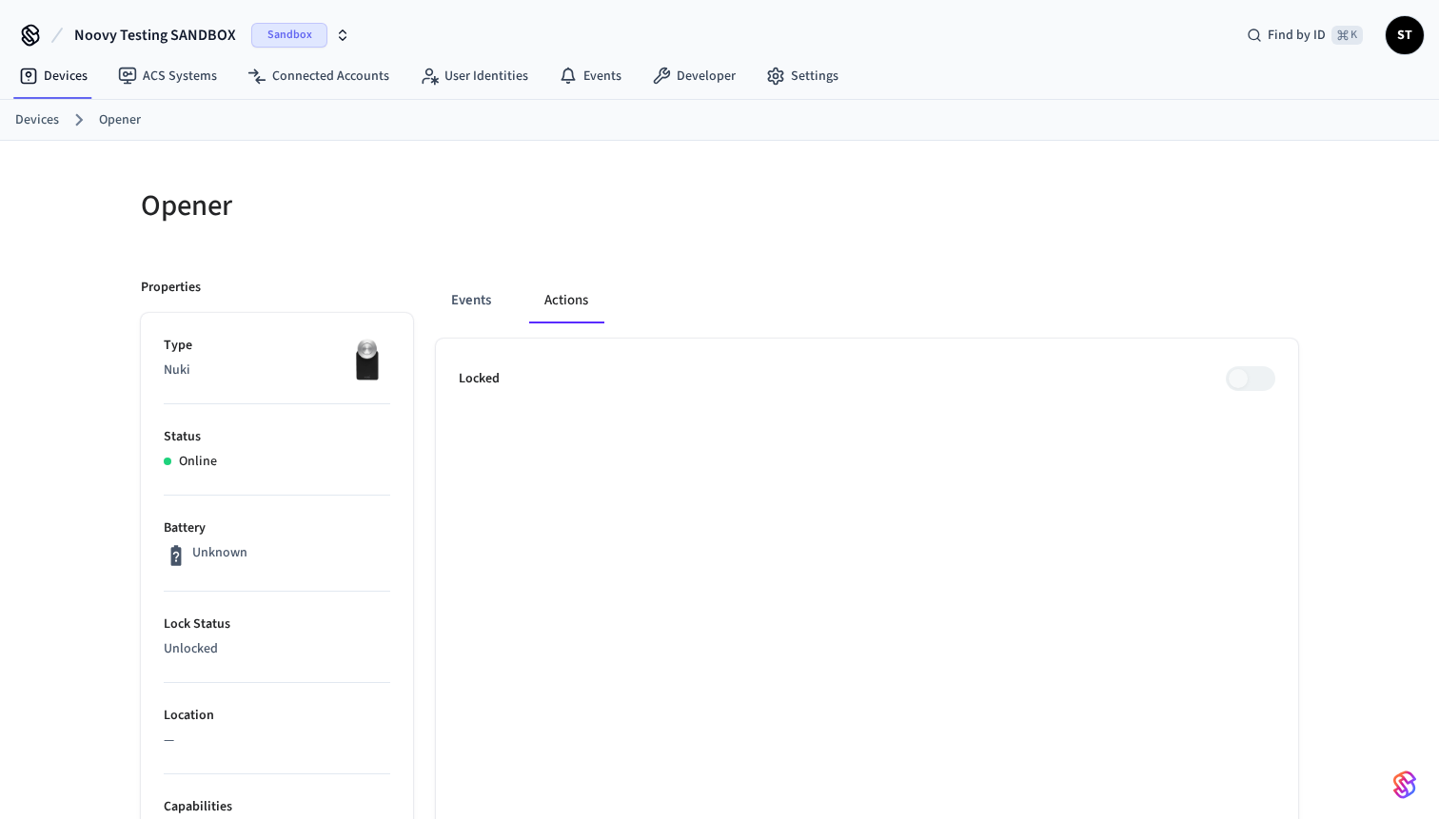
click at [1233, 387] on span at bounding box center [1250, 378] width 49 height 25
click at [1247, 376] on span at bounding box center [1250, 378] width 49 height 25
click at [484, 302] on button "Events" at bounding box center [471, 301] width 70 height 46
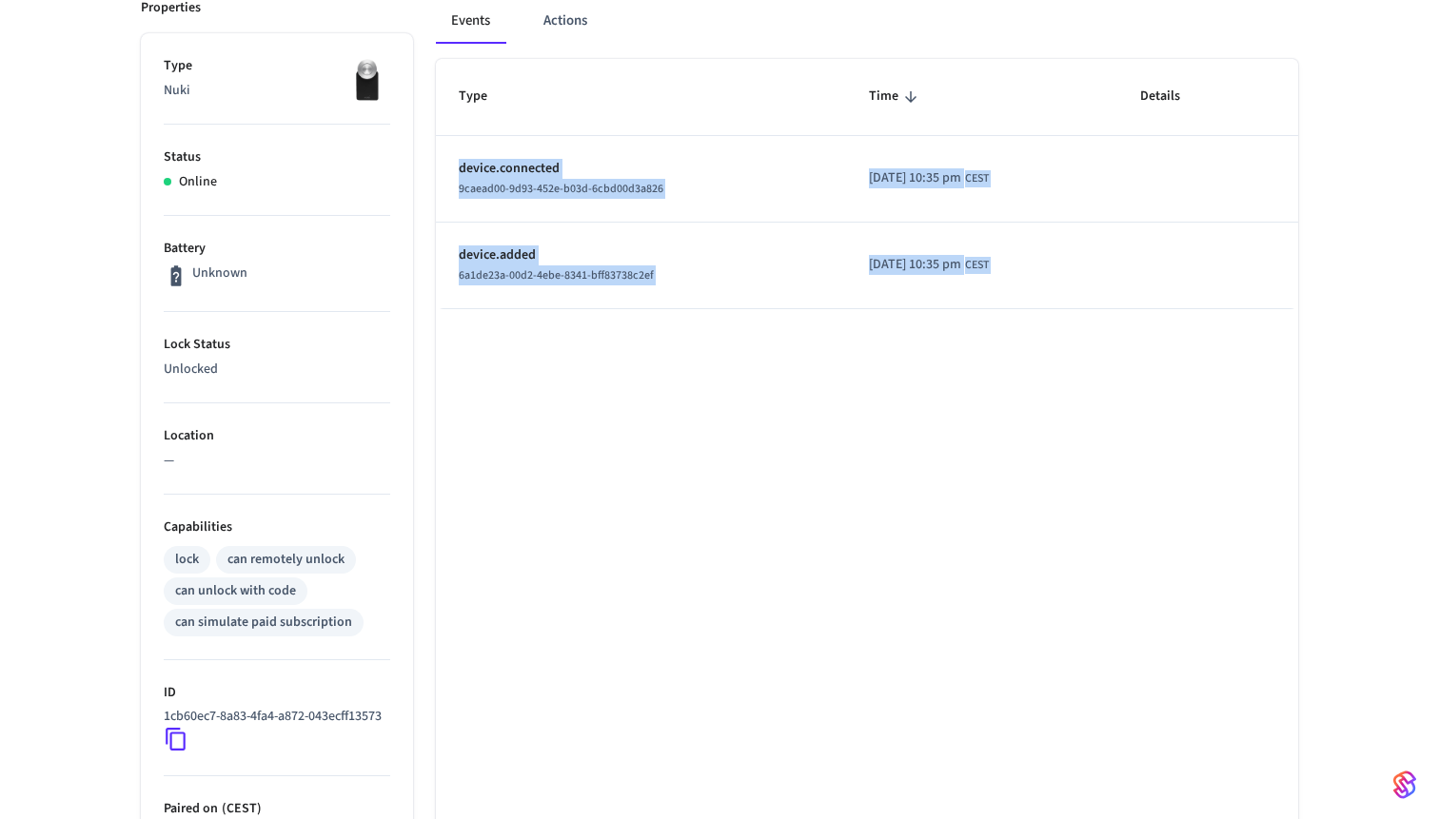
scroll to position [529, 0]
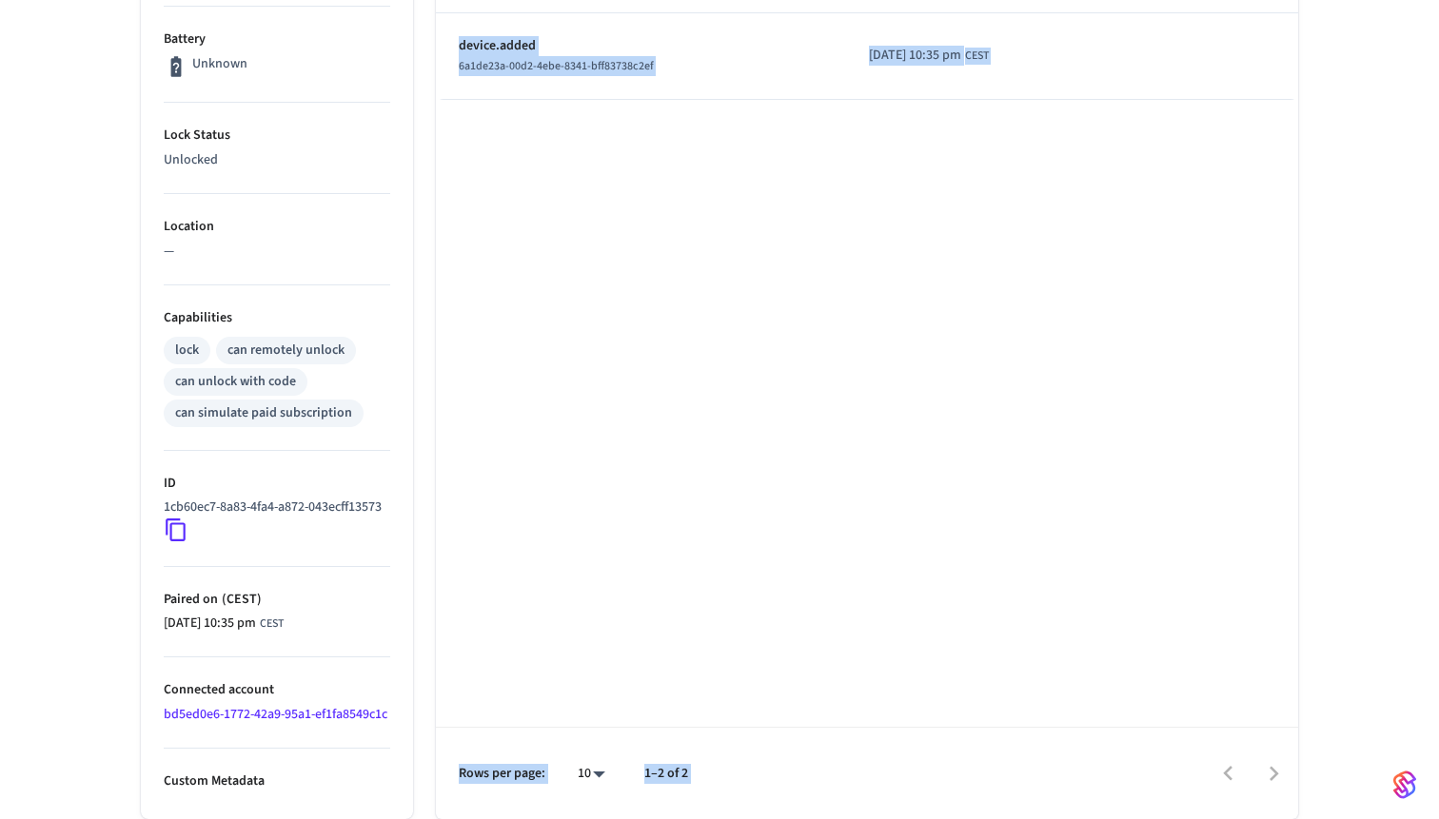
click at [548, 526] on div "Type Time Details device.connected 9caead00-9d93-452e-b03d-6cbd00d3a826 2025/10…" at bounding box center [867, 335] width 862 height 970
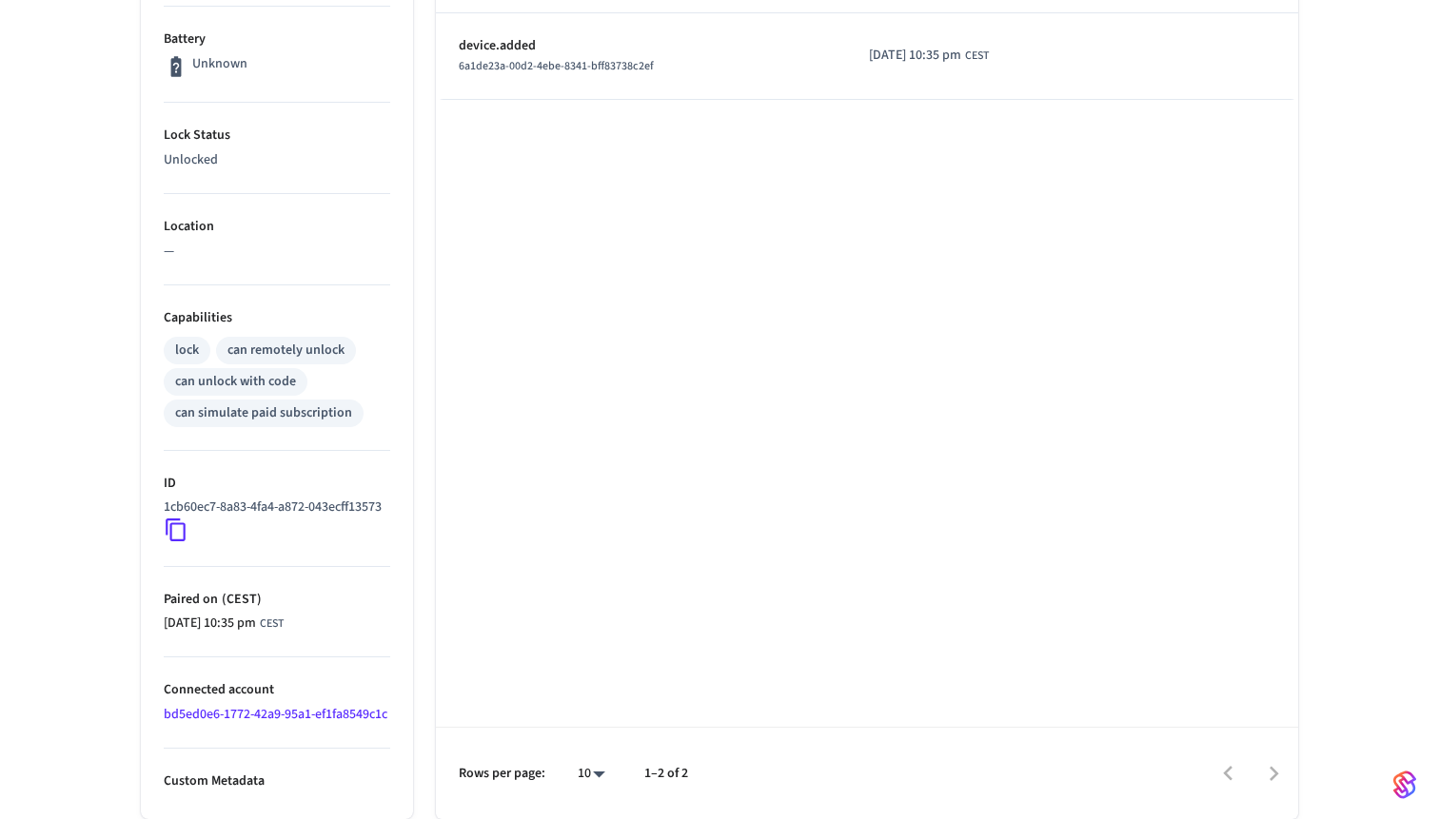
scroll to position [0, 0]
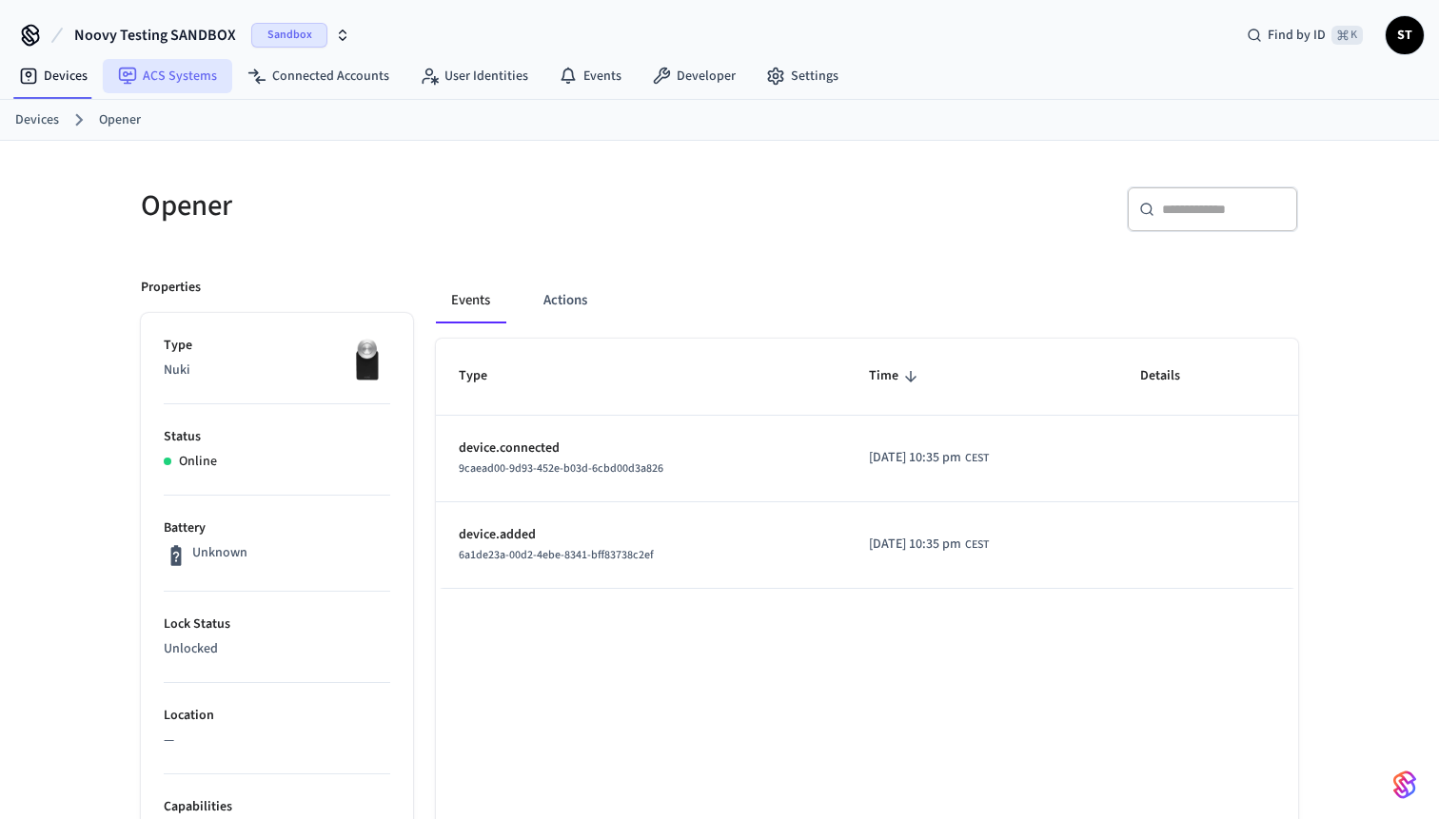
click at [187, 76] on link "ACS Systems" at bounding box center [167, 76] width 129 height 34
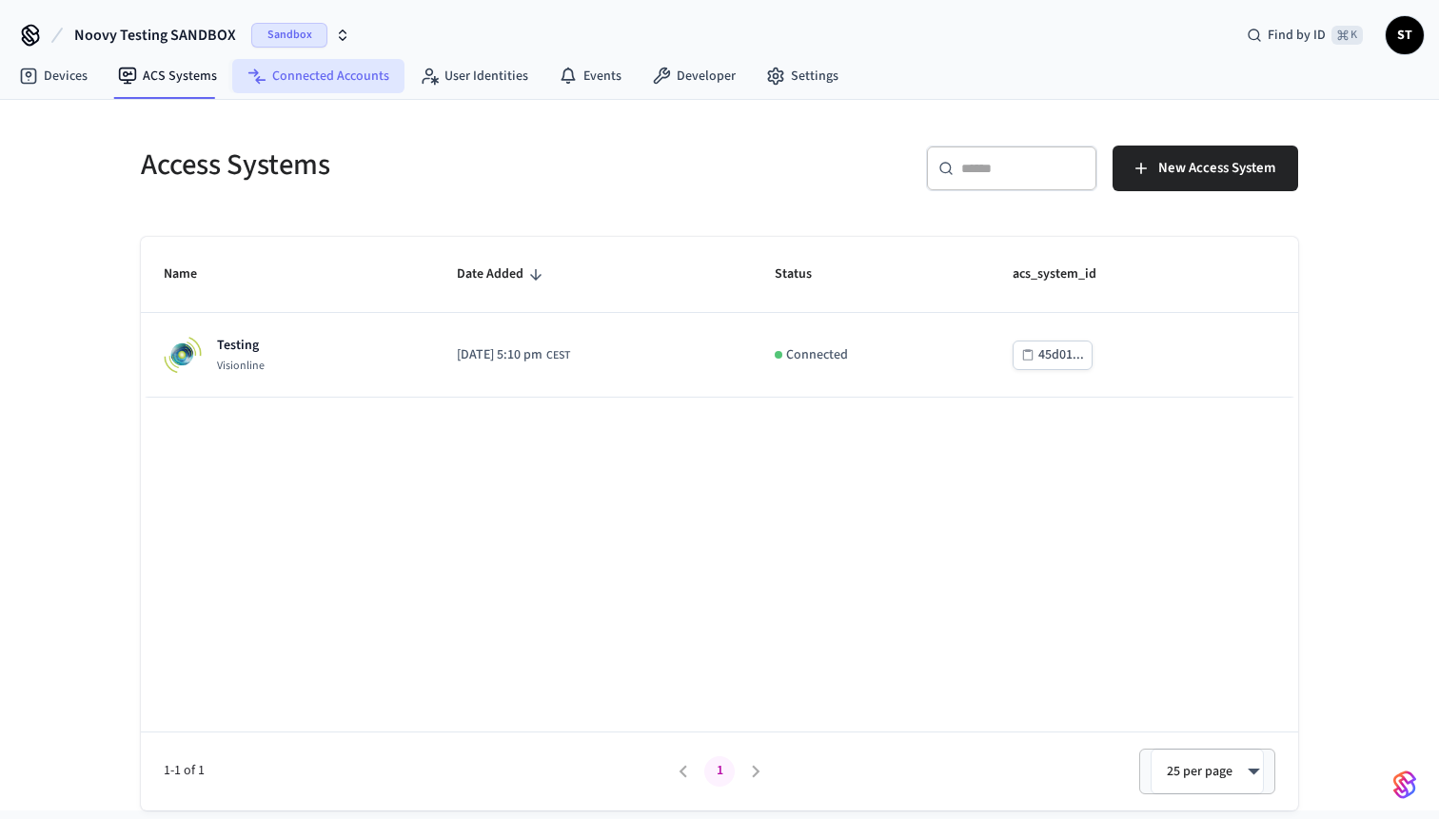
click at [305, 78] on link "Connected Accounts" at bounding box center [318, 76] width 172 height 34
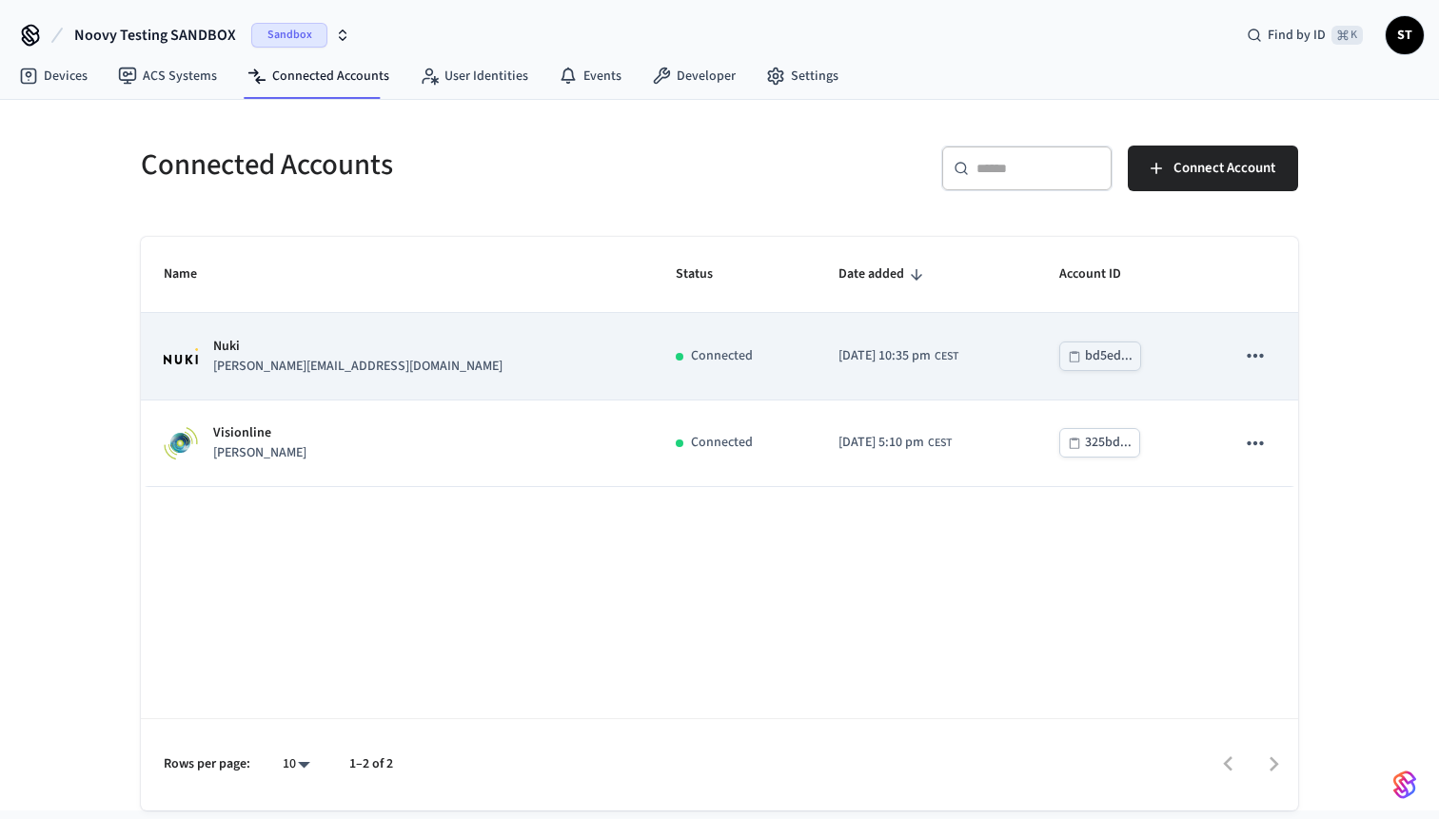
click at [315, 353] on p "Nuki" at bounding box center [357, 347] width 289 height 20
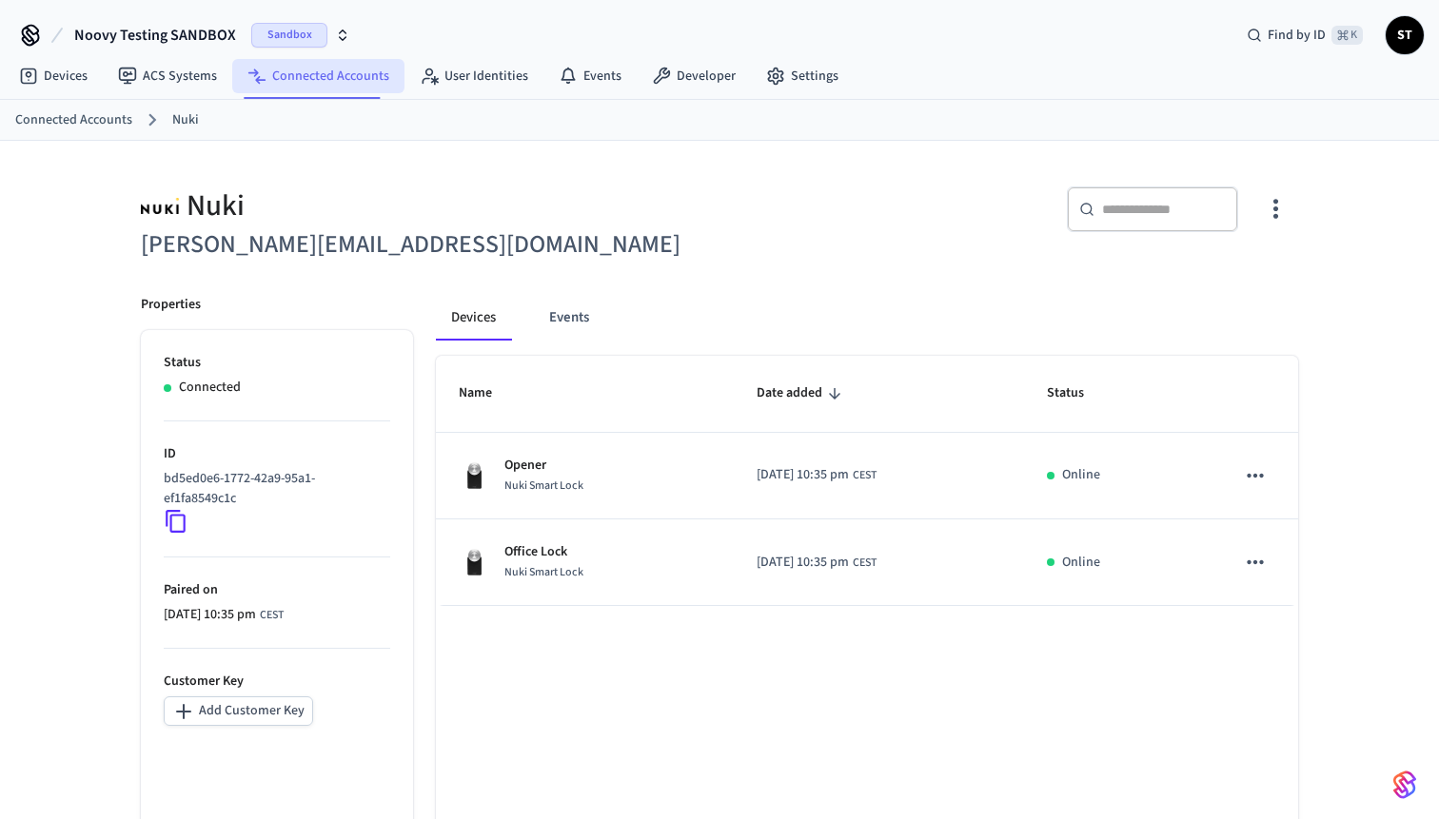
click at [307, 77] on link "Connected Accounts" at bounding box center [318, 76] width 172 height 34
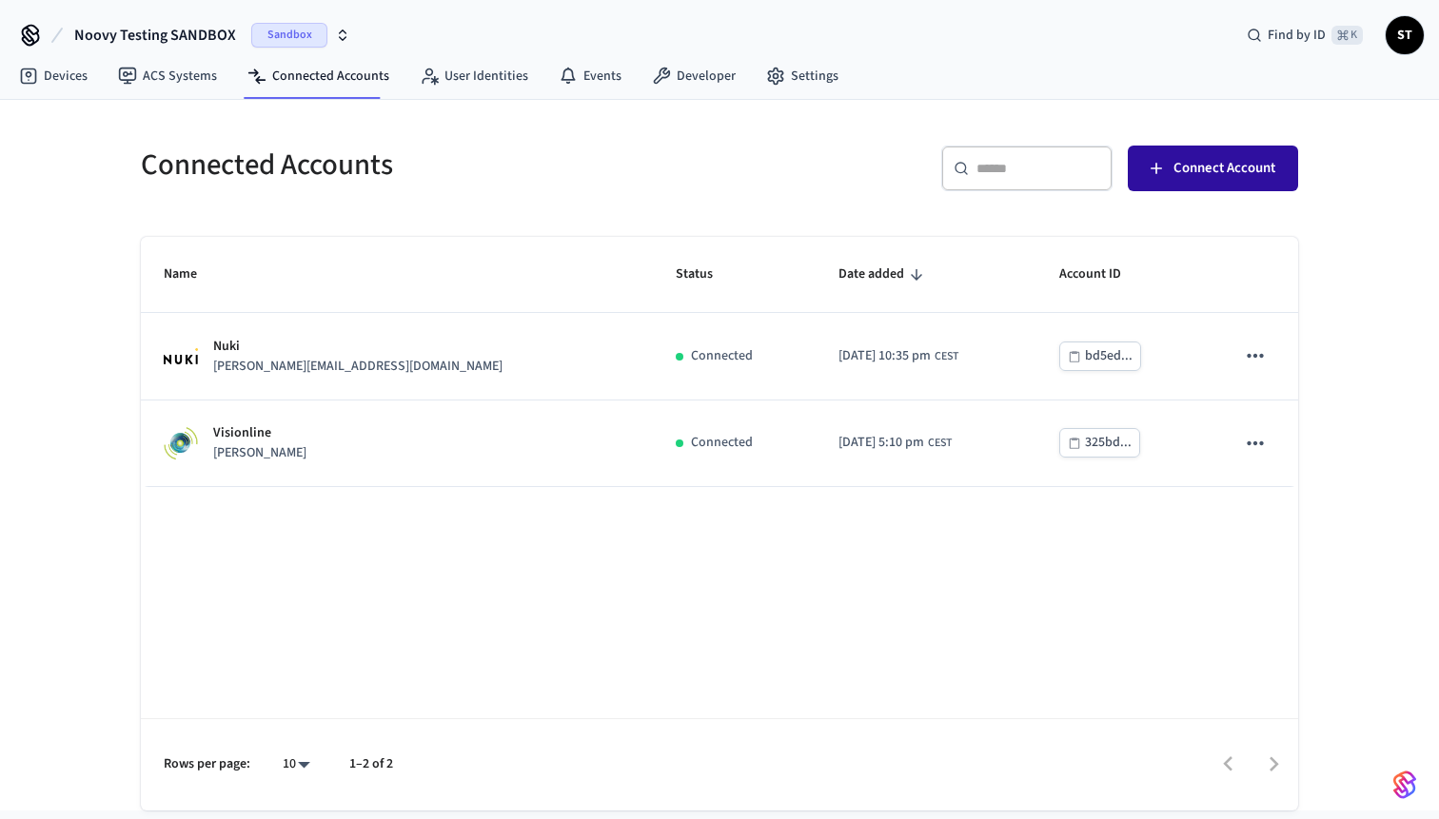
click at [1207, 173] on span "Connect Account" at bounding box center [1224, 168] width 102 height 25
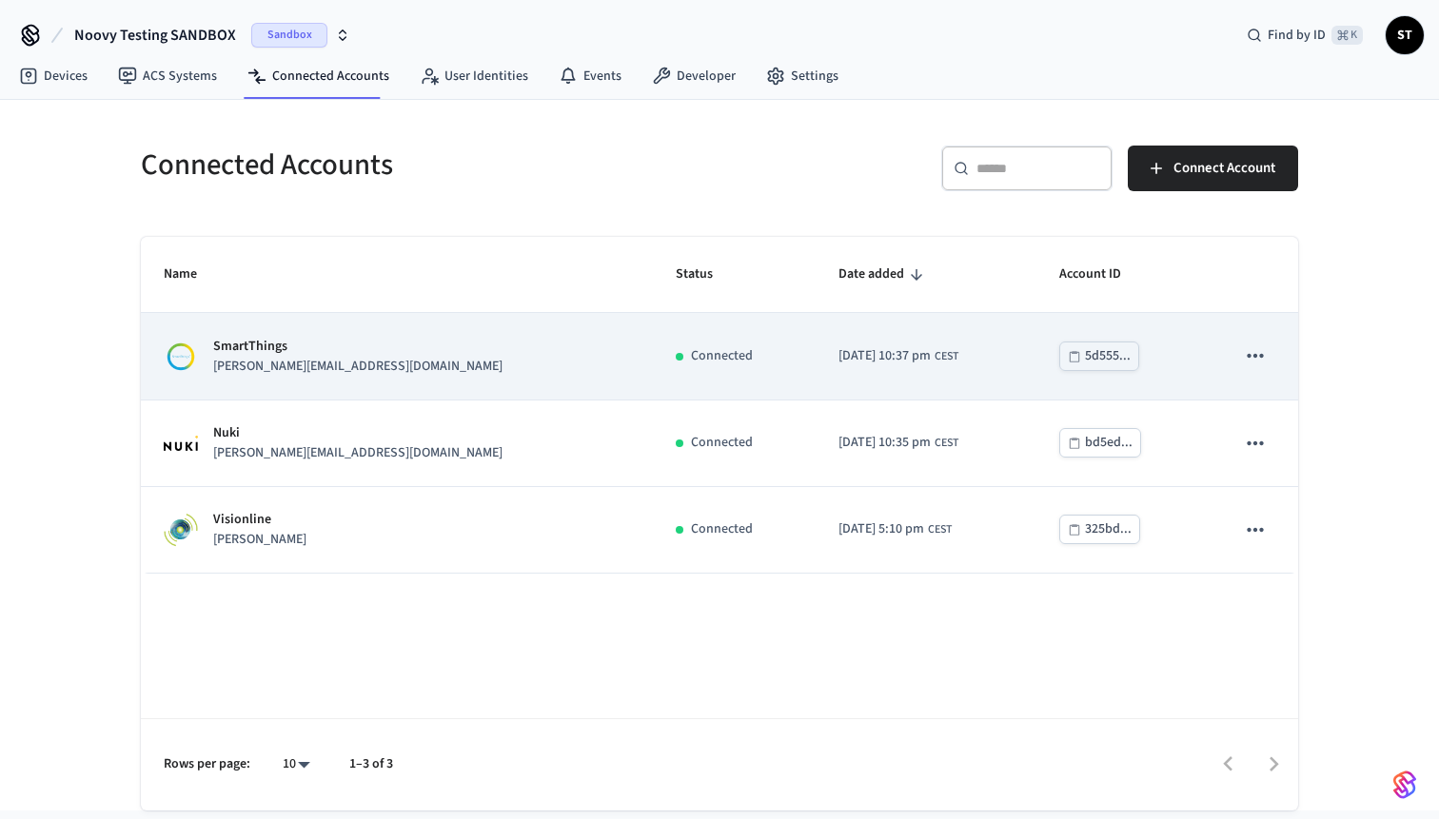
click at [926, 350] on td "[DATE] 10:37 pm CEST" at bounding box center [925, 356] width 221 height 87
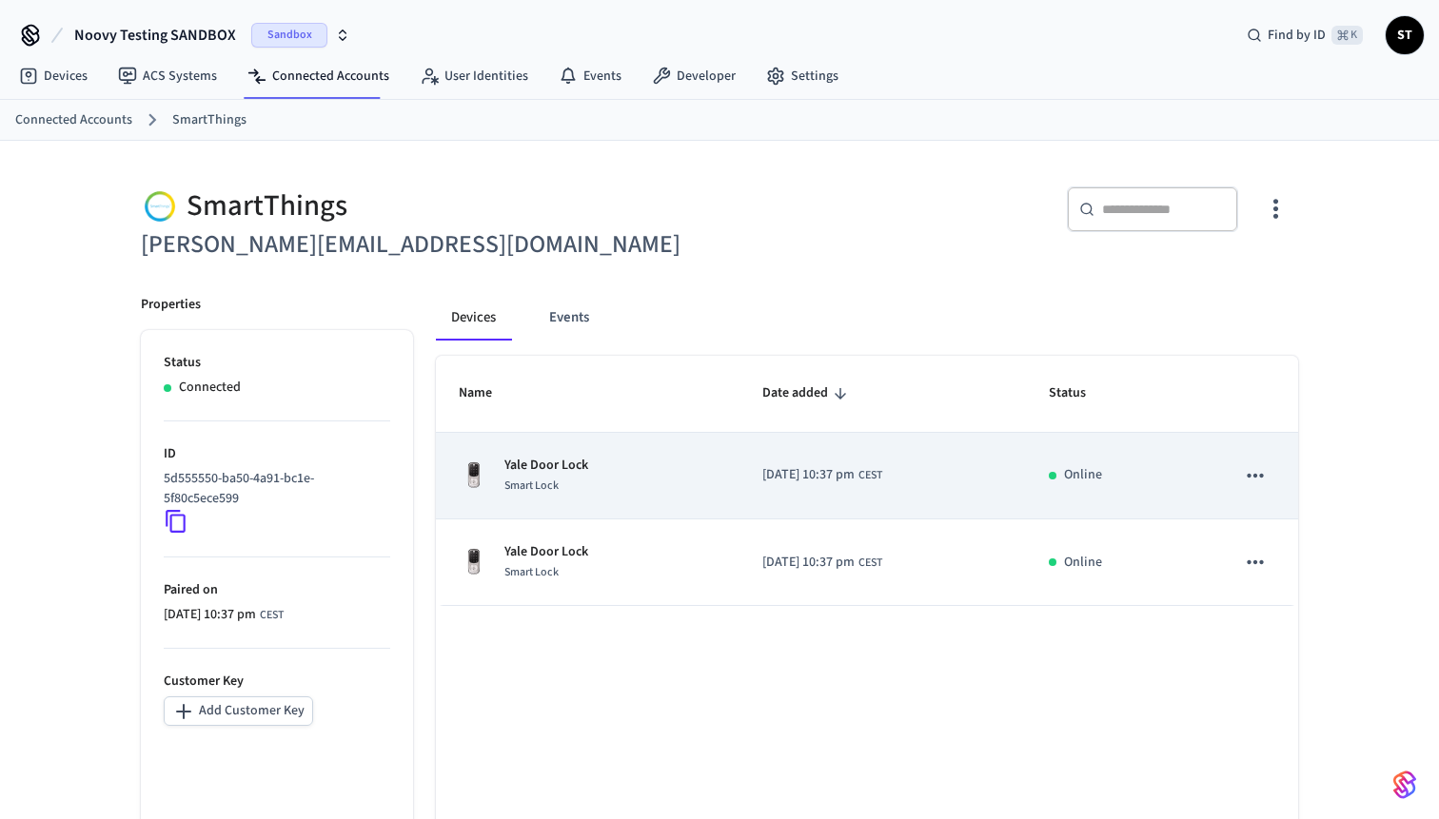
click at [657, 473] on div "Yale Door Lock Smart Lock" at bounding box center [588, 476] width 258 height 40
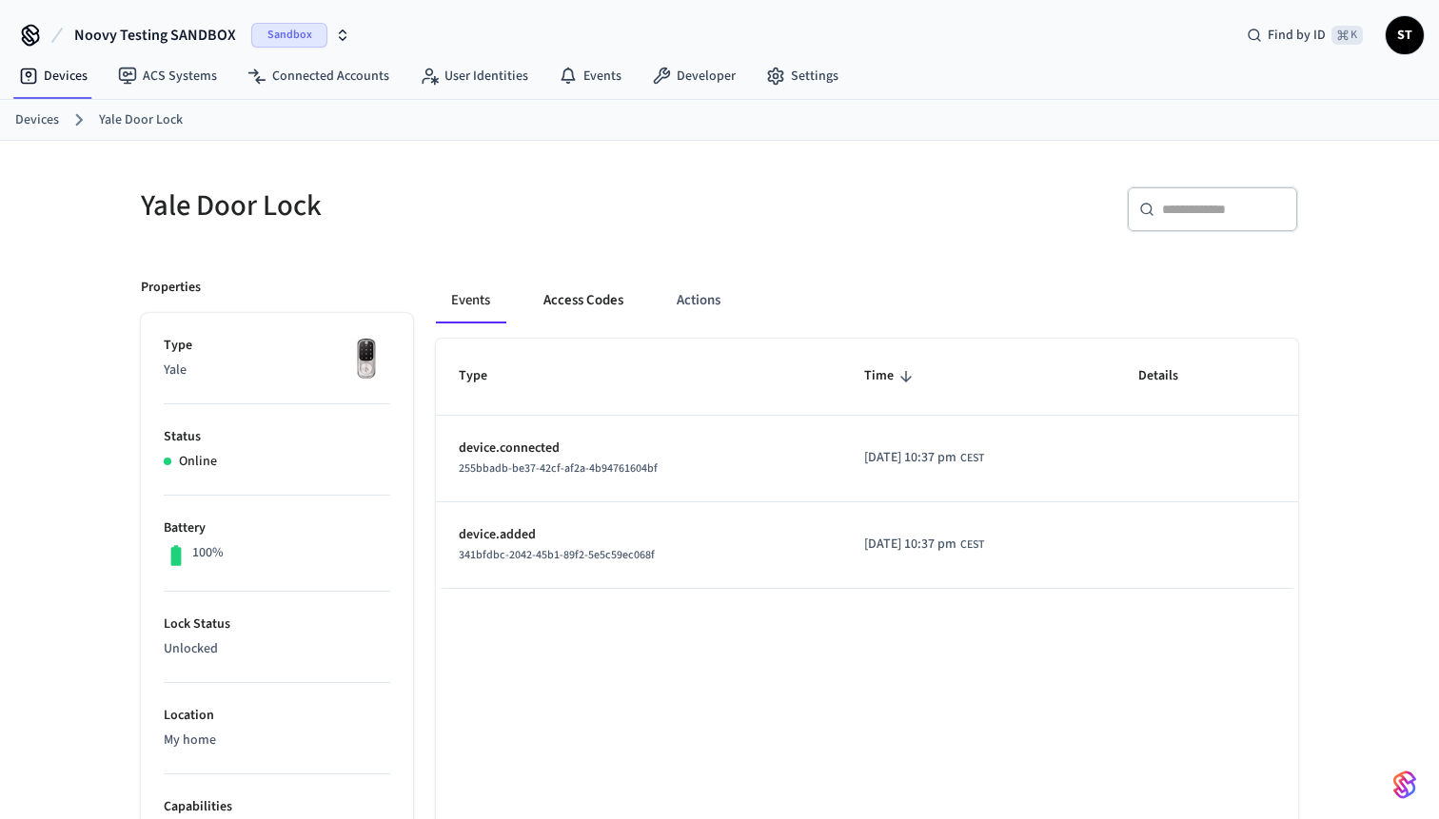
click at [581, 299] on button "Access Codes" at bounding box center [583, 301] width 110 height 46
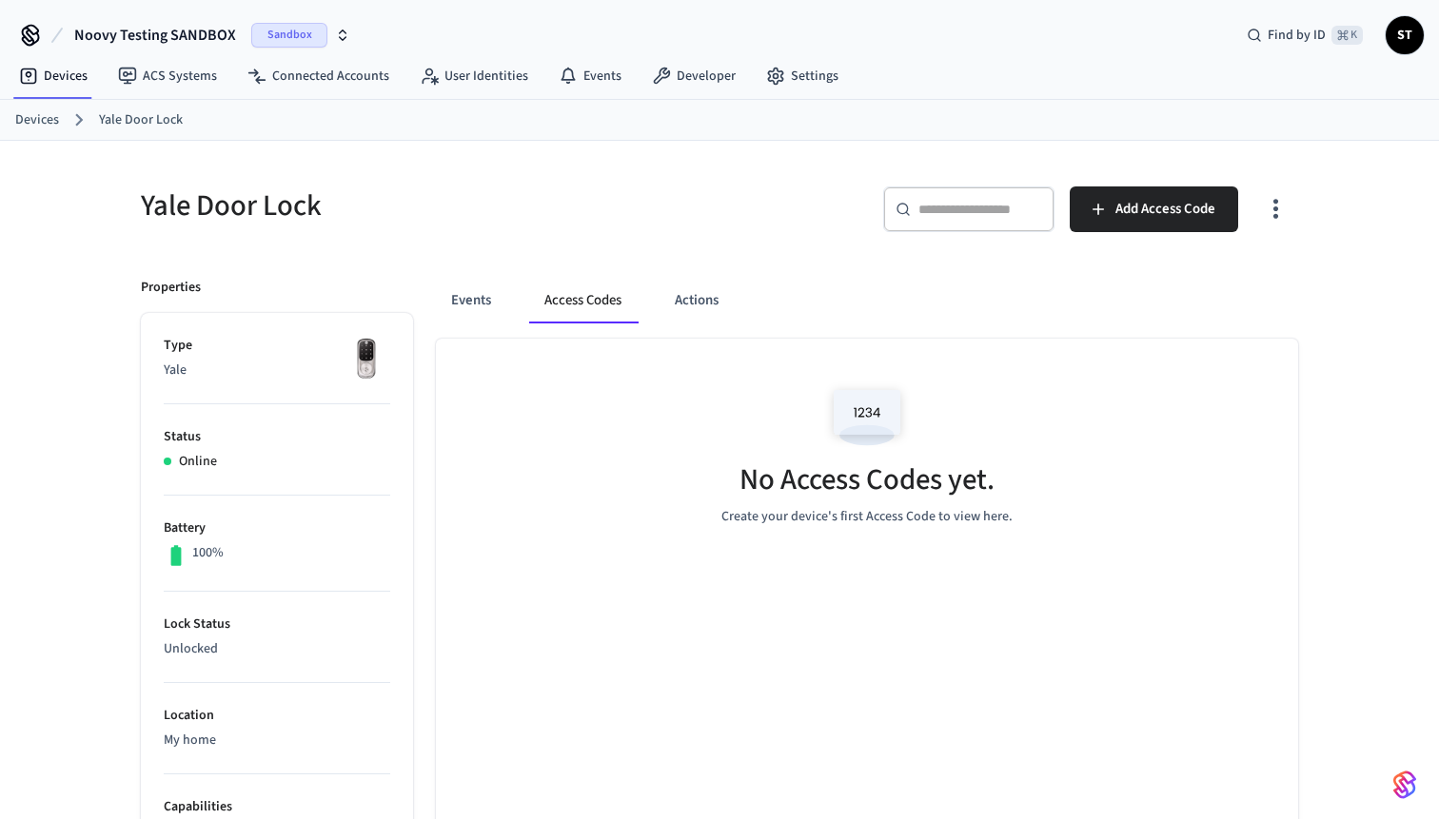
click at [843, 404] on img at bounding box center [867, 417] width 86 height 81
click at [687, 296] on button "Actions" at bounding box center [696, 301] width 74 height 46
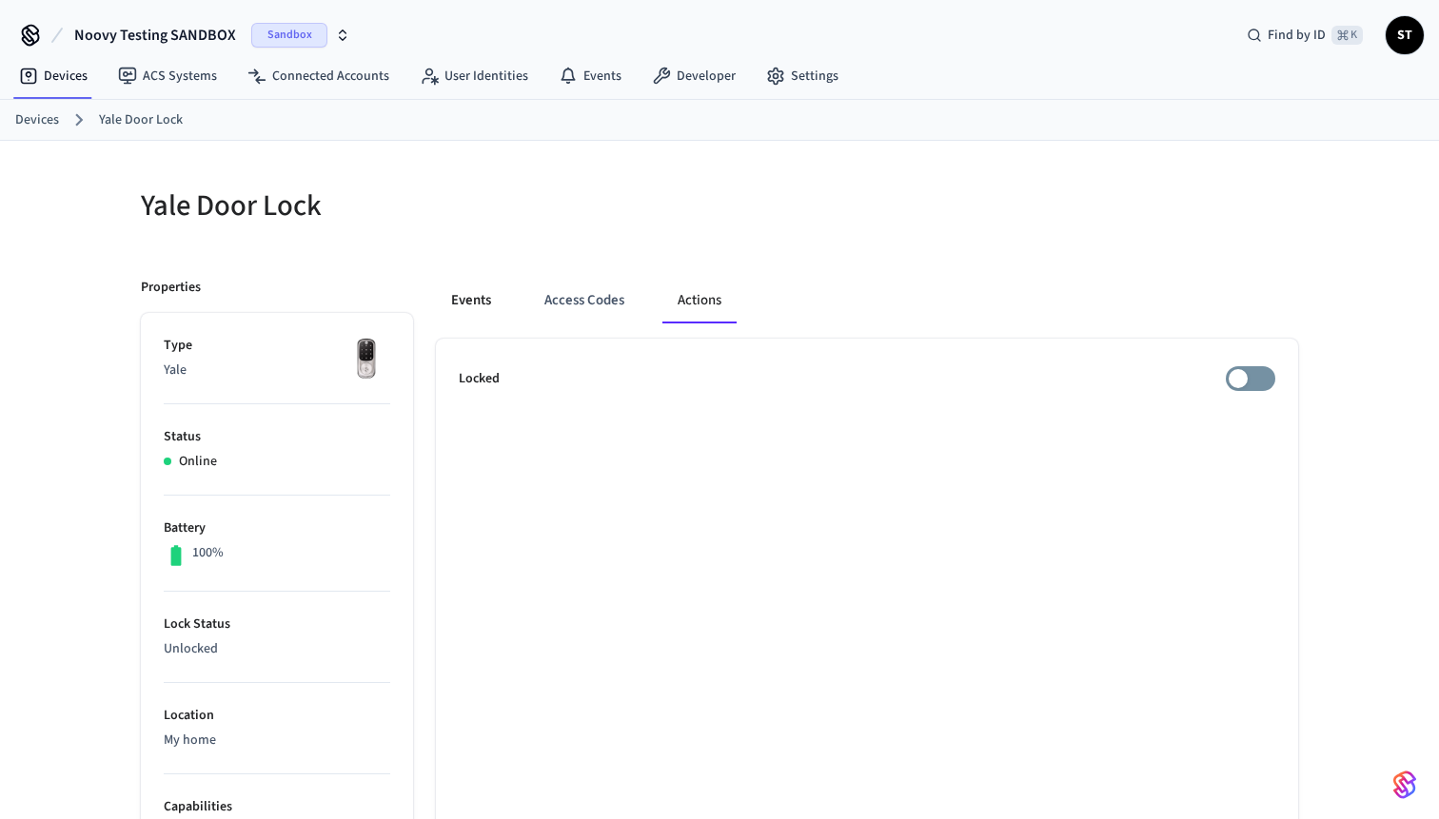
click at [464, 292] on button "Events" at bounding box center [471, 301] width 70 height 46
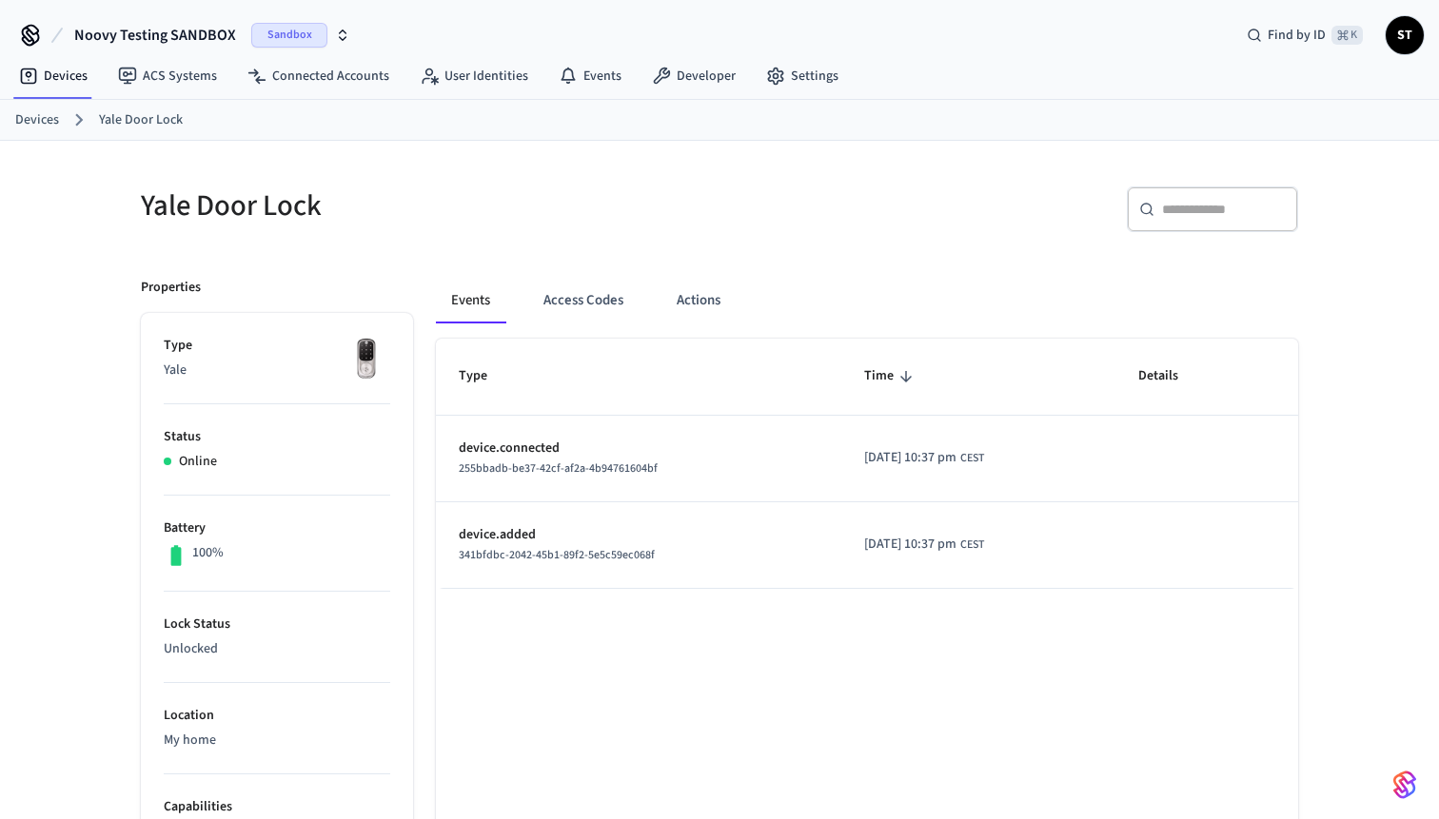
click at [289, 365] on p "Yale" at bounding box center [277, 371] width 226 height 20
click at [291, 67] on link "Connected Accounts" at bounding box center [318, 76] width 172 height 34
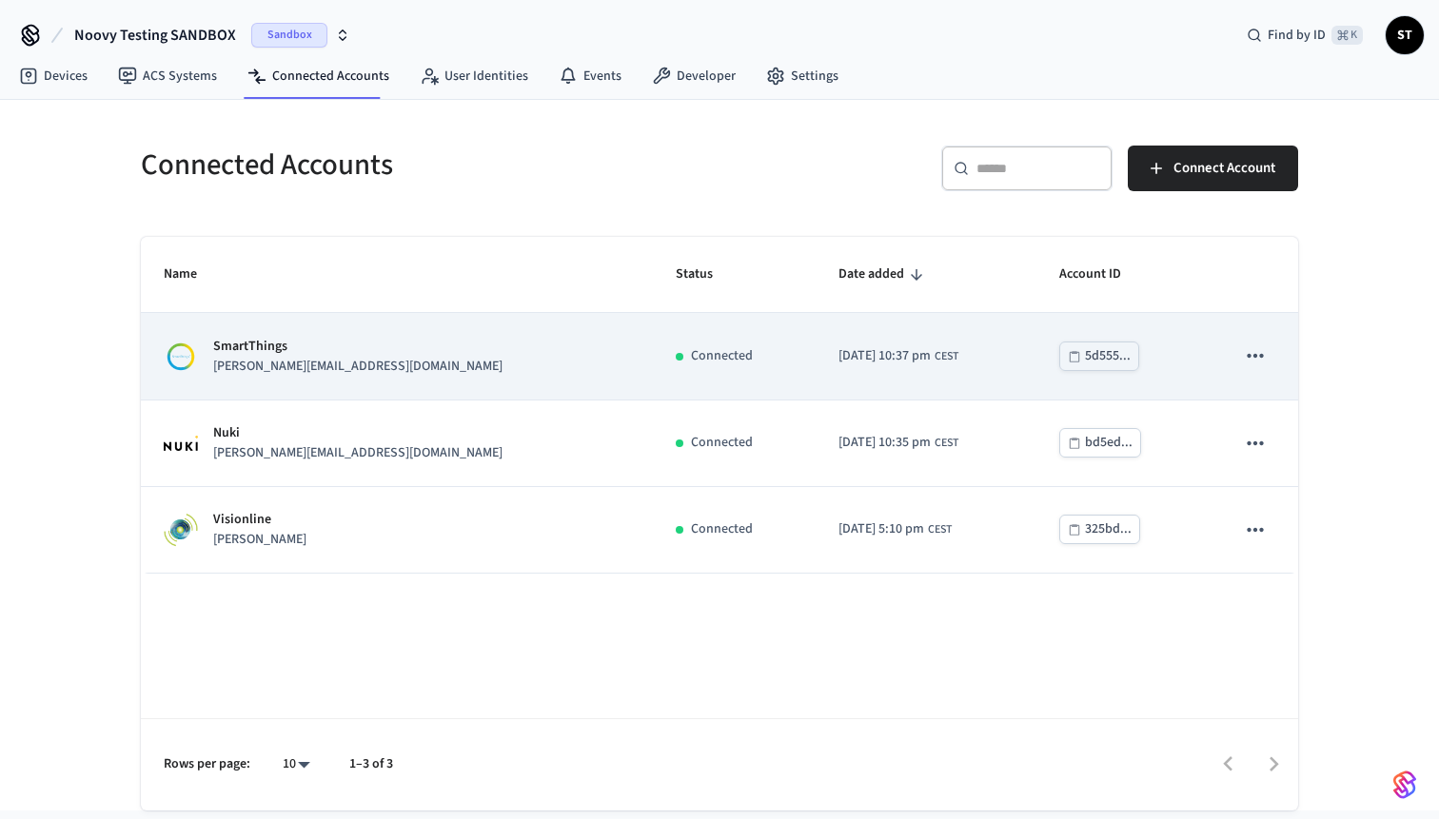
click at [372, 346] on div "SmartThings [PERSON_NAME][EMAIL_ADDRESS][DOMAIN_NAME]" at bounding box center [397, 357] width 466 height 40
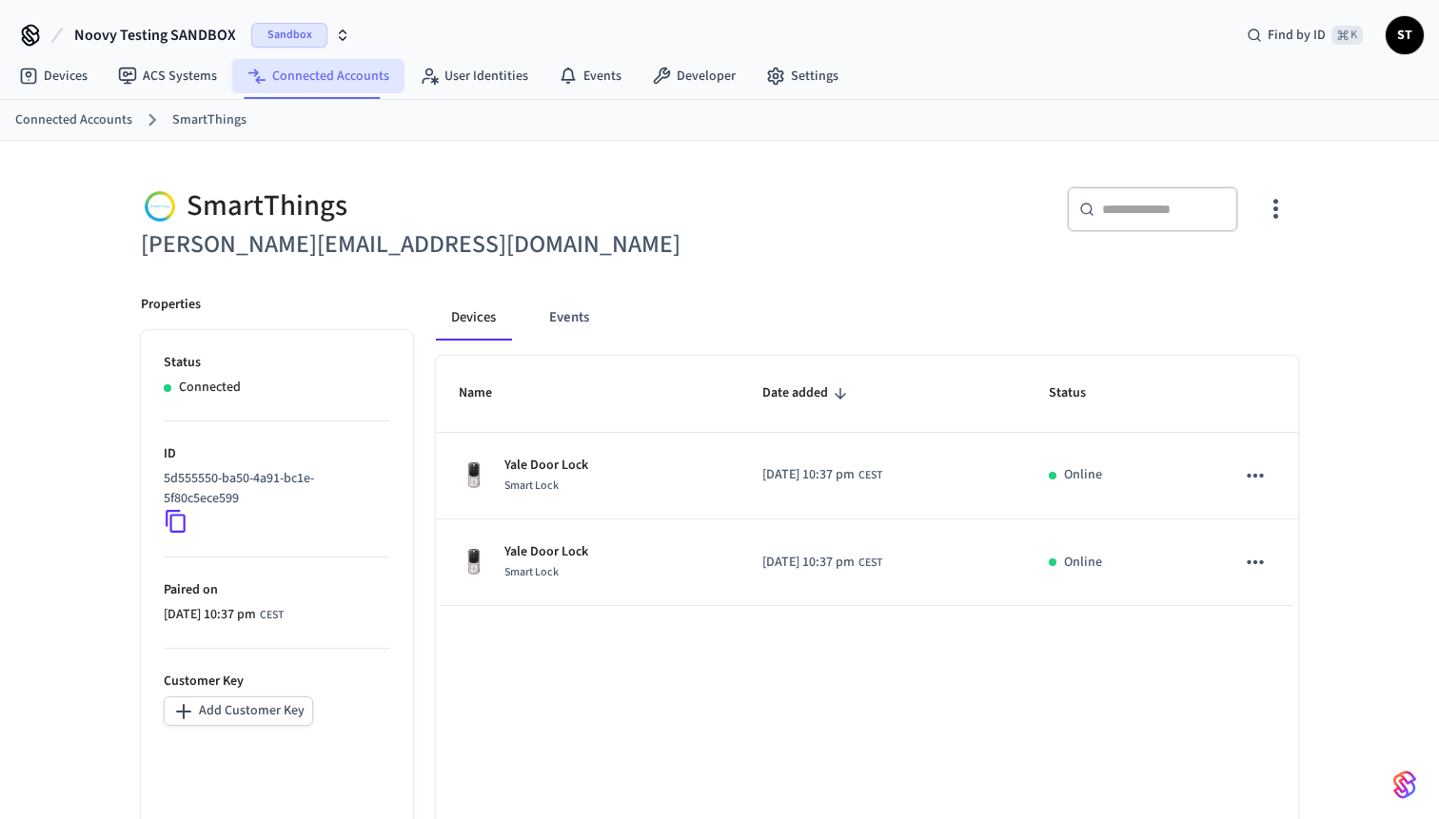
click at [329, 78] on link "Connected Accounts" at bounding box center [318, 76] width 172 height 34
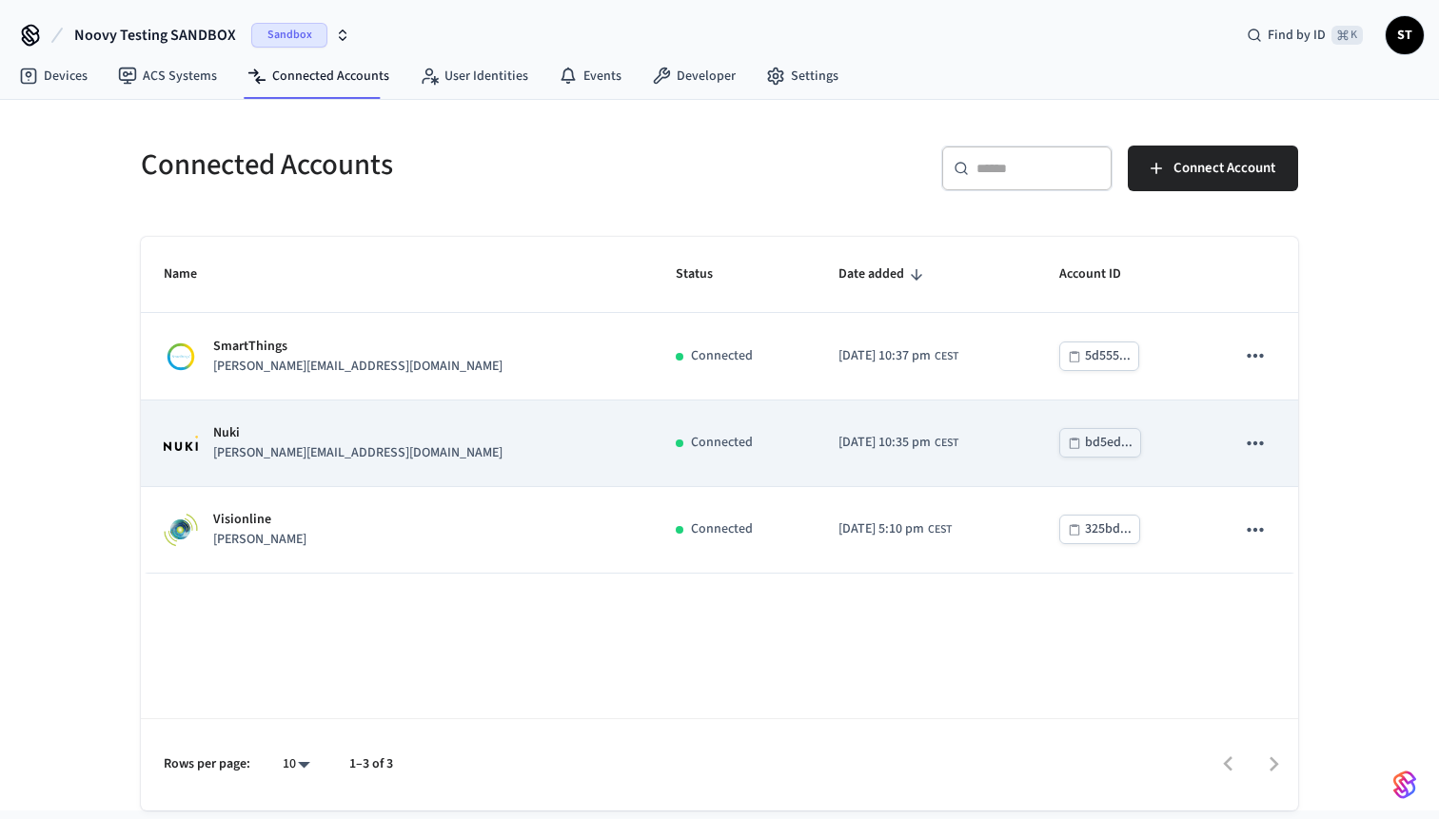
click at [1245, 442] on icon "sticky table" at bounding box center [1255, 443] width 25 height 25
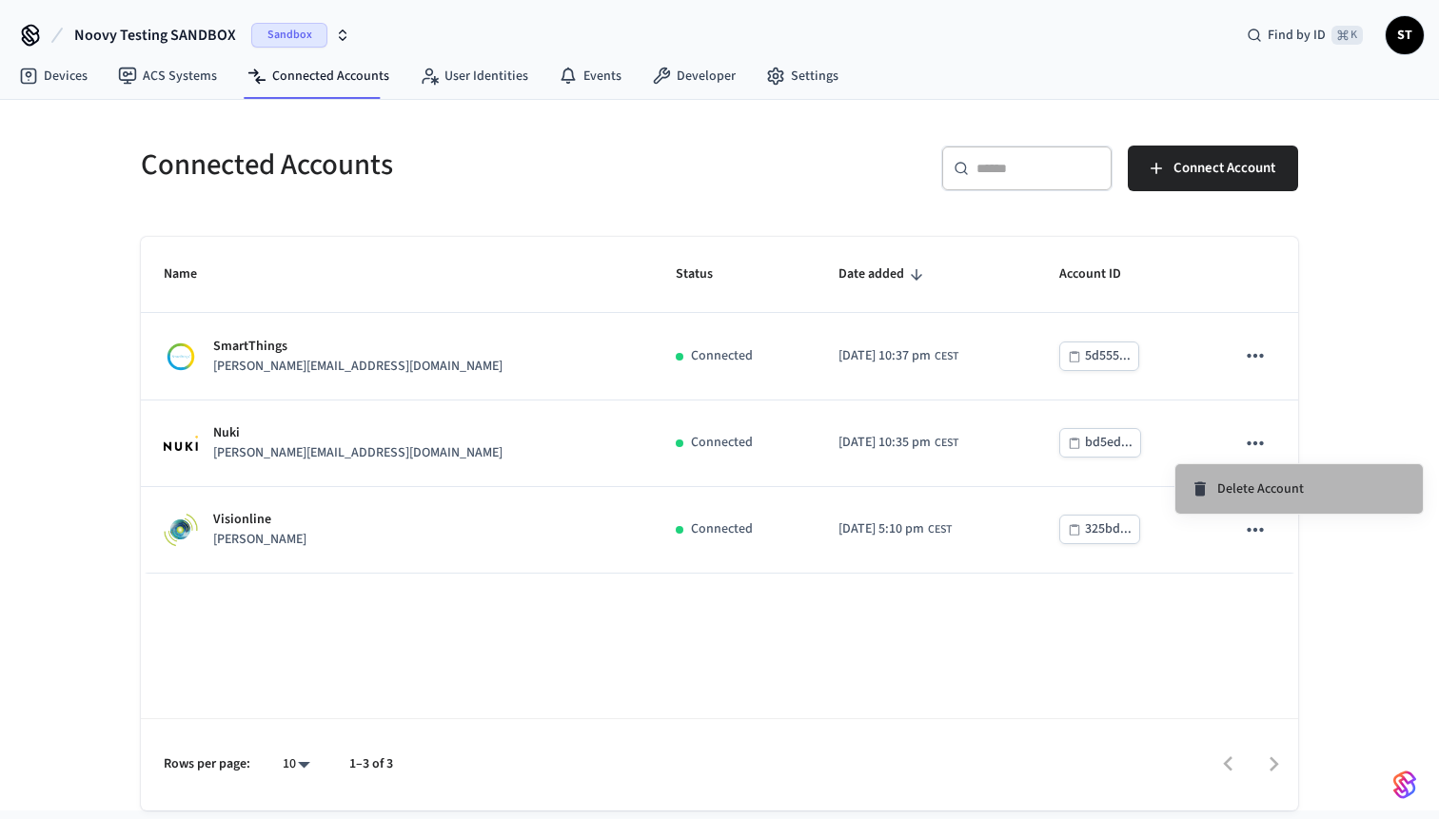
click at [1243, 487] on span "Delete Account" at bounding box center [1260, 489] width 87 height 19
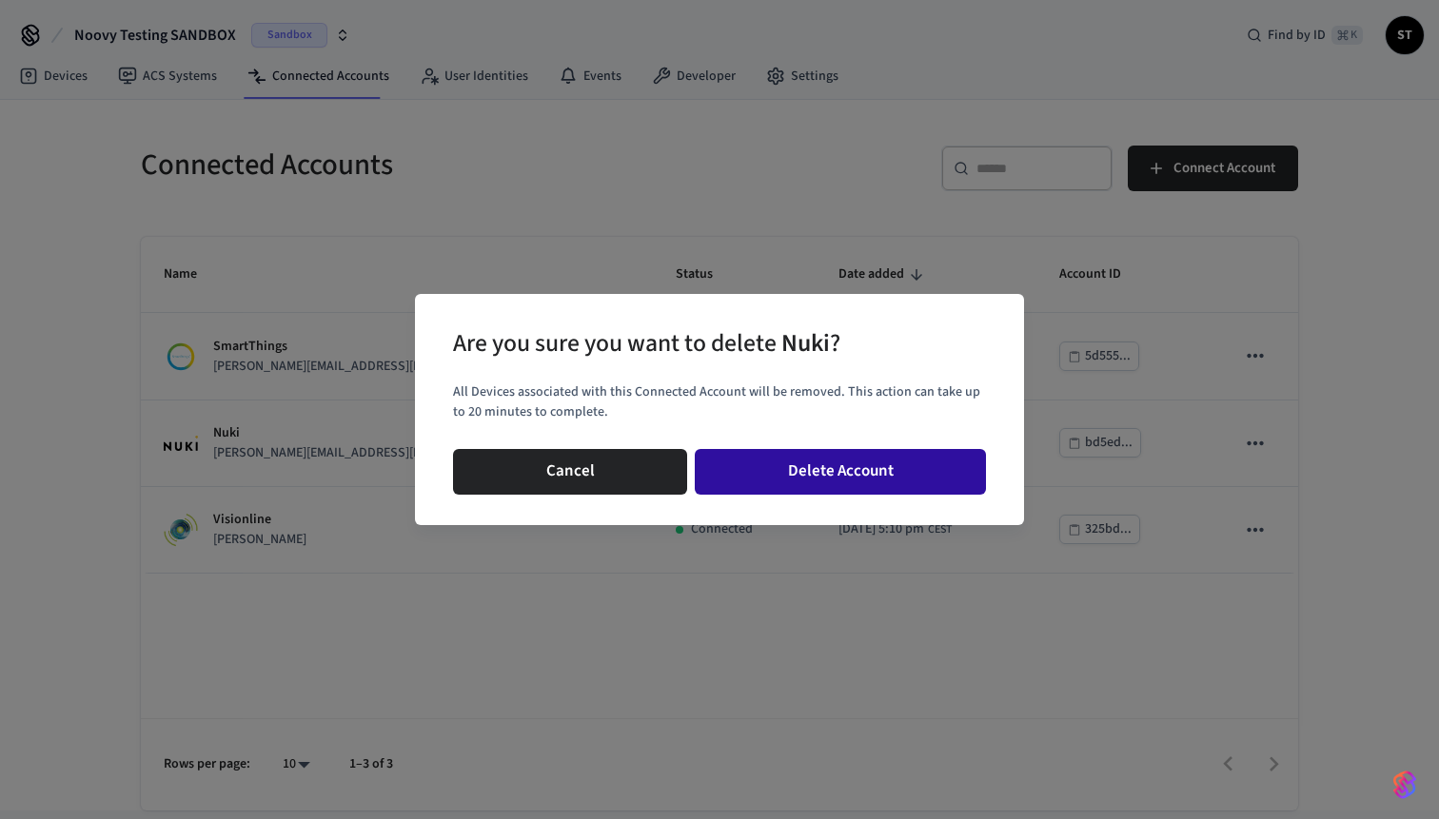
click at [880, 463] on button "Delete Account" at bounding box center [840, 472] width 291 height 46
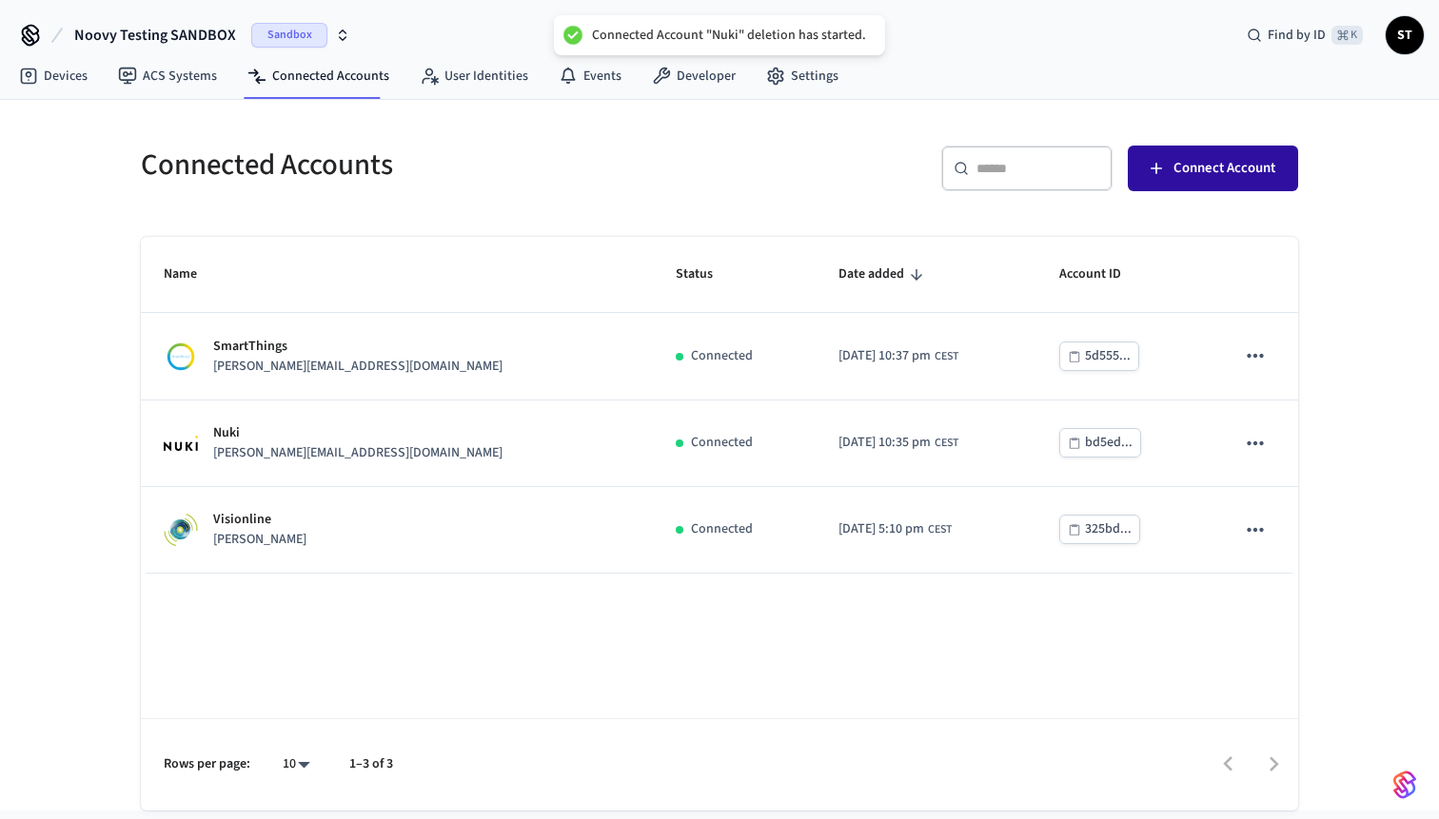
click at [1163, 165] on icon "button" at bounding box center [1156, 168] width 19 height 19
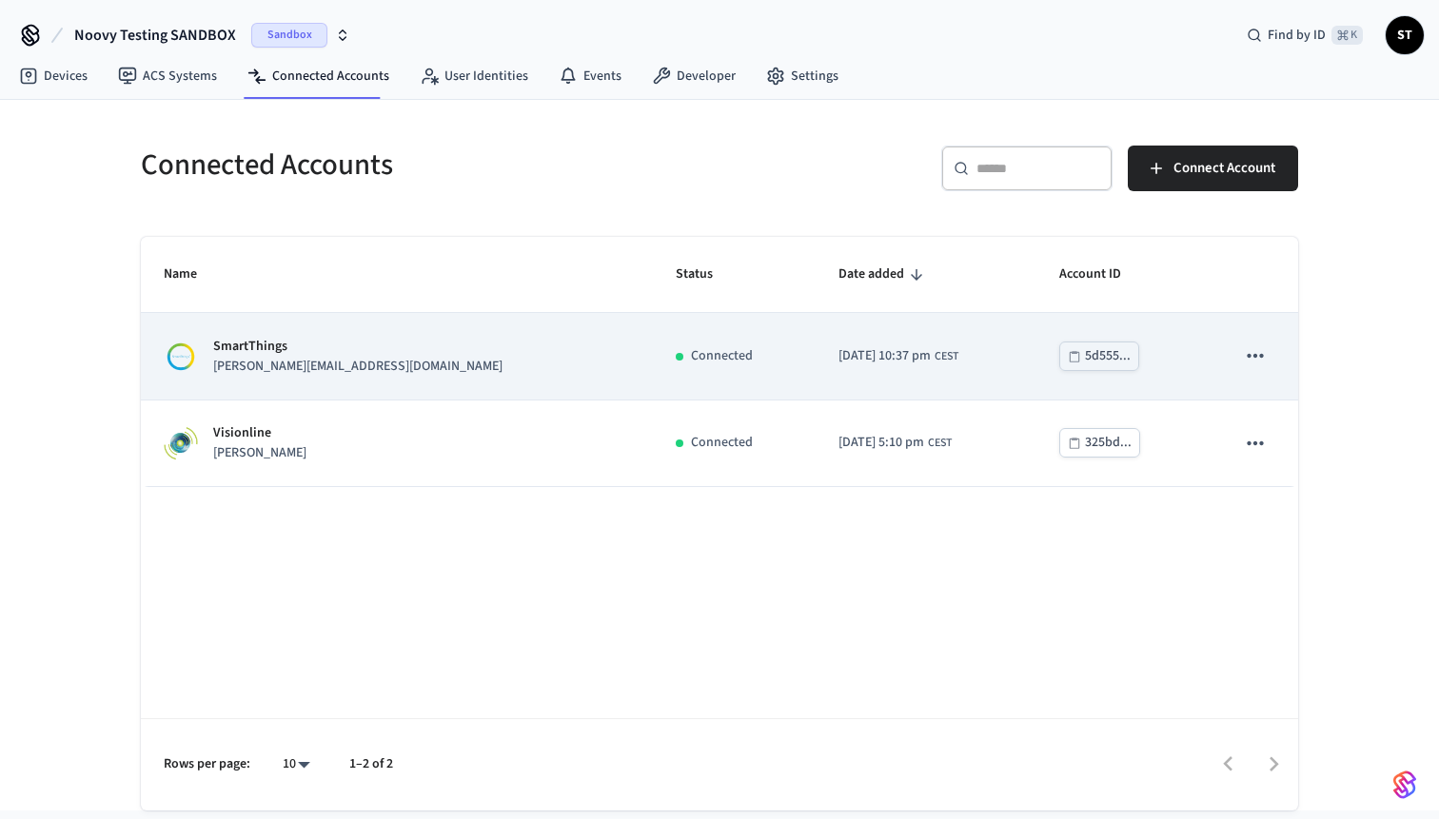
click at [1247, 356] on icon "sticky table" at bounding box center [1255, 356] width 16 height 4
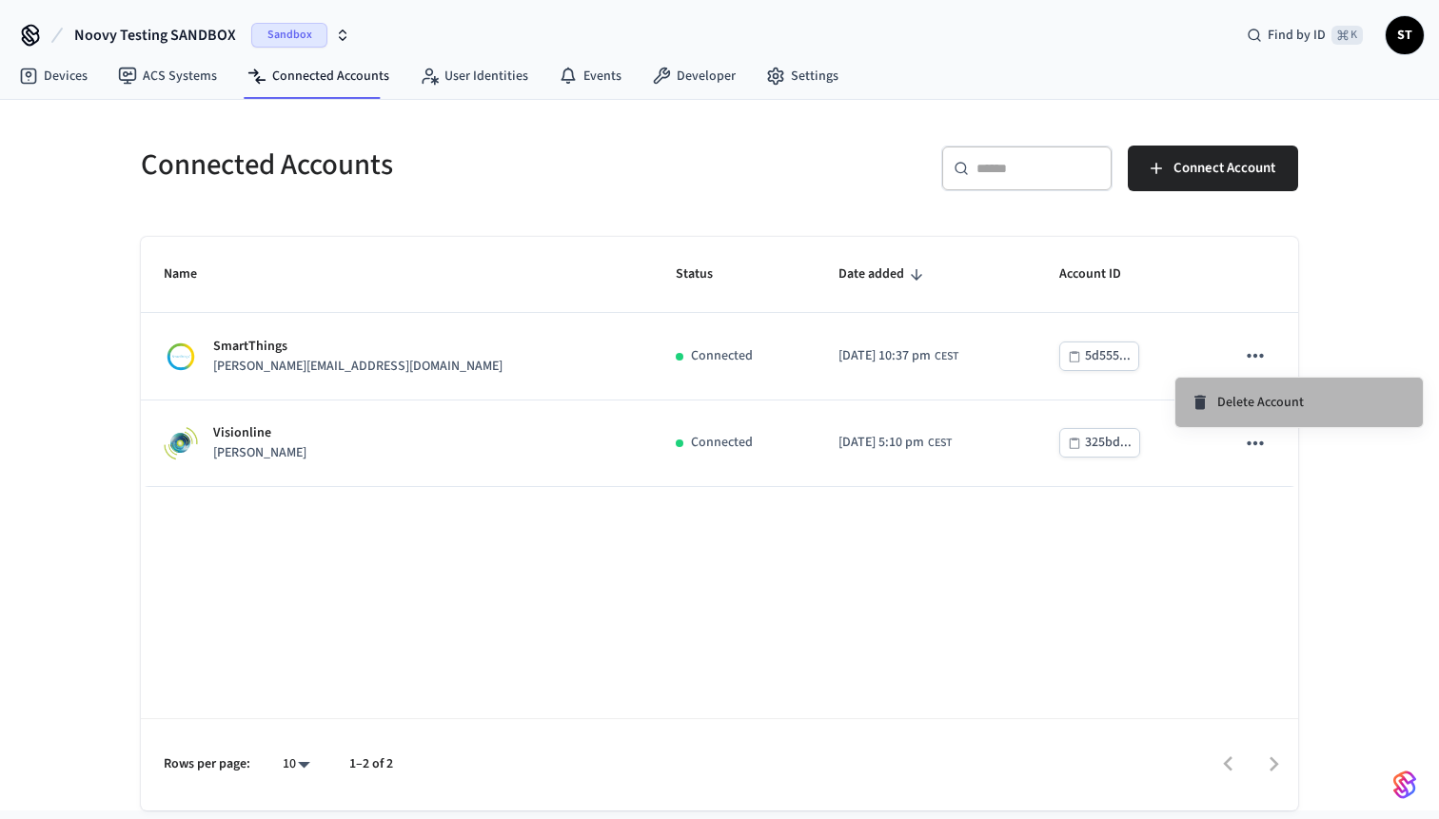
click at [1240, 407] on span "Delete Account" at bounding box center [1260, 402] width 87 height 19
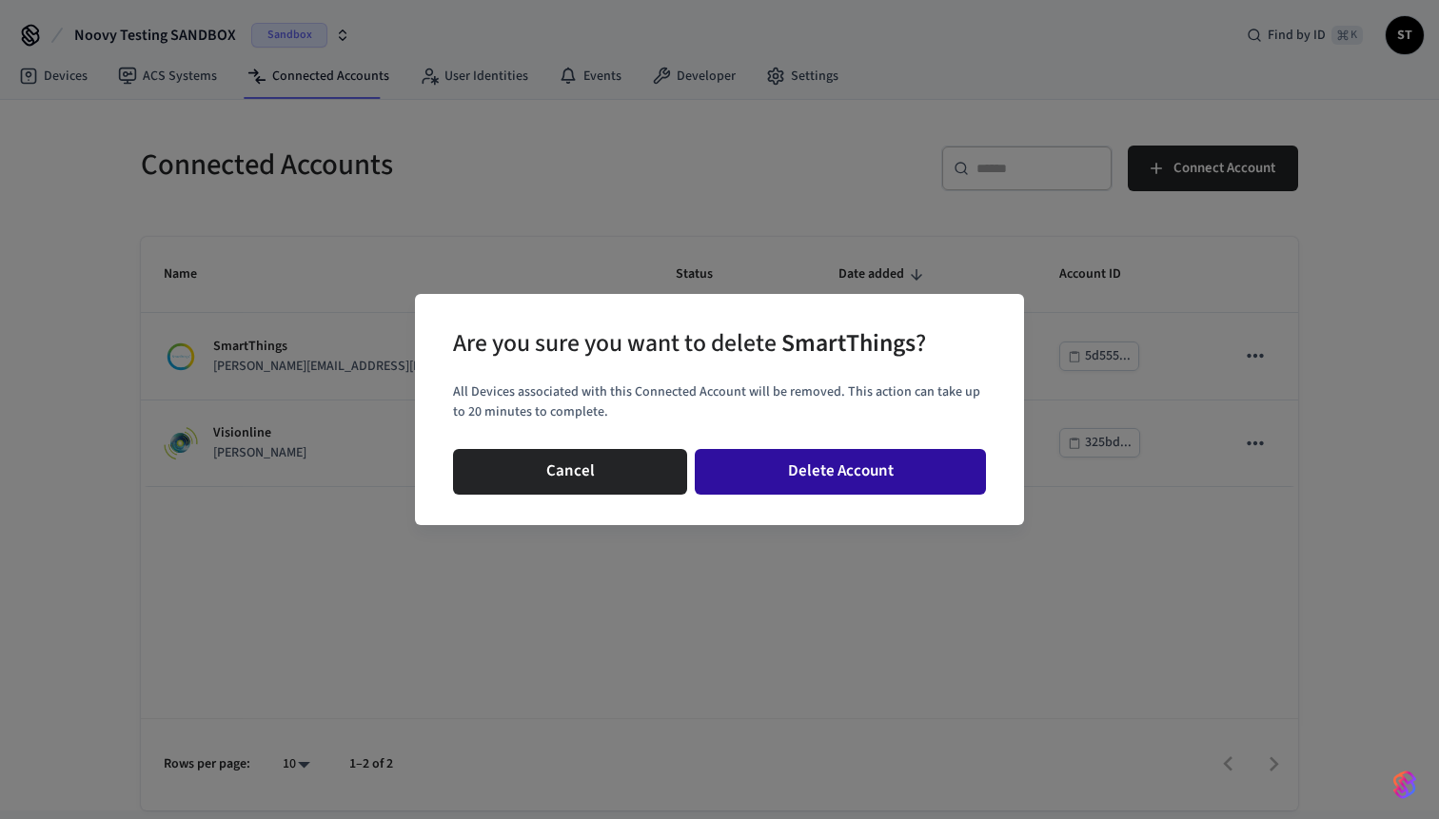
click at [822, 479] on button "Delete Account" at bounding box center [840, 472] width 291 height 46
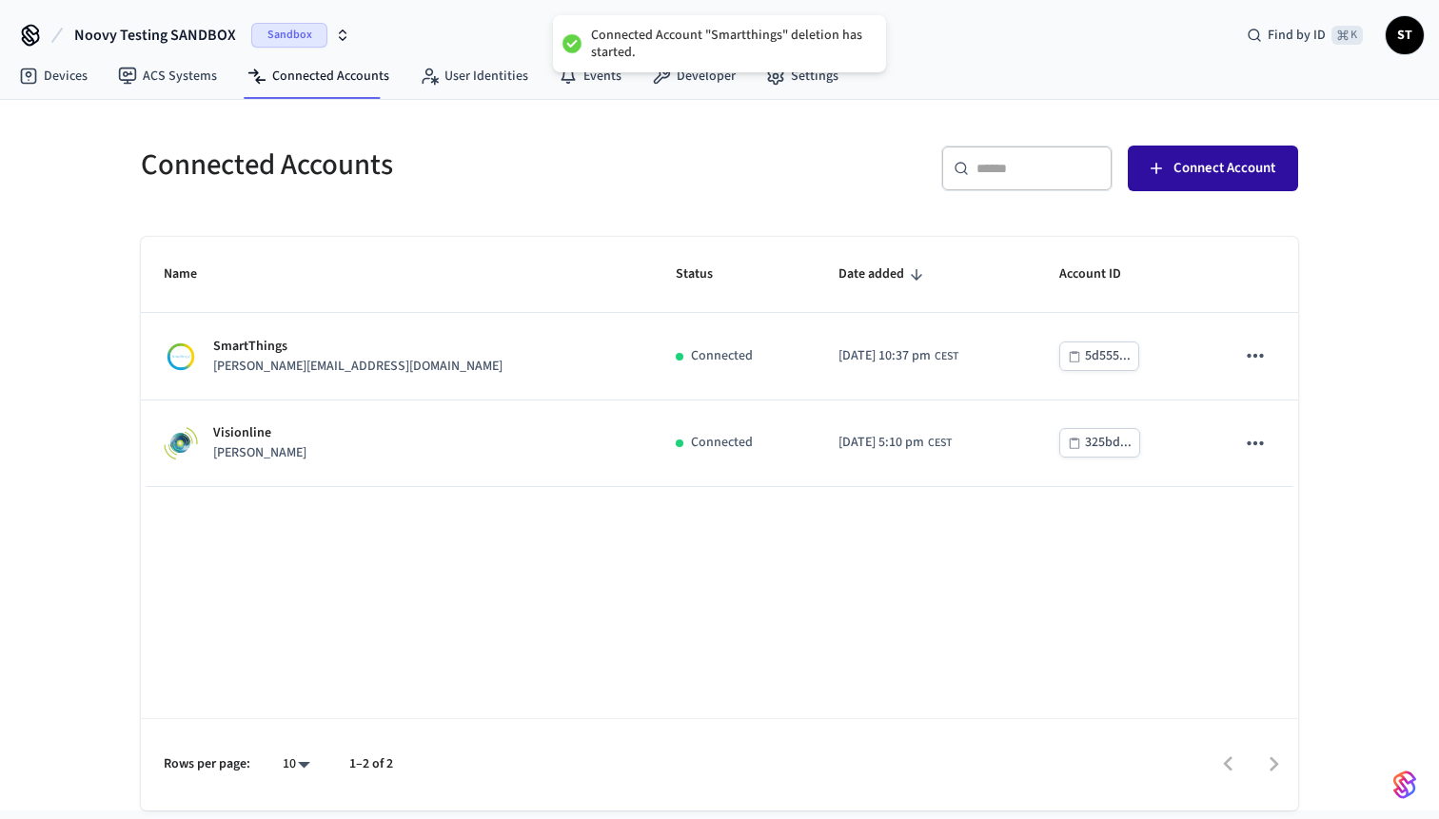
click at [1215, 170] on span "Connect Account" at bounding box center [1224, 168] width 102 height 25
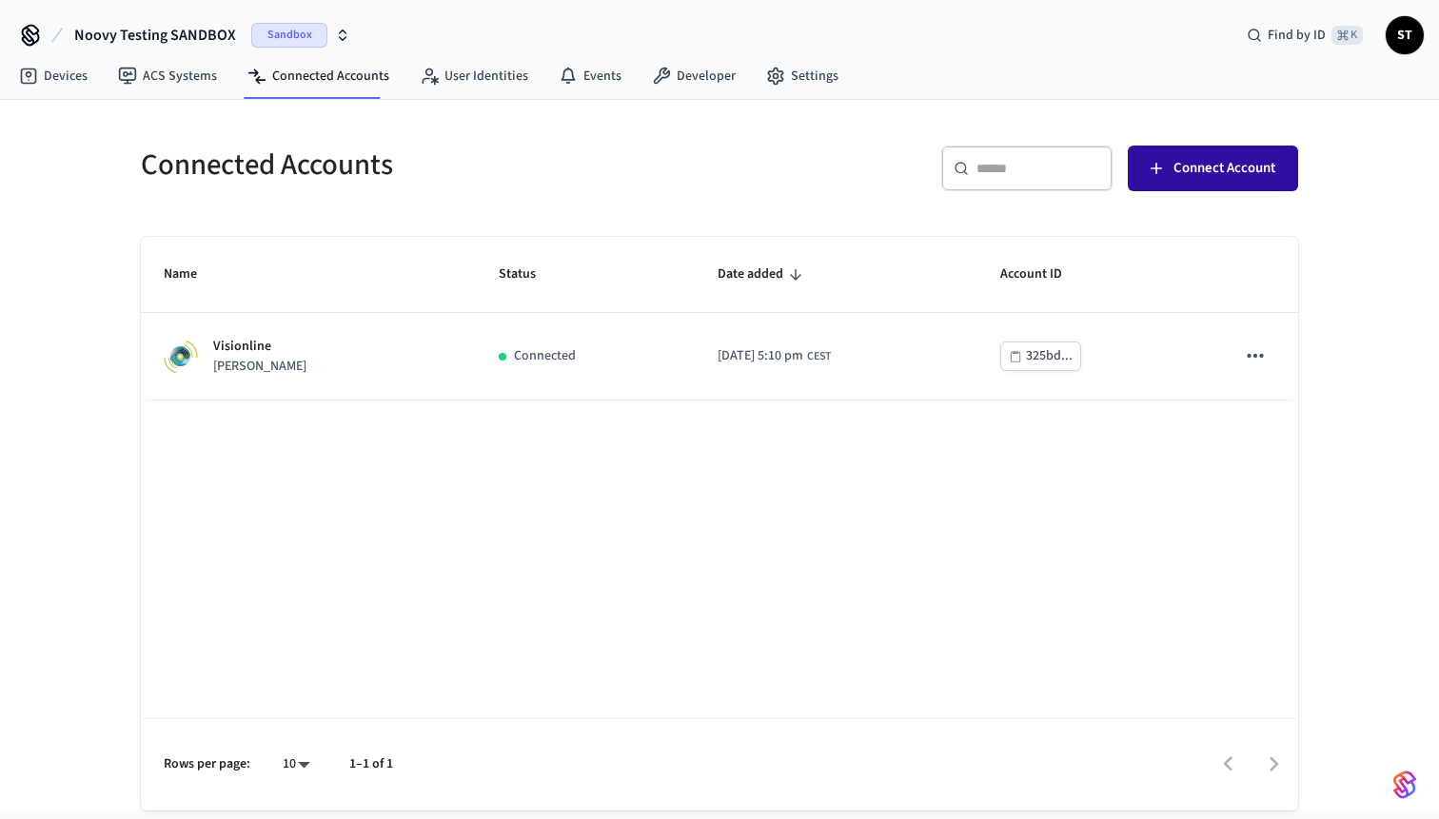
click at [1233, 158] on span "Connect Account" at bounding box center [1224, 168] width 102 height 25
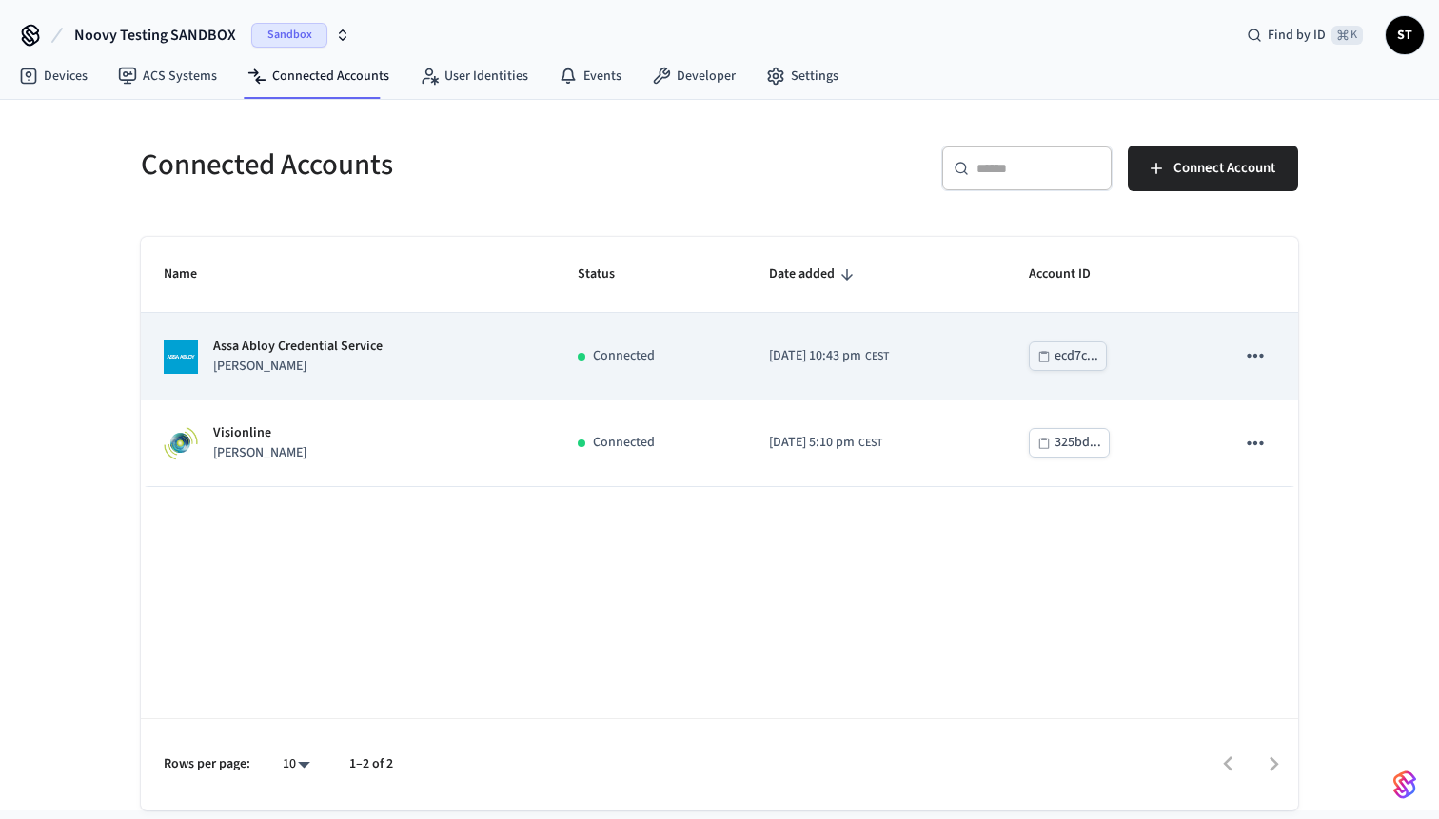
click at [375, 335] on td "Assa Abloy Credential Service [PERSON_NAME]" at bounding box center [348, 356] width 414 height 87
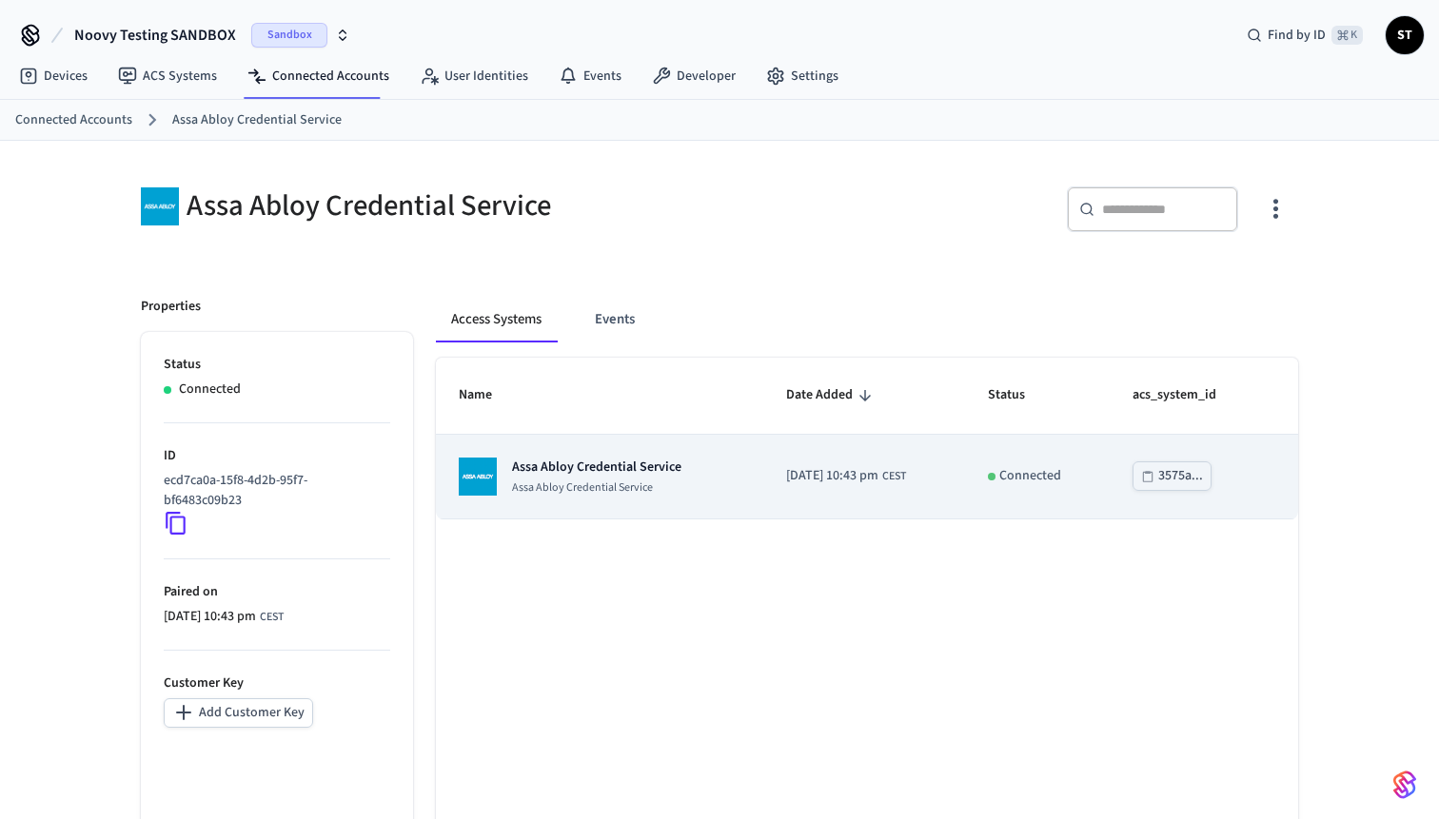
click at [593, 475] on p "Assa Abloy Credential Service" at bounding box center [596, 467] width 169 height 19
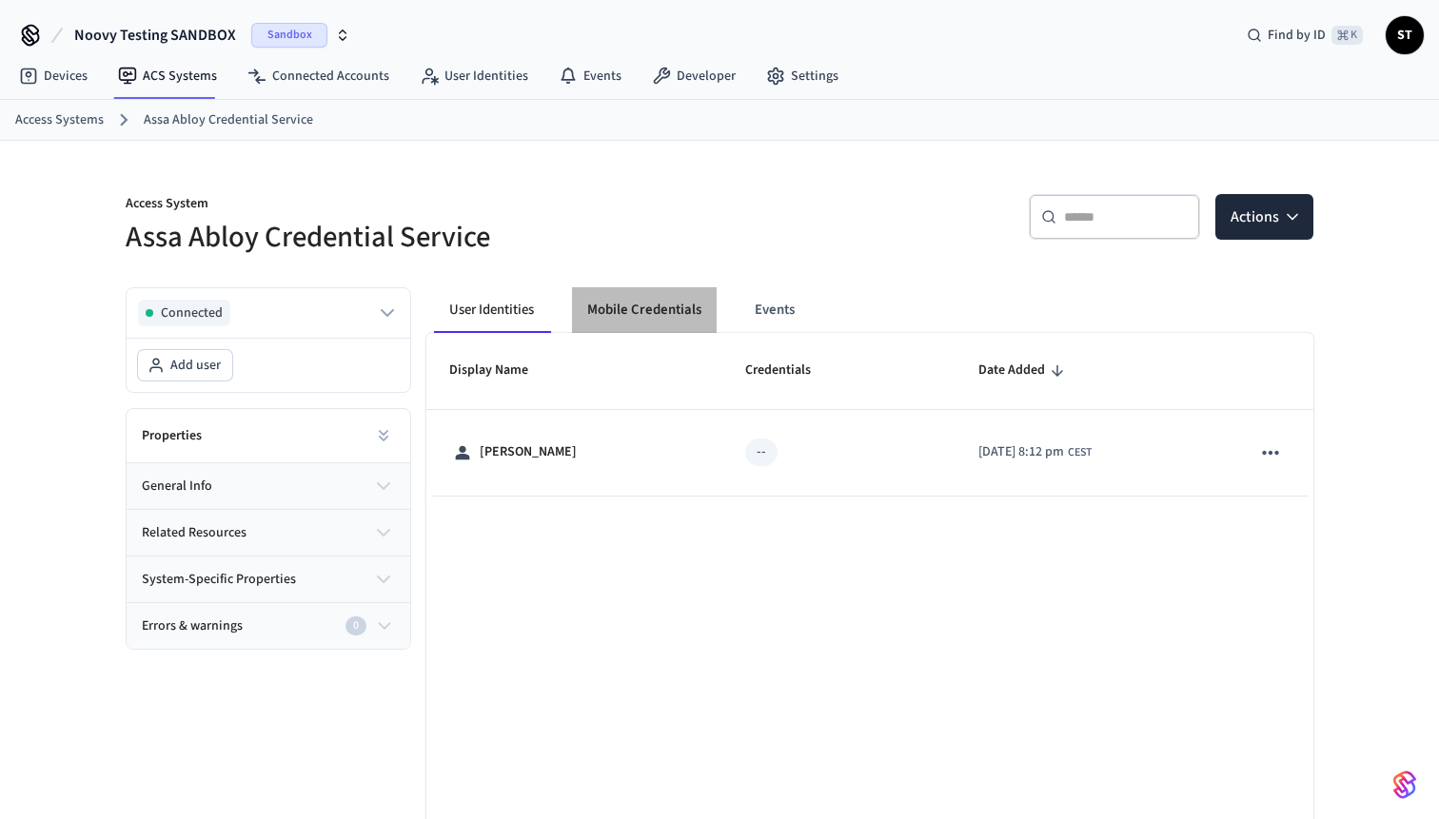
click at [641, 305] on button "Mobile Credentials" at bounding box center [644, 310] width 145 height 46
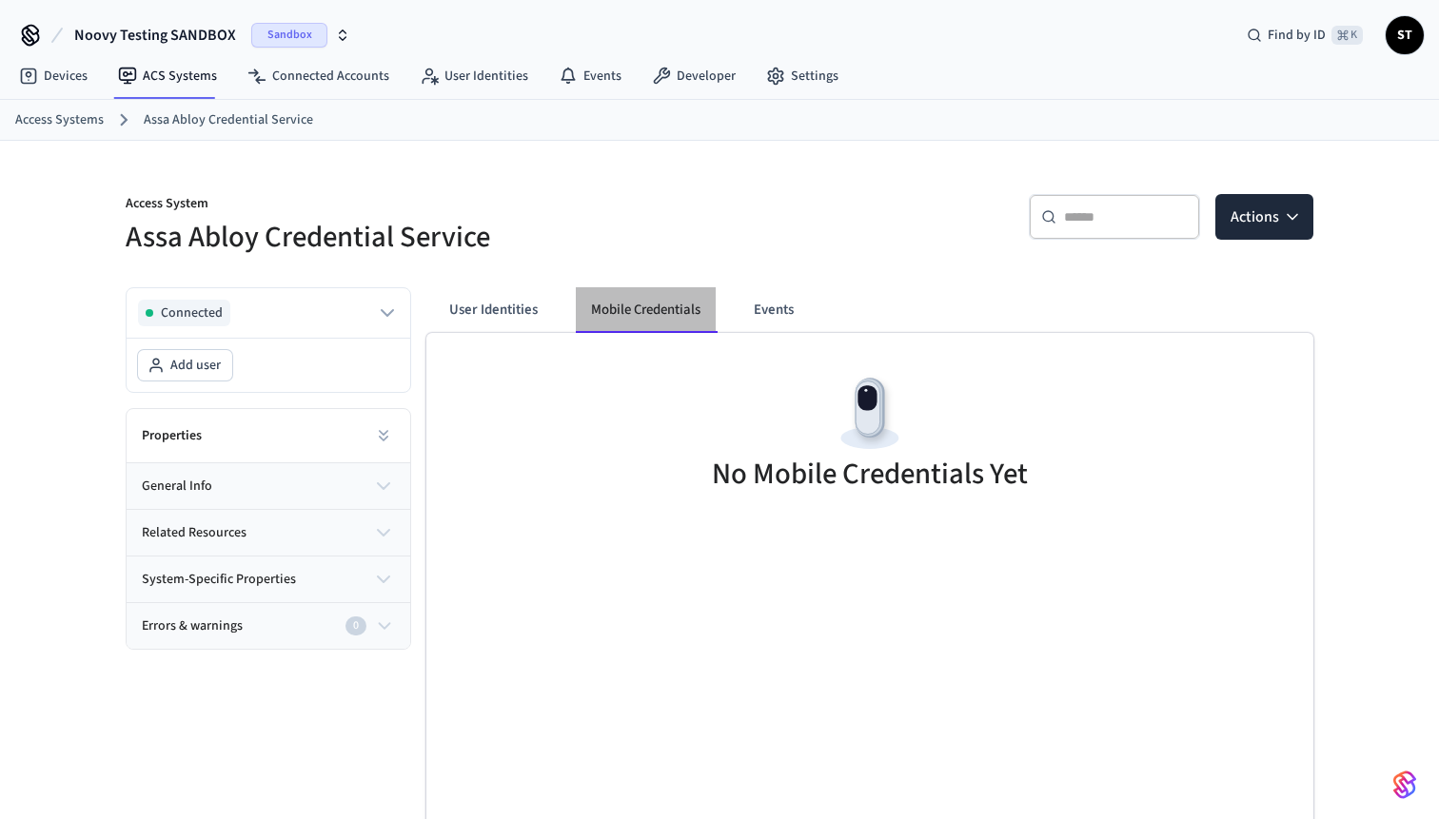
click at [640, 324] on button "Mobile Credentials" at bounding box center [646, 310] width 140 height 46
click at [466, 303] on button "User Identities" at bounding box center [493, 310] width 119 height 46
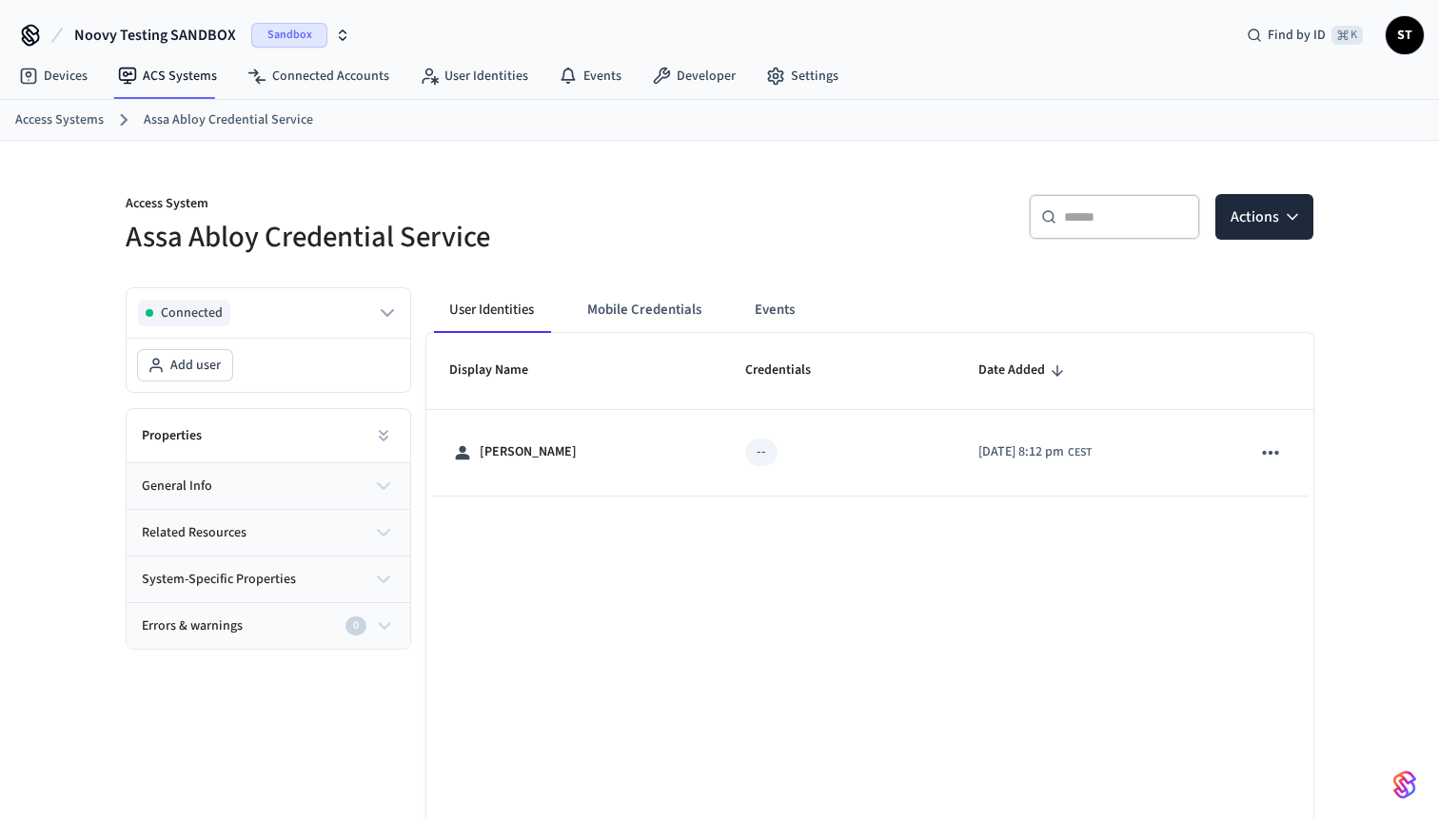
click at [60, 117] on link "Access Systems" at bounding box center [59, 120] width 88 height 20
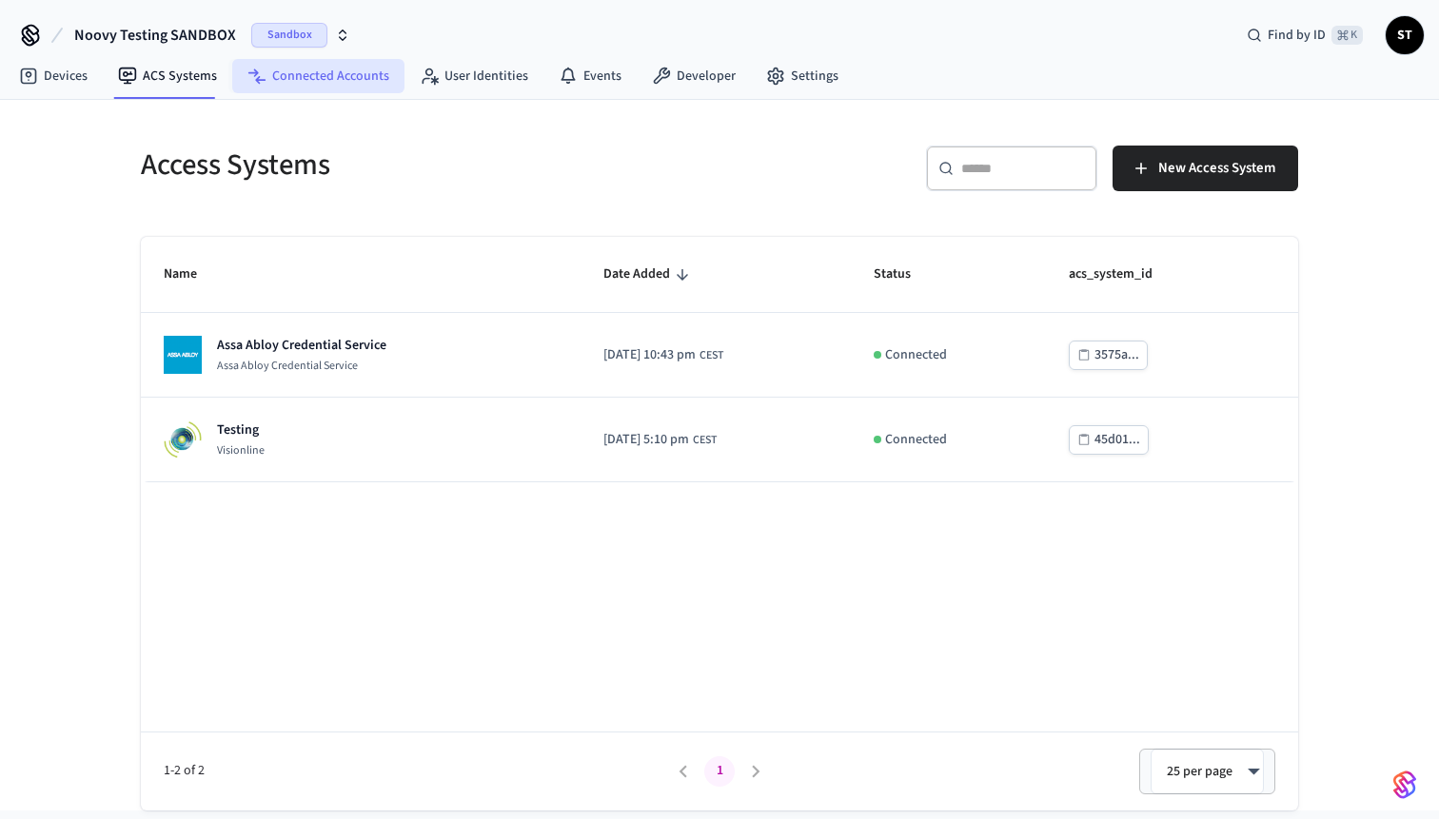
click at [300, 78] on link "Connected Accounts" at bounding box center [318, 76] width 172 height 34
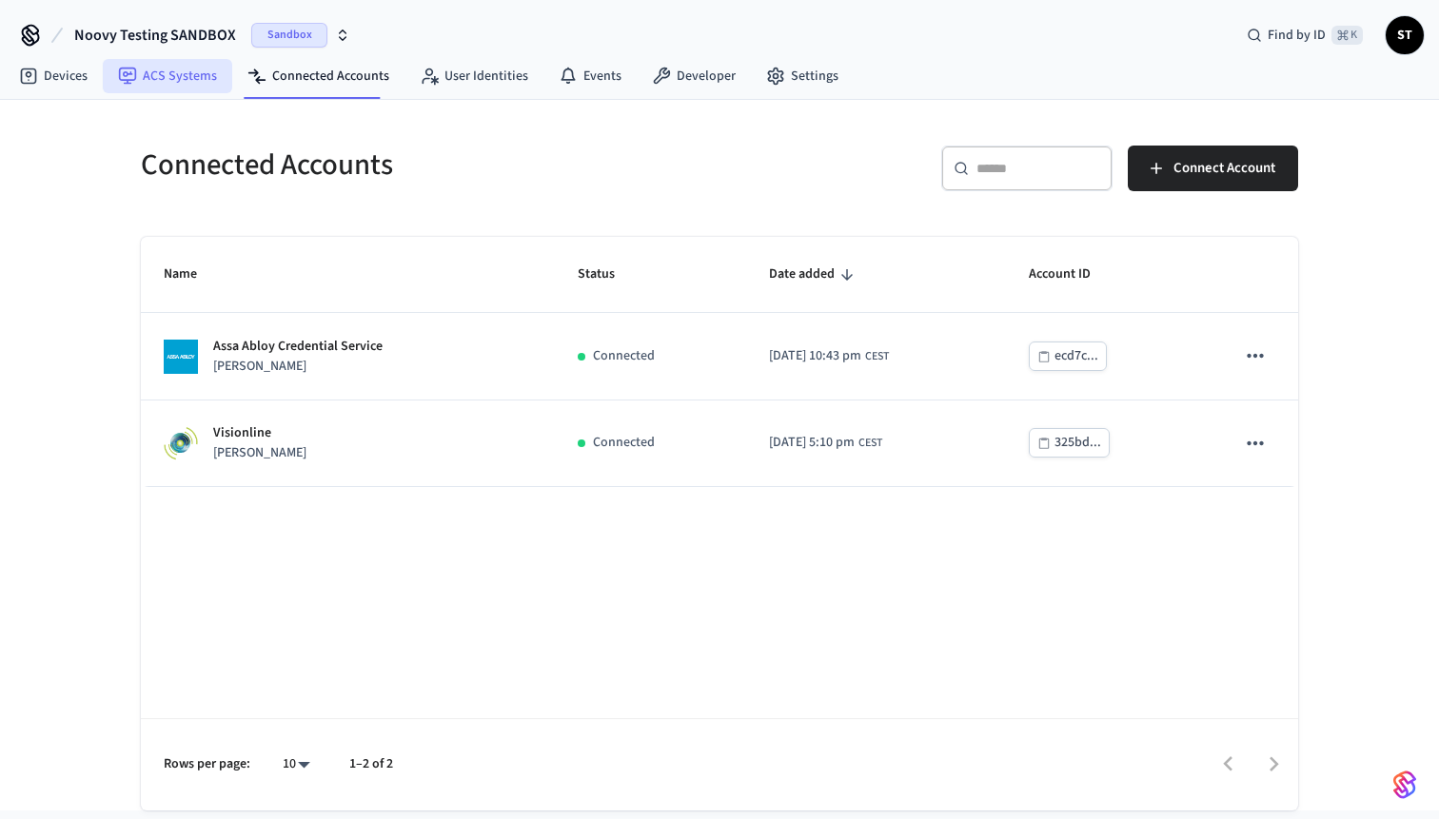
click at [176, 83] on link "ACS Systems" at bounding box center [167, 76] width 129 height 34
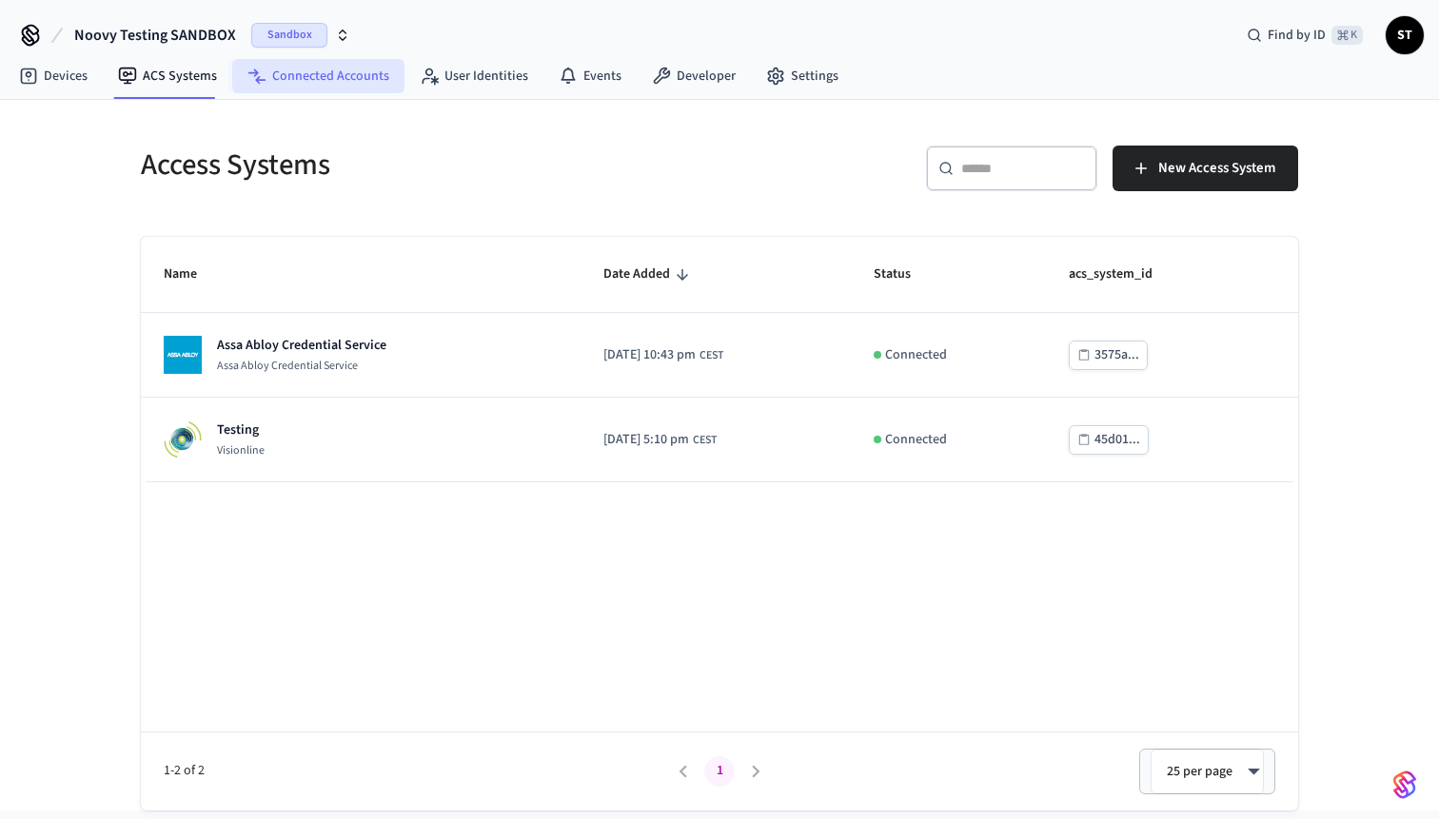
click at [316, 78] on link "Connected Accounts" at bounding box center [318, 76] width 172 height 34
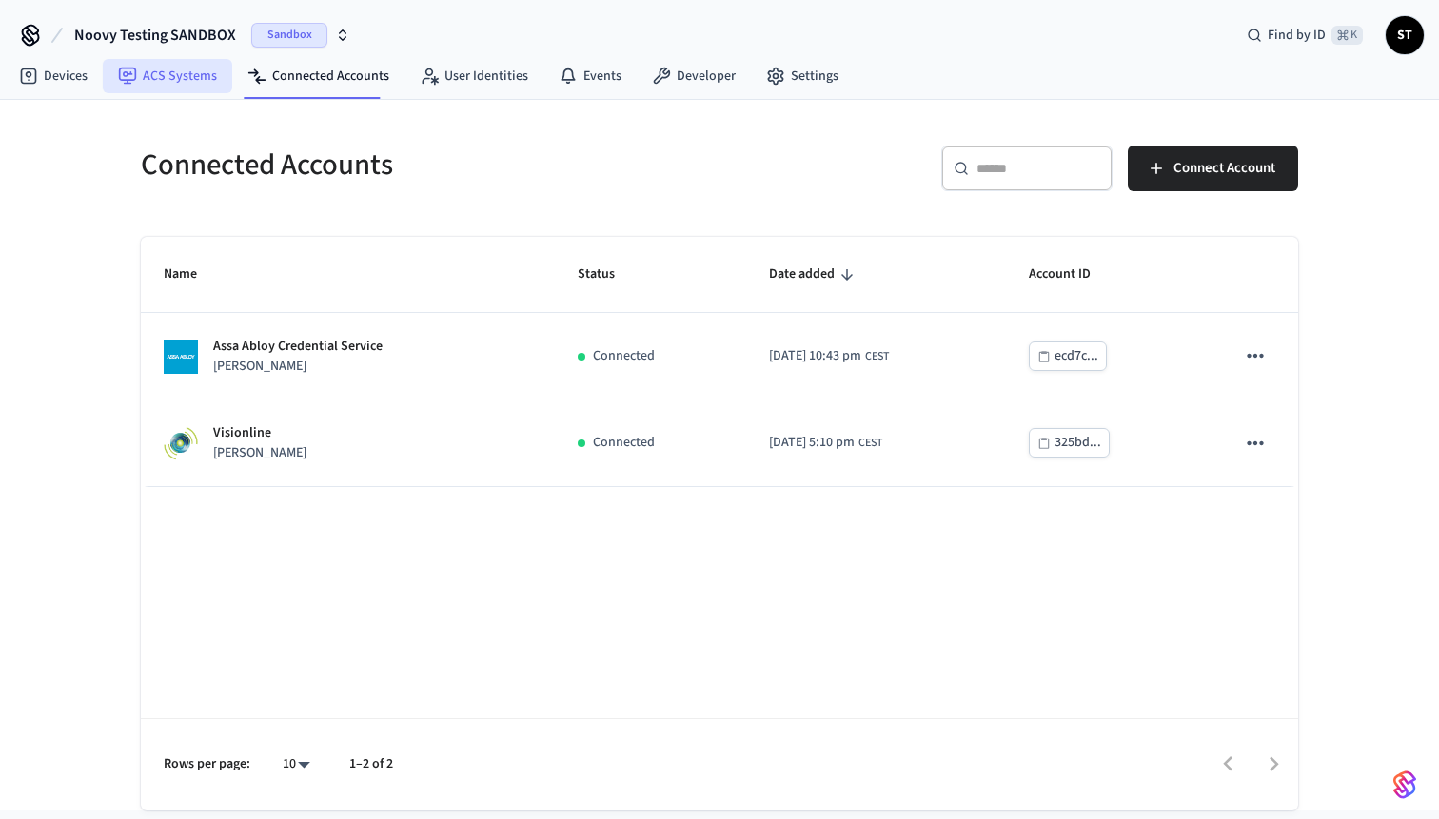
click at [174, 76] on link "ACS Systems" at bounding box center [167, 76] width 129 height 34
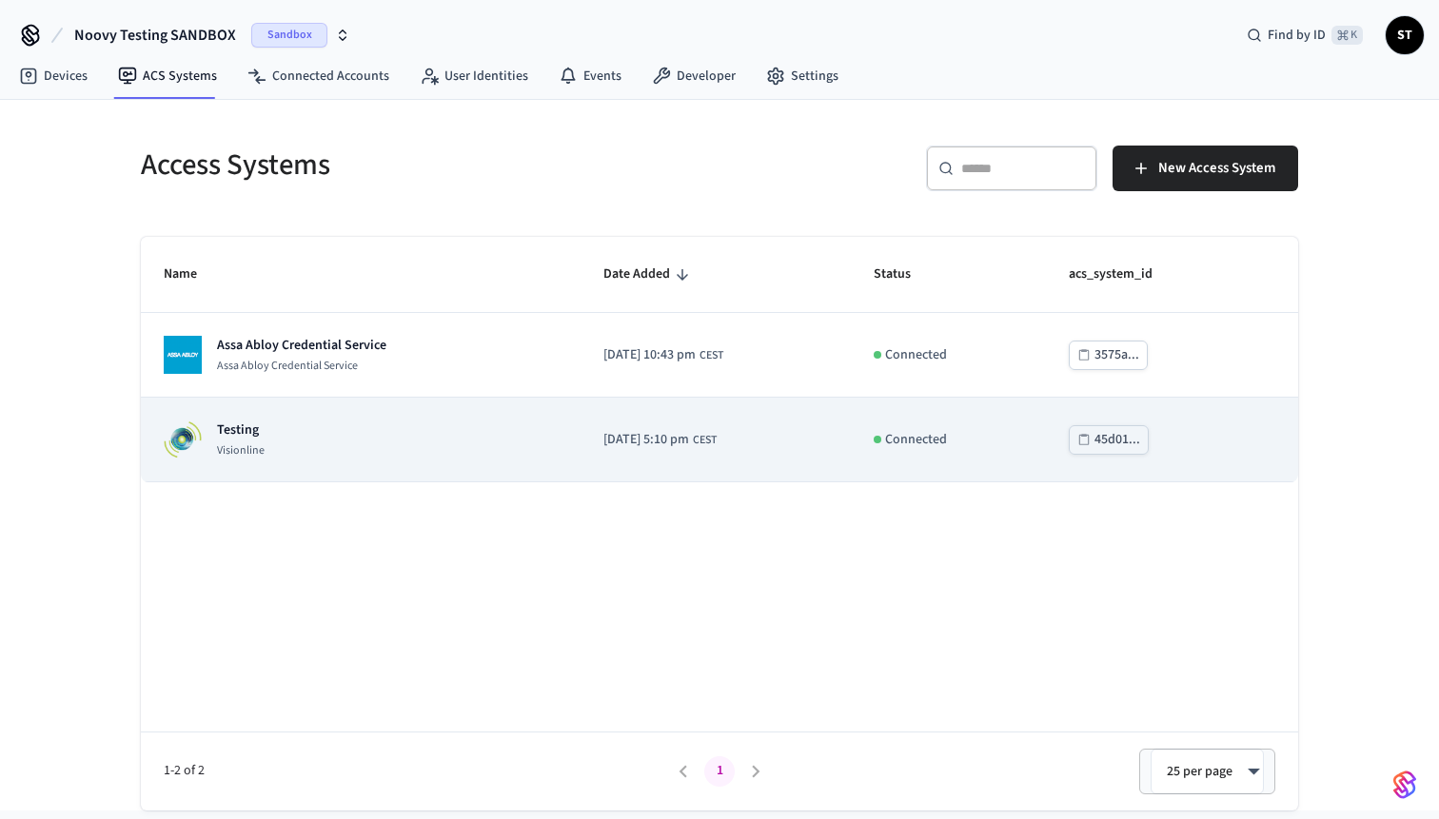
click at [274, 438] on div "Testing Visionline" at bounding box center [361, 440] width 394 height 38
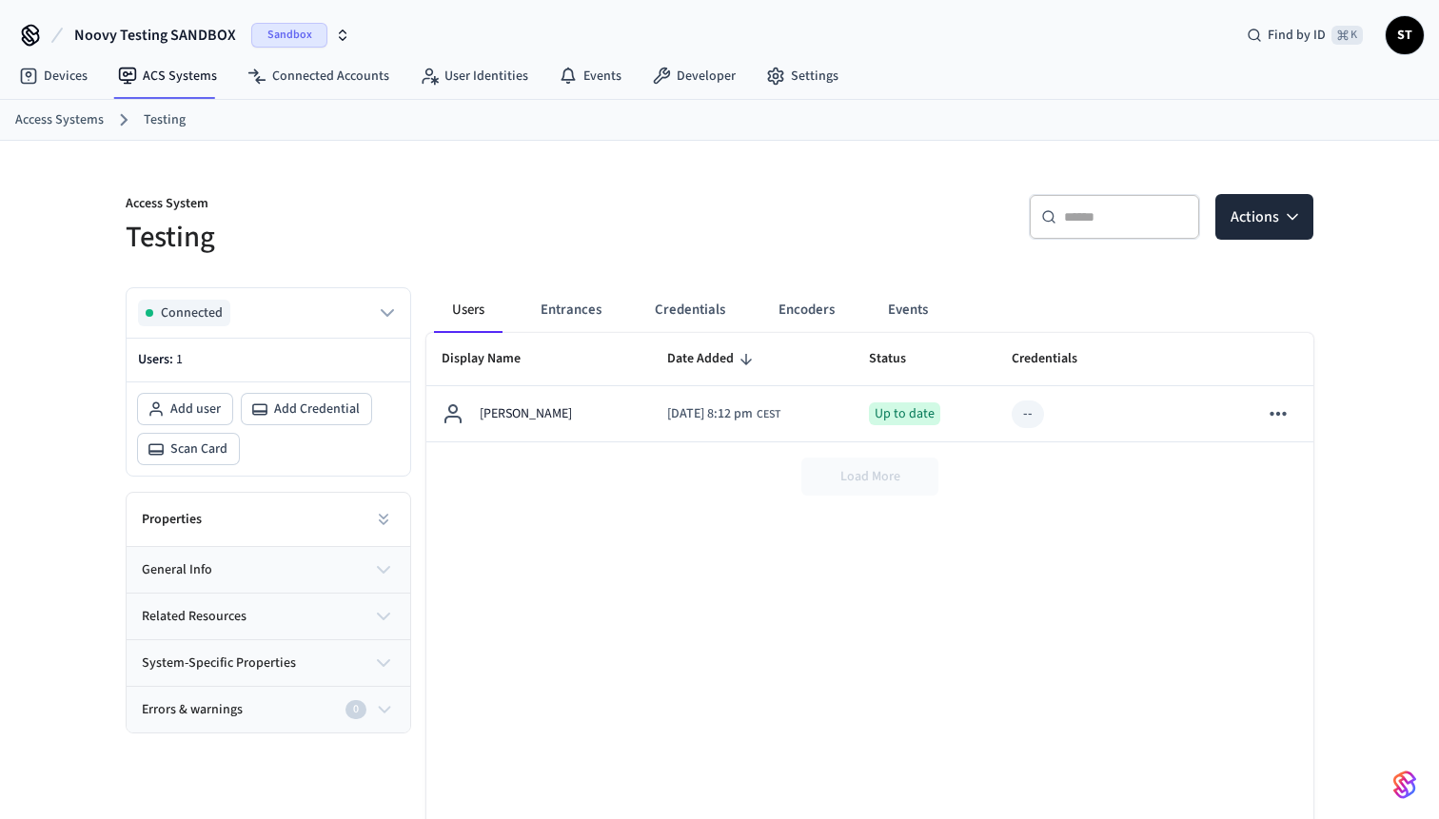
click at [383, 571] on icon "button" at bounding box center [383, 570] width 11 height 6
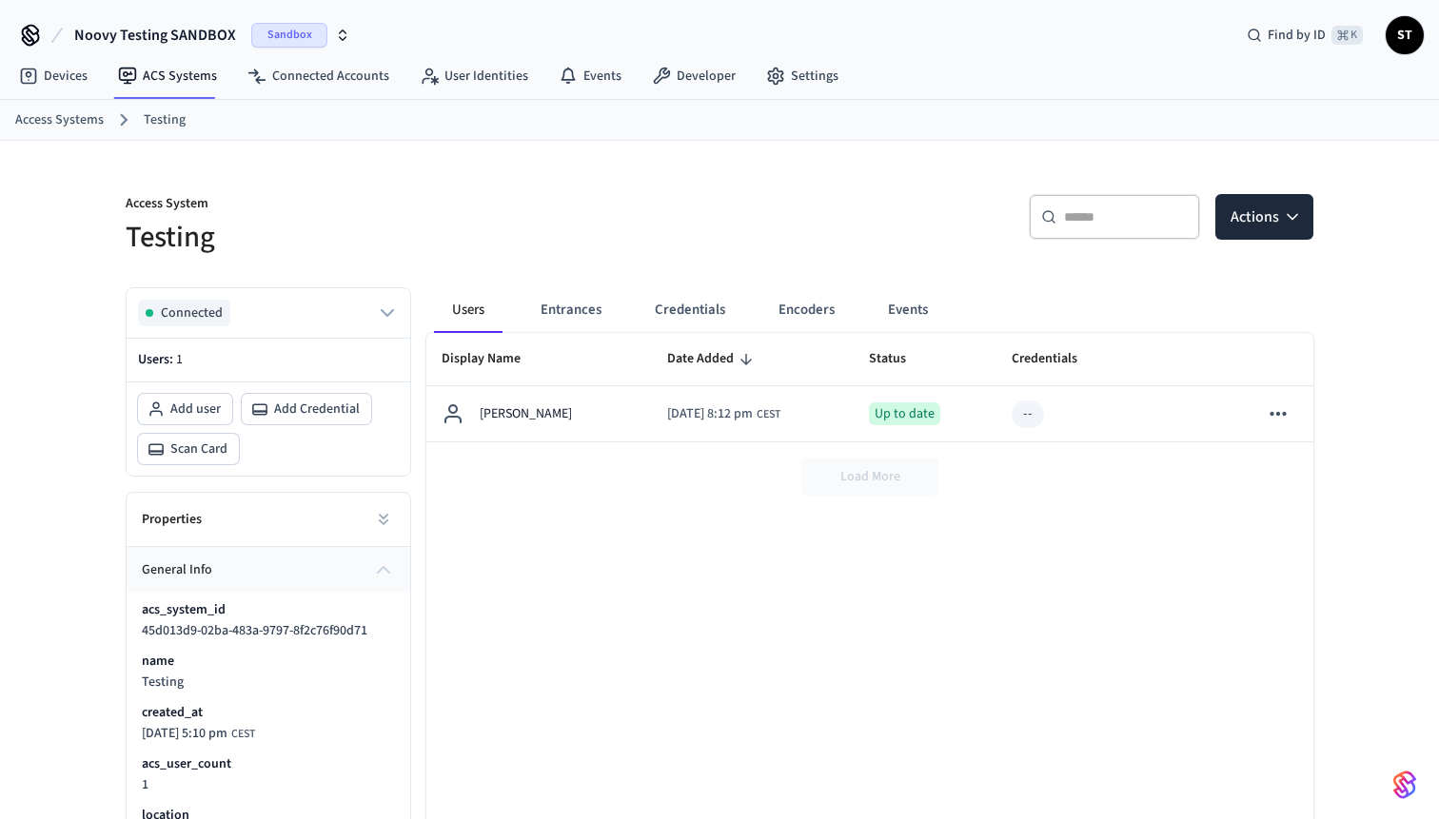
click at [381, 571] on icon "button" at bounding box center [383, 570] width 23 height 23
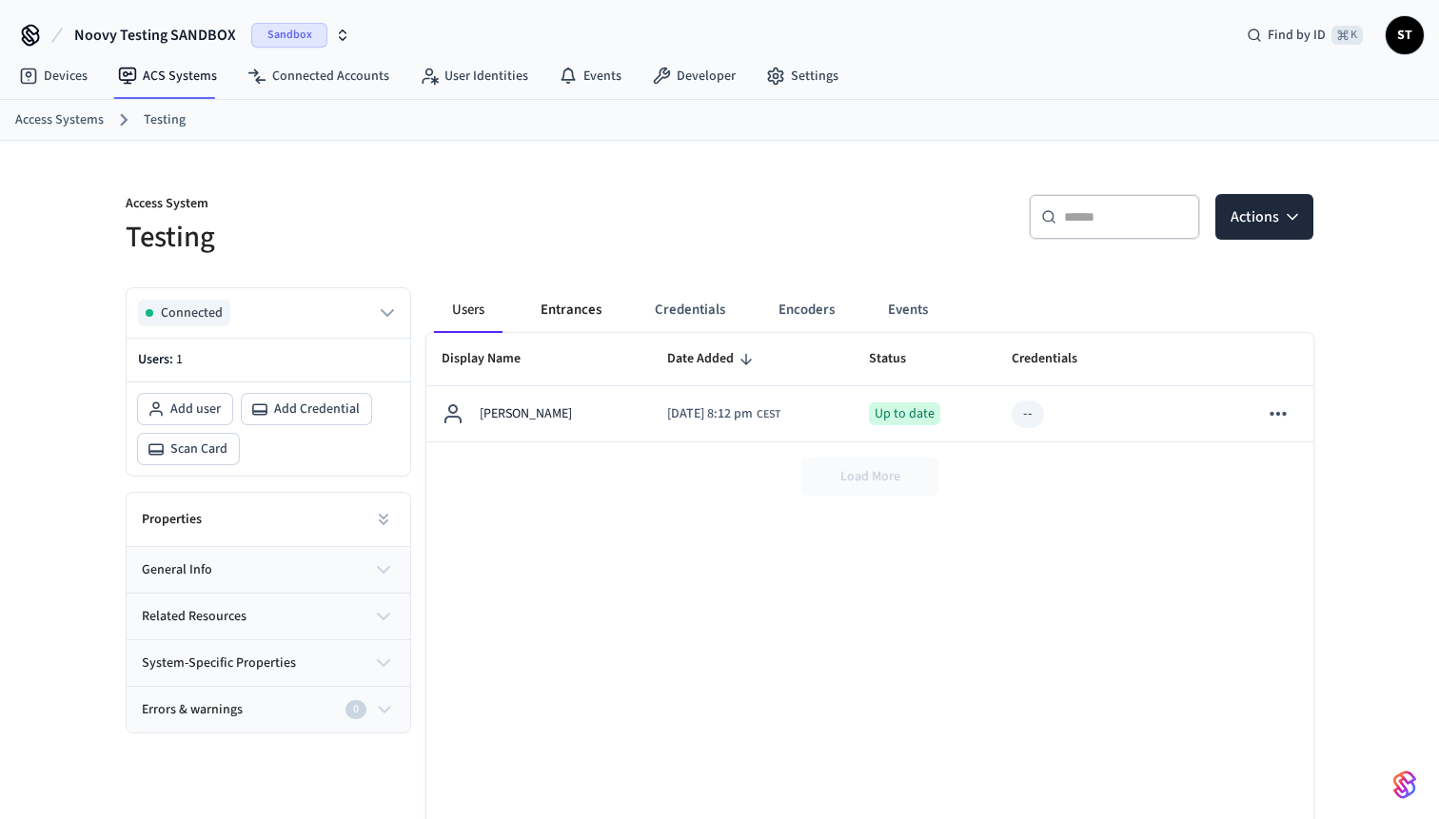
click at [564, 304] on button "Entrances" at bounding box center [570, 310] width 91 height 46
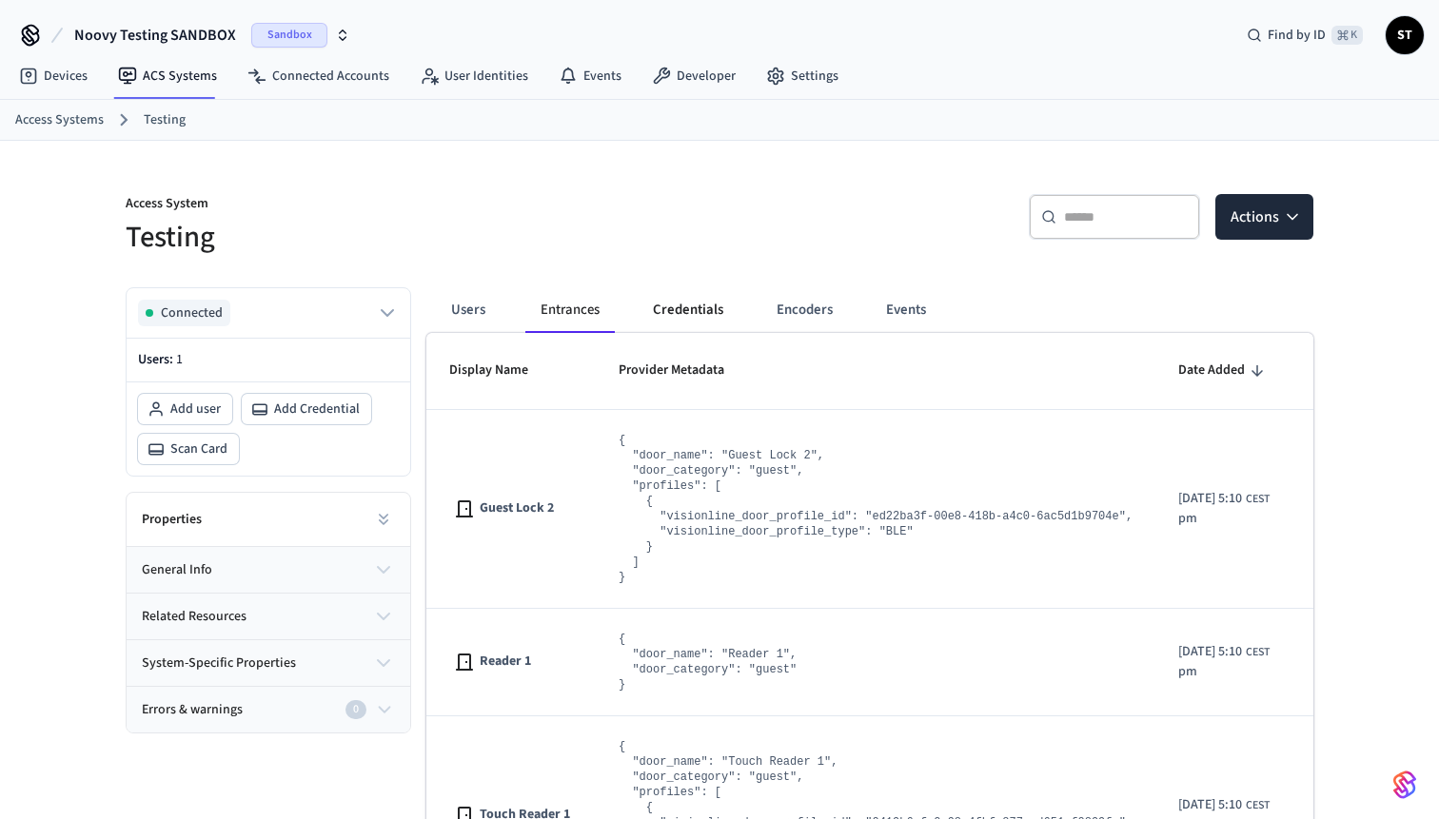
click at [660, 307] on button "Credentials" at bounding box center [688, 310] width 101 height 46
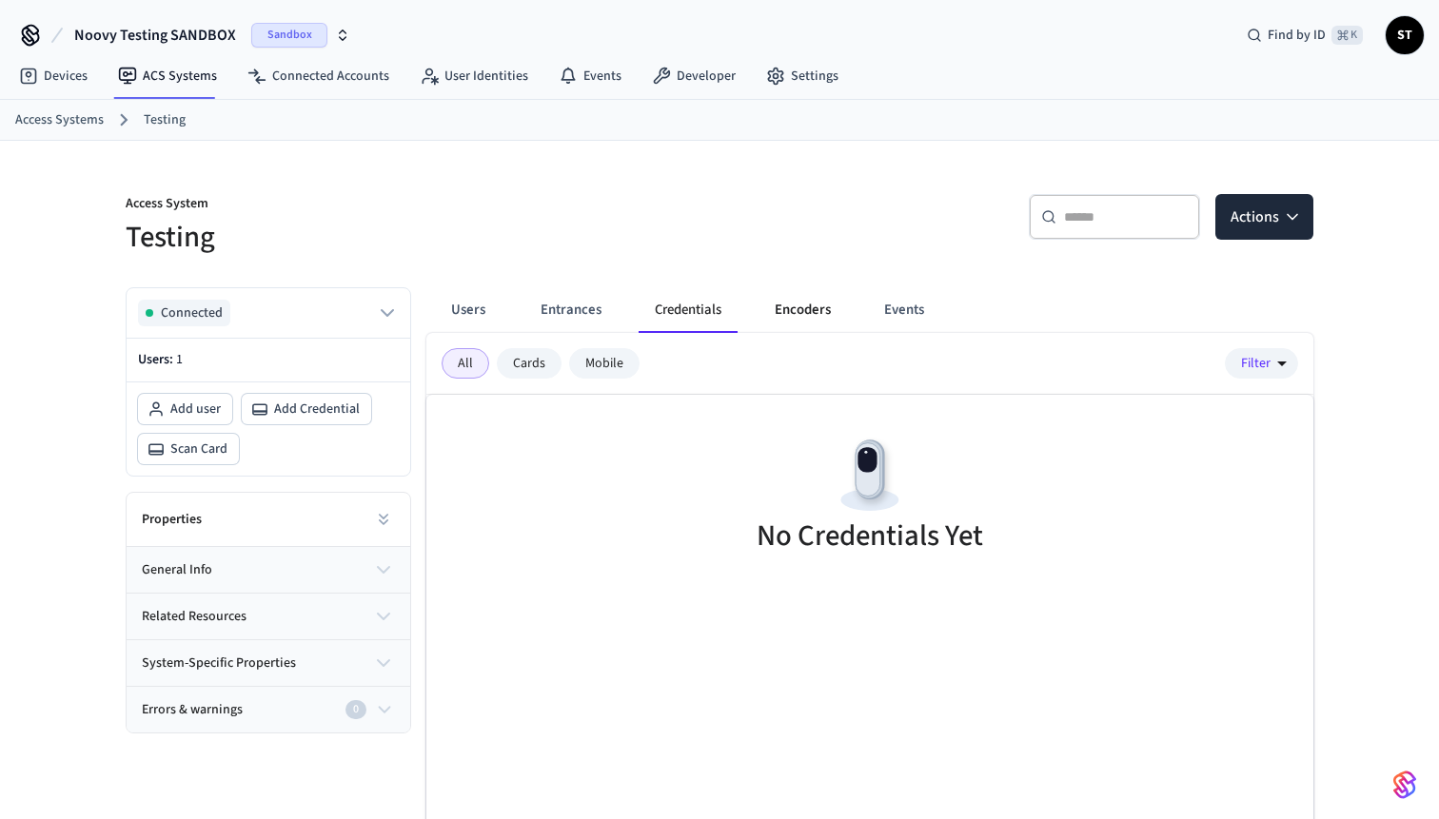
click at [830, 307] on button "Encoders" at bounding box center [802, 310] width 87 height 46
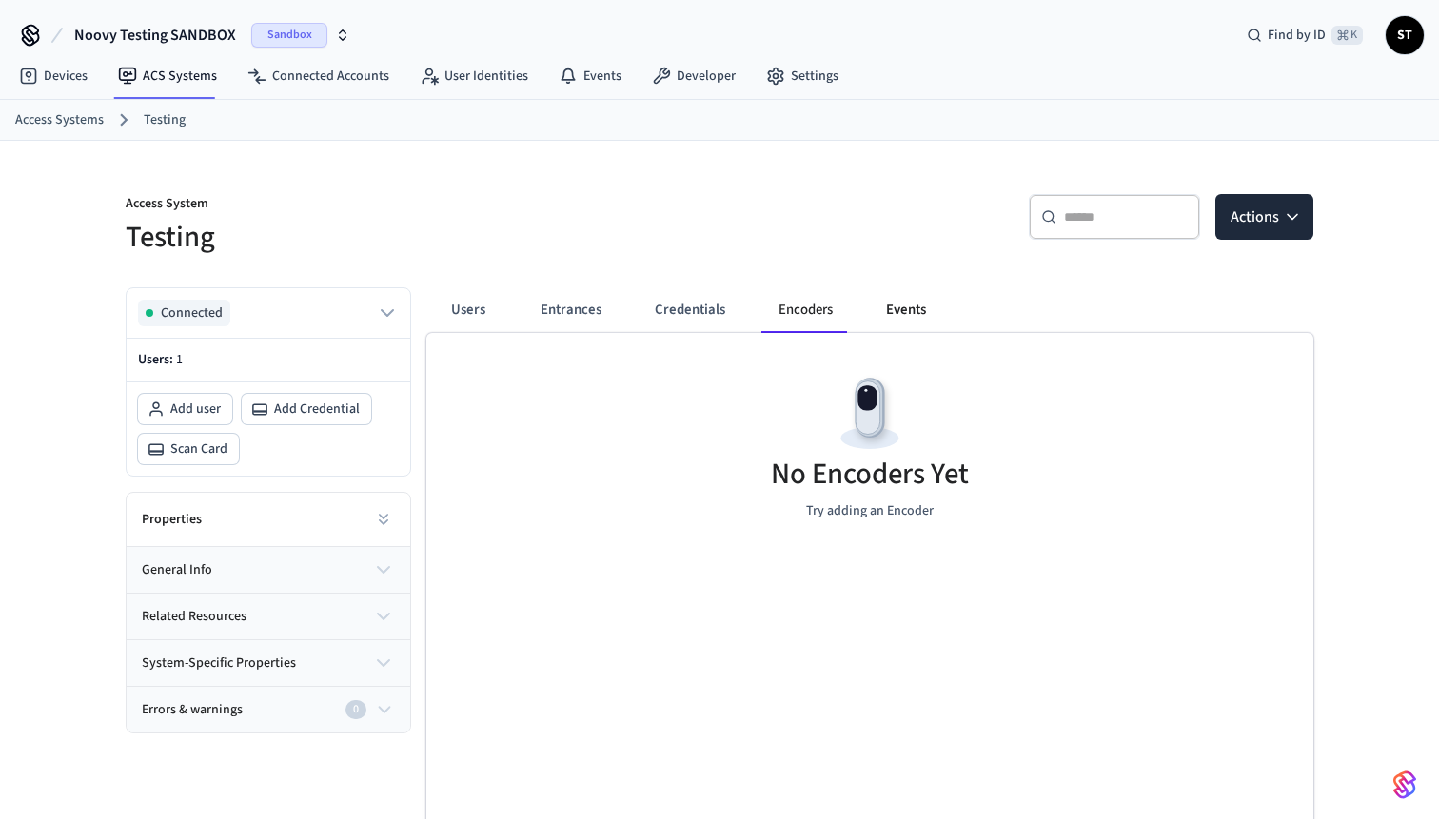
click at [908, 310] on button "Events" at bounding box center [906, 310] width 70 height 46
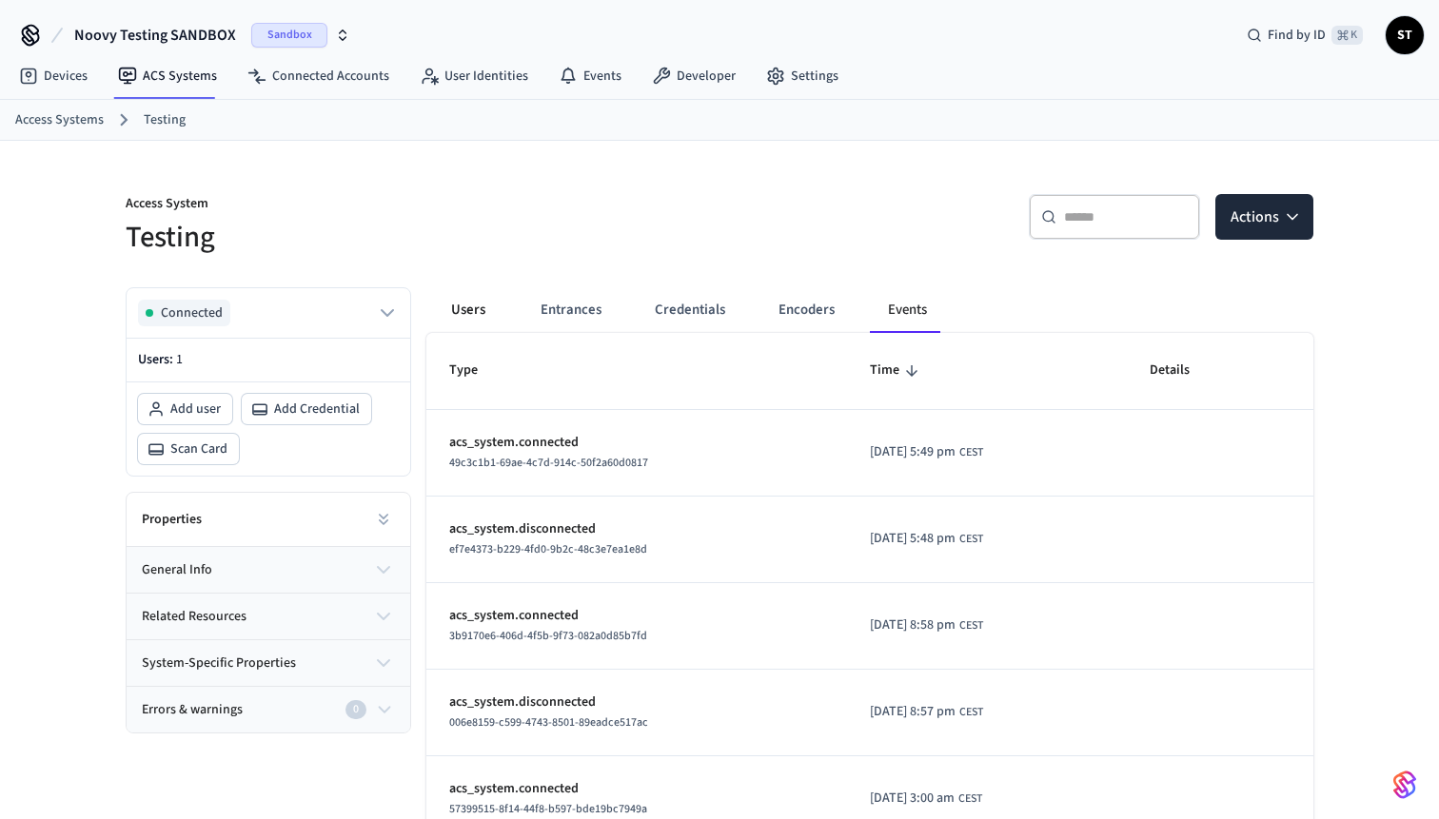
click at [484, 311] on button "Users" at bounding box center [468, 310] width 69 height 46
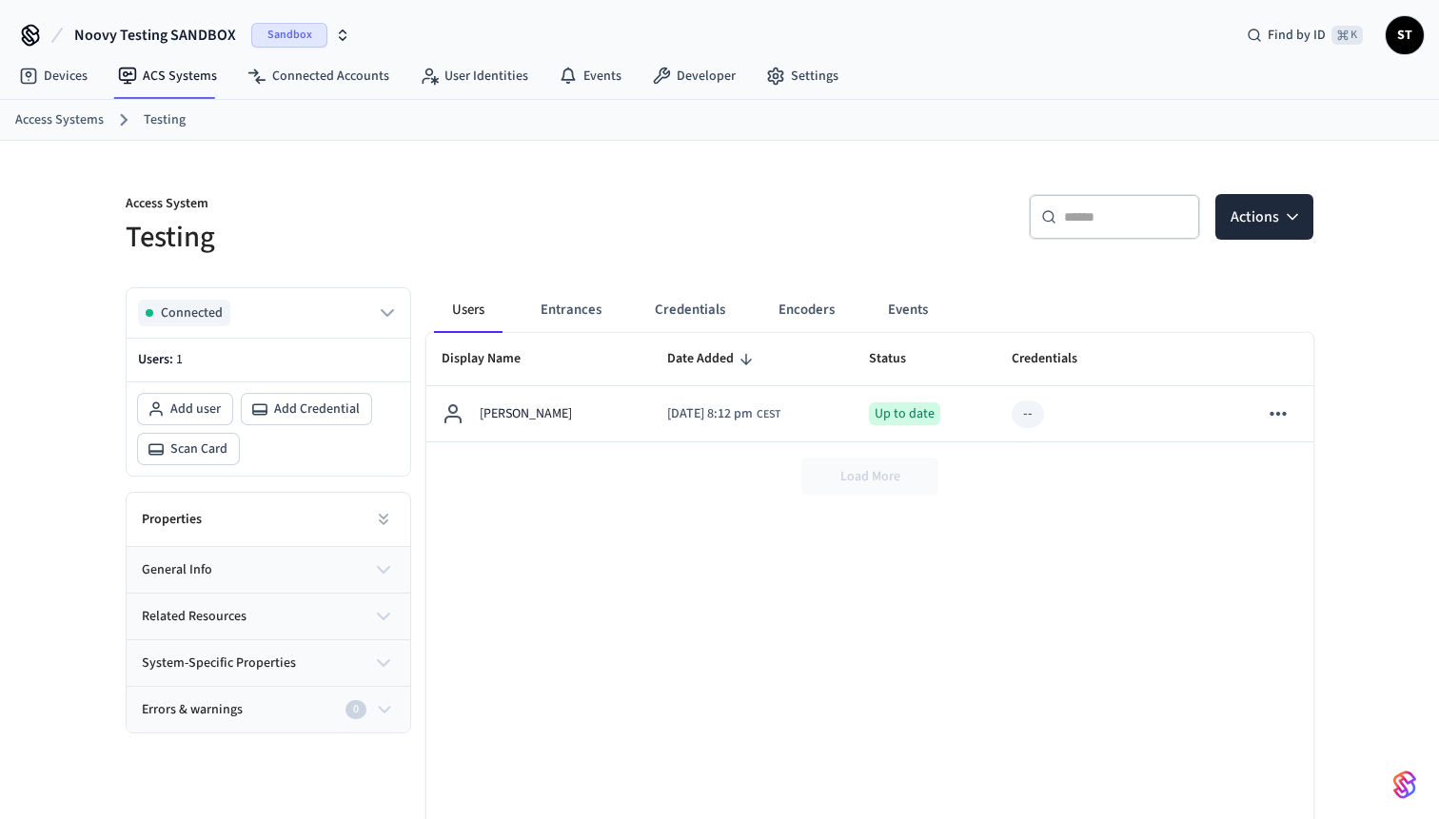
click at [440, 238] on h5 "Testing" at bounding box center [417, 237] width 582 height 39
